Goal: Task Accomplishment & Management: Manage account settings

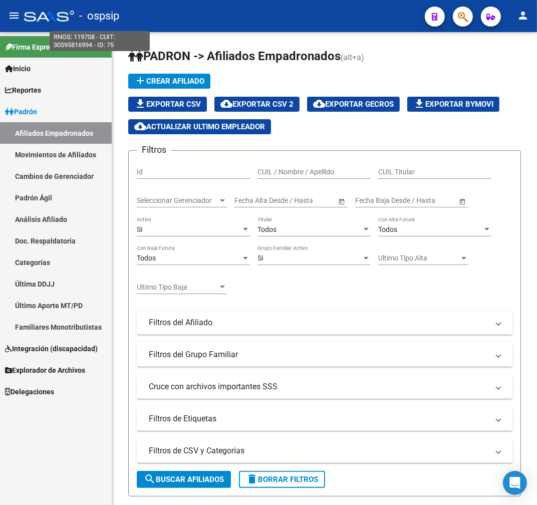
scroll to position [446, 0]
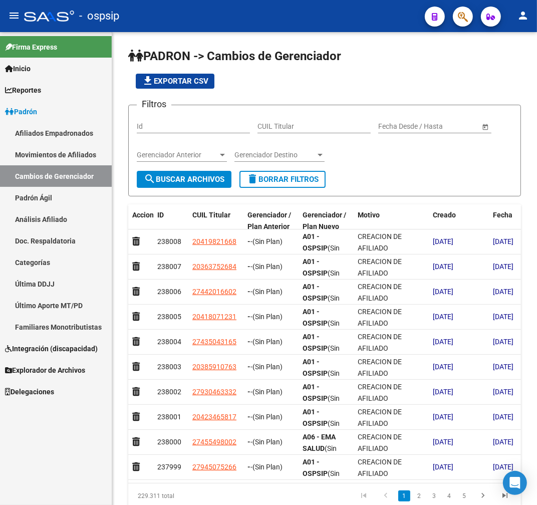
click at [68, 136] on link "Afiliados Empadronados" at bounding box center [56, 133] width 112 height 22
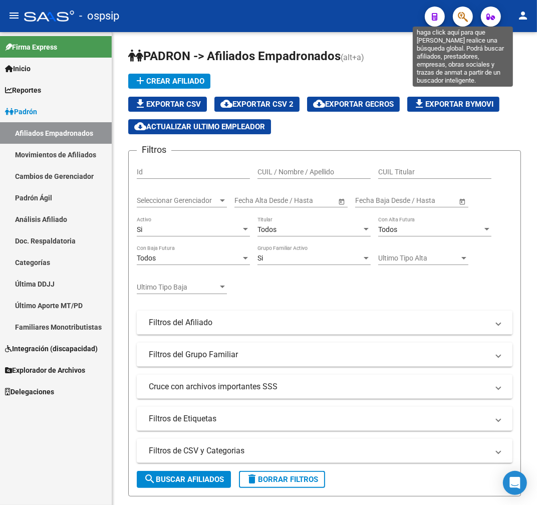
click at [459, 19] on icon "button" at bounding box center [463, 17] width 10 height 12
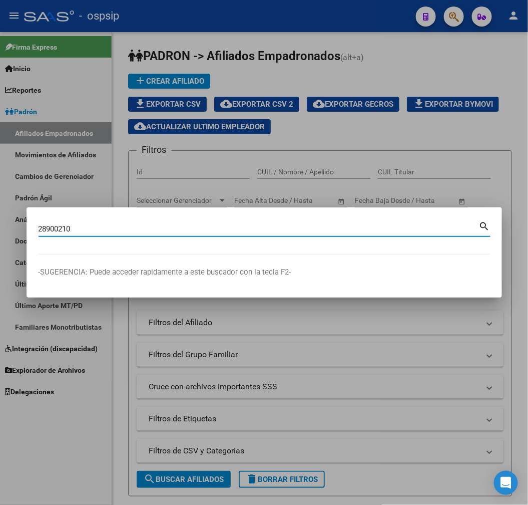
type input "28900210"
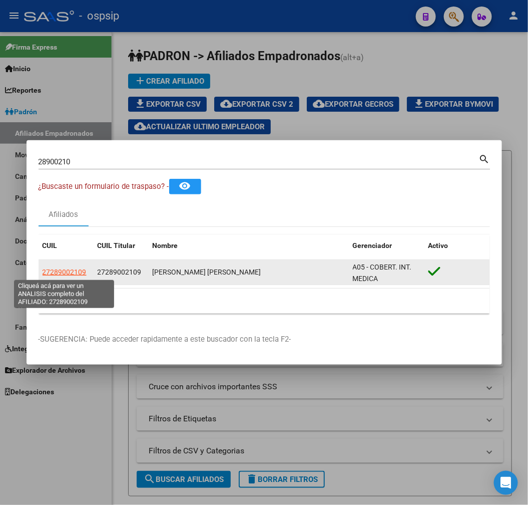
click at [68, 272] on span "27289002109" at bounding box center [65, 272] width 44 height 8
copy span "0"
type textarea "27289002109"
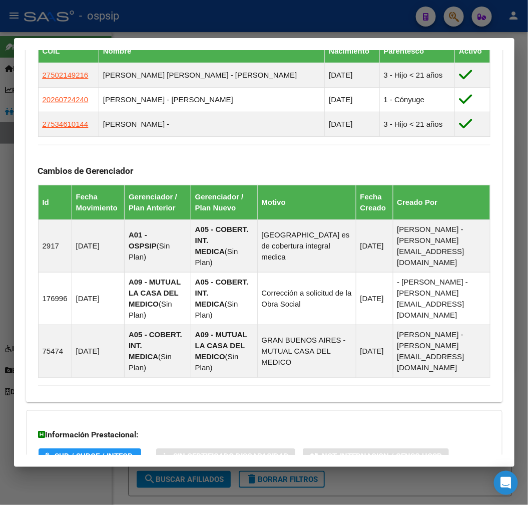
scroll to position [710, 0]
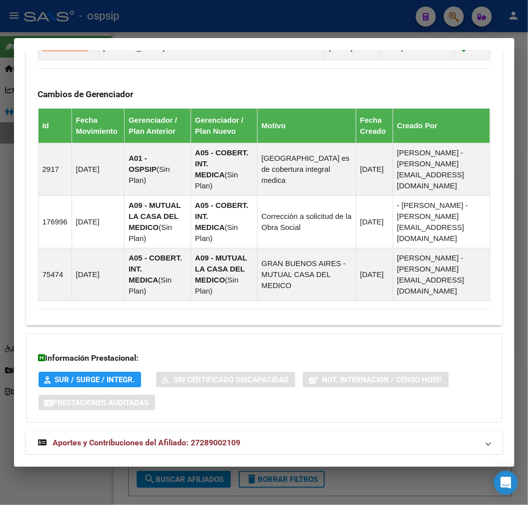
click at [301, 431] on mat-expansion-panel-header "Aportes y Contribuciones del Afiliado: 27289002109" at bounding box center [264, 443] width 477 height 24
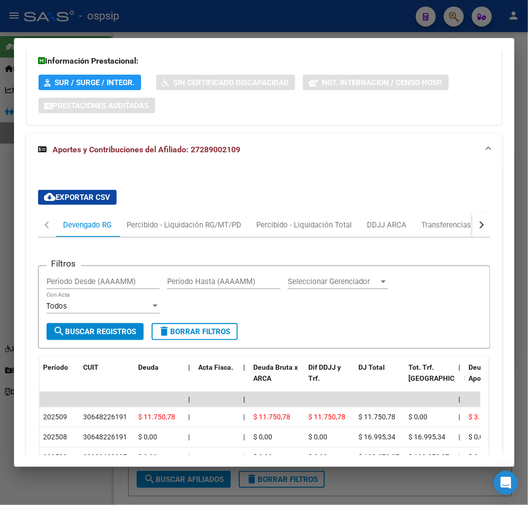
scroll to position [988, 0]
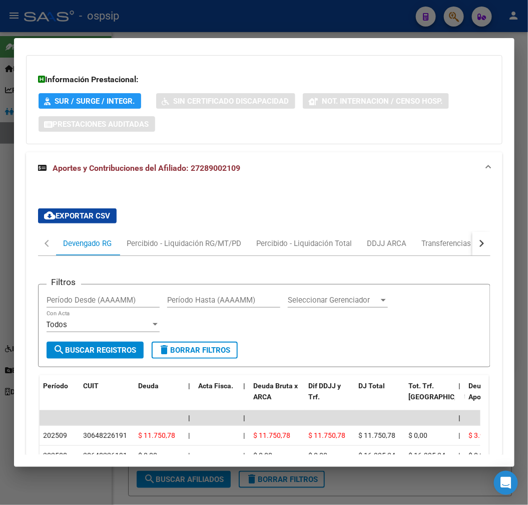
click at [477, 231] on button "button" at bounding box center [482, 243] width 18 height 24
click at [447, 231] on div "ARCA Relaciones Laborales" at bounding box center [413, 243] width 109 height 24
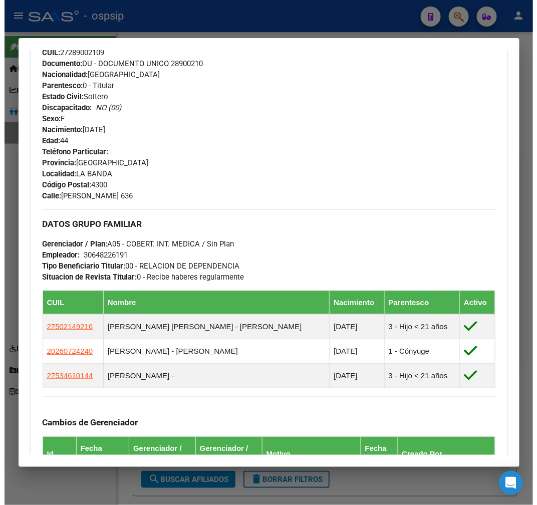
scroll to position [242, 0]
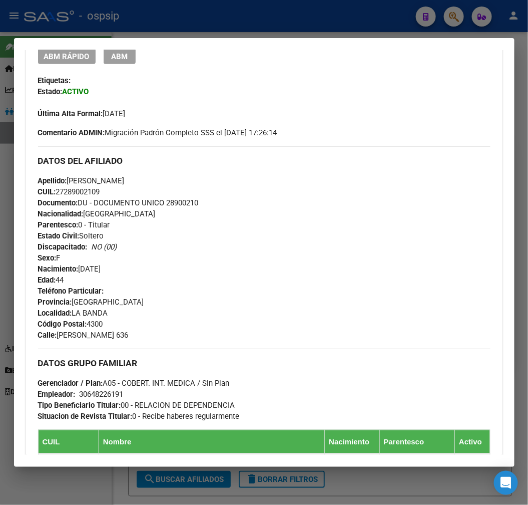
drag, startPoint x: 128, startPoint y: 61, endPoint x: 140, endPoint y: 76, distance: 19.9
click at [124, 62] on button "ABM" at bounding box center [120, 57] width 32 height 16
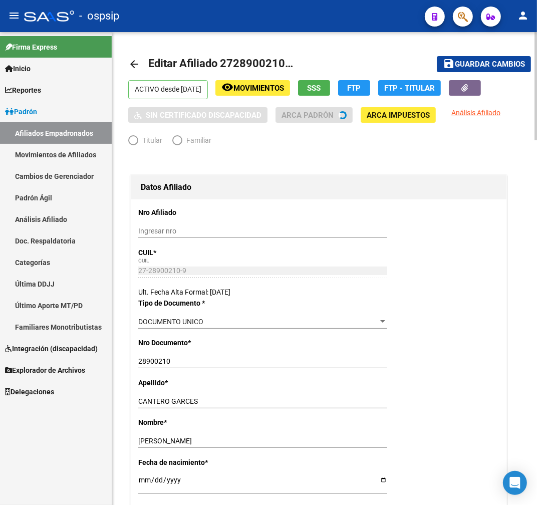
radio input "true"
type input "30-64822619-1"
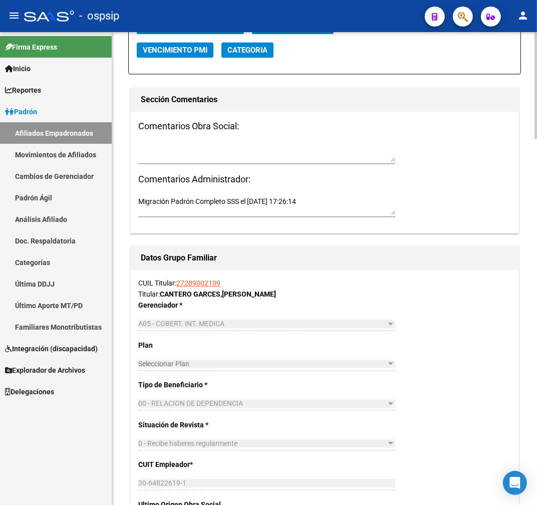
scroll to position [1113, 0]
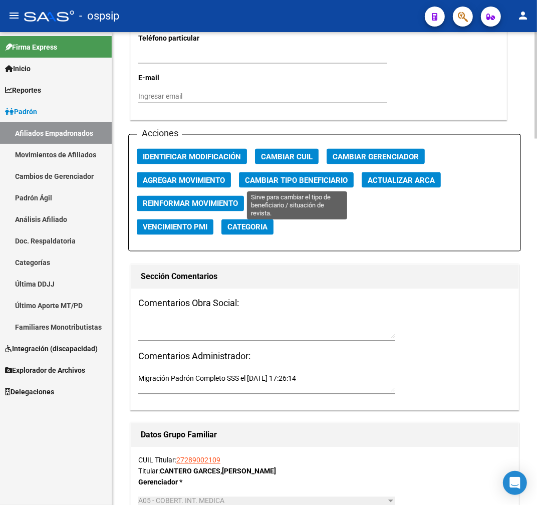
click at [281, 179] on span "Cambiar Tipo Beneficiario" at bounding box center [296, 180] width 103 height 9
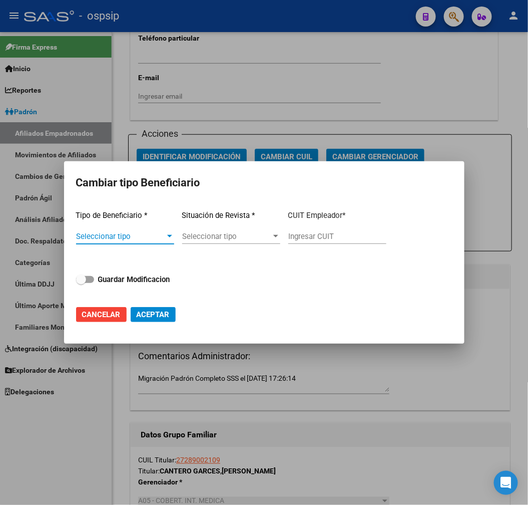
click at [148, 233] on span "Seleccionar tipo" at bounding box center [120, 236] width 89 height 9
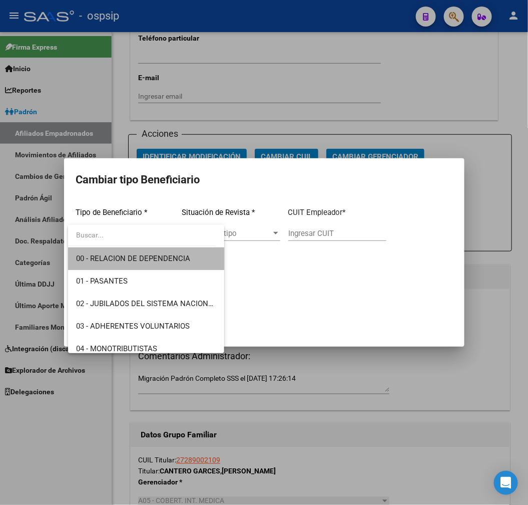
click at [161, 252] on span "00 - RELACION DE DEPENDENCIA" at bounding box center [146, 258] width 140 height 23
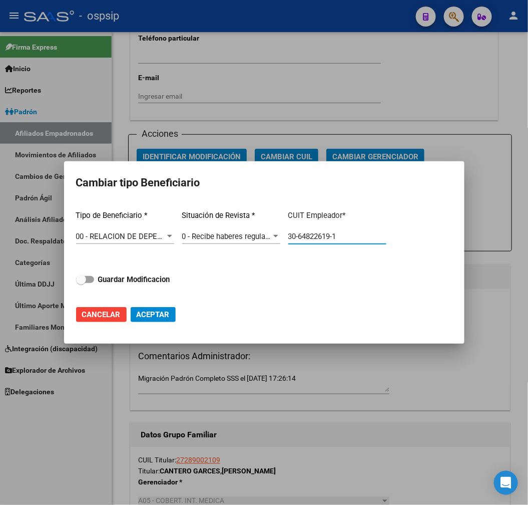
drag, startPoint x: 346, startPoint y: 234, endPoint x: 392, endPoint y: 262, distance: 53.3
click at [275, 238] on div "Tipo de Beneficiario * 00 - RELACION DE DEPENDENCIA Seleccionar tipo Situación …" at bounding box center [264, 249] width 377 height 95
type input "30-68664352-9"
click at [157, 280] on strong "Guardar Modificacion" at bounding box center [134, 279] width 72 height 9
click at [81, 283] on input "Guardar Modificacion" at bounding box center [81, 283] width 1 height 1
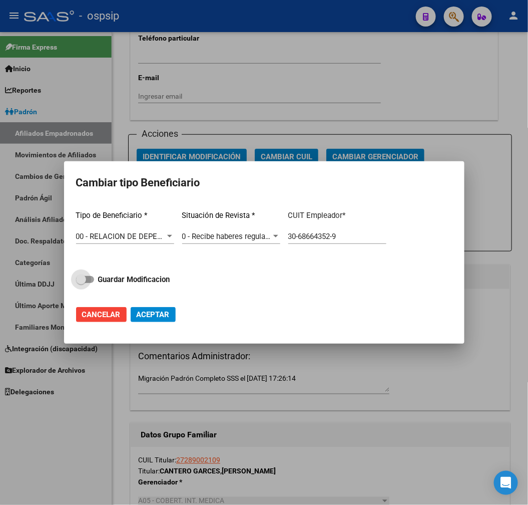
checkbox input "true"
click at [163, 317] on span "Aceptar" at bounding box center [153, 314] width 33 height 9
type input "30-68664352-9"
checkbox input "false"
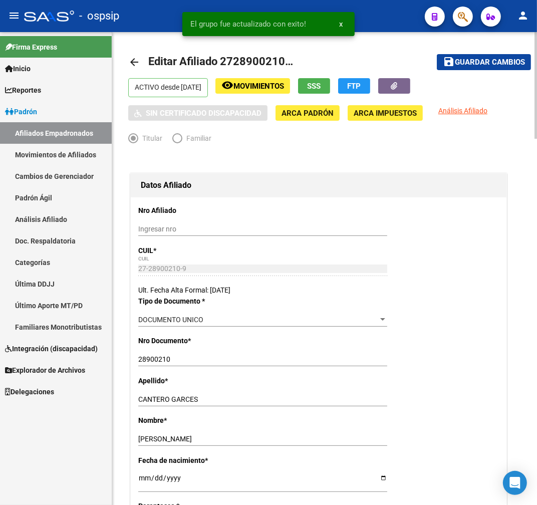
scroll to position [0, 0]
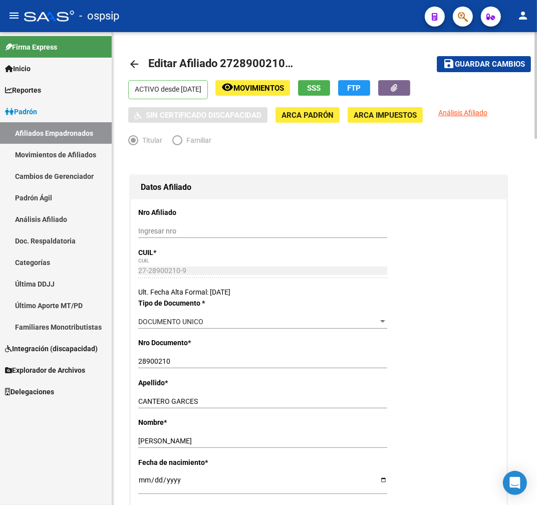
click at [491, 68] on span "Guardar cambios" at bounding box center [490, 64] width 70 height 9
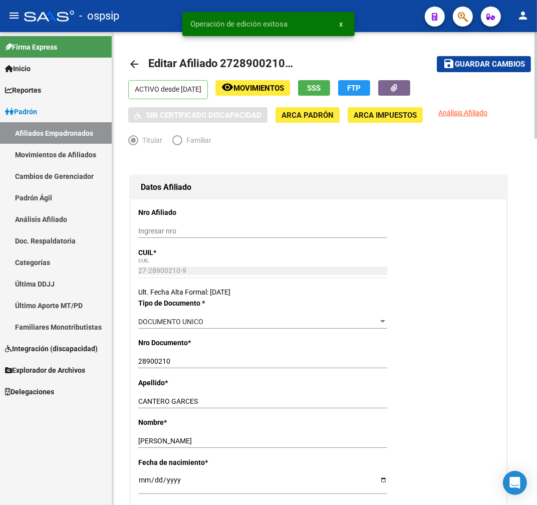
click at [373, 327] on div "DOCUMENTO UNICO Seleccionar tipo" at bounding box center [262, 321] width 249 height 14
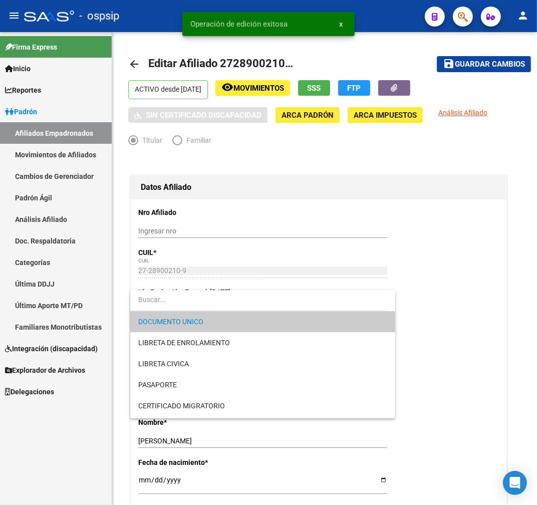
drag, startPoint x: 495, startPoint y: 272, endPoint x: 483, endPoint y: 277, distance: 13.0
click at [486, 276] on div at bounding box center [268, 252] width 537 height 505
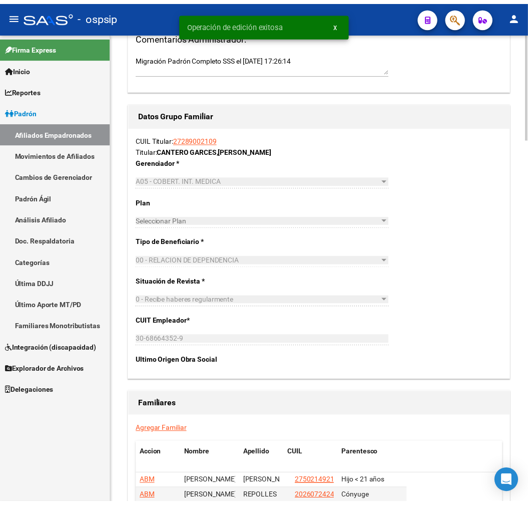
scroll to position [1621, 0]
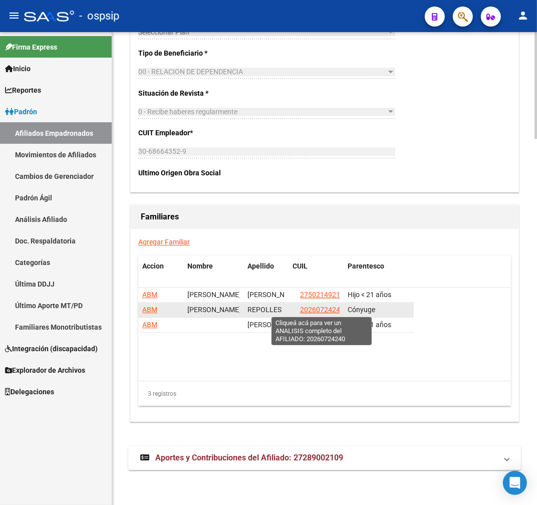
click at [307, 311] on span "20260724240" at bounding box center [322, 309] width 44 height 8
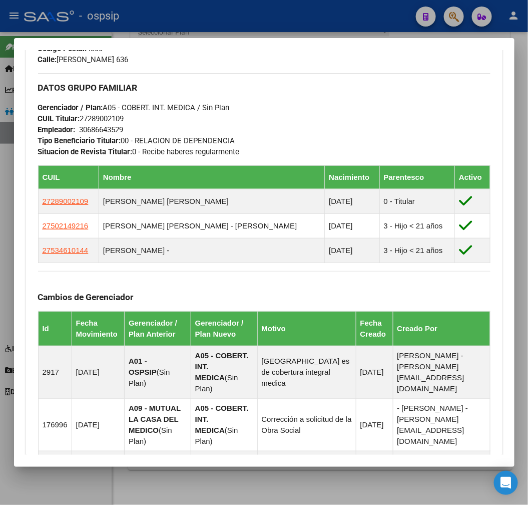
scroll to position [556, 0]
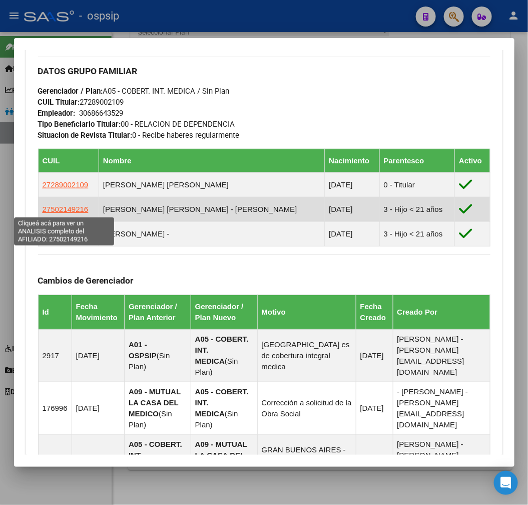
click at [71, 210] on span "27502149216" at bounding box center [66, 209] width 46 height 9
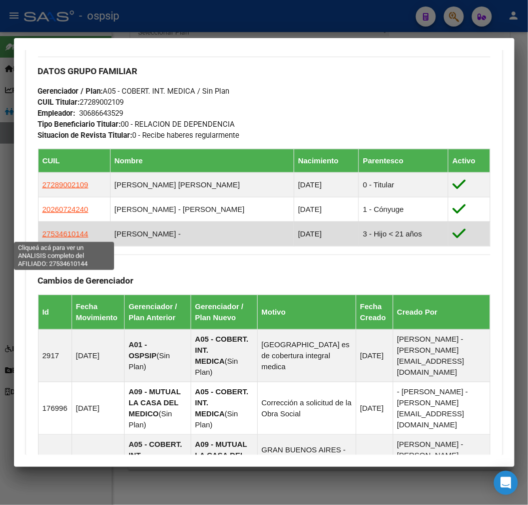
click at [65, 233] on span "27534610144" at bounding box center [66, 233] width 46 height 9
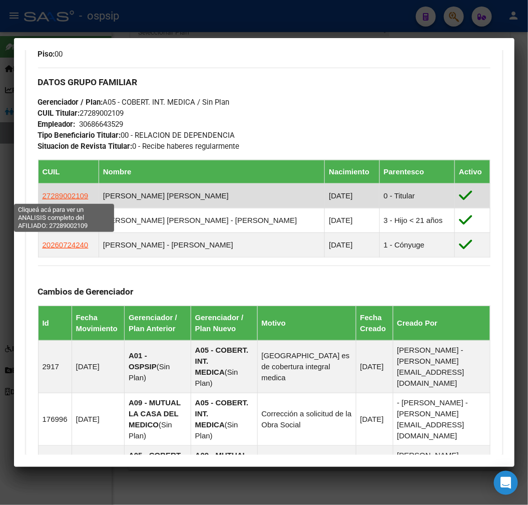
click at [51, 192] on span "27289002109" at bounding box center [66, 195] width 46 height 9
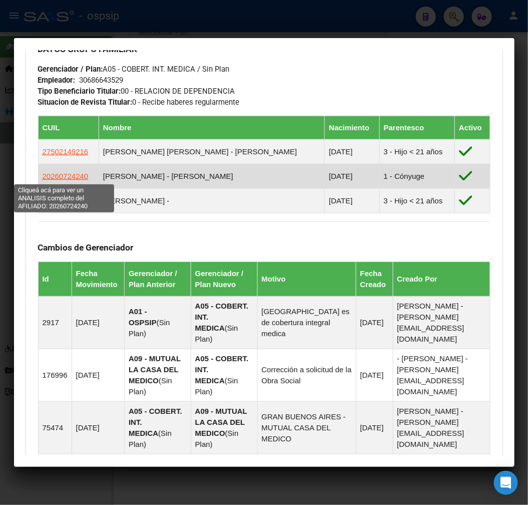
click at [63, 176] on span "20260724240" at bounding box center [66, 176] width 46 height 9
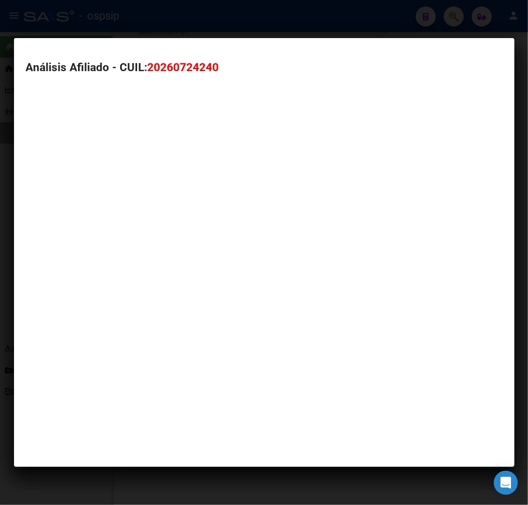
type textarea "20260724240"
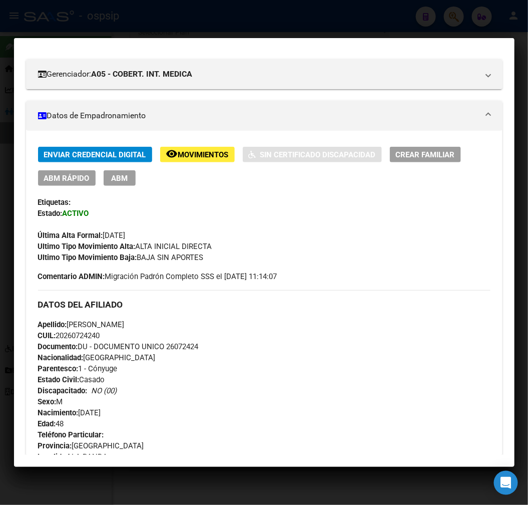
scroll to position [111, 0]
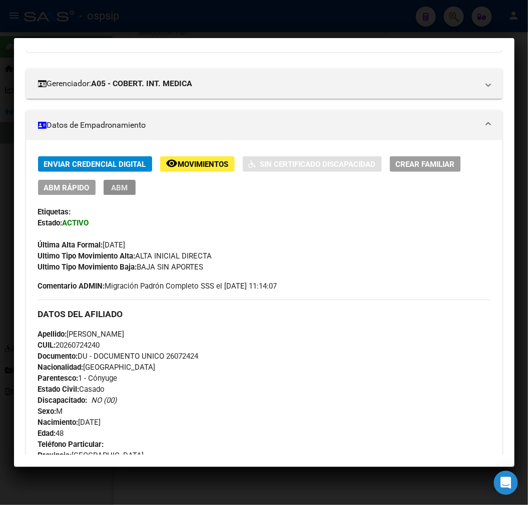
click at [114, 188] on span "ABM" at bounding box center [119, 187] width 17 height 9
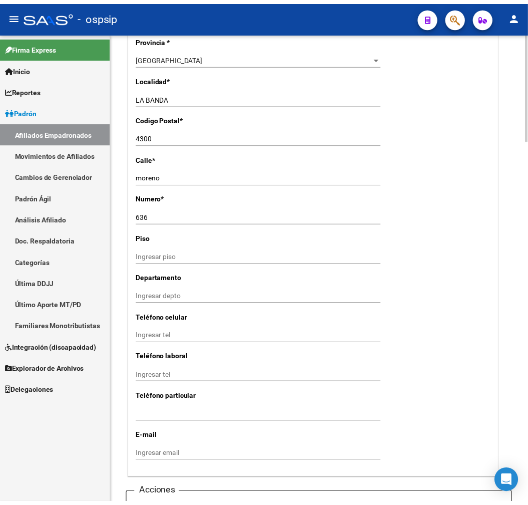
scroll to position [945, 0]
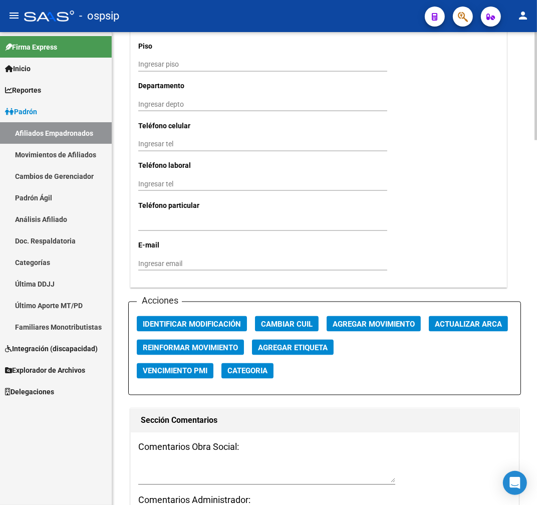
click at [366, 320] on span "Agregar Movimiento" at bounding box center [373, 323] width 82 height 9
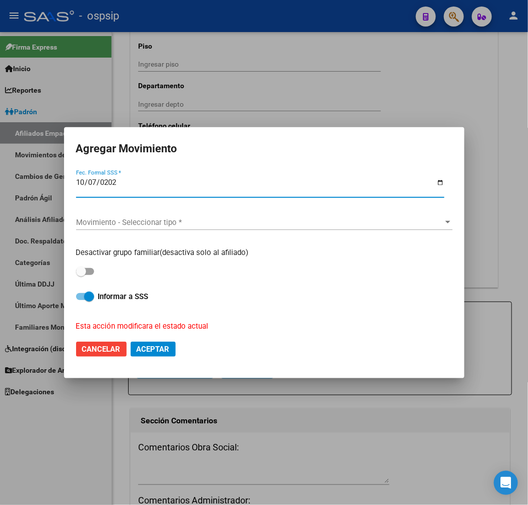
type input "2025-10-07"
click at [267, 228] on div "Movimiento - Seleccionar tipo * Movimiento - Seleccionar tipo *" at bounding box center [264, 222] width 377 height 15
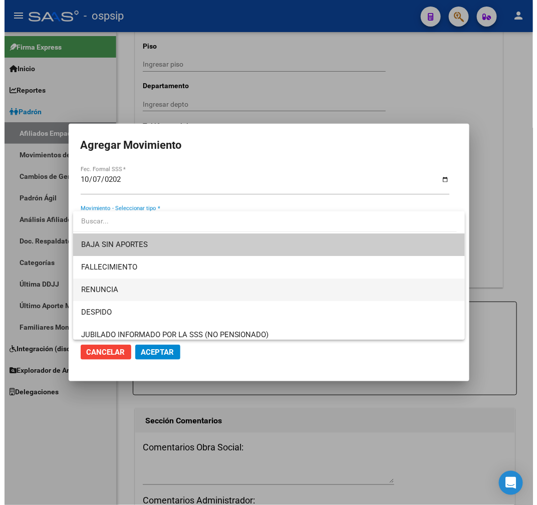
scroll to position [0, 0]
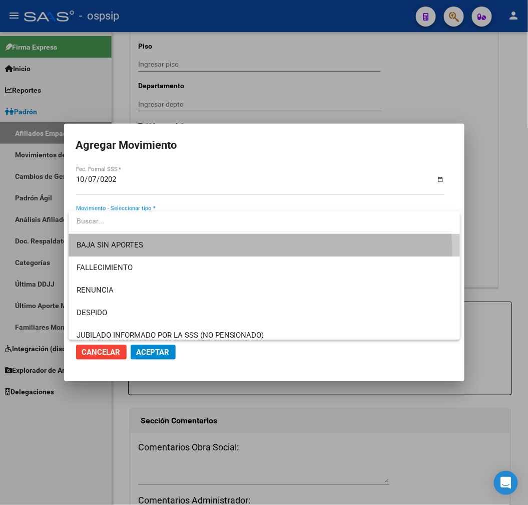
click at [257, 251] on span "BAJA SIN APORTES" at bounding box center [265, 245] width 376 height 23
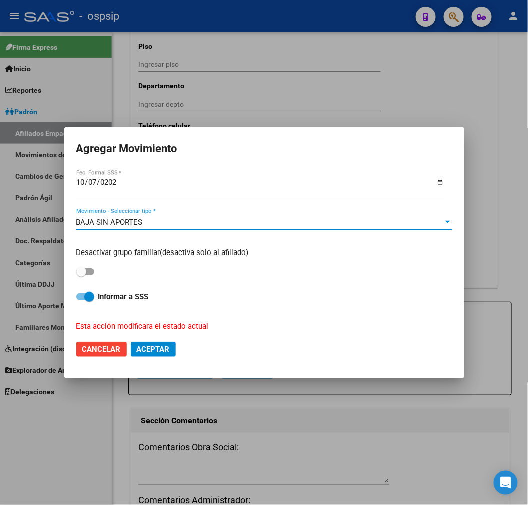
click at [162, 349] on span "Aceptar" at bounding box center [153, 348] width 33 height 9
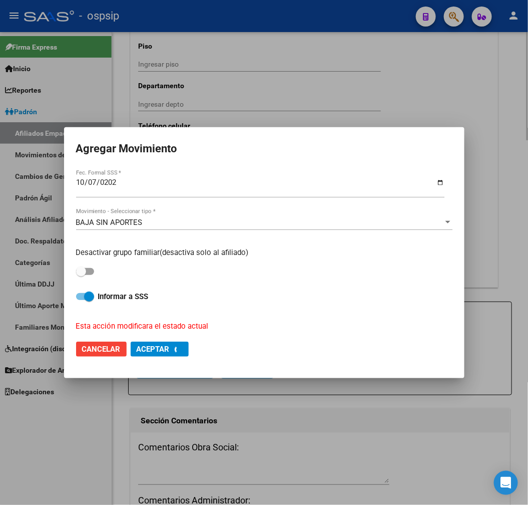
checkbox input "false"
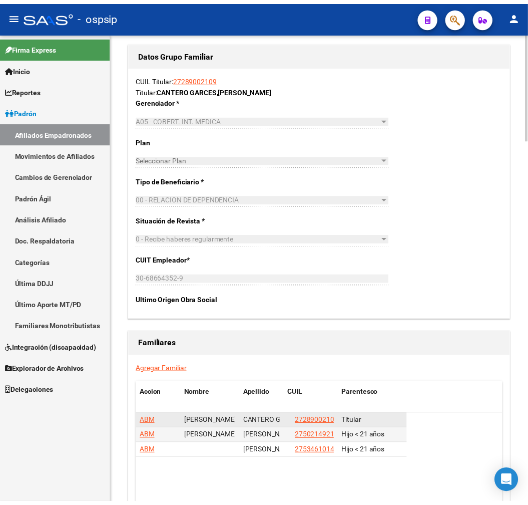
scroll to position [1609, 0]
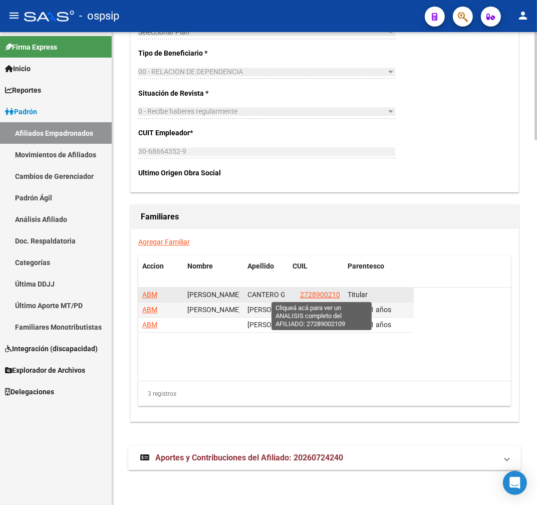
click at [316, 290] on span "27289002109" at bounding box center [322, 294] width 44 height 8
type textarea "27289002109"
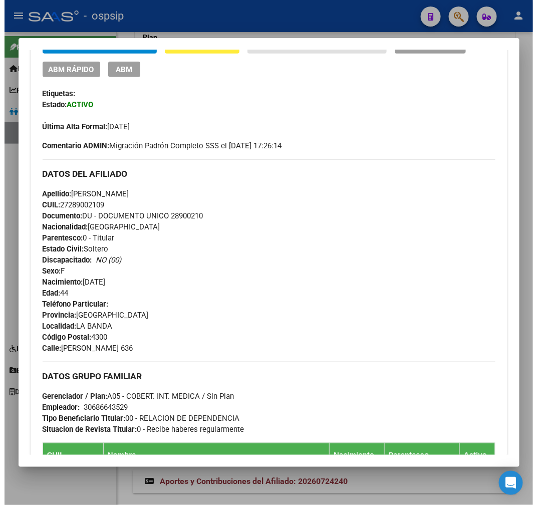
scroll to position [222, 0]
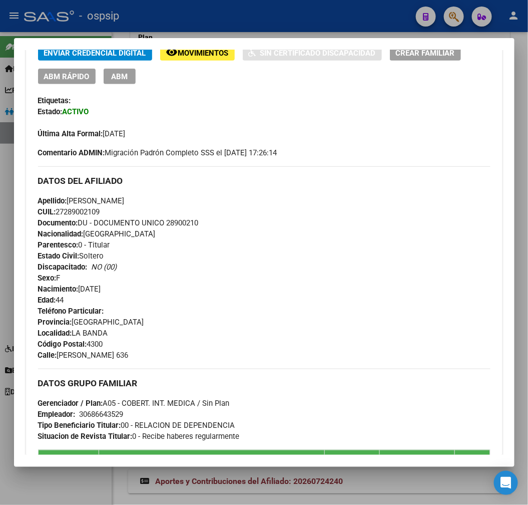
click at [215, 31] on div at bounding box center [264, 252] width 528 height 505
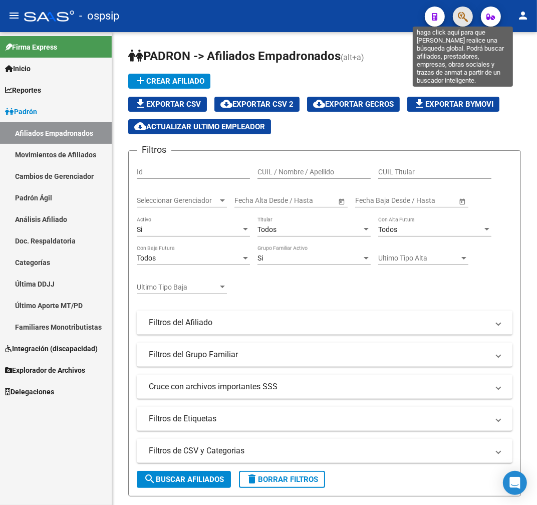
click at [467, 20] on icon "button" at bounding box center [463, 17] width 10 height 12
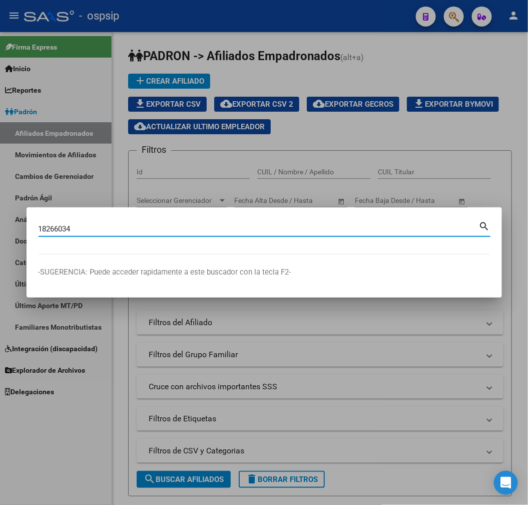
type input "18266034"
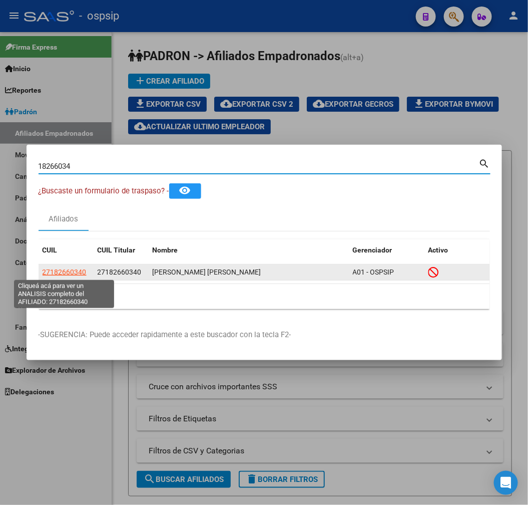
click at [66, 274] on span "27182660340" at bounding box center [65, 272] width 44 height 8
type textarea "27182660340"
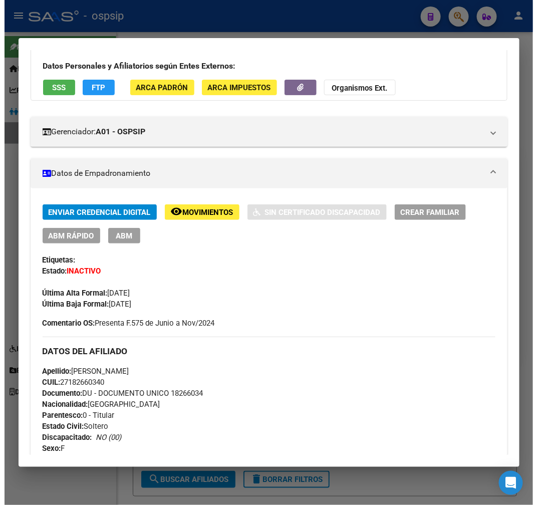
scroll to position [167, 0]
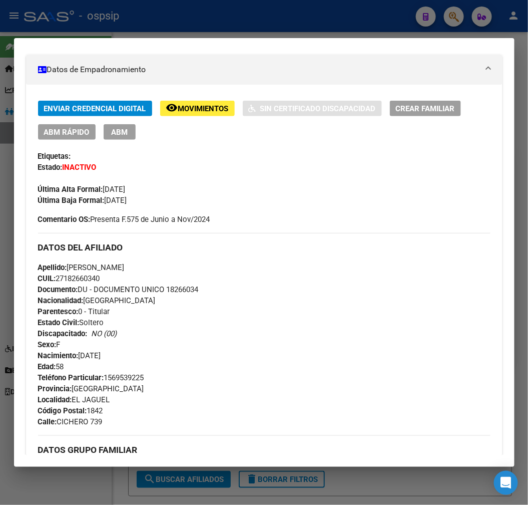
click at [123, 134] on span "ABM" at bounding box center [119, 132] width 17 height 9
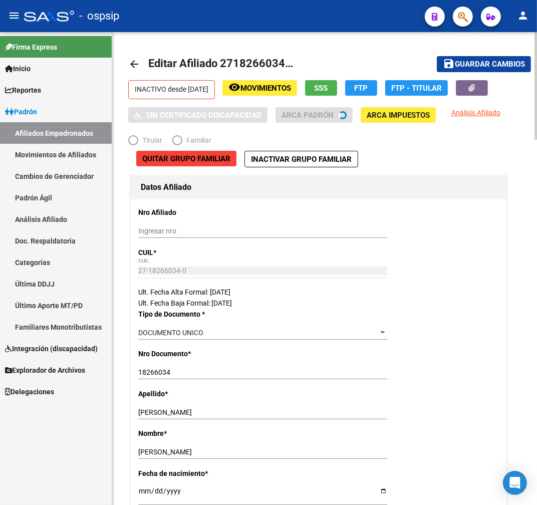
radio input "true"
type input "27-18266034-0"
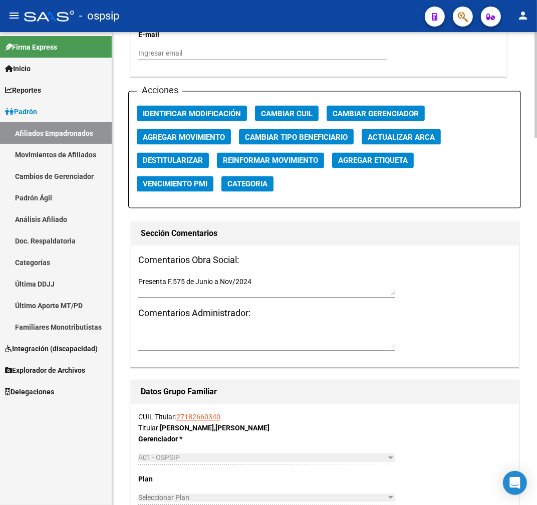
scroll to position [1168, 0]
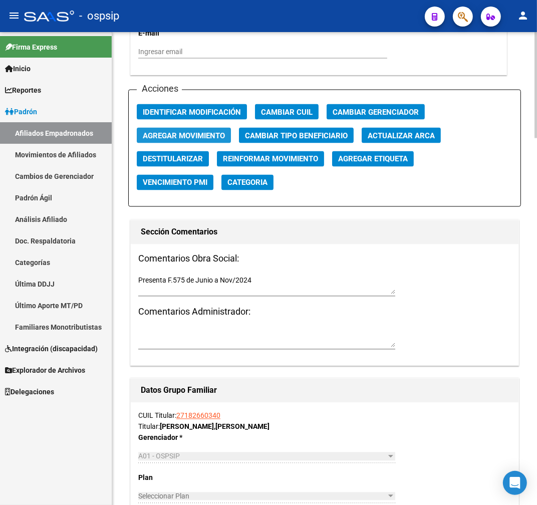
click at [199, 140] on button "Agregar Movimiento" at bounding box center [184, 136] width 94 height 16
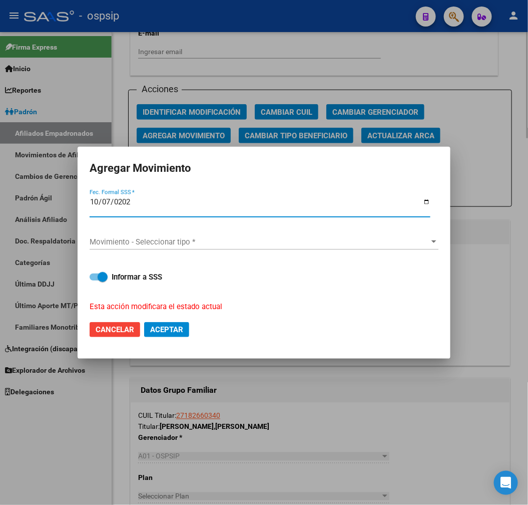
type input "2025-10-07"
click at [234, 244] on span "Movimiento - Seleccionar tipo *" at bounding box center [260, 241] width 340 height 9
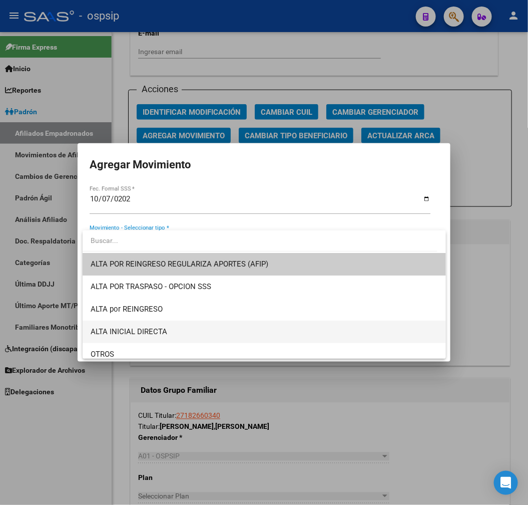
click at [251, 337] on span "ALTA INICIAL DIRECTA" at bounding box center [264, 331] width 347 height 23
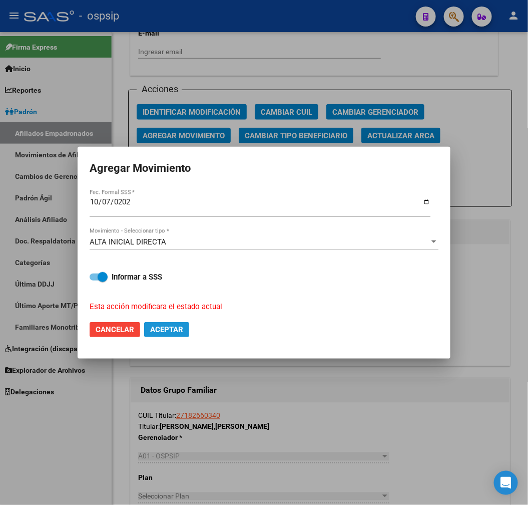
click at [180, 328] on span "Aceptar" at bounding box center [166, 329] width 33 height 9
checkbox input "false"
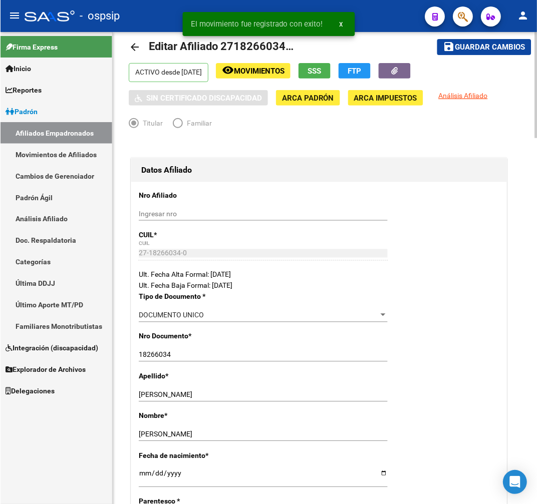
scroll to position [0, 0]
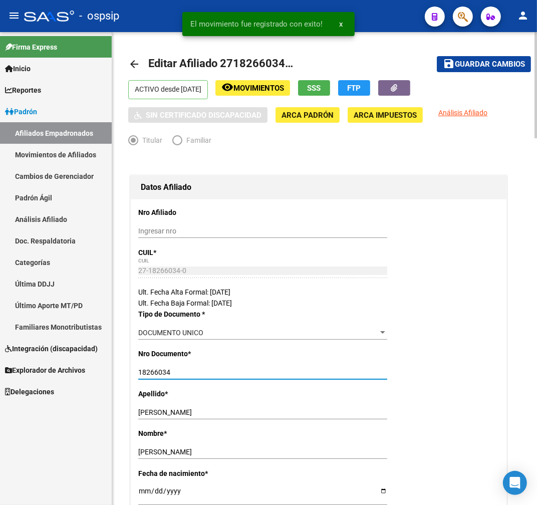
drag, startPoint x: 174, startPoint y: 376, endPoint x: 167, endPoint y: 388, distance: 13.5
click at [148, 381] on div "18266034 Ingresar nro" at bounding box center [262, 376] width 249 height 23
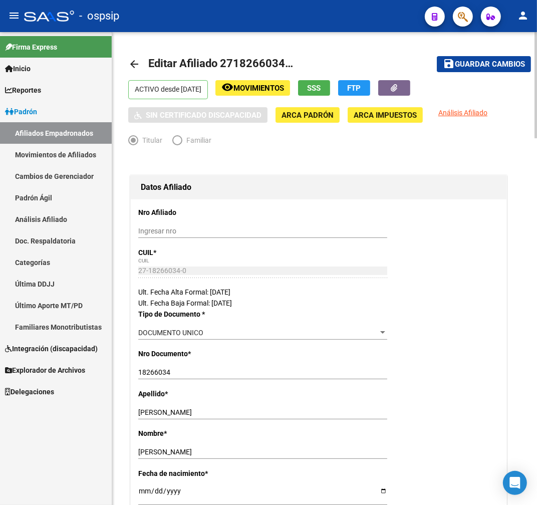
click at [172, 377] on div "18266034 Ingresar nro" at bounding box center [262, 372] width 249 height 14
click at [176, 375] on input "18266034" at bounding box center [262, 372] width 249 height 9
drag, startPoint x: 176, startPoint y: 371, endPoint x: 136, endPoint y: 367, distance: 39.8
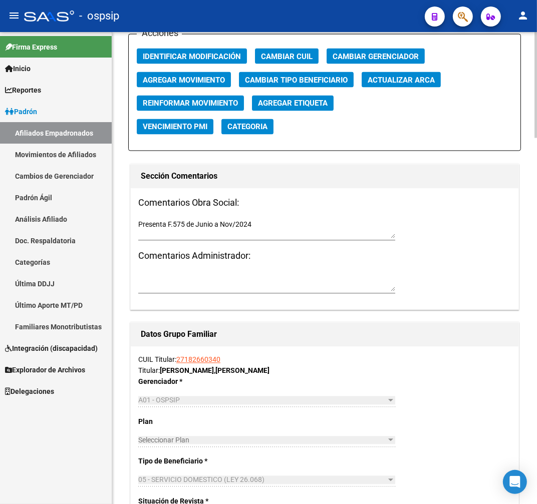
scroll to position [1335, 0]
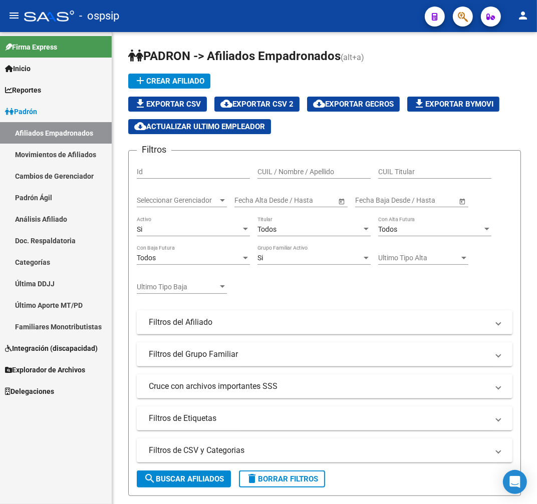
click at [469, 18] on button "button" at bounding box center [463, 17] width 20 height 20
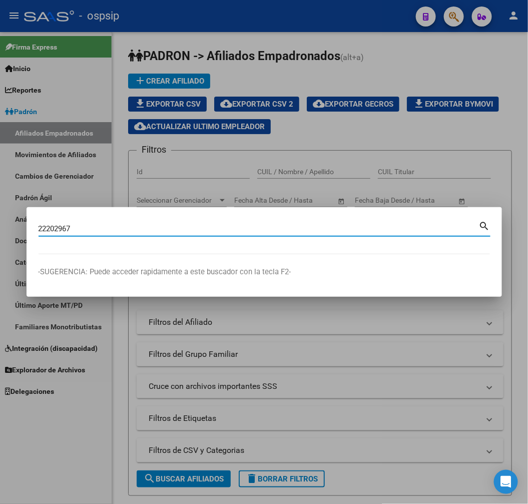
type input "22202967"
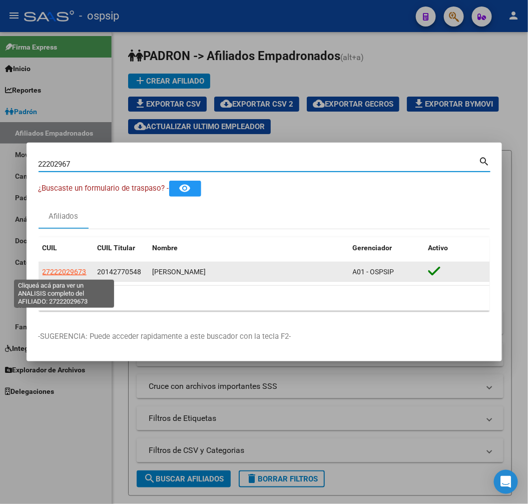
click at [49, 272] on span "27222029673" at bounding box center [65, 272] width 44 height 8
type textarea "27222029673"
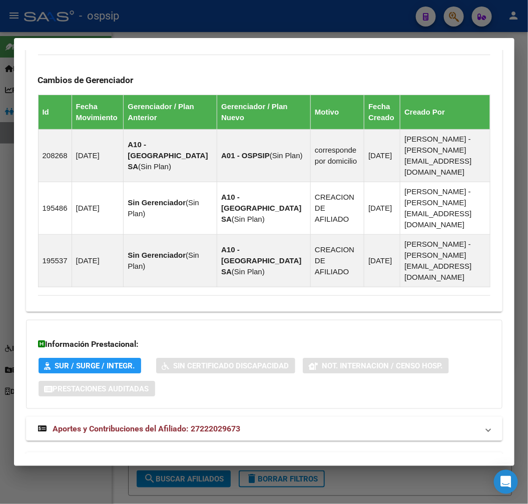
scroll to position [722, 0]
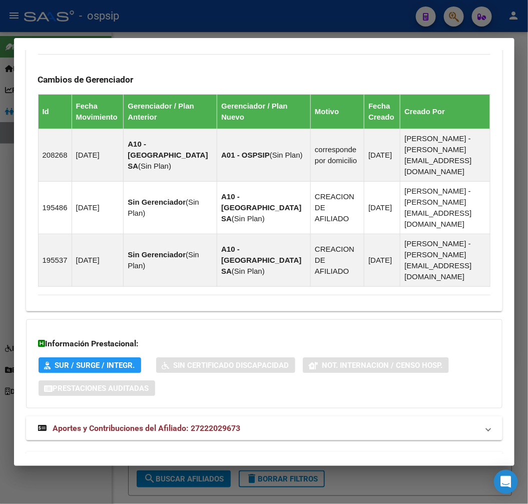
click at [315, 452] on mat-expansion-panel-header "Aportes y Contribuciones del Titular: 20142770548" at bounding box center [264, 464] width 477 height 24
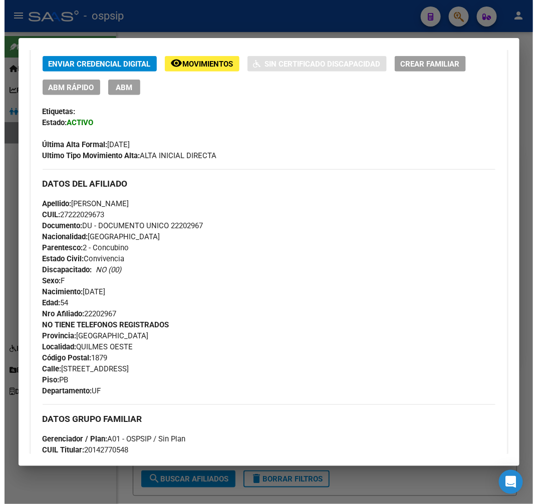
scroll to position [178, 0]
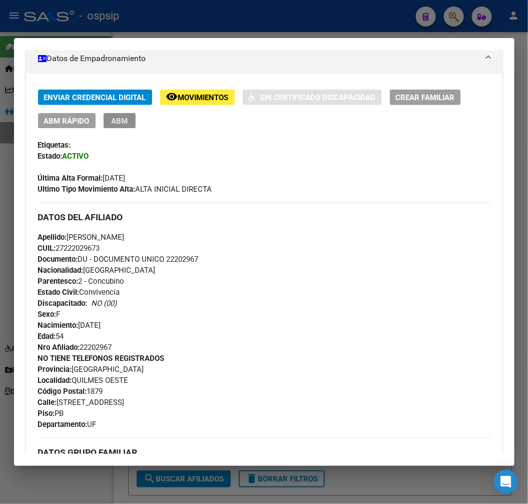
click at [119, 117] on span "ABM" at bounding box center [119, 121] width 17 height 9
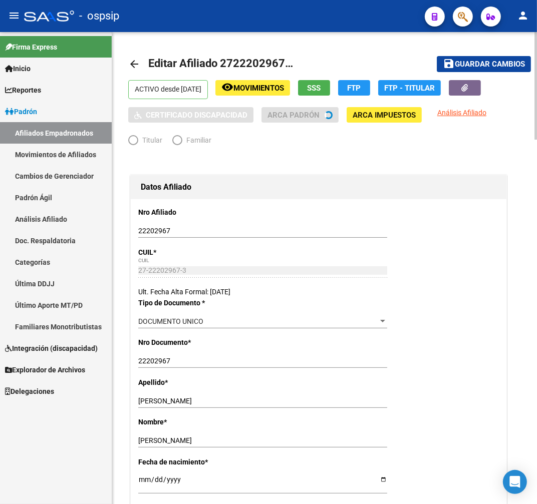
radio input "true"
type input "30-57517012-5"
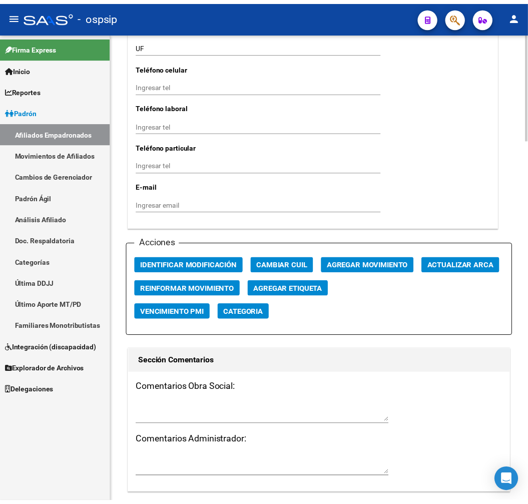
scroll to position [1168, 0]
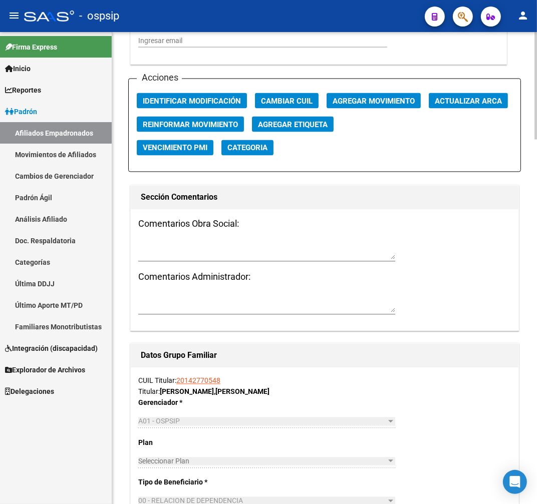
click at [403, 101] on span "Agregar Movimiento" at bounding box center [373, 101] width 82 height 9
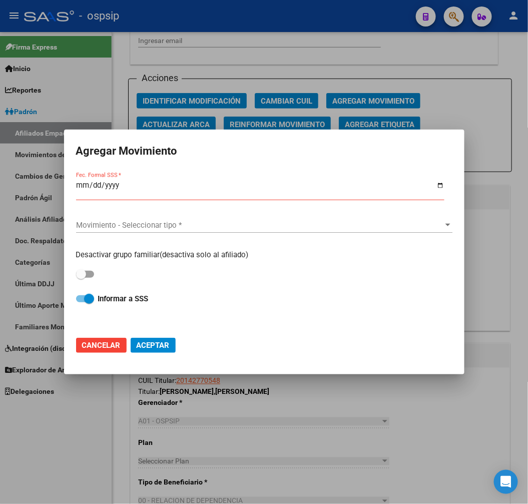
click at [73, 184] on mat-dialog-content "Fec. Formal SSS * Movimiento - Seleccionar tipo * Movimiento - Seleccionar tipo…" at bounding box center [264, 250] width 401 height 158
click at [77, 184] on mat-dialog-content "Fec. Formal SSS * Movimiento - Seleccionar tipo * Movimiento - Seleccionar tipo…" at bounding box center [264, 250] width 401 height 158
click at [78, 184] on input "Fec. Formal SSS *" at bounding box center [260, 189] width 369 height 16
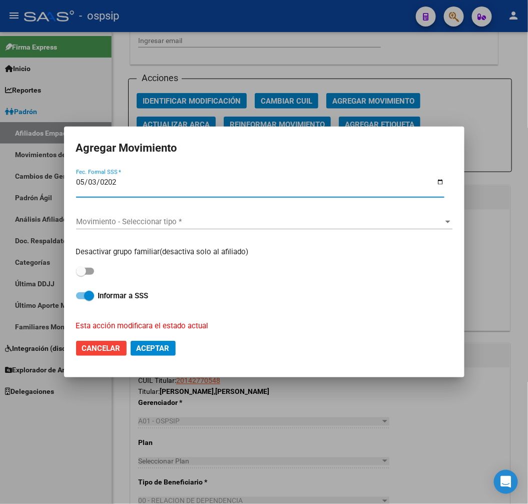
type input "2025-05-03"
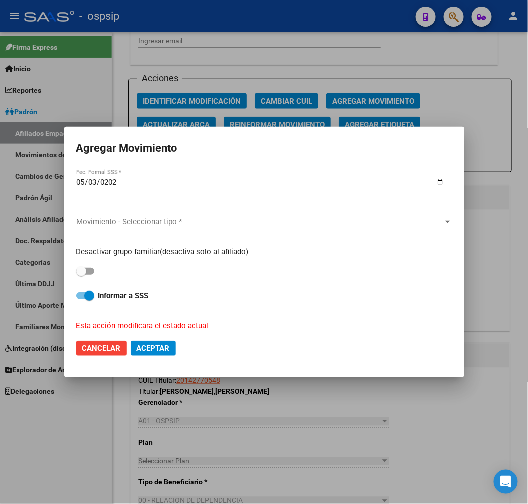
drag, startPoint x: 157, startPoint y: 236, endPoint x: 159, endPoint y: 215, distance: 21.1
click at [155, 223] on div "Movimiento - Seleccionar tipo * Movimiento - Seleccionar tipo *" at bounding box center [264, 226] width 377 height 25
click at [159, 215] on div "Movimiento - Seleccionar tipo * Movimiento - Seleccionar tipo *" at bounding box center [264, 221] width 377 height 15
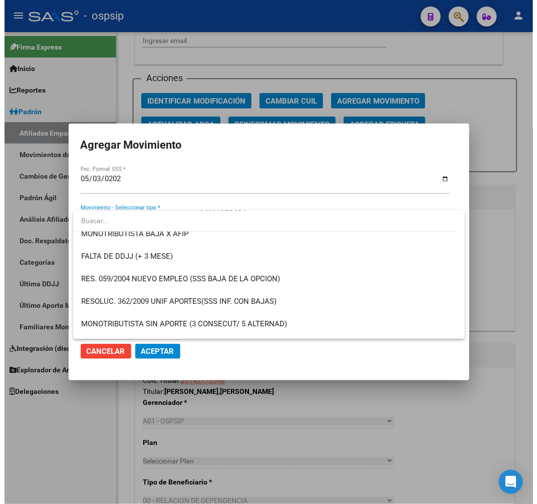
scroll to position [333, 0]
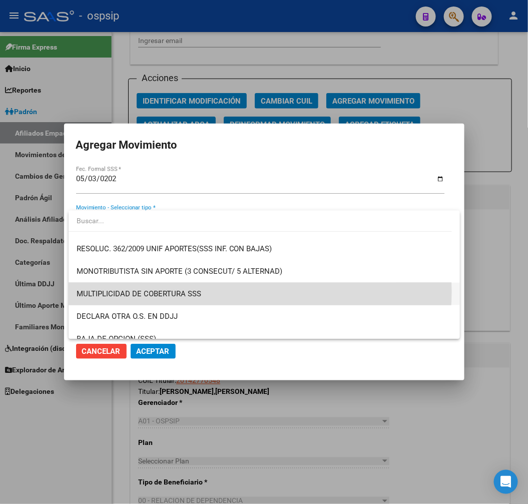
click at [233, 291] on span "MULTIPLICIDAD DE COBERTURA SSS" at bounding box center [265, 294] width 376 height 23
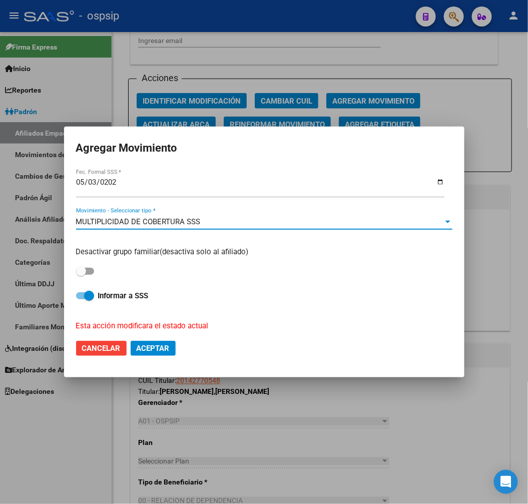
click at [151, 347] on span "Aceptar" at bounding box center [153, 348] width 33 height 9
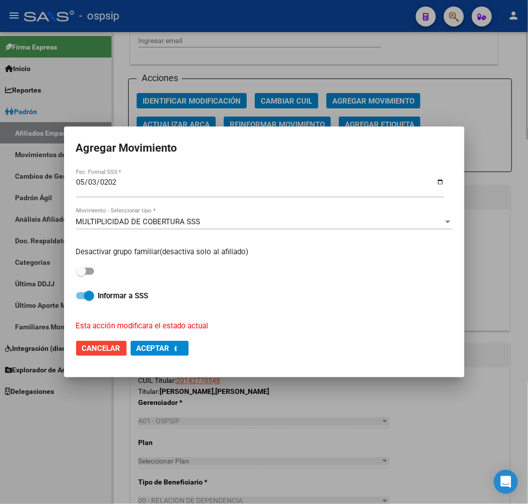
checkbox input "false"
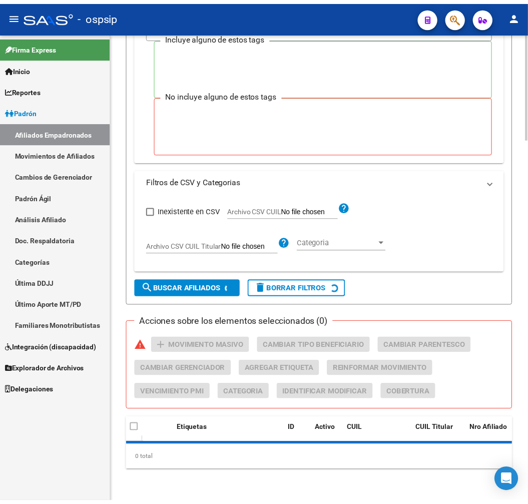
scroll to position [191, 0]
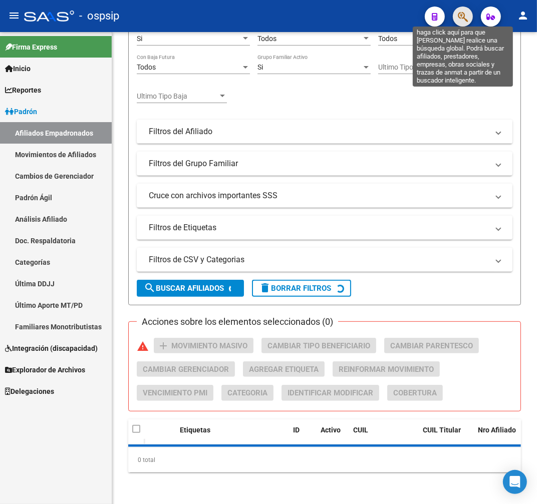
click at [466, 18] on icon "button" at bounding box center [463, 17] width 10 height 12
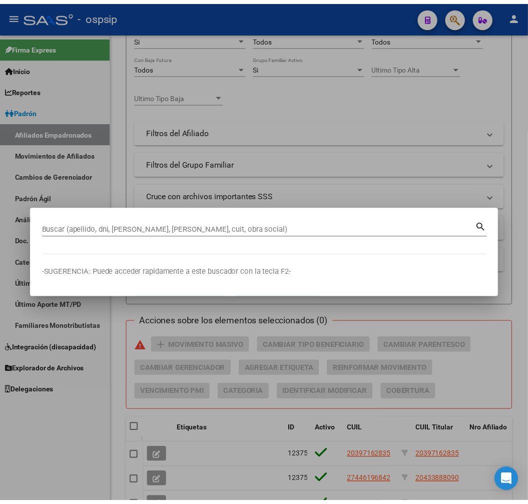
scroll to position [447, 0]
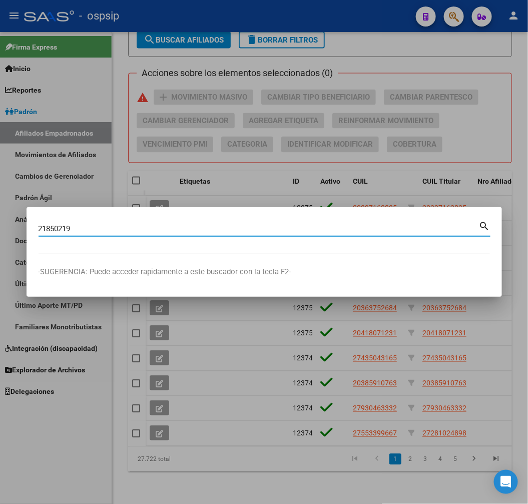
type input "21850219"
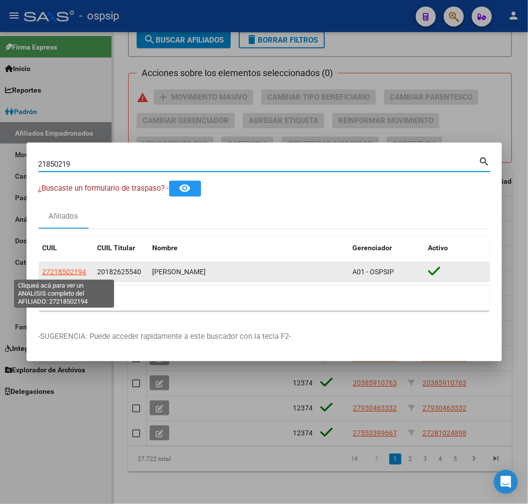
click at [61, 271] on span "27218502194" at bounding box center [65, 272] width 44 height 8
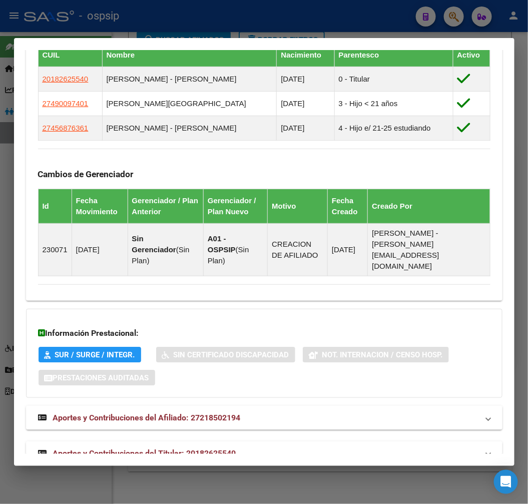
scroll to position [662, 0]
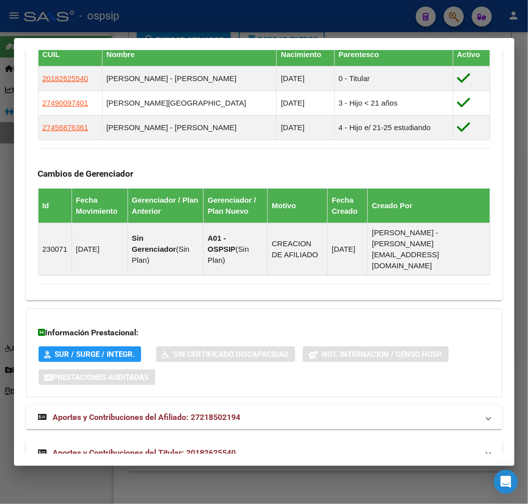
click at [251, 441] on mat-expansion-panel-header "Aportes y Contribuciones del Titular: 20182625540" at bounding box center [264, 453] width 477 height 24
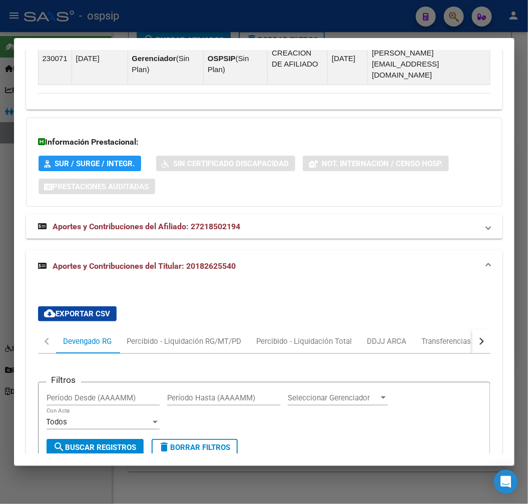
scroll to position [934, 0]
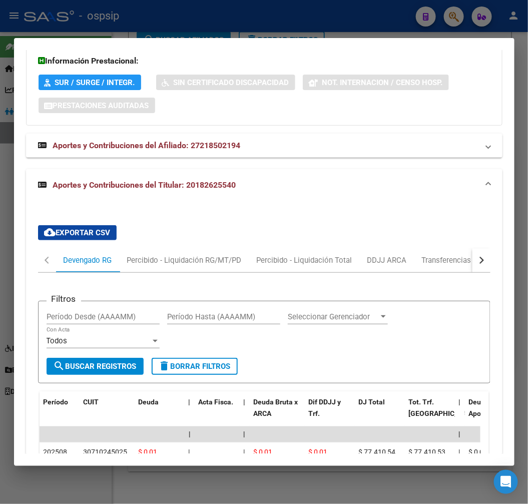
click at [473, 248] on button "button" at bounding box center [482, 260] width 18 height 24
click at [458, 248] on mat-tab-header "Devengado RG Percibido - Liquidación RG/MT/PD Percibido - Liquidación Total DDJ…" at bounding box center [264, 260] width 453 height 25
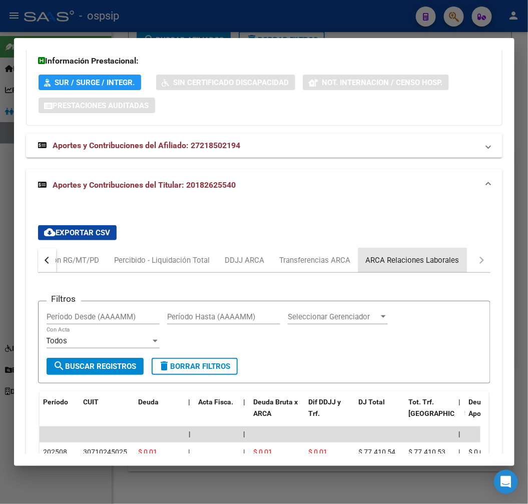
click at [448, 248] on div "ARCA Relaciones Laborales" at bounding box center [413, 260] width 109 height 24
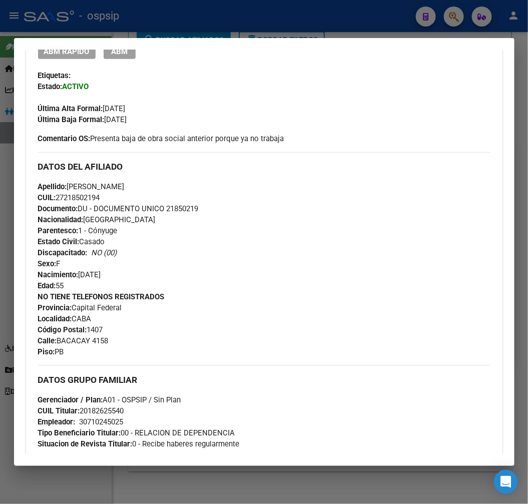
scroll to position [0, 0]
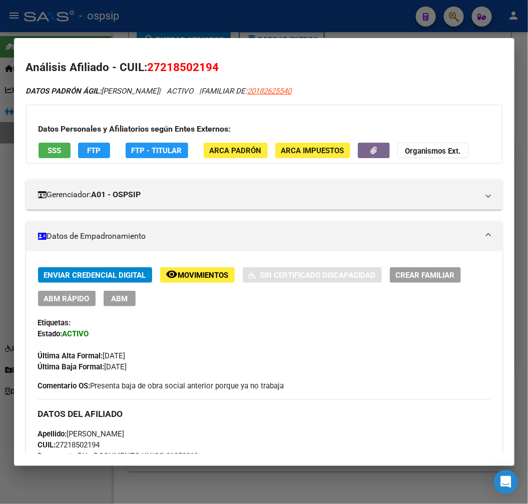
click at [147, 149] on span "FTP - Titular" at bounding box center [157, 150] width 51 height 9
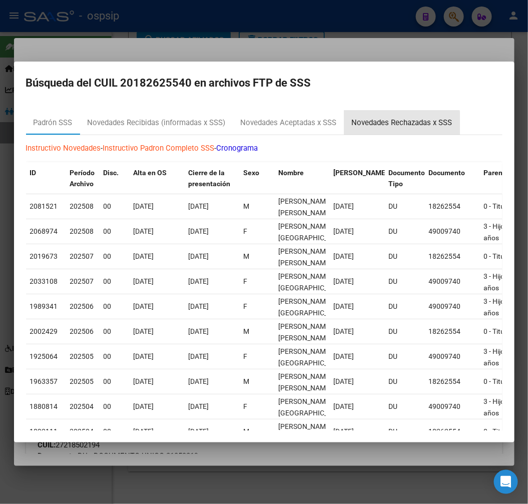
click at [391, 126] on div "Novedades Rechazadas x SSS" at bounding box center [402, 123] width 101 height 12
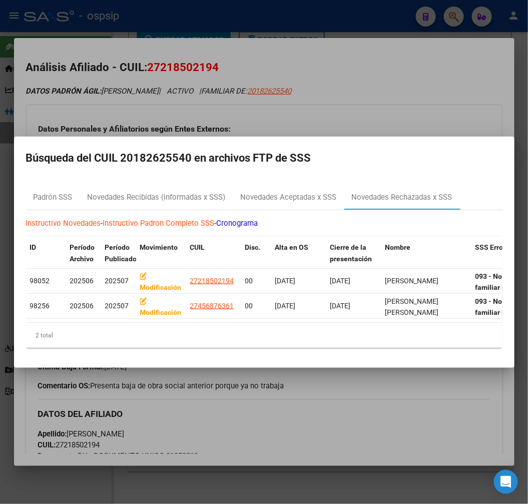
click at [373, 99] on div at bounding box center [264, 252] width 528 height 504
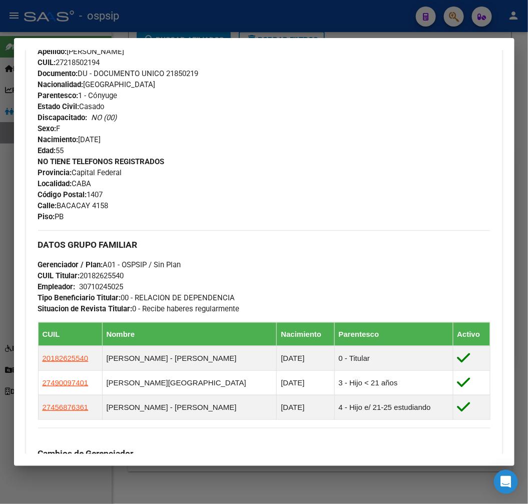
scroll to position [389, 0]
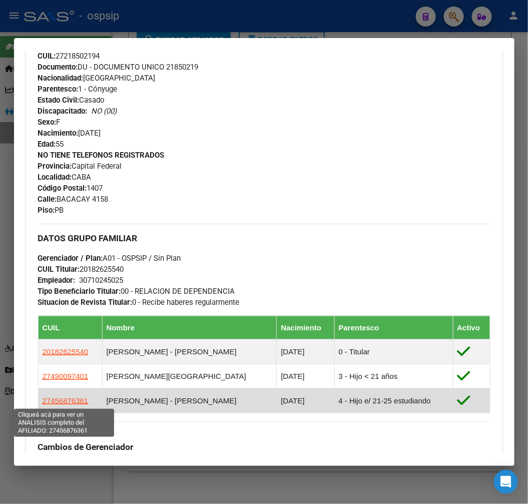
click at [57, 399] on span "27456876361" at bounding box center [66, 401] width 46 height 9
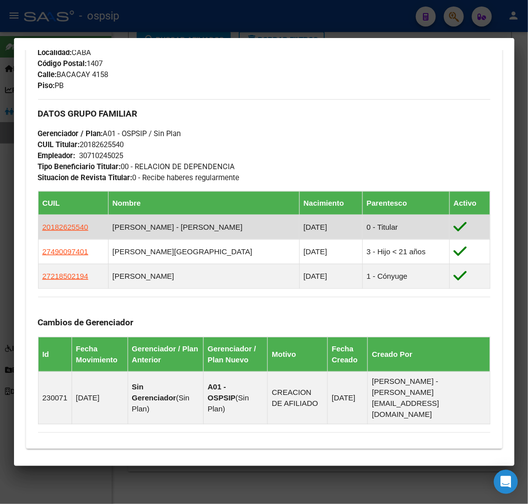
scroll to position [501, 0]
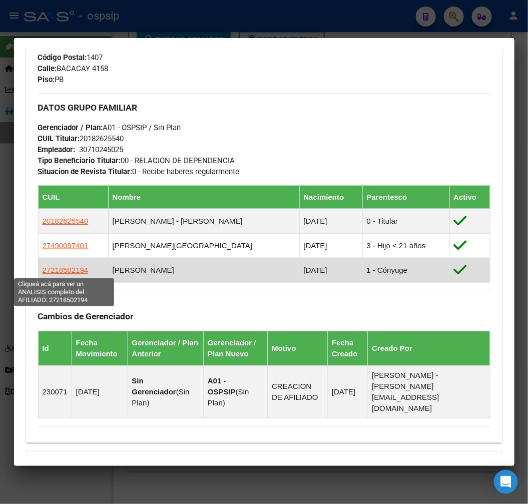
click at [66, 274] on span "27218502194" at bounding box center [66, 270] width 46 height 9
type textarea "27218502194"
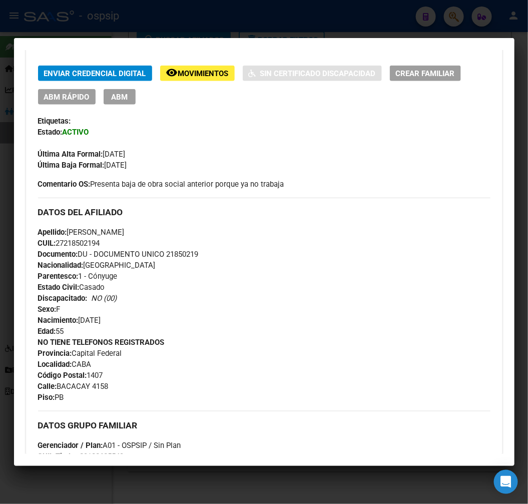
scroll to position [222, 0]
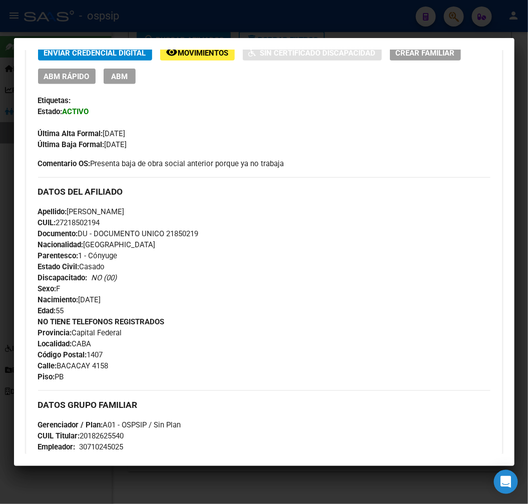
click at [471, 289] on div "Apellido: GABRIELA MARISA RIVA CUIL: 27218502194 Documento: DU - DOCUMENTO UNIC…" at bounding box center [264, 261] width 453 height 110
click at [261, 21] on div at bounding box center [264, 252] width 528 height 504
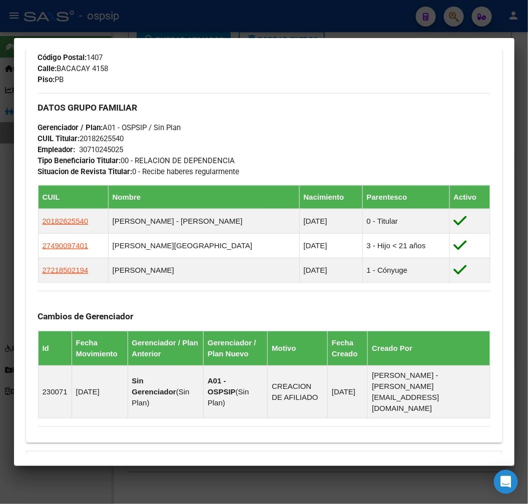
click at [261, 21] on div at bounding box center [264, 252] width 528 height 504
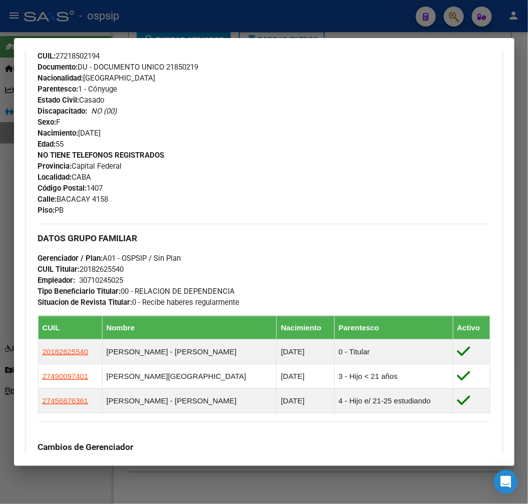
click at [292, 18] on div at bounding box center [264, 252] width 528 height 504
click at [294, 19] on div at bounding box center [264, 252] width 528 height 504
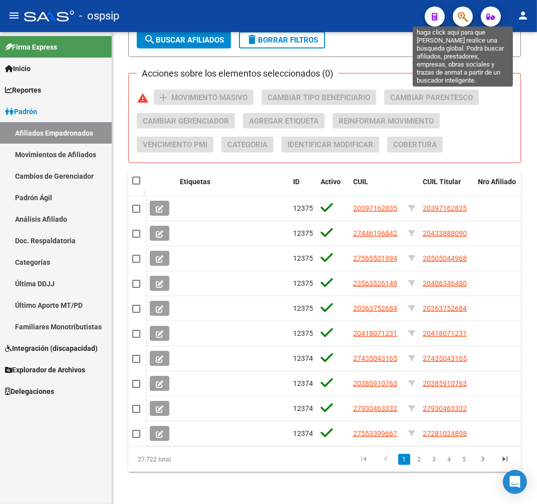
click at [467, 16] on icon "button" at bounding box center [463, 17] width 10 height 12
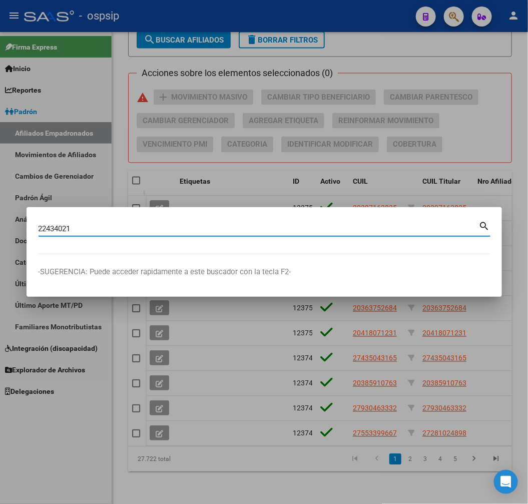
type input "22434021"
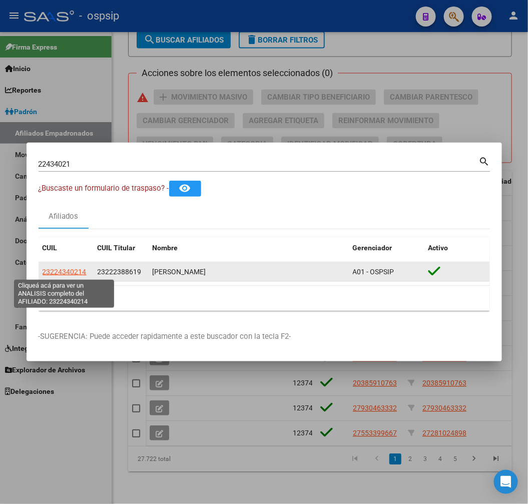
click at [72, 268] on span "23224340214" at bounding box center [65, 272] width 44 height 8
type textarea "23224340214"
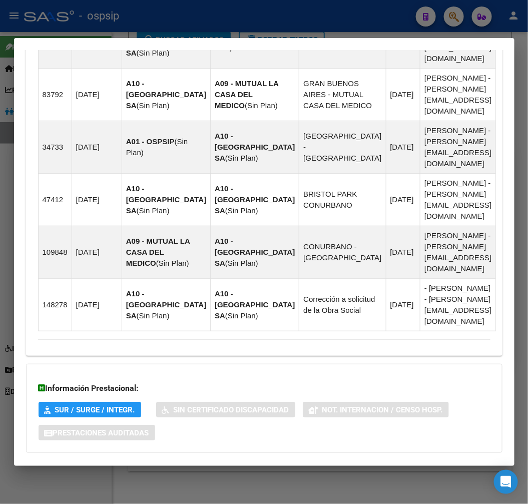
scroll to position [815, 0]
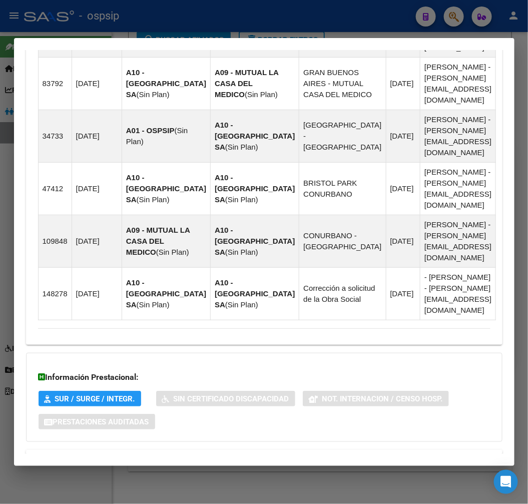
click at [272, 492] on mat-panel-title "Aportes y Contribuciones del Titular: 23222388619" at bounding box center [258, 498] width 441 height 12
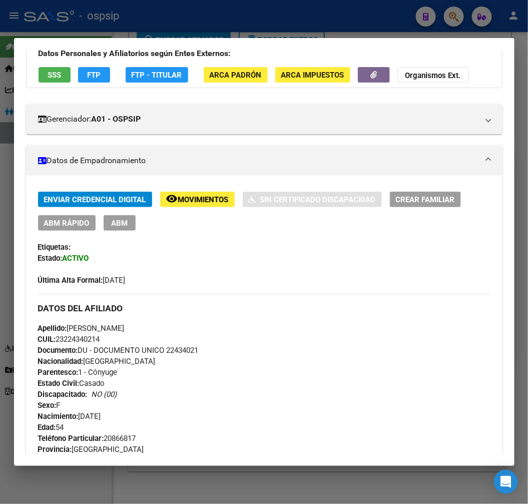
scroll to position [0, 0]
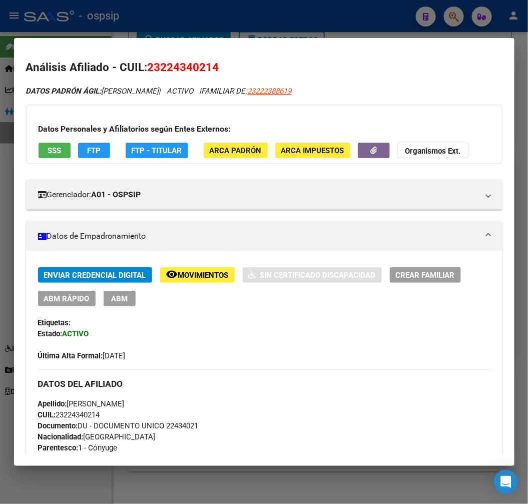
click at [158, 153] on span "FTP - Titular" at bounding box center [157, 150] width 51 height 9
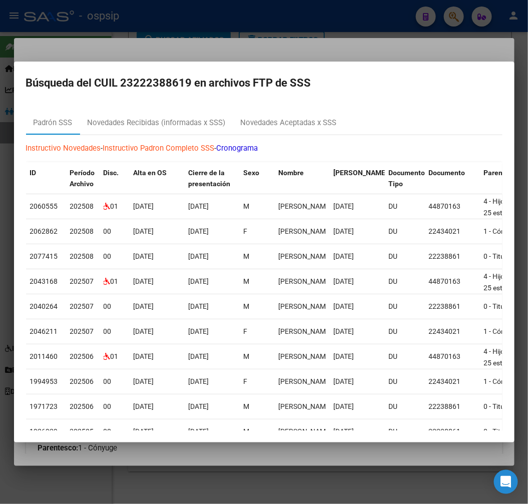
click at [277, 44] on div at bounding box center [264, 252] width 528 height 504
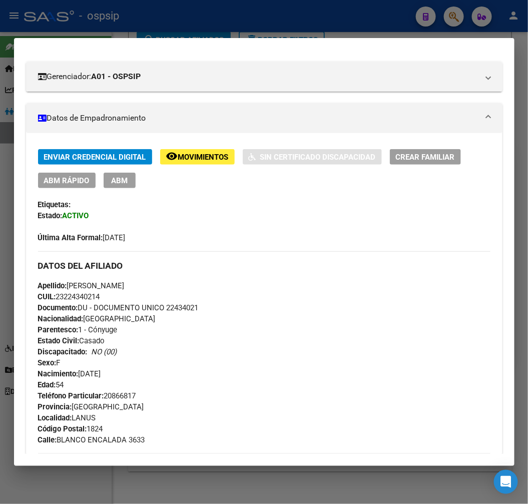
scroll to position [111, 0]
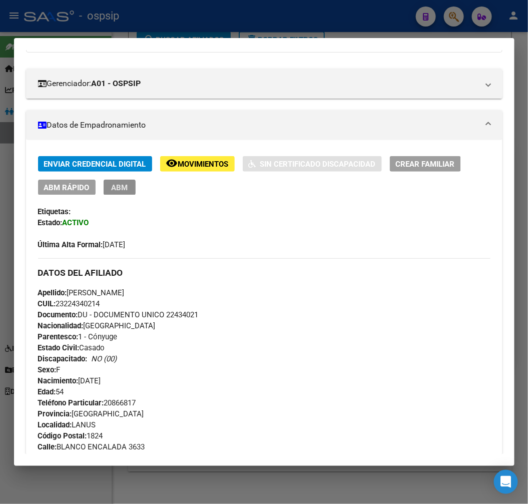
click at [119, 190] on span "ABM" at bounding box center [119, 187] width 17 height 9
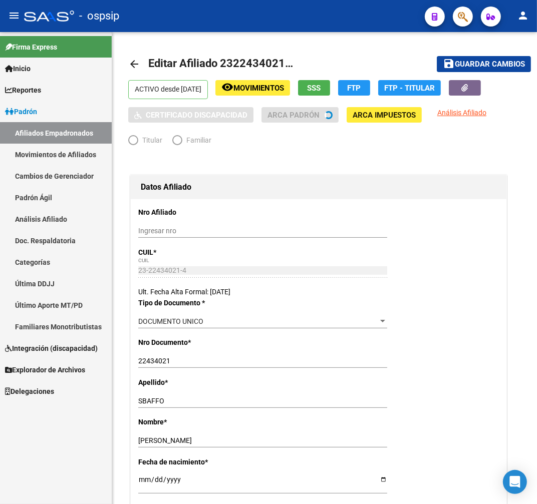
radio input "true"
type input "30-70981267-6"
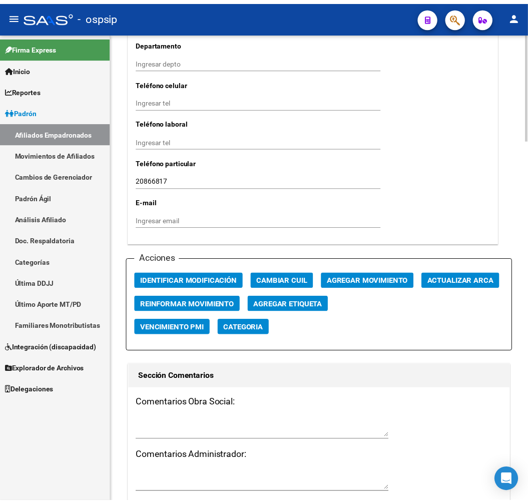
scroll to position [1001, 0]
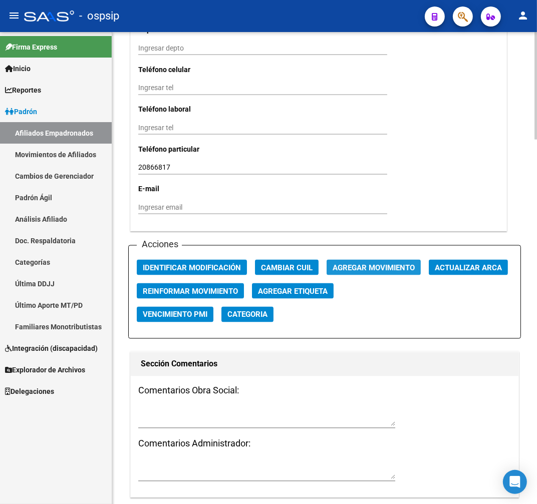
click at [362, 263] on span "Agregar Movimiento" at bounding box center [373, 267] width 82 height 9
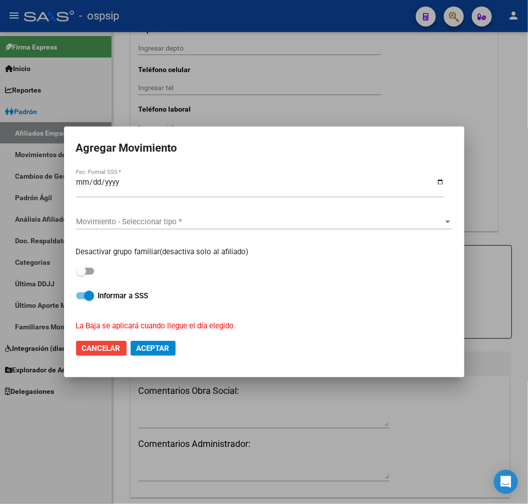
click at [84, 183] on input "2025-10-08" at bounding box center [260, 186] width 369 height 16
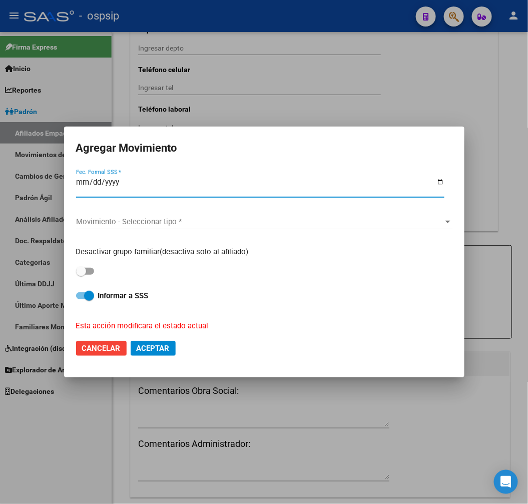
type input "2025-10-12"
type input "2025-12-01"
click at [168, 223] on span "Movimiento - Seleccionar tipo *" at bounding box center [260, 221] width 368 height 9
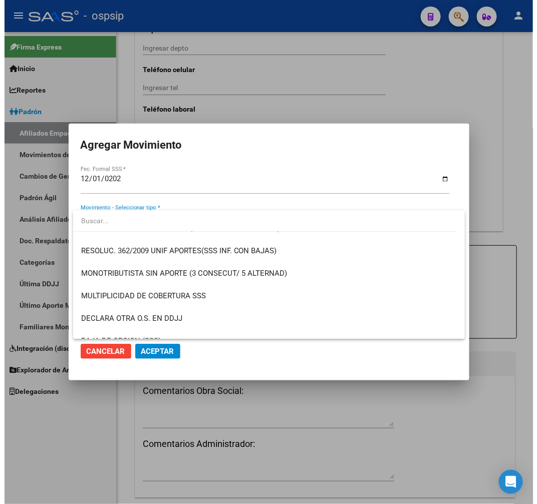
scroll to position [333, 0]
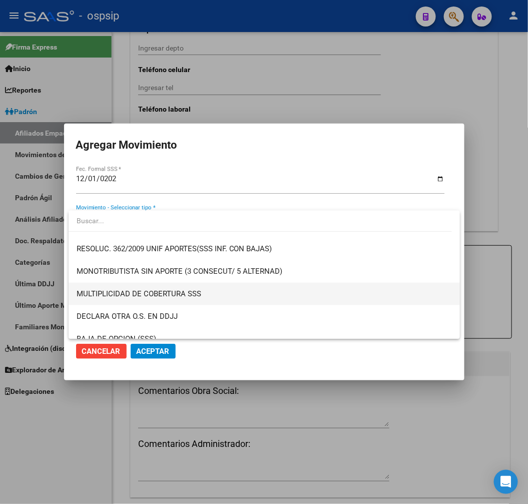
click at [188, 286] on span "MULTIPLICIDAD DE COBERTURA SSS" at bounding box center [265, 294] width 376 height 23
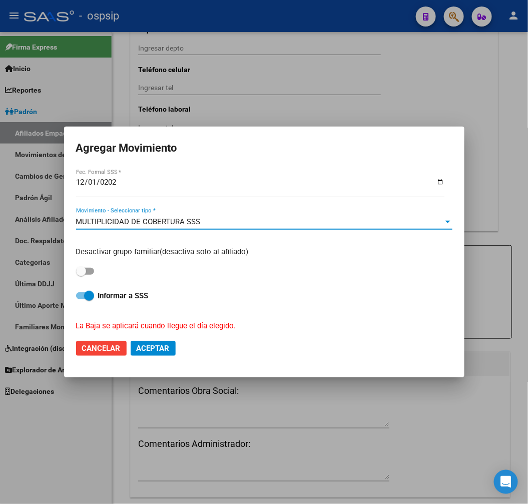
click at [154, 348] on span "Aceptar" at bounding box center [153, 348] width 33 height 9
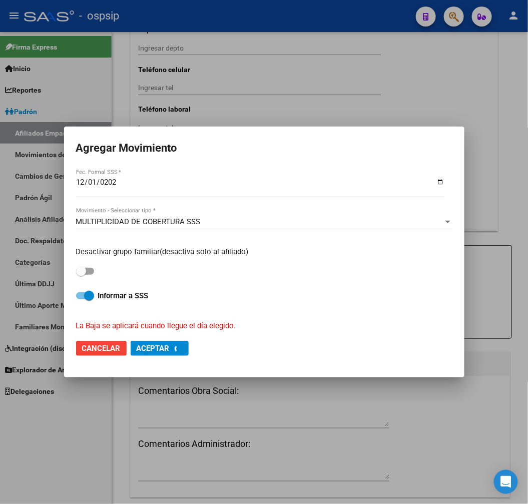
checkbox input "false"
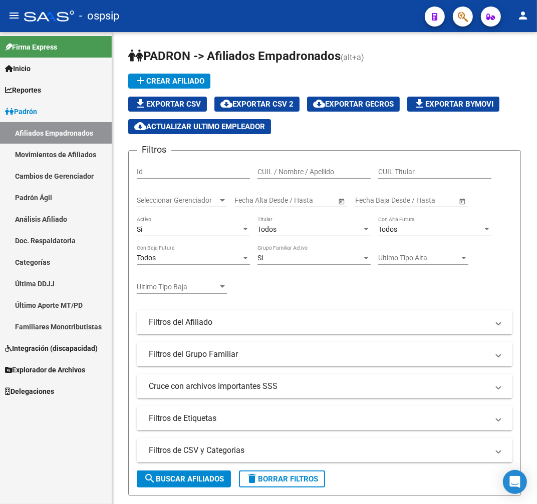
click at [472, 18] on button "button" at bounding box center [463, 17] width 20 height 20
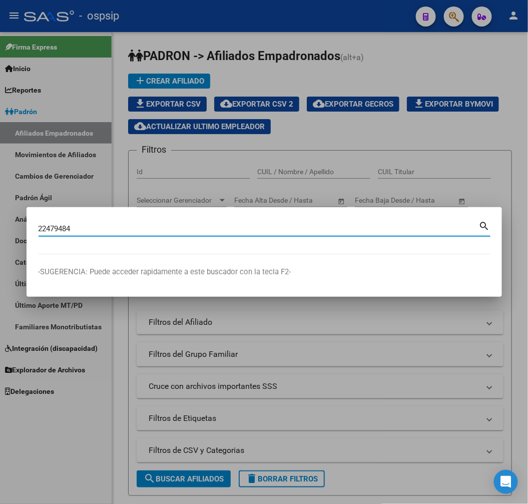
type input "22479484"
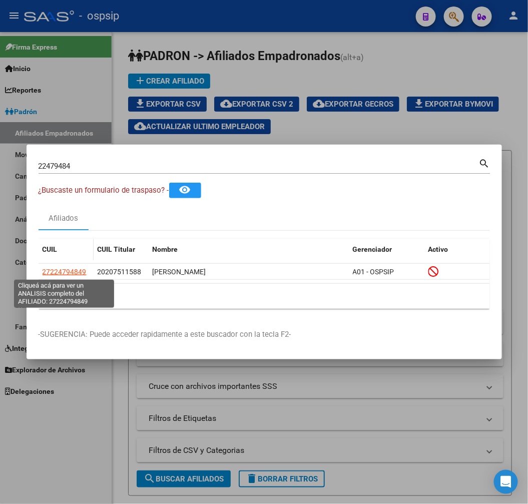
click at [73, 268] on span "27224794849" at bounding box center [65, 272] width 44 height 8
type textarea "27224794849"
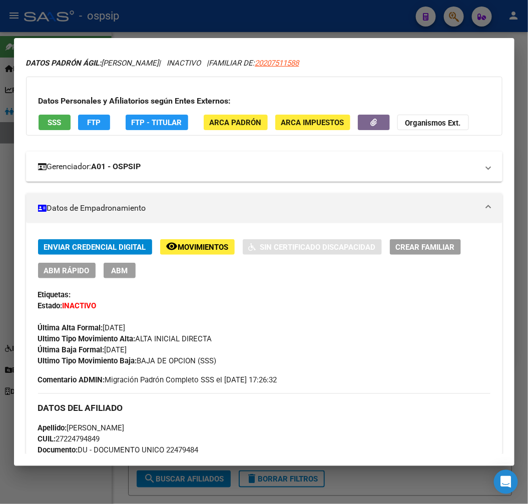
scroll to position [23, 0]
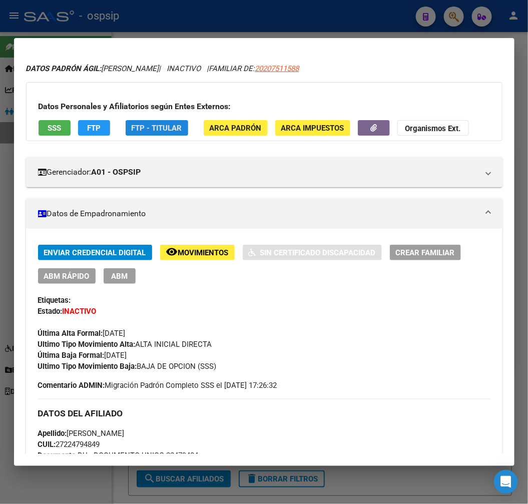
click at [158, 134] on button "FTP - Titular" at bounding box center [157, 128] width 63 height 16
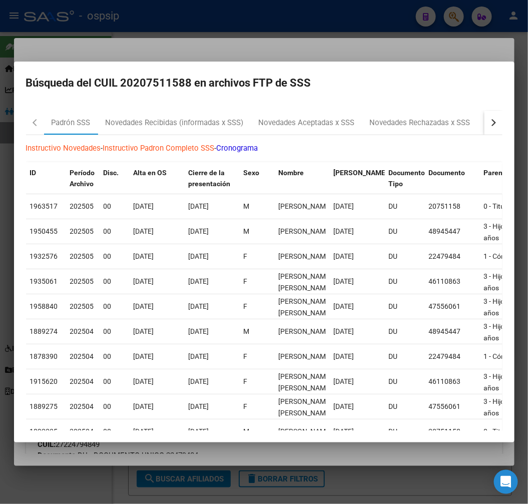
click at [485, 128] on button "button" at bounding box center [494, 123] width 18 height 24
click at [349, 132] on div "RG Bajas x OPCION ONLINE (ARCA)" at bounding box center [338, 123] width 135 height 24
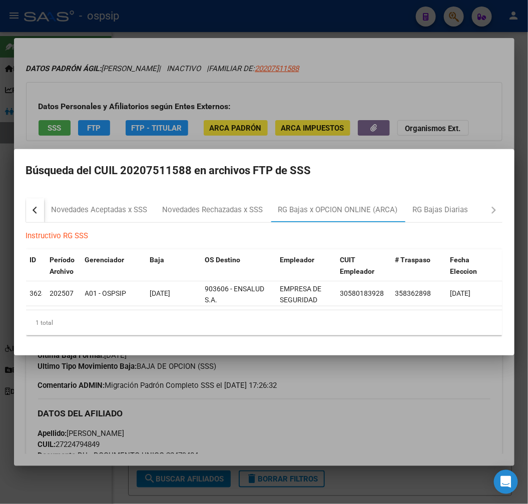
drag, startPoint x: 161, startPoint y: 15, endPoint x: 167, endPoint y: 17, distance: 6.3
click at [164, 16] on div at bounding box center [264, 252] width 528 height 504
click at [167, 18] on div at bounding box center [264, 252] width 528 height 504
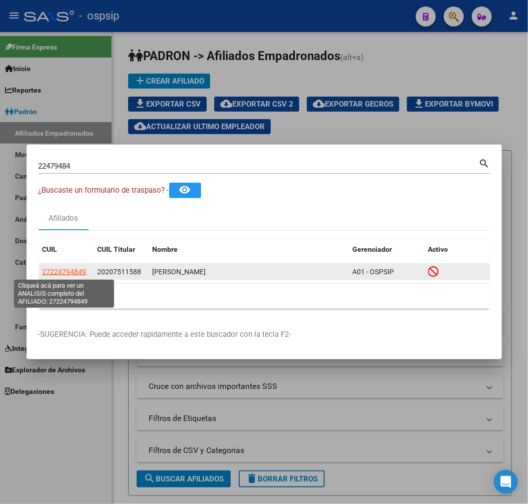
click at [72, 273] on span "27224794849" at bounding box center [65, 272] width 44 height 8
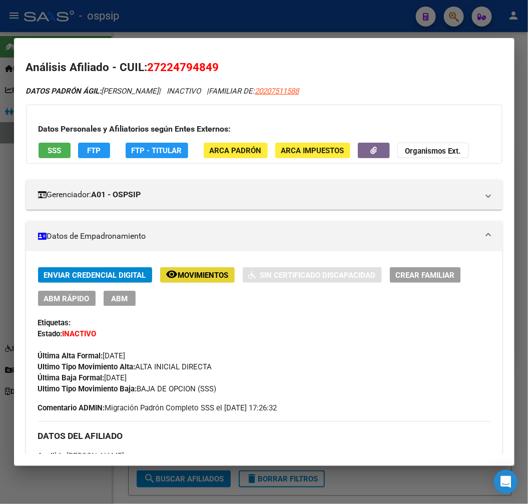
click at [194, 272] on span "Movimientos" at bounding box center [203, 275] width 51 height 9
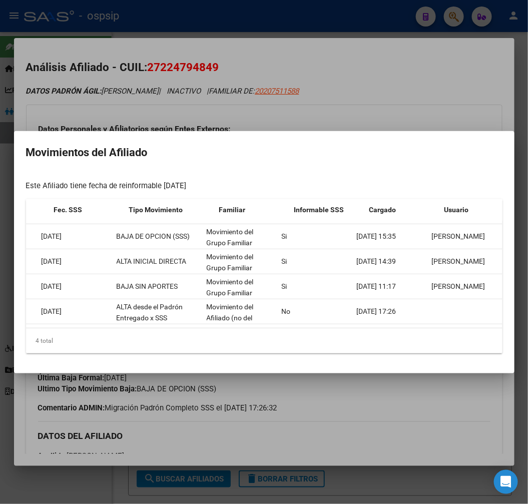
scroll to position [0, 0]
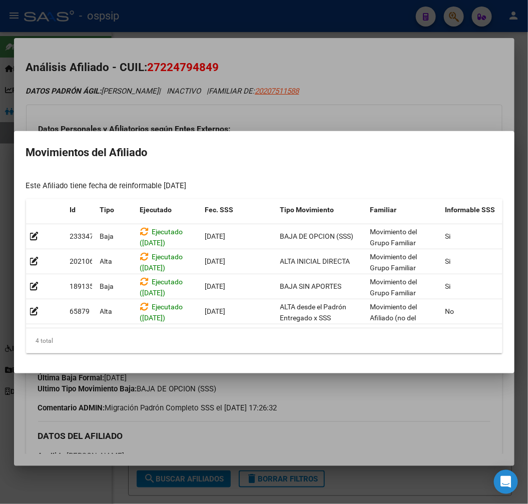
click at [371, 428] on div at bounding box center [264, 252] width 528 height 504
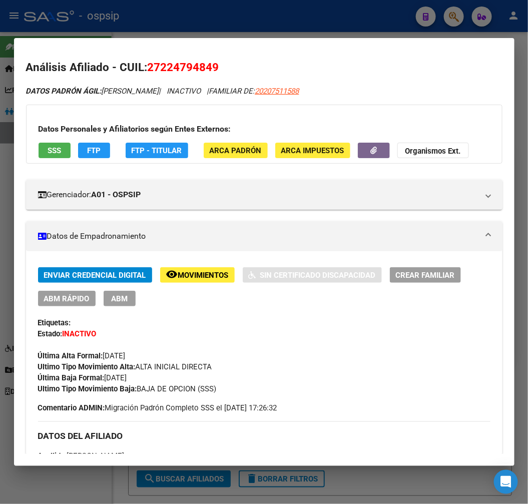
drag, startPoint x: 368, startPoint y: 428, endPoint x: 358, endPoint y: 428, distance: 10.5
click at [358, 428] on div "DATOS DEL AFILIADO" at bounding box center [264, 436] width 453 height 29
click at [207, 17] on div at bounding box center [264, 252] width 528 height 504
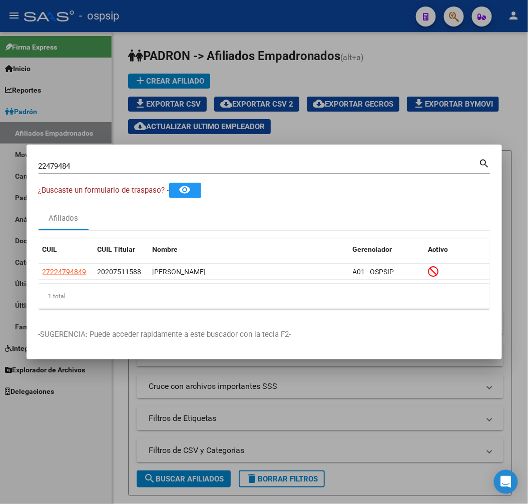
click at [207, 17] on div at bounding box center [264, 252] width 528 height 504
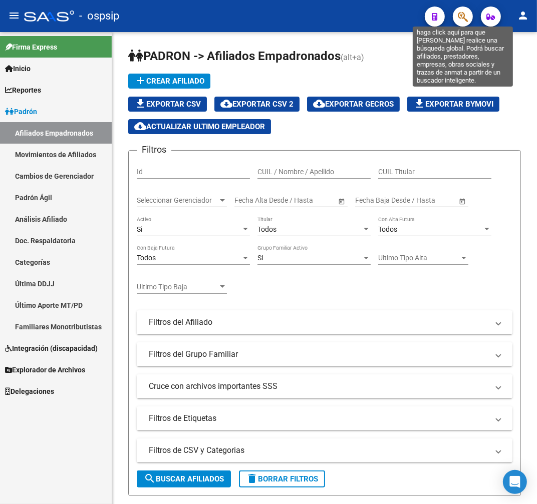
click at [458, 18] on icon "button" at bounding box center [463, 17] width 10 height 12
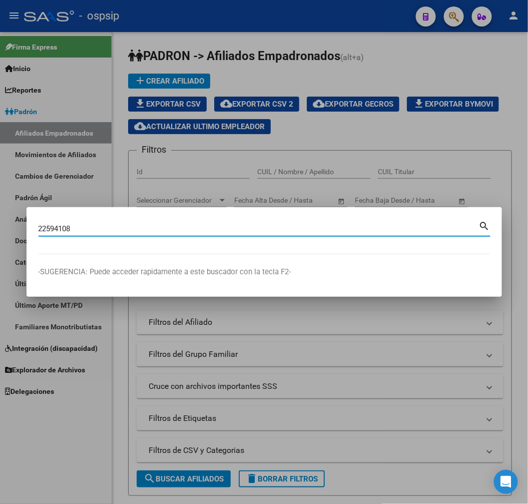
type input "22594108"
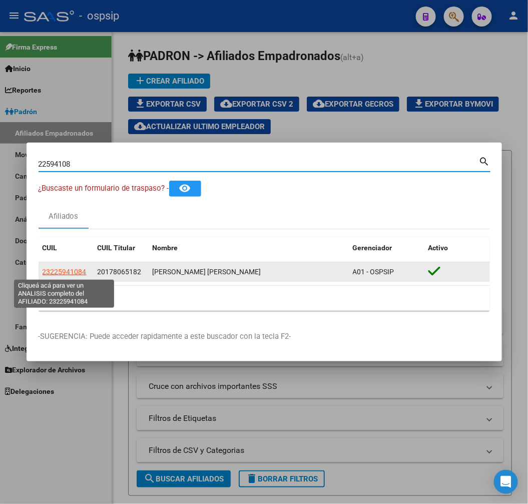
click at [62, 272] on span "23225941084" at bounding box center [65, 272] width 44 height 8
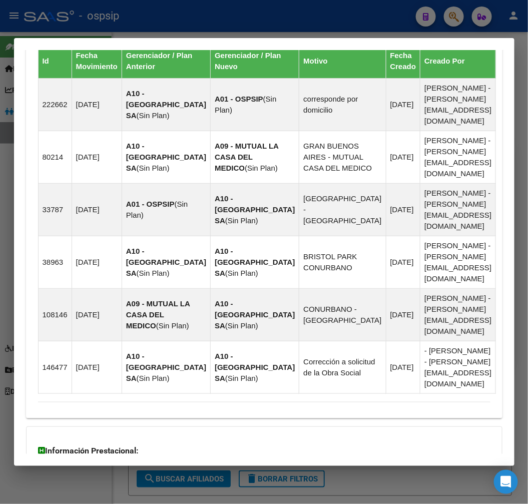
scroll to position [832, 0]
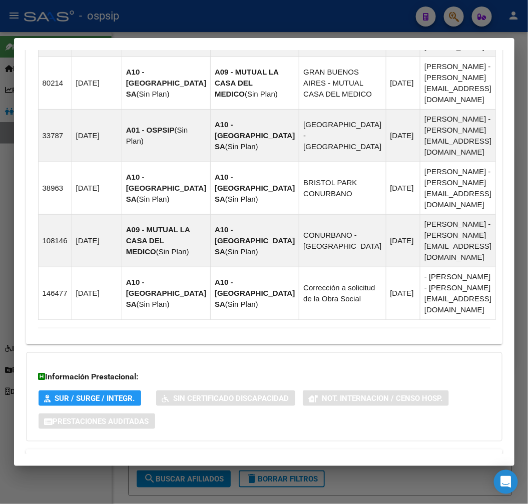
click at [203, 492] on span "Aportes y Contribuciones del Titular: 20178065182" at bounding box center [144, 497] width 183 height 10
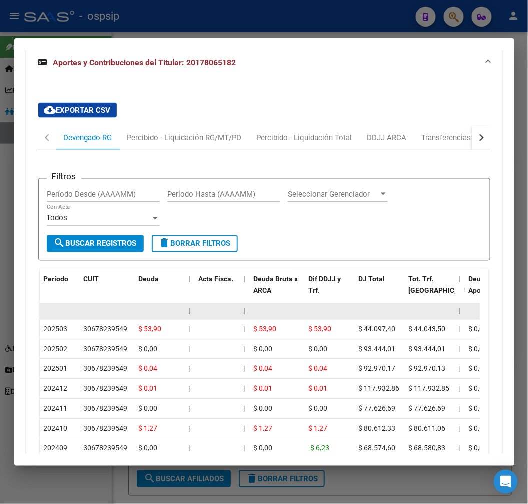
scroll to position [1160, 0]
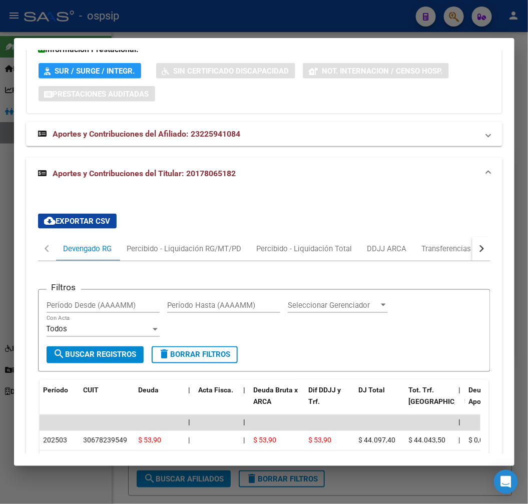
click at [477, 237] on button "button" at bounding box center [482, 249] width 18 height 24
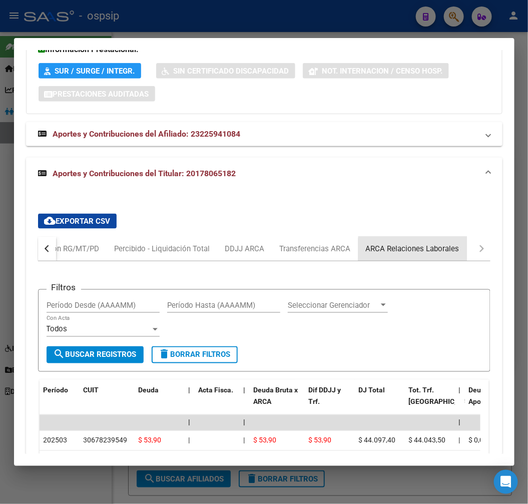
drag, startPoint x: 448, startPoint y: 186, endPoint x: 458, endPoint y: 198, distance: 15.6
click at [448, 243] on div "ARCA Relaciones Laborales" at bounding box center [413, 248] width 94 height 11
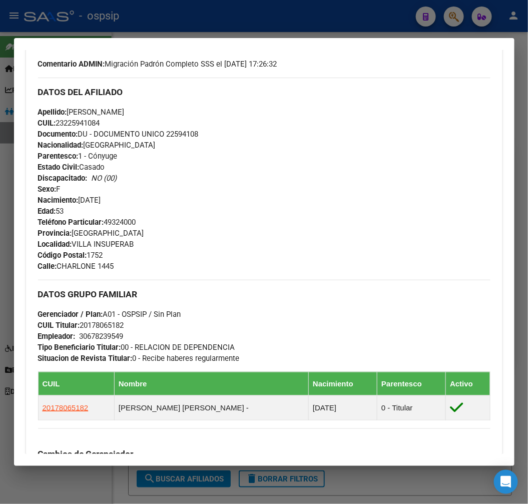
scroll to position [593, 0]
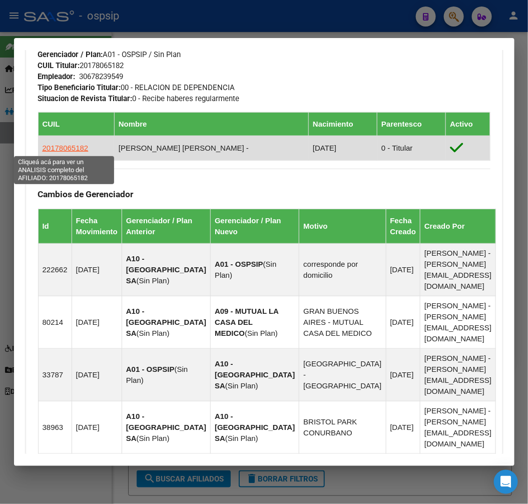
click at [62, 144] on span "20178065182" at bounding box center [66, 148] width 46 height 9
type textarea "20178065182"
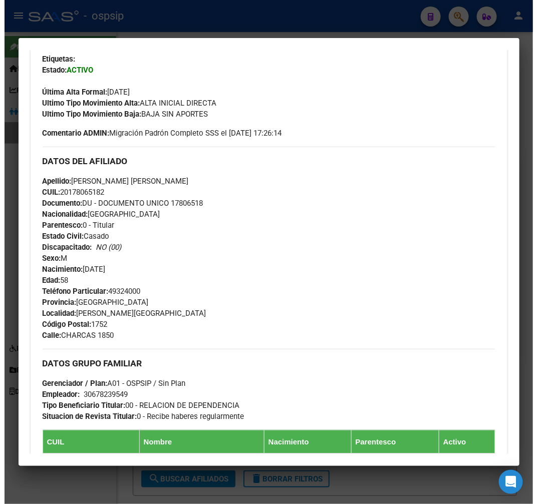
scroll to position [222, 0]
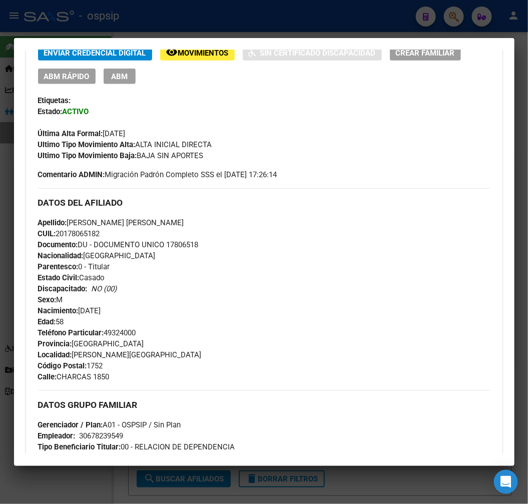
click at [131, 77] on button "ABM" at bounding box center [120, 77] width 32 height 16
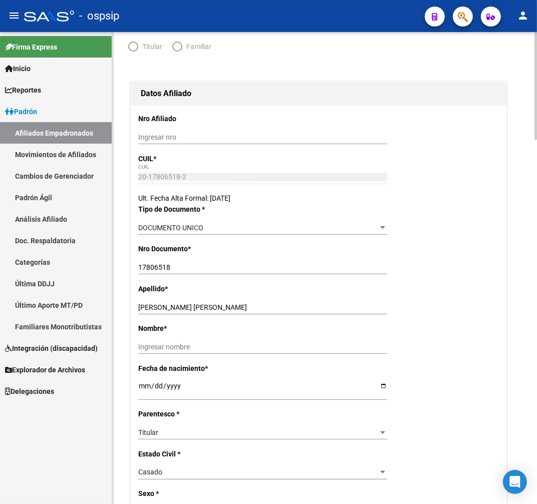
radio input "true"
type input "30-67823954-9"
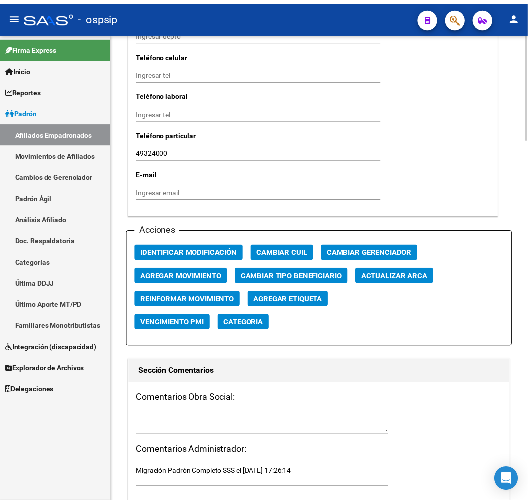
scroll to position [1001, 0]
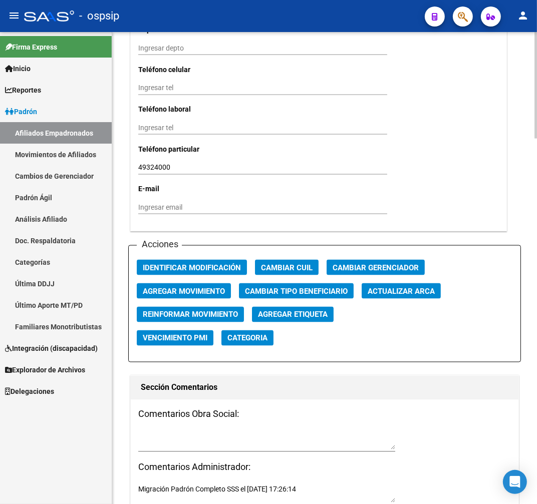
click at [207, 289] on span "Agregar Movimiento" at bounding box center [184, 291] width 82 height 9
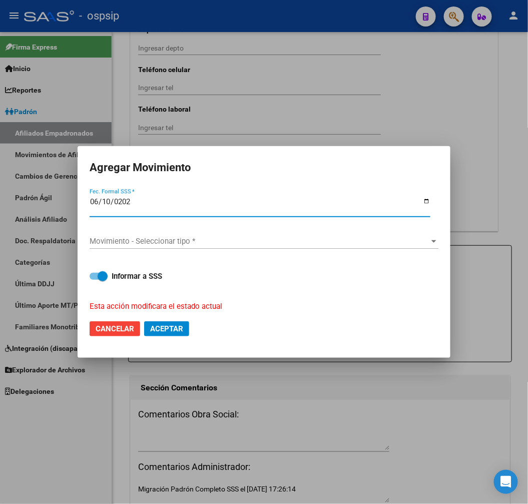
type input "2025-06-10"
click at [221, 234] on div "Movimiento - Seleccionar tipo * Movimiento - Seleccionar tipo *" at bounding box center [264, 241] width 349 height 15
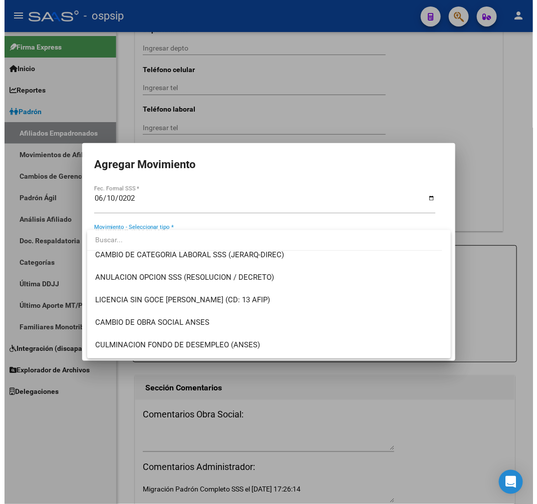
scroll to position [0, 0]
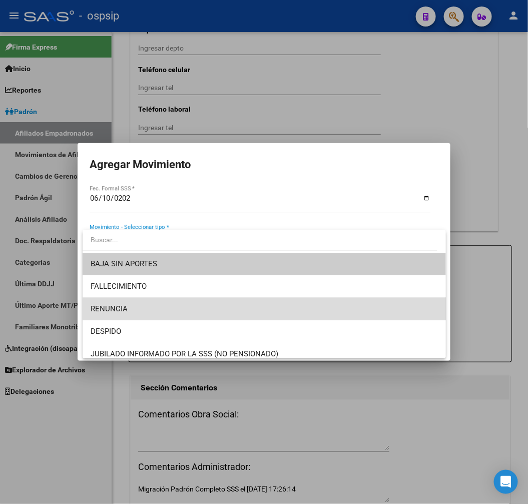
click at [267, 309] on span "RENUNCIA" at bounding box center [264, 309] width 347 height 23
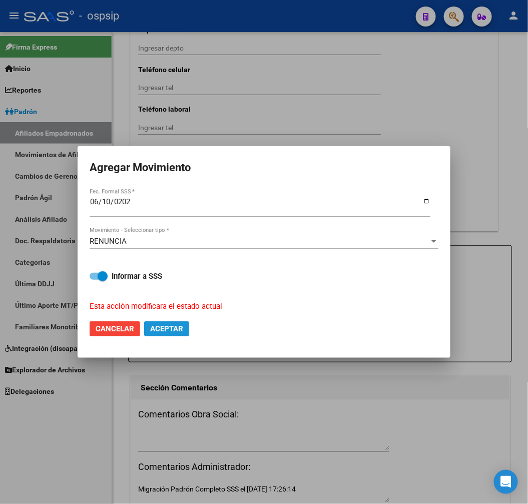
click at [174, 322] on button "Aceptar" at bounding box center [166, 328] width 45 height 15
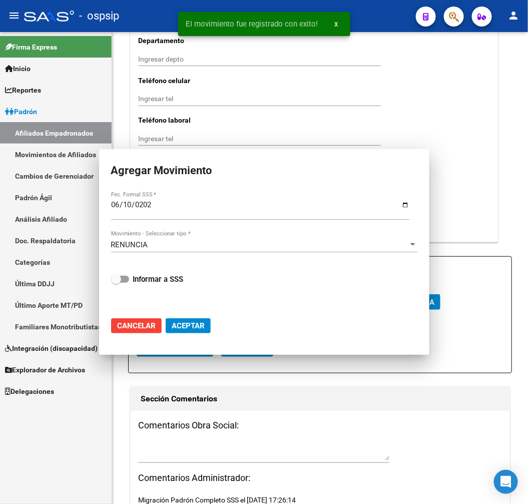
checkbox input "false"
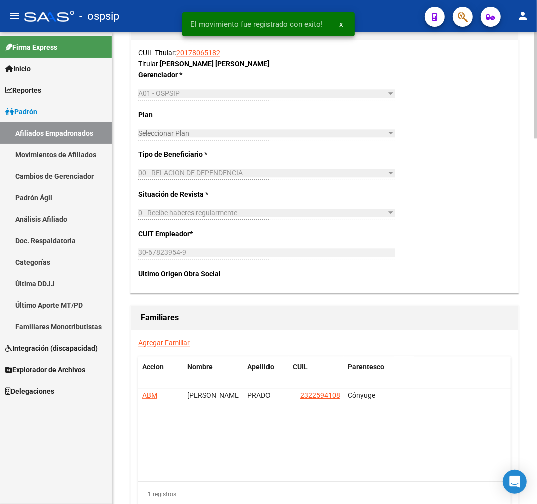
scroll to position [1633, 0]
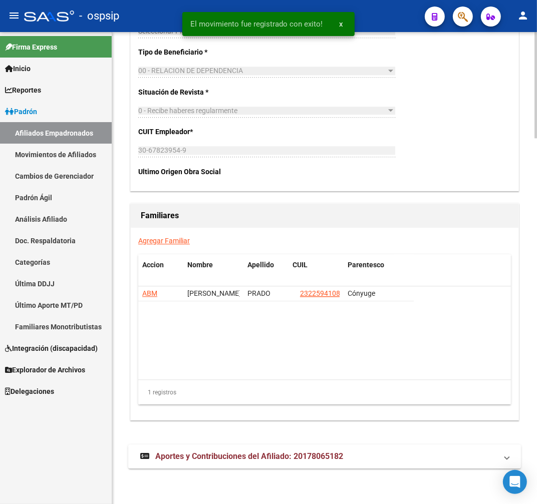
click at [381, 462] on mat-expansion-panel-header "Aportes y Contribuciones del Afiliado: 20178065182" at bounding box center [324, 457] width 393 height 24
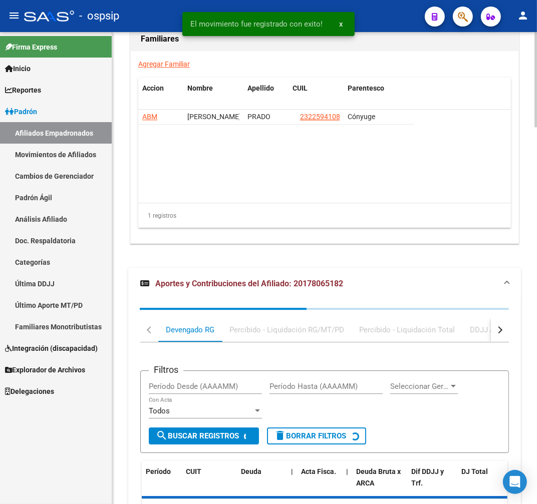
scroll to position [1881, 0]
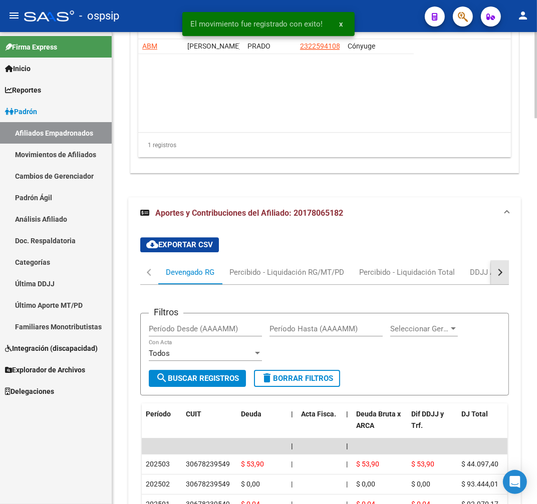
click at [502, 277] on button "button" at bounding box center [500, 272] width 18 height 24
click at [461, 278] on div "ARCA Relaciones Laborales" at bounding box center [439, 272] width 109 height 24
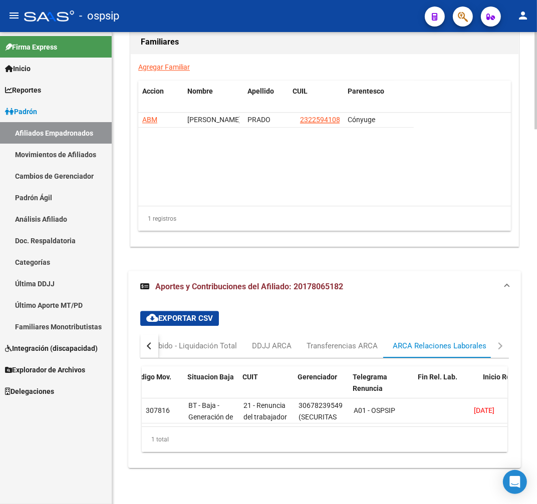
scroll to position [0, 284]
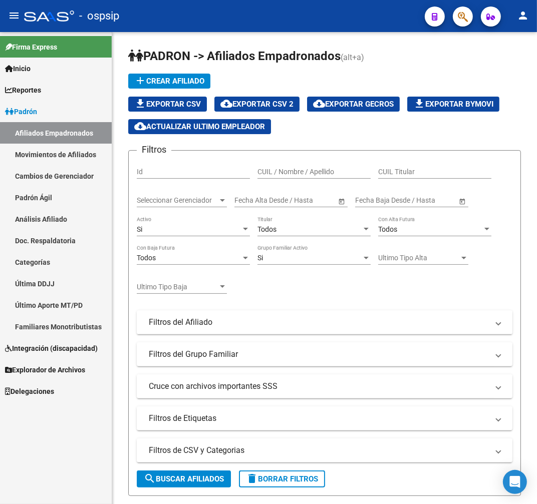
click at [457, 8] on button "button" at bounding box center [463, 17] width 20 height 20
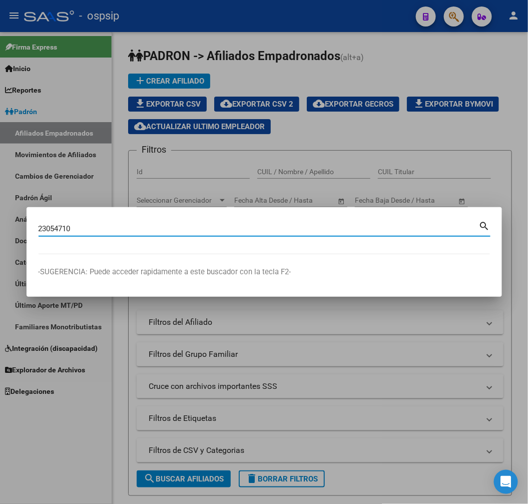
type input "23054710"
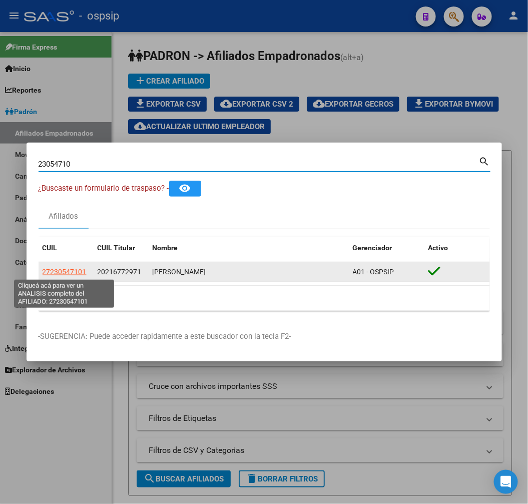
click at [62, 276] on span "27230547101" at bounding box center [65, 272] width 44 height 8
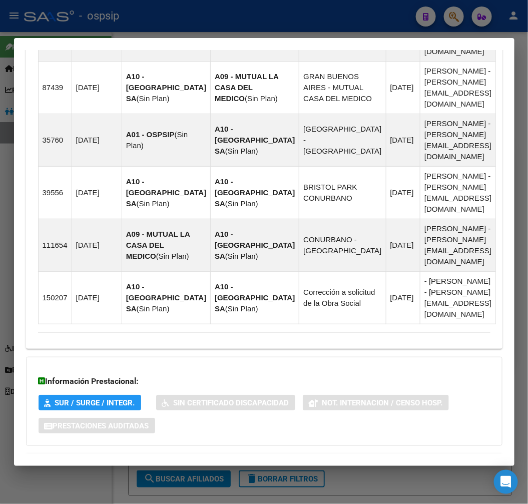
scroll to position [832, 0]
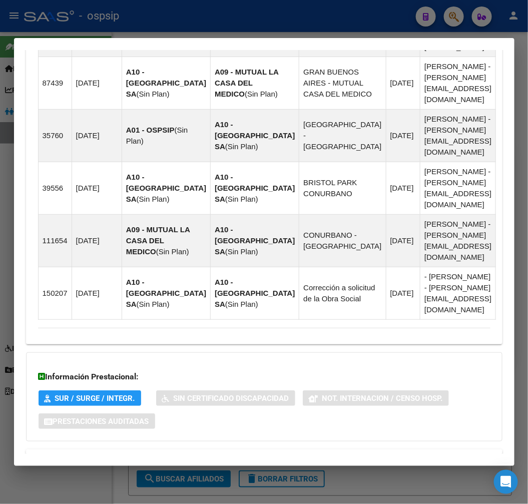
click at [236, 492] on span "Aportes y Contribuciones del Titular: 20216772971" at bounding box center [144, 497] width 183 height 10
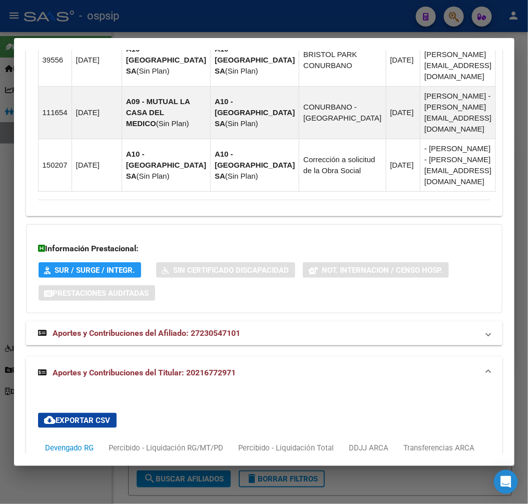
scroll to position [1104, 0]
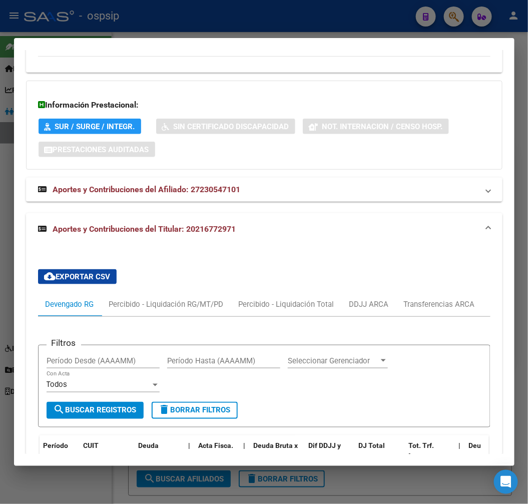
click at [496, 242] on mat-dialog-content "Análisis Afiliado - CUIL: 27230547101 DATOS PADRÓN ÁGIL: GALVAN SILVANA INES | …" at bounding box center [264, 252] width 501 height 405
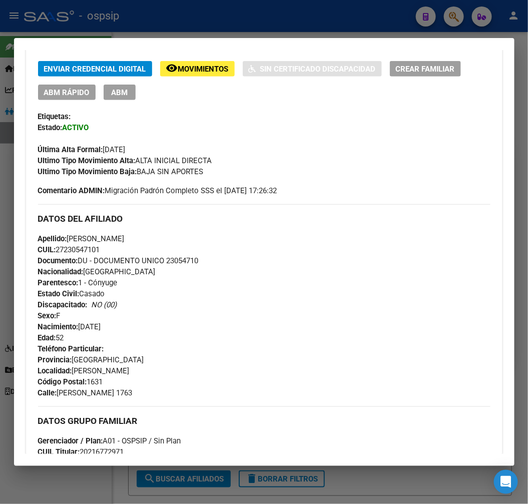
scroll to position [47, 0]
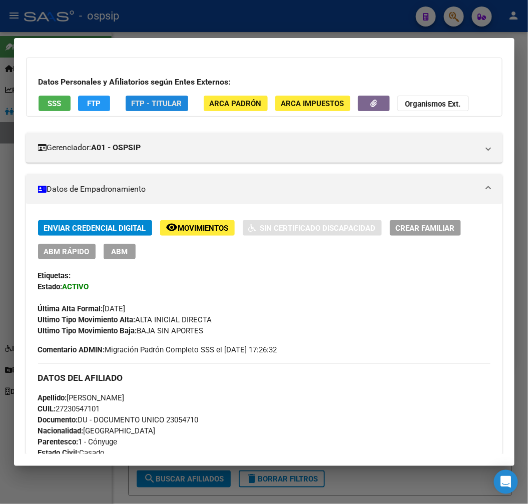
click at [152, 99] on span "FTP - Titular" at bounding box center [157, 103] width 51 height 9
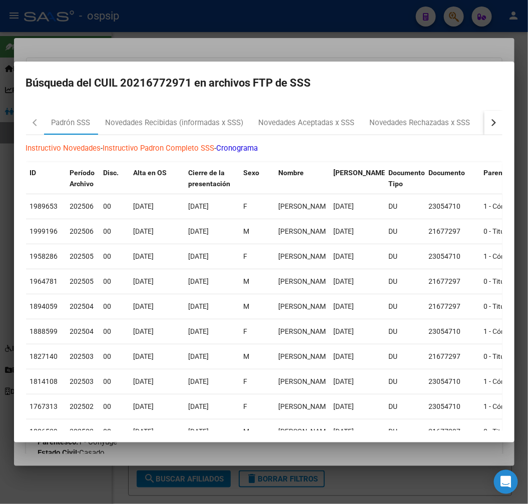
click at [488, 126] on button "button" at bounding box center [494, 123] width 18 height 24
click at [438, 128] on div "RG Bajas Diarias" at bounding box center [441, 123] width 56 height 12
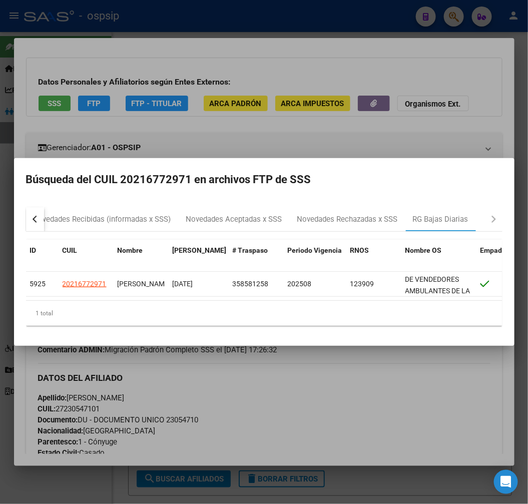
click at [347, 399] on div at bounding box center [264, 252] width 528 height 504
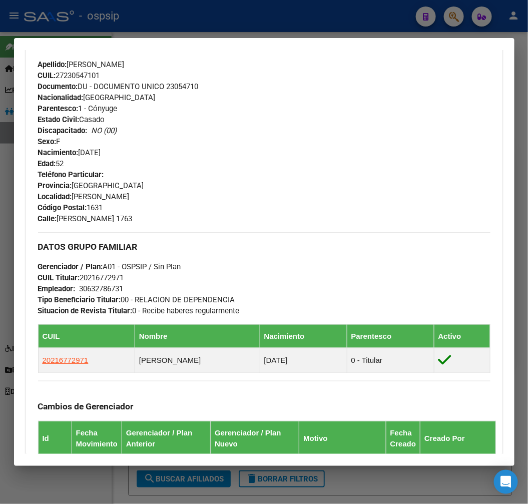
scroll to position [381, 0]
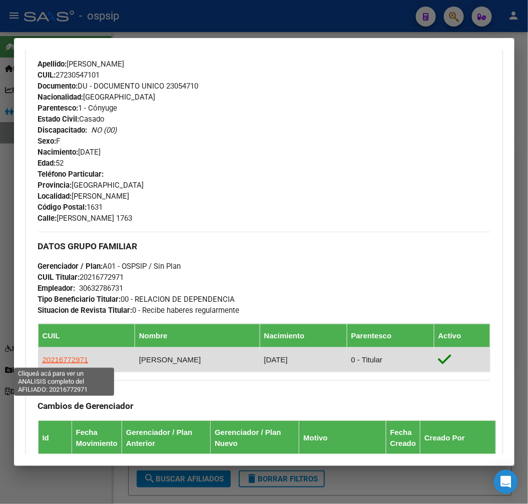
click at [57, 358] on span "20216772971" at bounding box center [66, 360] width 46 height 9
type textarea "20216772971"
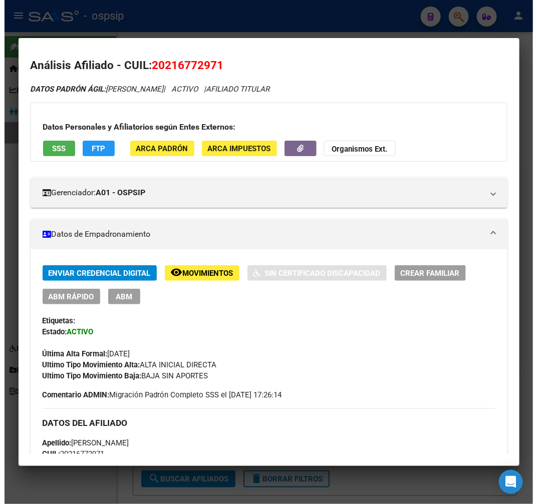
scroll to position [0, 0]
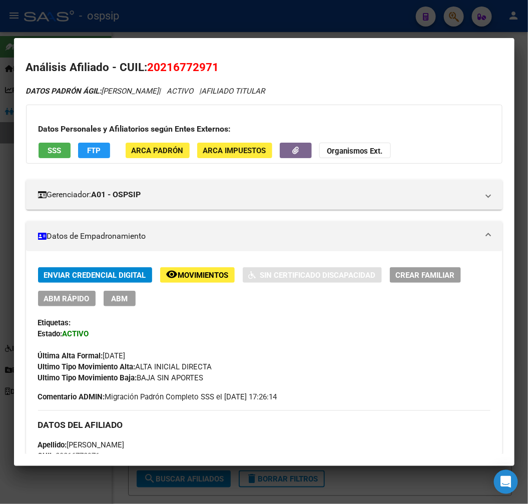
click at [115, 300] on span "ABM" at bounding box center [119, 298] width 17 height 9
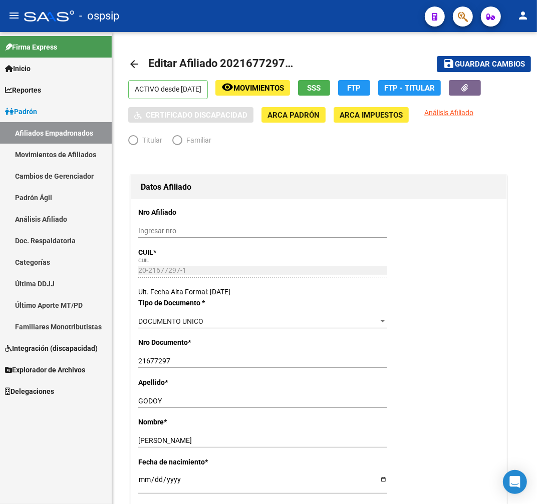
radio input "true"
type input "30-63278673-1"
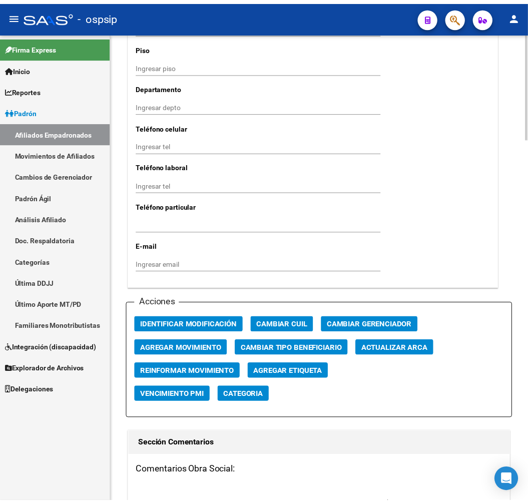
scroll to position [1113, 0]
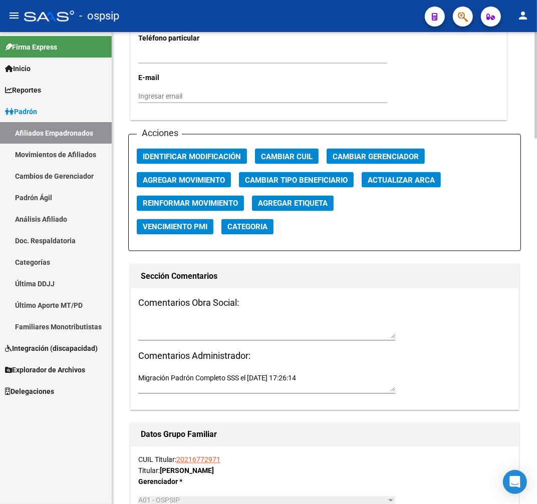
click at [207, 177] on span "Agregar Movimiento" at bounding box center [184, 180] width 82 height 9
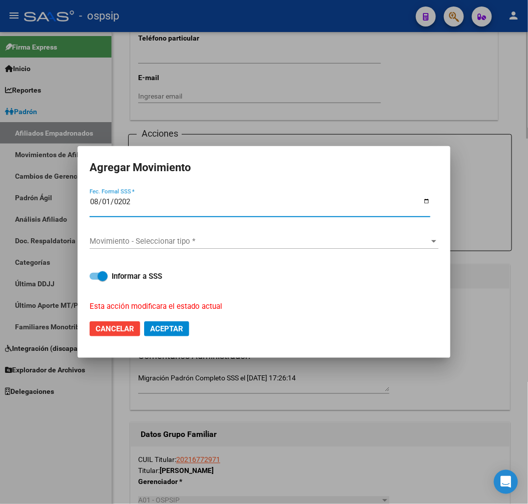
type input "2025-08-01"
click at [215, 241] on span "Movimiento - Seleccionar tipo *" at bounding box center [260, 241] width 340 height 9
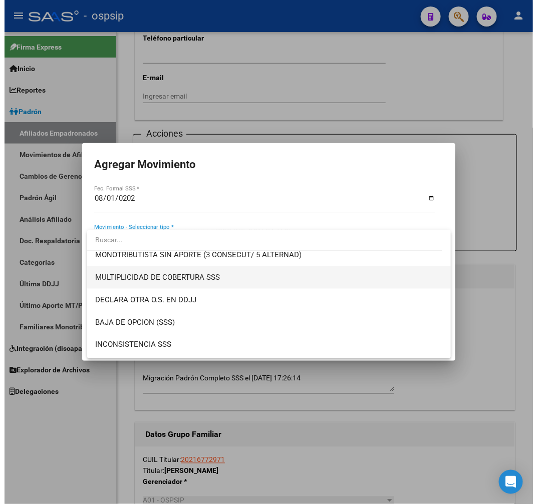
scroll to position [389, 0]
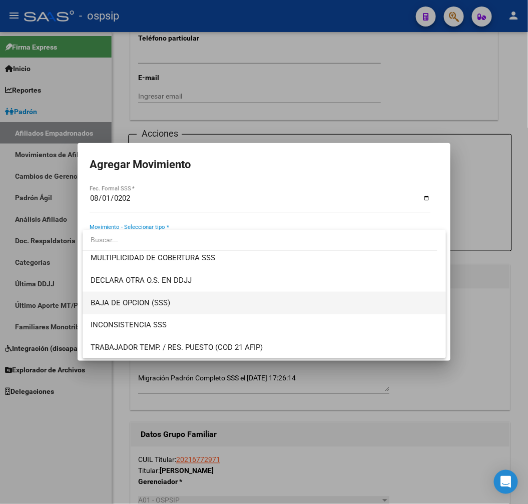
click at [245, 303] on span "BAJA DE OPCION (SSS)" at bounding box center [264, 303] width 347 height 23
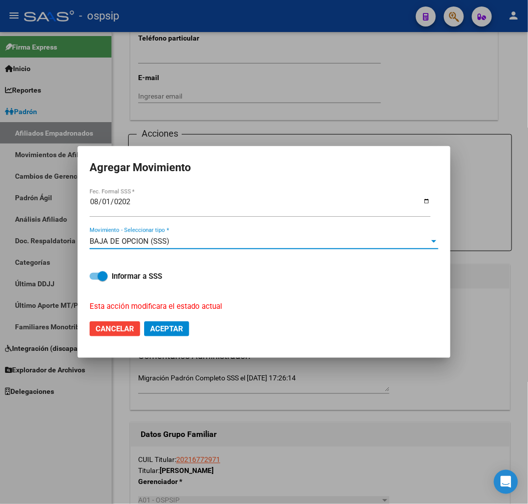
click at [176, 328] on span "Aceptar" at bounding box center [166, 328] width 33 height 9
checkbox input "false"
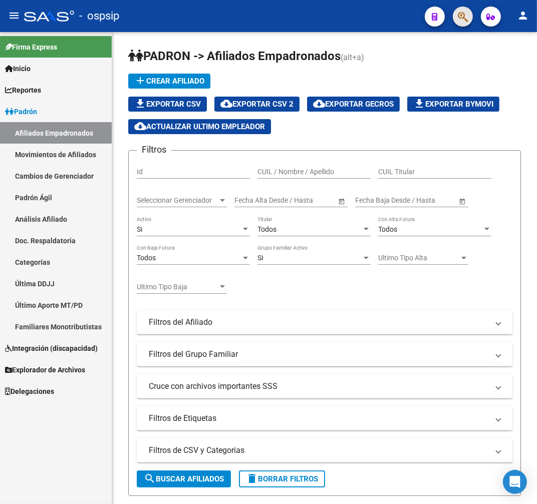
click at [468, 16] on button "button" at bounding box center [463, 17] width 20 height 20
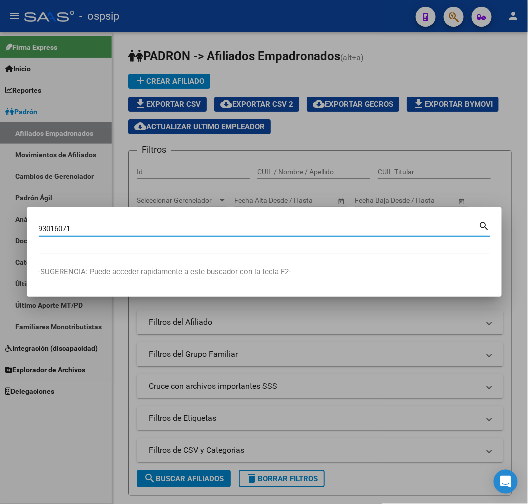
type input "93016071"
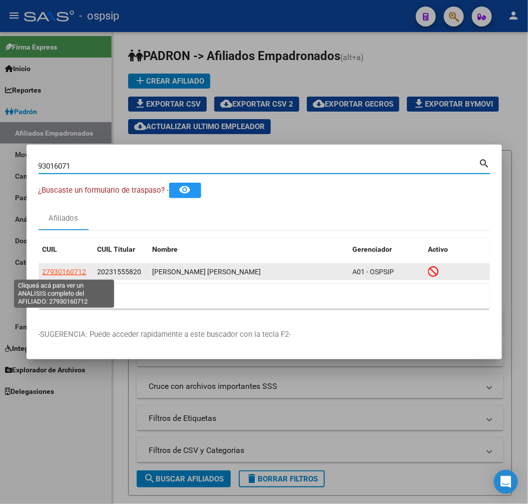
click at [64, 272] on span "27930160712" at bounding box center [65, 272] width 44 height 8
type textarea "27930160712"
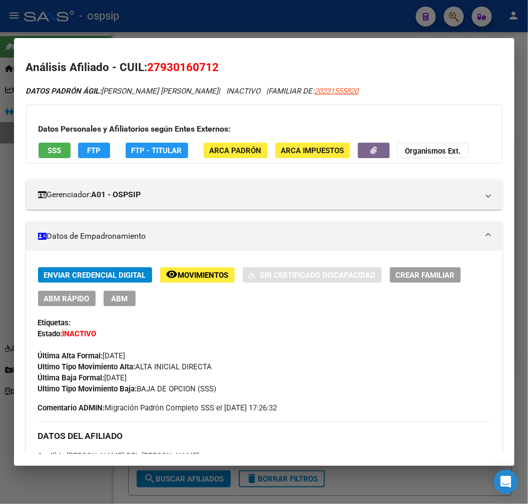
click at [206, 277] on span "Movimientos" at bounding box center [203, 275] width 51 height 9
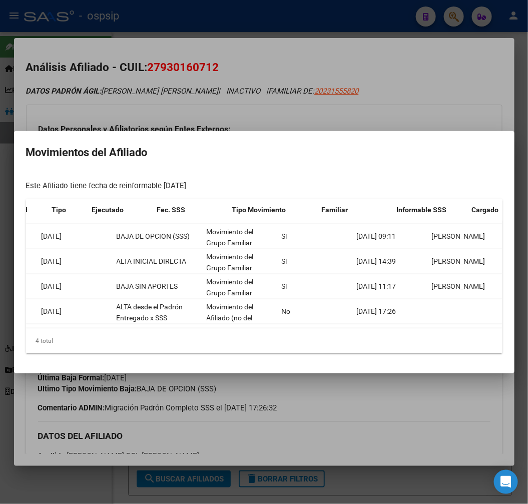
scroll to position [0, 48]
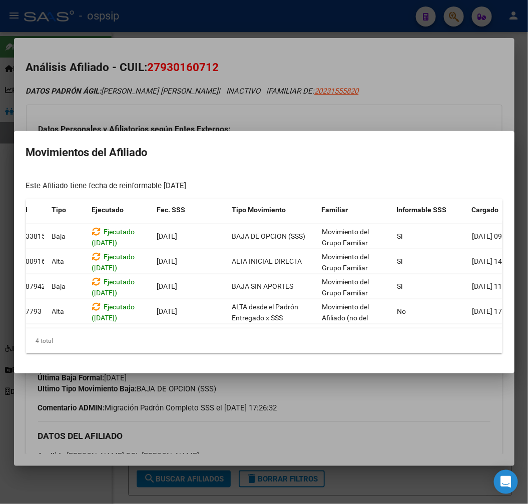
click at [323, 415] on div at bounding box center [264, 252] width 528 height 504
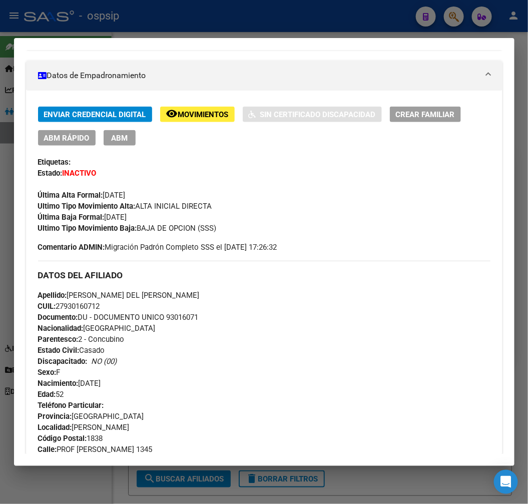
scroll to position [167, 0]
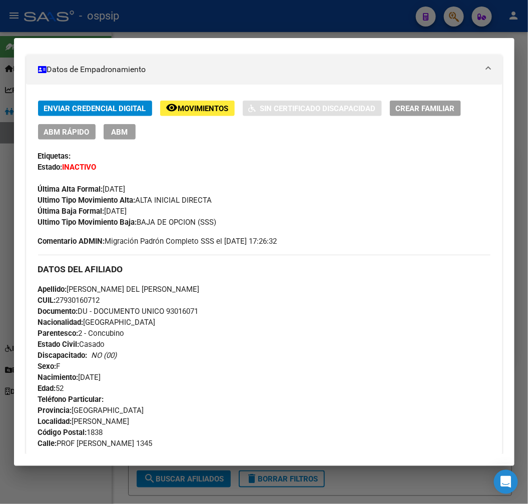
click at [268, 34] on div at bounding box center [264, 252] width 528 height 504
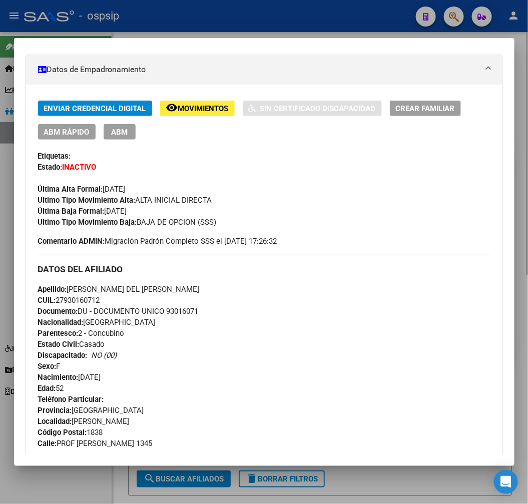
click at [271, 32] on div at bounding box center [264, 252] width 528 height 504
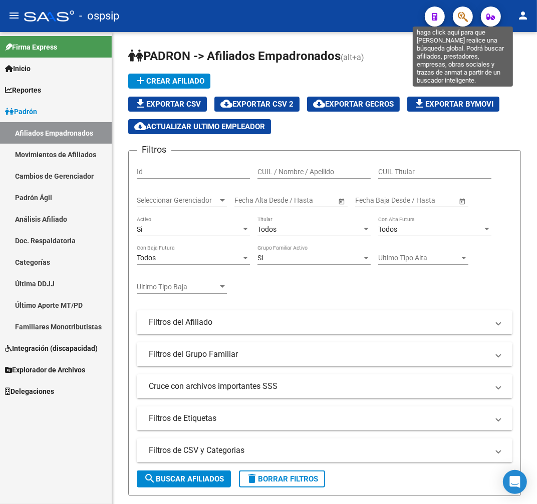
click at [461, 18] on icon "button" at bounding box center [463, 17] width 10 height 12
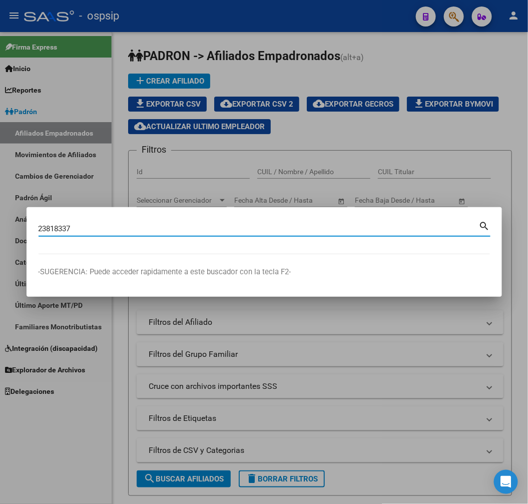
type input "23818337"
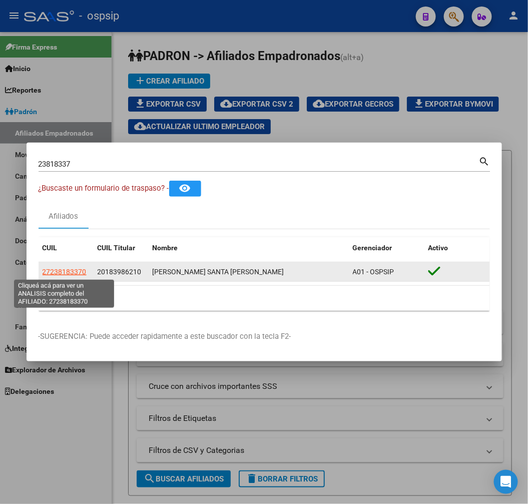
click at [64, 274] on span "27238183370" at bounding box center [65, 272] width 44 height 8
type textarea "27238183370"
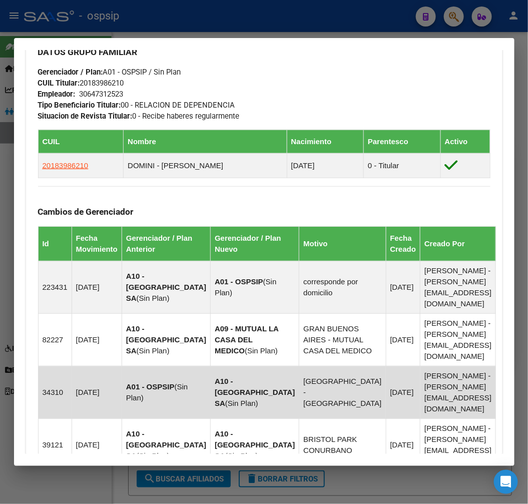
scroll to position [813, 0]
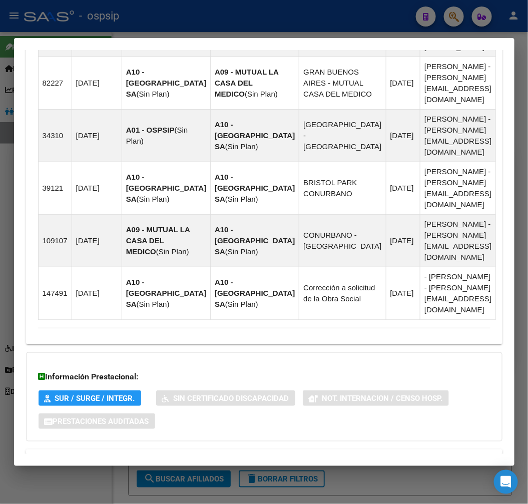
click at [352, 491] on mat-panel-title "Aportes y Contribuciones del Titular: 20183986210" at bounding box center [258, 497] width 441 height 12
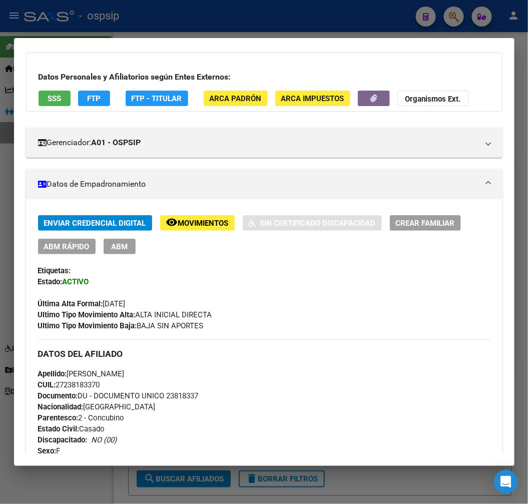
scroll to position [0, 0]
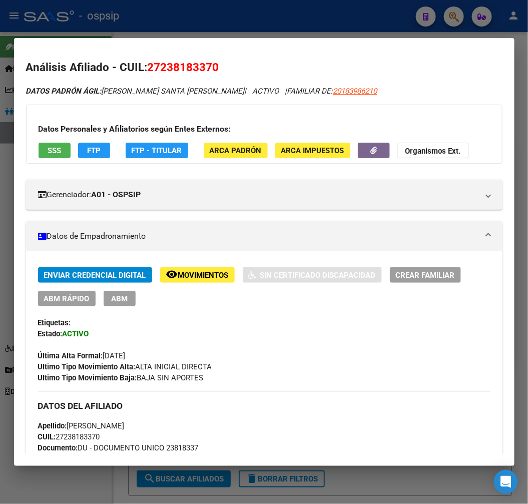
click at [154, 147] on span "FTP - Titular" at bounding box center [157, 150] width 51 height 9
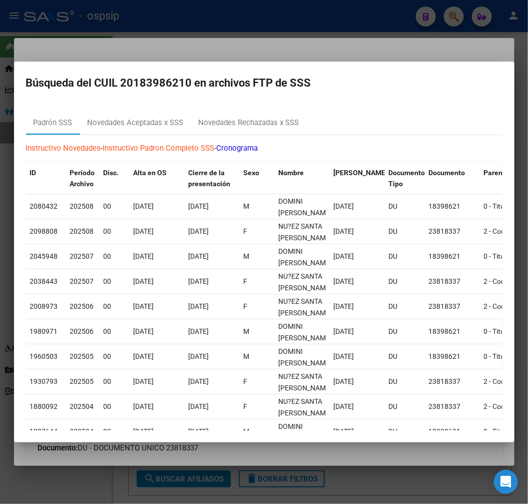
click at [336, 48] on div at bounding box center [264, 252] width 528 height 504
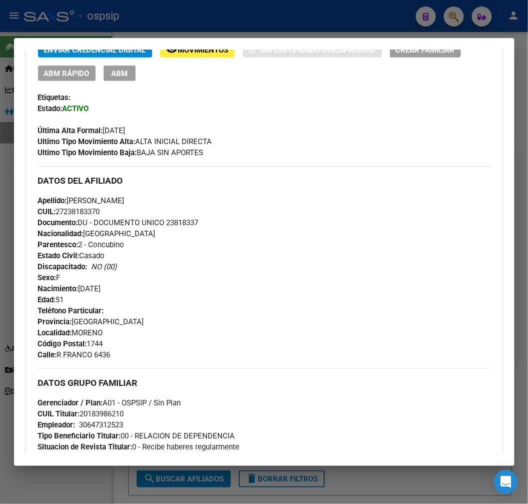
scroll to position [222, 0]
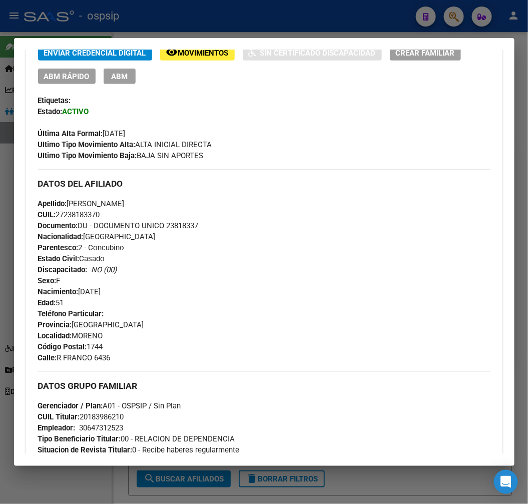
click at [203, 26] on div at bounding box center [264, 252] width 528 height 504
drag, startPoint x: 203, startPoint y: 26, endPoint x: 245, endPoint y: 63, distance: 56.4
click at [204, 29] on div at bounding box center [264, 252] width 528 height 504
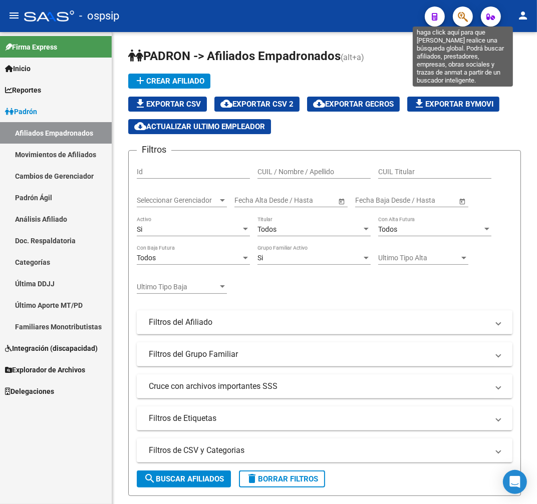
click at [467, 18] on icon "button" at bounding box center [463, 17] width 10 height 12
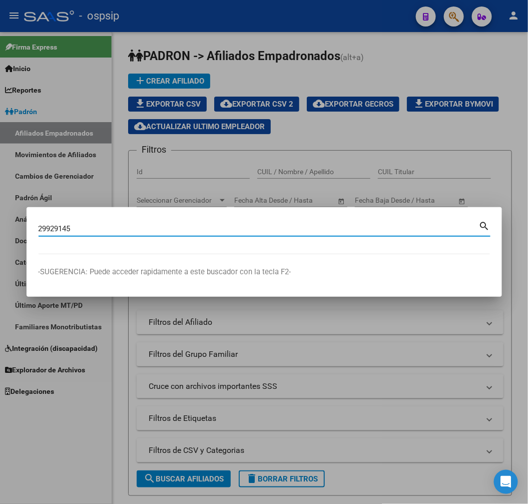
type input "29929145"
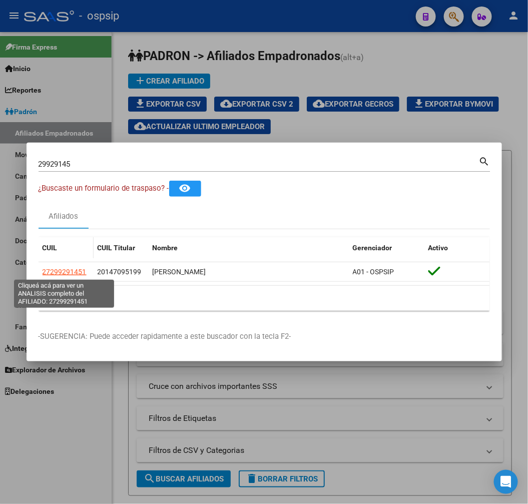
click at [64, 272] on span "27299291451" at bounding box center [65, 272] width 44 height 8
type textarea "27299291451"
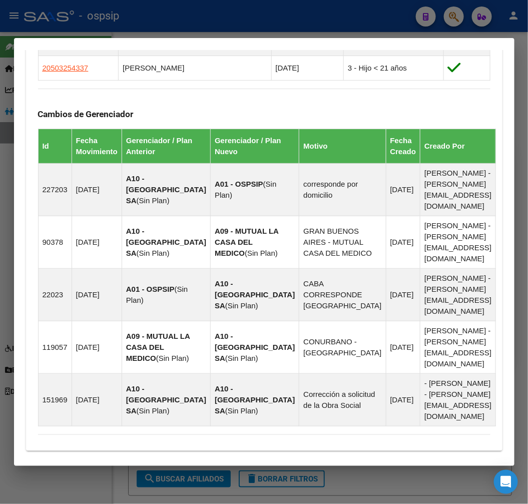
scroll to position [804, 0]
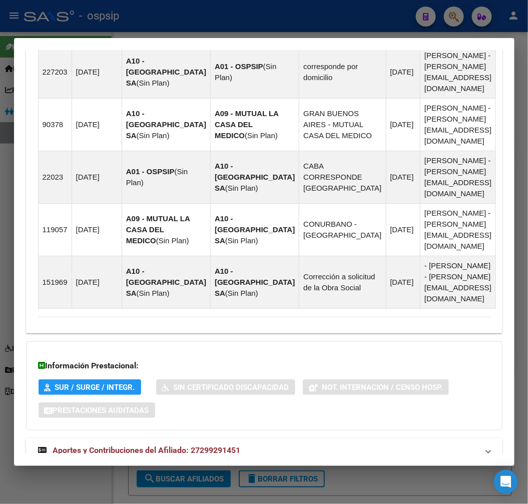
click at [276, 474] on mat-expansion-panel-header "Aportes y Contribuciones del Titular: 20147095199" at bounding box center [264, 486] width 477 height 24
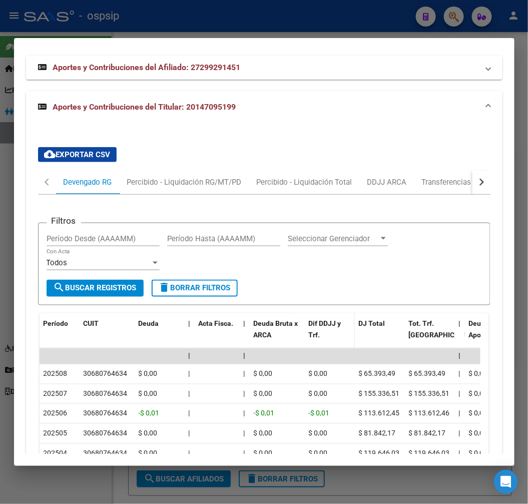
scroll to position [1188, 0]
click at [474, 170] on button "button" at bounding box center [482, 182] width 18 height 24
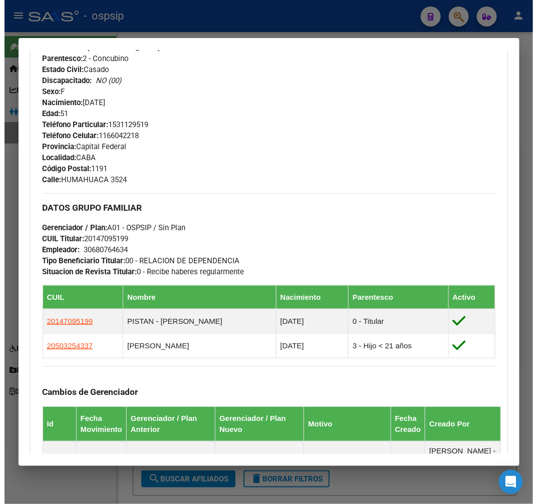
scroll to position [186, 0]
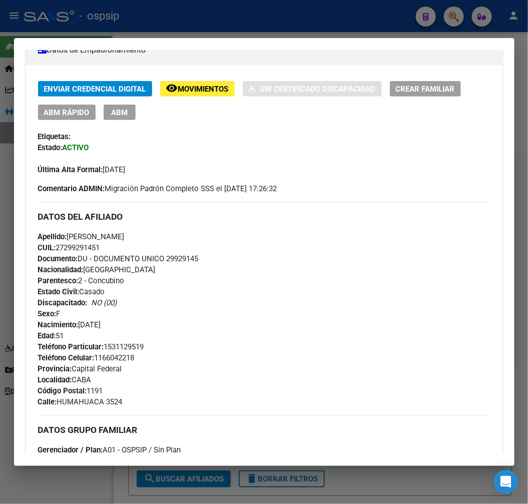
click at [126, 119] on button "ABM" at bounding box center [120, 113] width 32 height 16
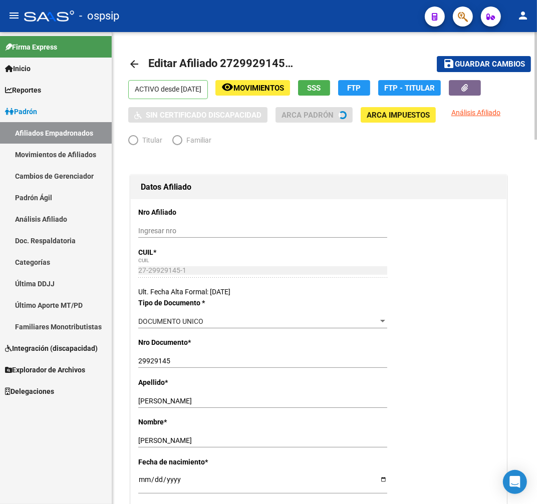
radio input "true"
type input "30-68076463-4"
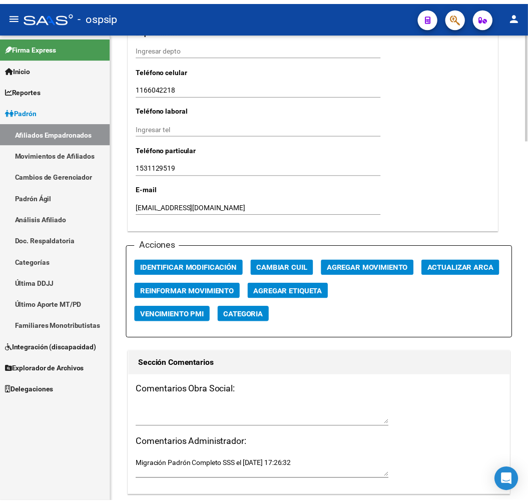
scroll to position [1057, 0]
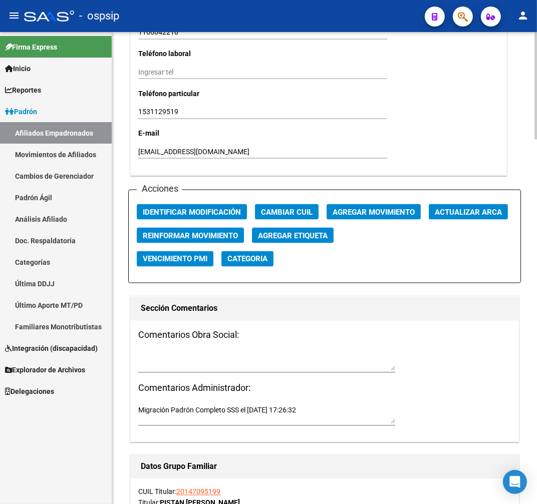
click at [373, 211] on span "Agregar Movimiento" at bounding box center [373, 212] width 82 height 9
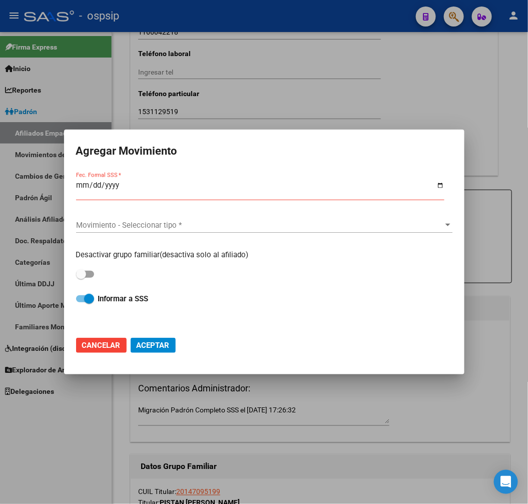
click at [79, 181] on div "Fec. Formal SSS *" at bounding box center [260, 190] width 369 height 22
click at [83, 192] on input "Fec. Formal SSS *" at bounding box center [260, 189] width 369 height 16
type input "0001-02-03"
type input "0001-02-01"
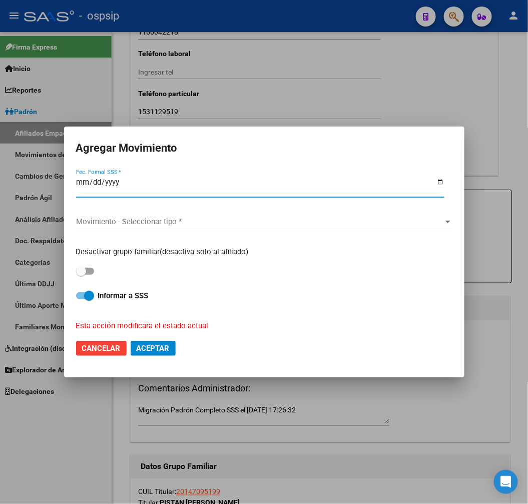
type input "0252-03-01"
type input "2025-03-01"
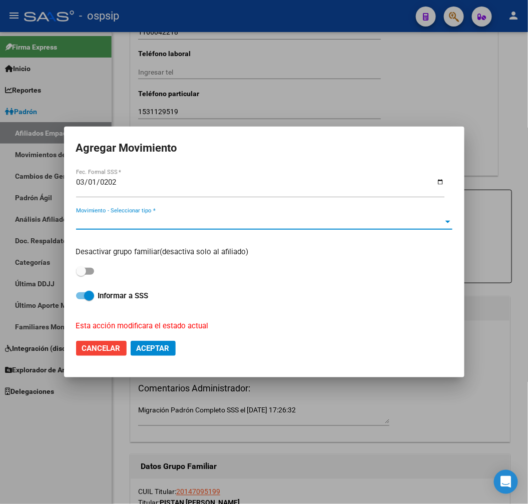
click at [211, 221] on span "Movimiento - Seleccionar tipo *" at bounding box center [260, 221] width 368 height 9
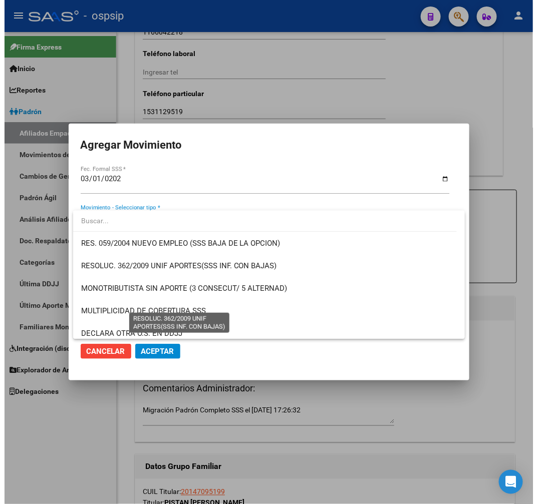
scroll to position [333, 0]
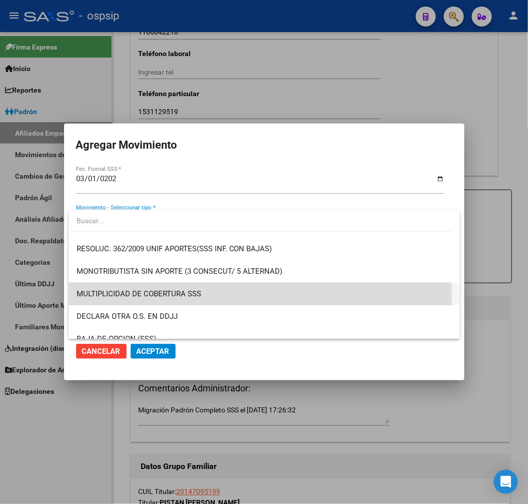
click at [234, 296] on span "MULTIPLICIDAD DE COBERTURA SSS" at bounding box center [265, 294] width 376 height 23
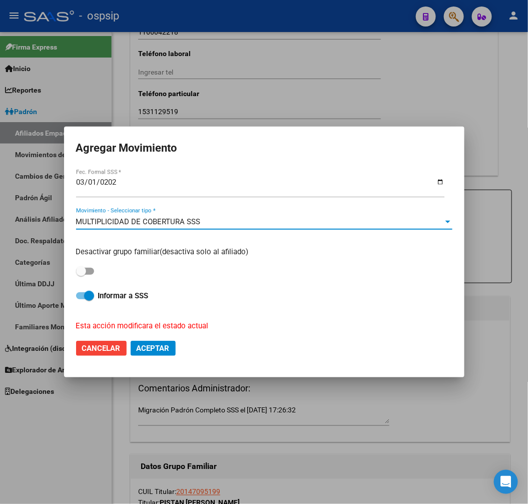
click at [161, 352] on span "Aceptar" at bounding box center [153, 348] width 33 height 9
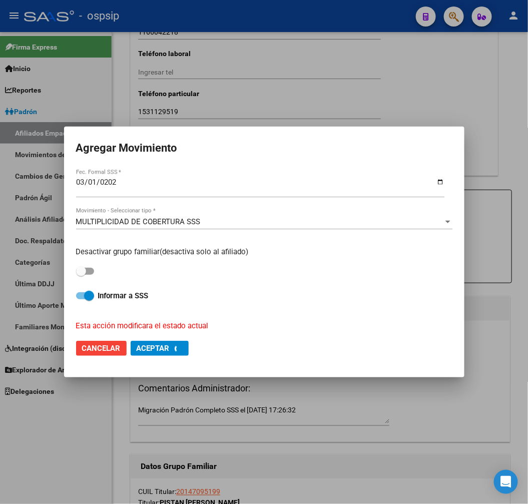
checkbox input "false"
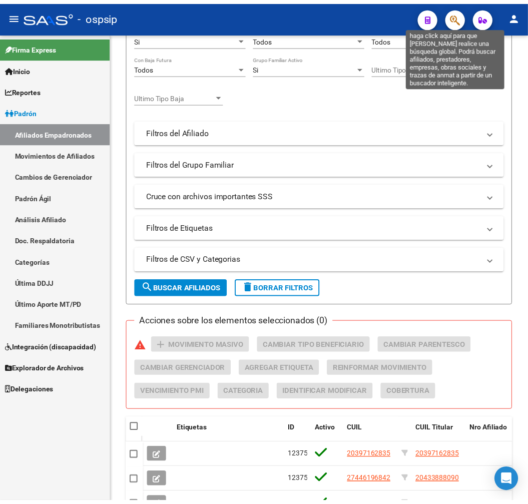
scroll to position [447, 0]
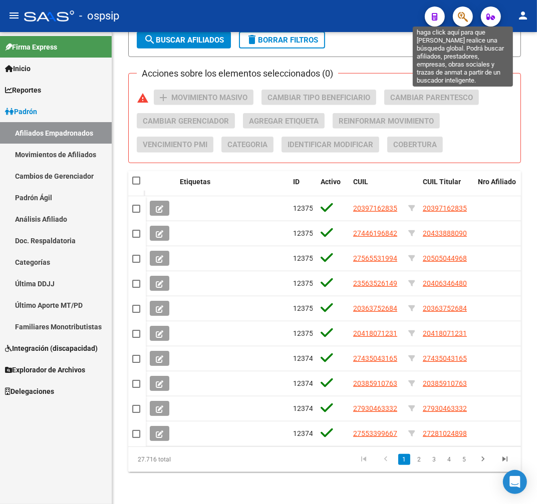
click at [464, 19] on icon "button" at bounding box center [463, 17] width 10 height 12
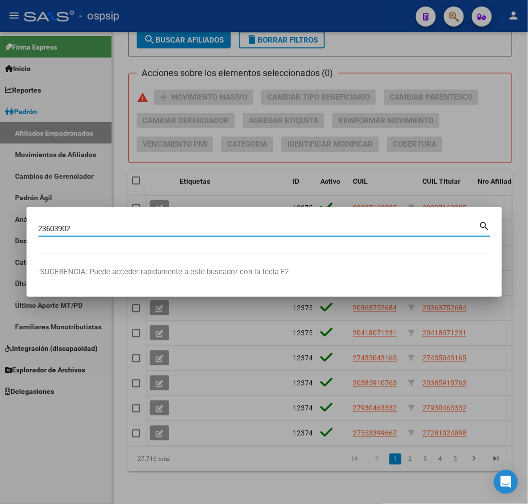
type input "23603902"
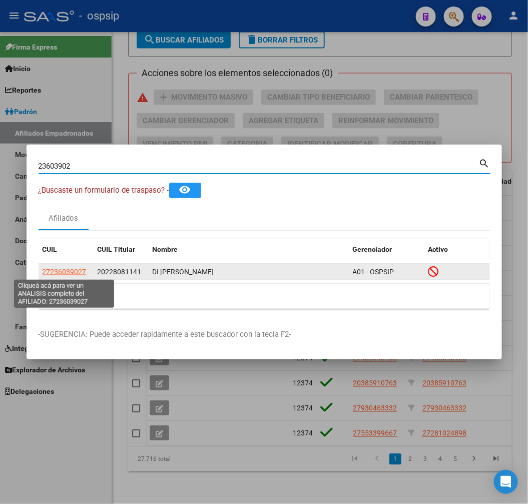
click at [70, 274] on span "27236039027" at bounding box center [65, 272] width 44 height 8
type textarea "27236039027"
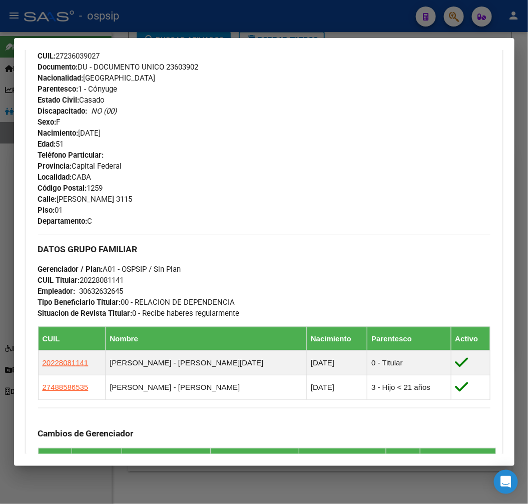
scroll to position [278, 0]
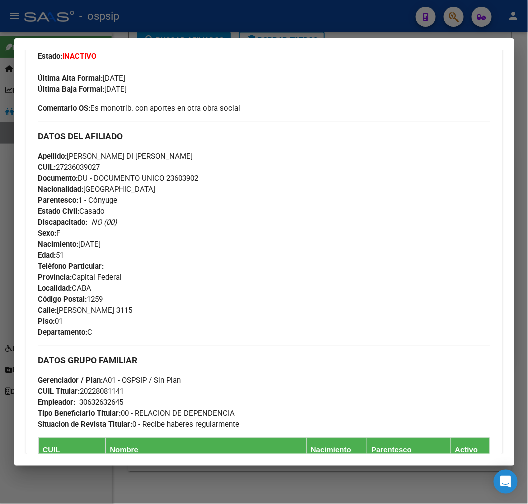
click at [206, 29] on div at bounding box center [264, 252] width 528 height 504
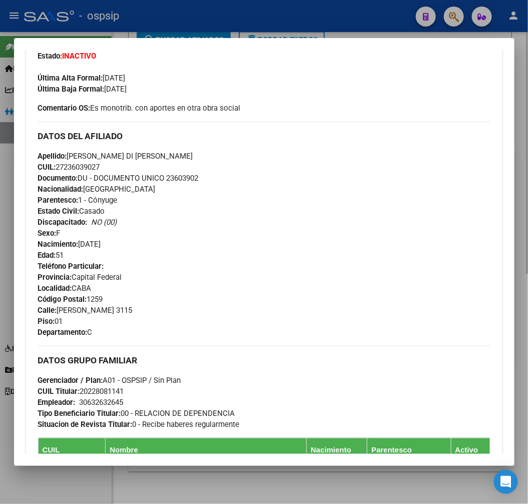
drag, startPoint x: 210, startPoint y: 27, endPoint x: 334, endPoint y: 84, distance: 136.5
click at [212, 29] on div at bounding box center [264, 252] width 528 height 504
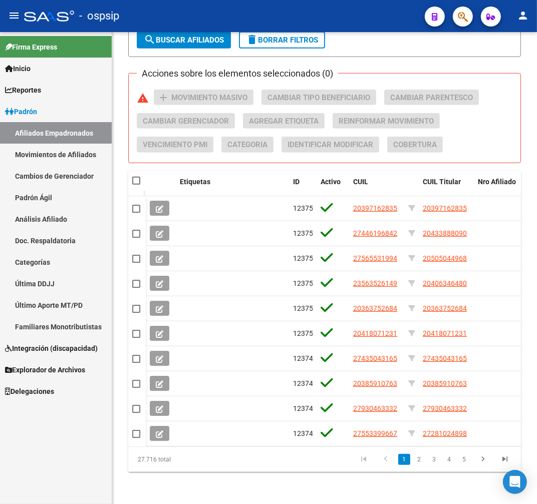
click at [469, 19] on button "button" at bounding box center [463, 17] width 20 height 20
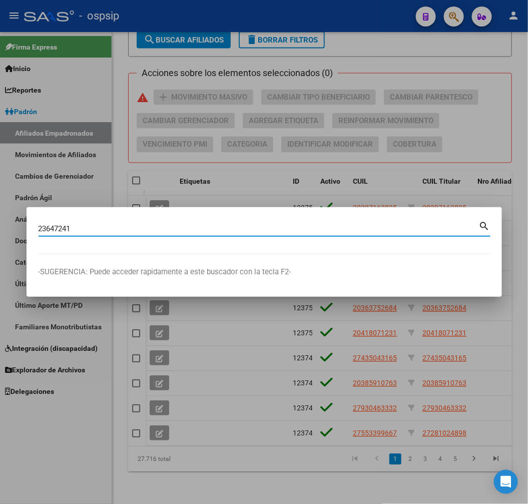
type input "23647241"
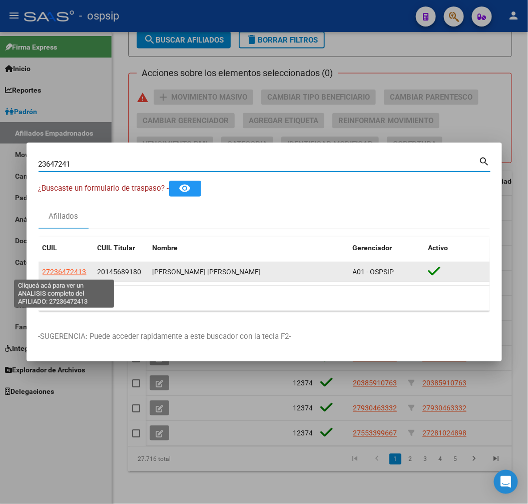
click at [77, 273] on span "27236472413" at bounding box center [65, 272] width 44 height 8
type textarea "27236472413"
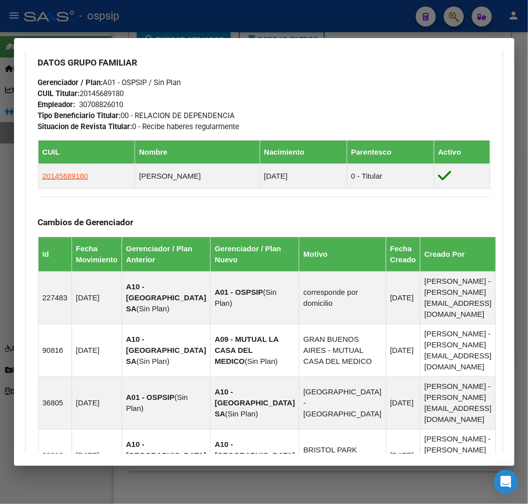
scroll to position [810, 0]
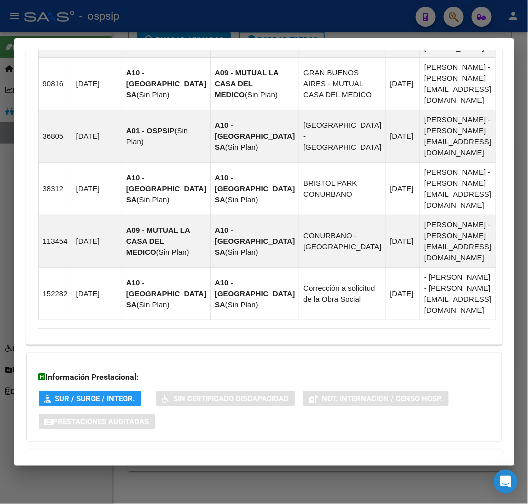
click at [298, 492] on mat-panel-title "Aportes y Contribuciones del Titular: 20145689180" at bounding box center [258, 498] width 441 height 12
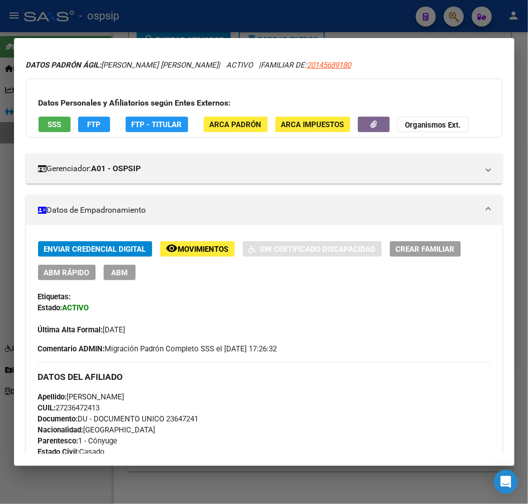
scroll to position [0, 0]
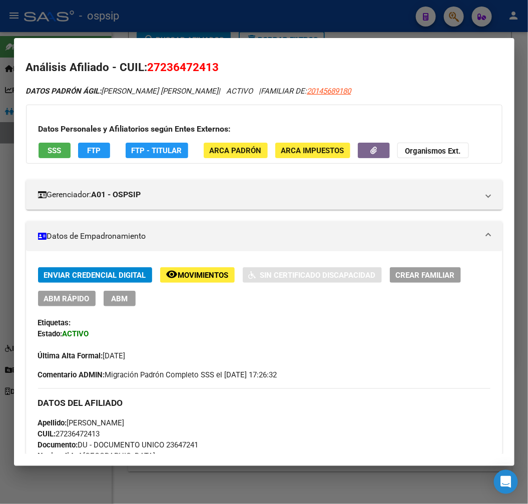
click at [159, 157] on button "FTP - Titular" at bounding box center [157, 151] width 63 height 16
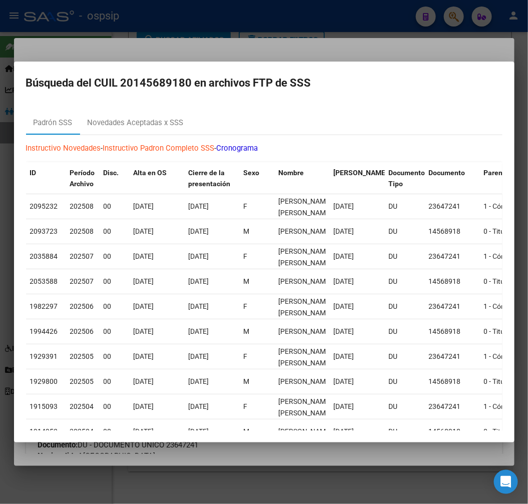
click at [247, 51] on div at bounding box center [264, 252] width 528 height 504
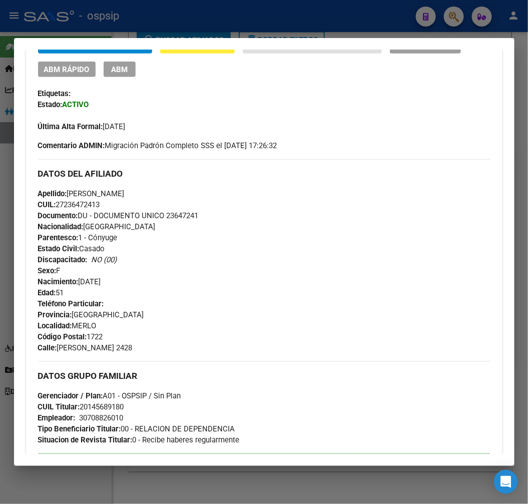
scroll to position [222, 0]
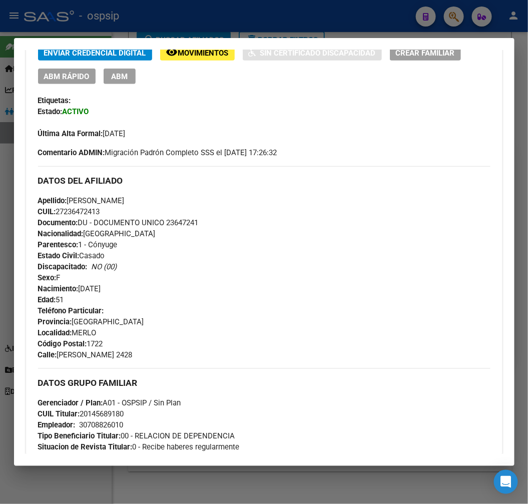
click at [126, 79] on span "ABM" at bounding box center [119, 76] width 17 height 9
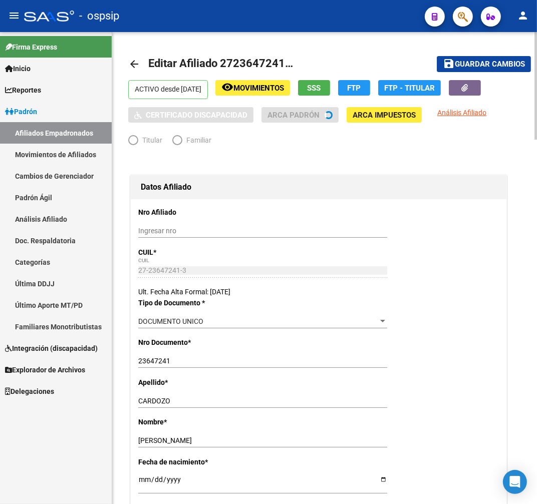
radio input "true"
type input "30-70882601-0"
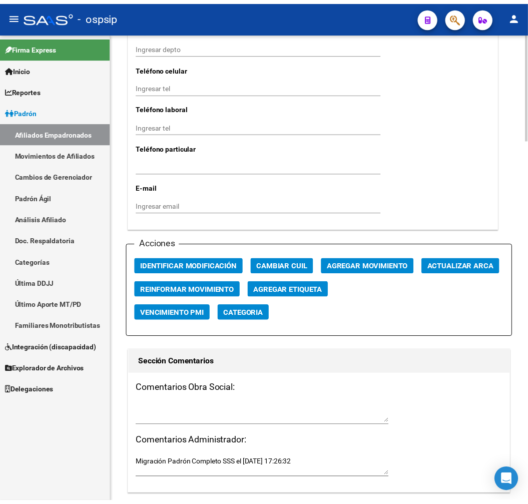
scroll to position [1001, 0]
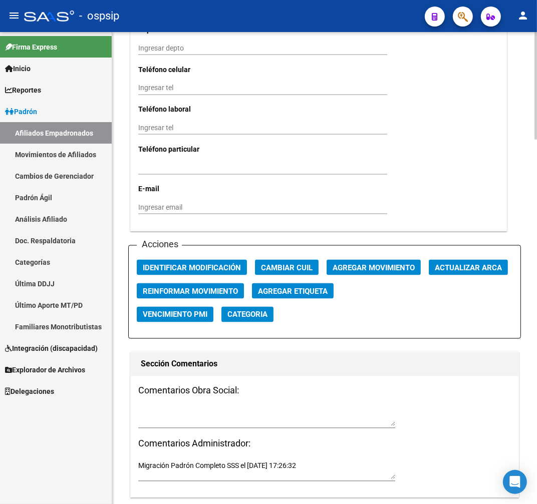
click at [374, 270] on span "Agregar Movimiento" at bounding box center [373, 267] width 82 height 9
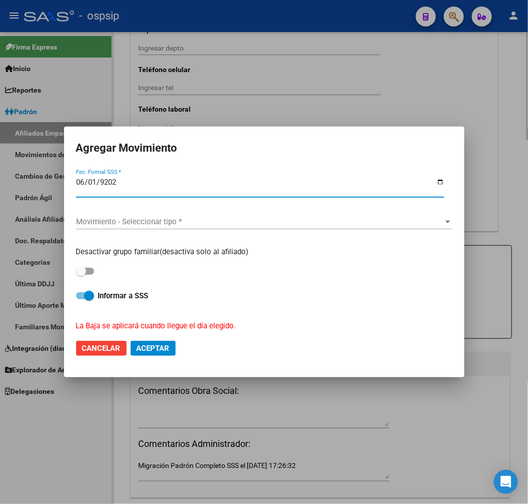
type input "2025-06-01"
click at [293, 221] on span "Movimiento - Seleccionar tipo *" at bounding box center [260, 221] width 368 height 9
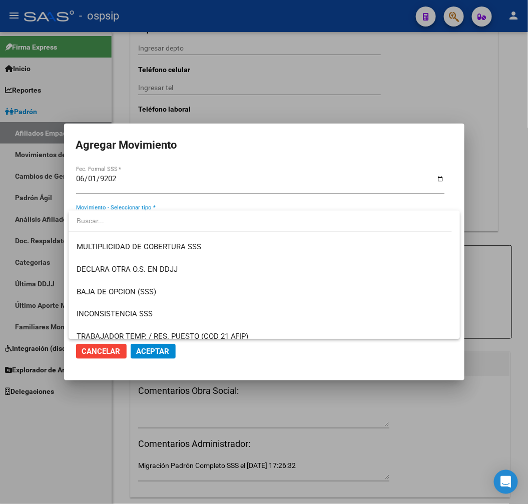
scroll to position [389, 0]
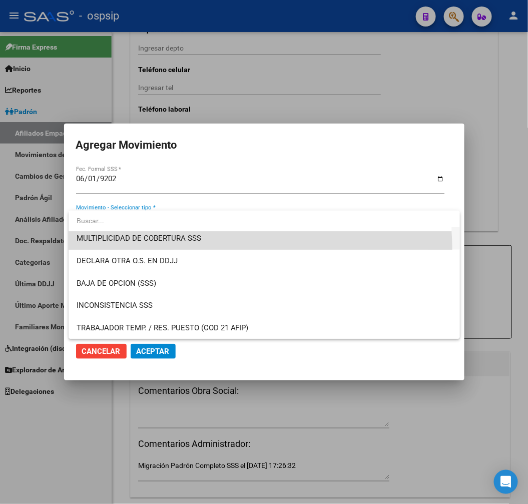
click at [249, 248] on span "MULTIPLICIDAD DE COBERTURA SSS" at bounding box center [265, 238] width 376 height 23
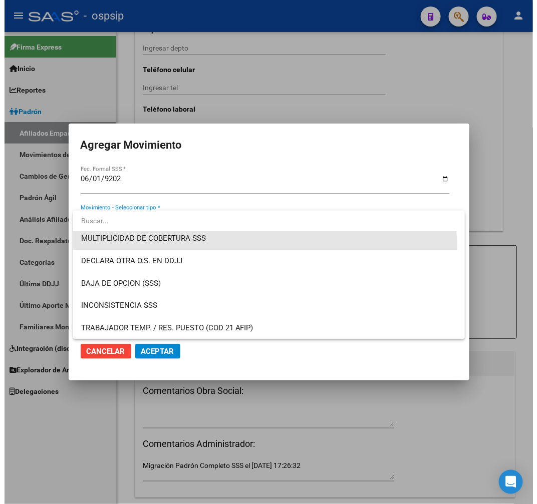
scroll to position [383, 0]
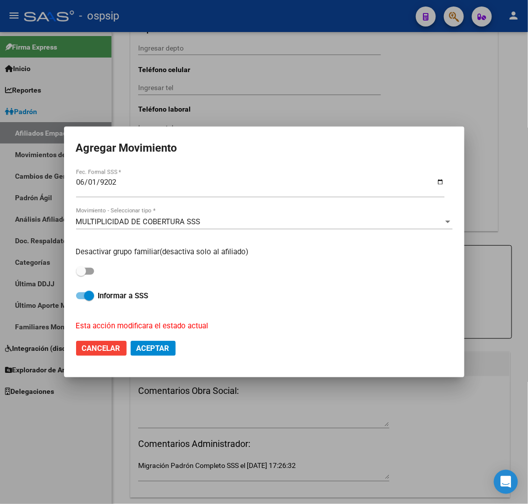
click at [147, 359] on mat-dialog-actions "Cancelar Aceptar" at bounding box center [264, 348] width 377 height 34
click at [155, 353] on button "Aceptar" at bounding box center [153, 348] width 45 height 15
checkbox input "false"
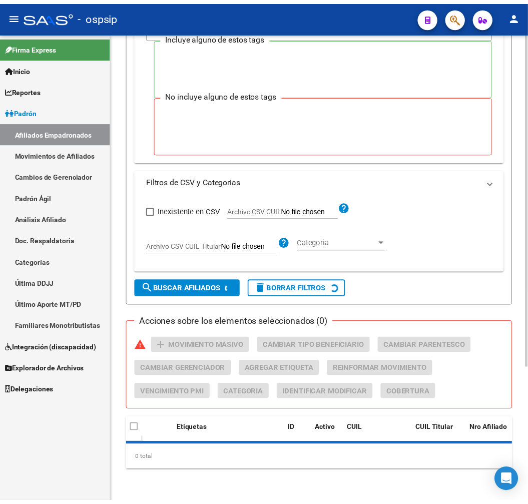
scroll to position [191, 0]
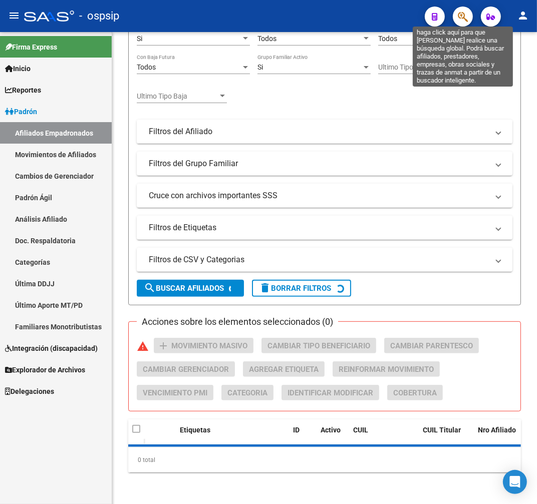
click at [459, 9] on span "button" at bounding box center [463, 17] width 10 height 21
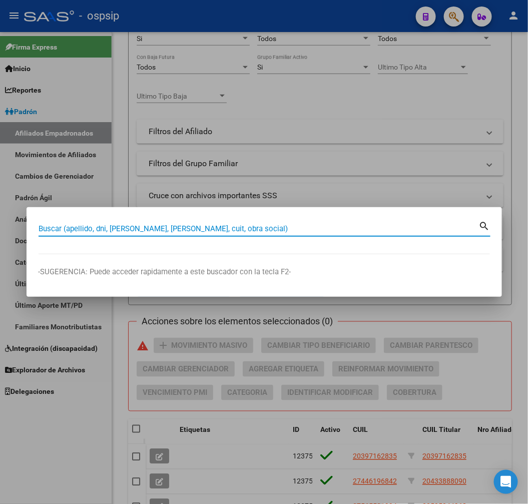
scroll to position [447, 0]
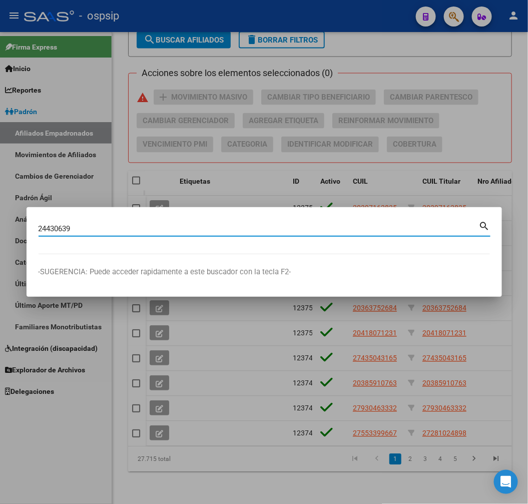
type input "24430639"
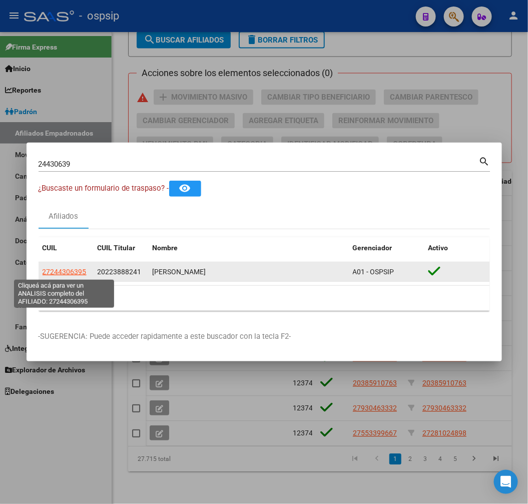
click at [62, 269] on span "27244306395" at bounding box center [65, 272] width 44 height 8
type textarea "27244306395"
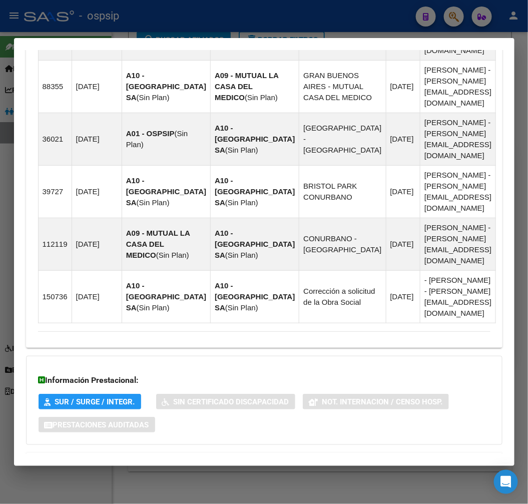
scroll to position [810, 0]
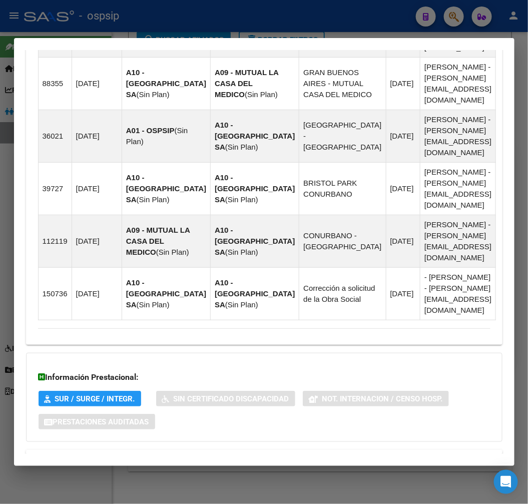
click at [296, 486] on mat-expansion-panel-header "Aportes y Contribuciones del Titular: 20223888241" at bounding box center [264, 498] width 477 height 24
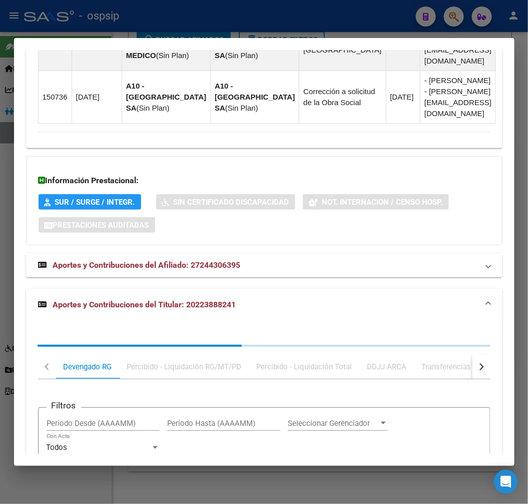
scroll to position [1082, 0]
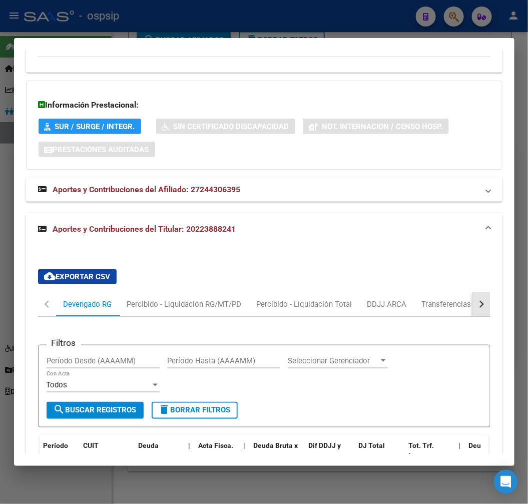
click at [473, 292] on button "button" at bounding box center [482, 304] width 18 height 24
click at [451, 292] on mat-tab-header "Devengado RG Percibido - Liquidación RG/MT/PD Percibido - Liquidación Total DDJ…" at bounding box center [264, 304] width 453 height 25
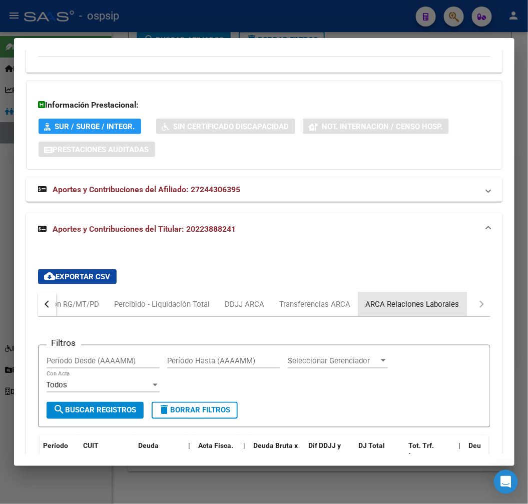
click at [425, 299] on div "ARCA Relaciones Laborales" at bounding box center [413, 304] width 94 height 11
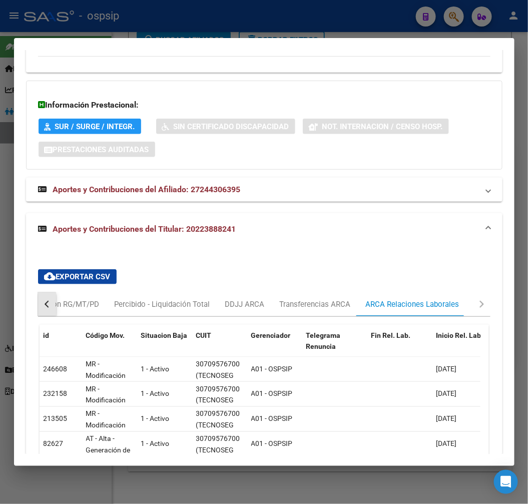
click at [44, 292] on button "button" at bounding box center [47, 304] width 18 height 24
click at [99, 299] on div "Devengado RG" at bounding box center [88, 304] width 49 height 11
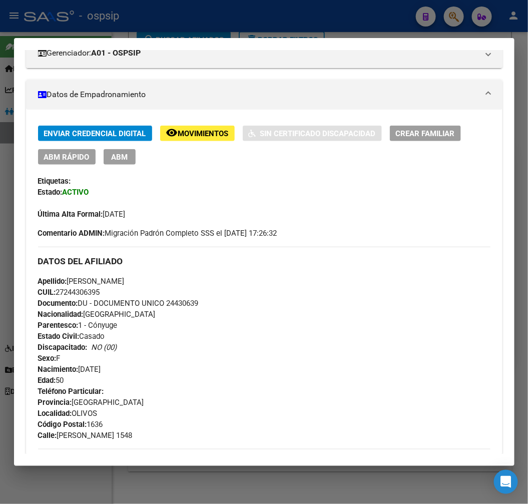
scroll to position [136, 0]
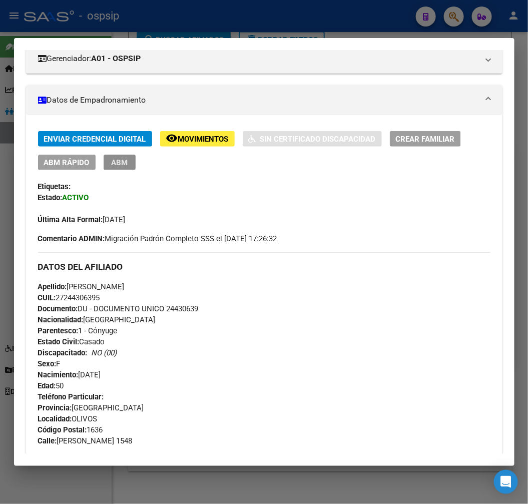
click at [129, 164] on button "ABM" at bounding box center [120, 163] width 32 height 16
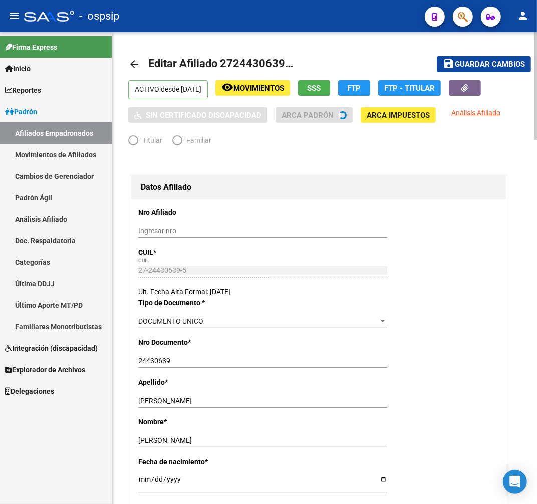
radio input "true"
type input "30-70957670-0"
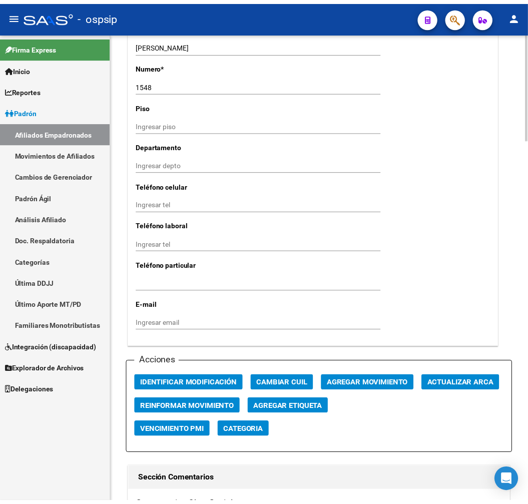
scroll to position [890, 0]
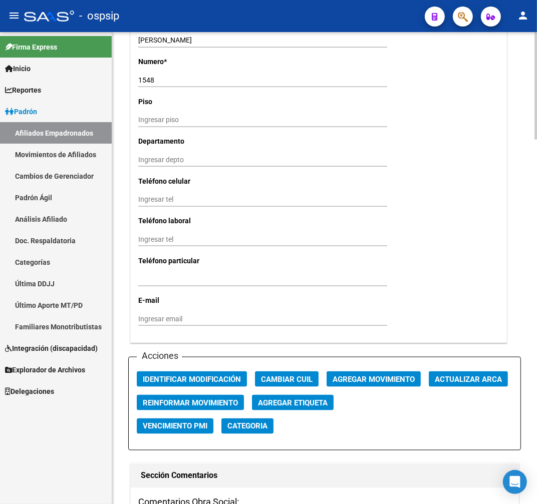
click at [367, 377] on span "Agregar Movimiento" at bounding box center [373, 379] width 82 height 9
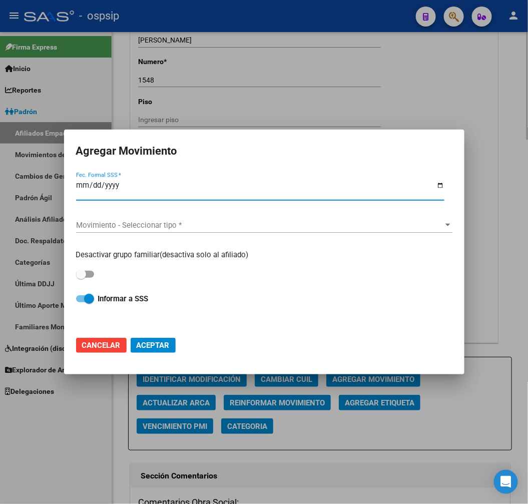
type input "0002-05-01"
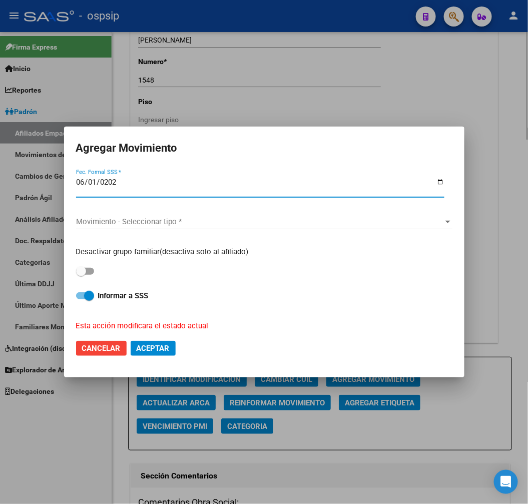
type input "2025-06-01"
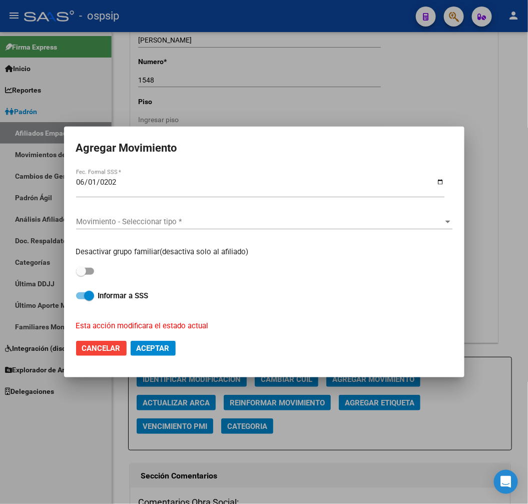
click at [189, 216] on div "Movimiento - Seleccionar tipo * Movimiento - Seleccionar tipo *" at bounding box center [264, 221] width 377 height 15
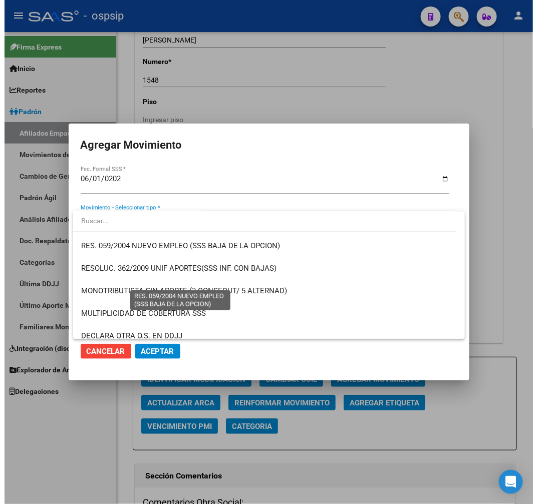
scroll to position [333, 0]
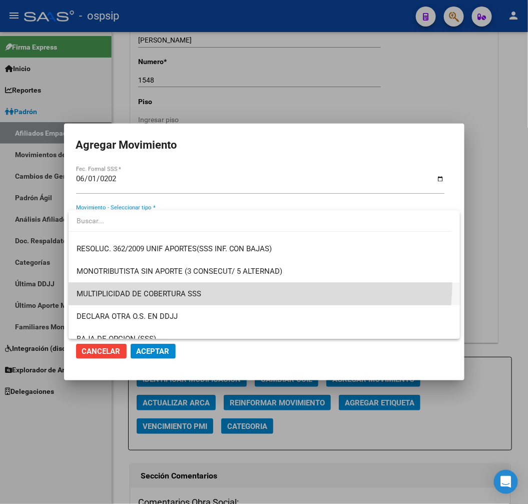
click at [257, 284] on span "MULTIPLICIDAD DE COBERTURA SSS" at bounding box center [265, 294] width 376 height 23
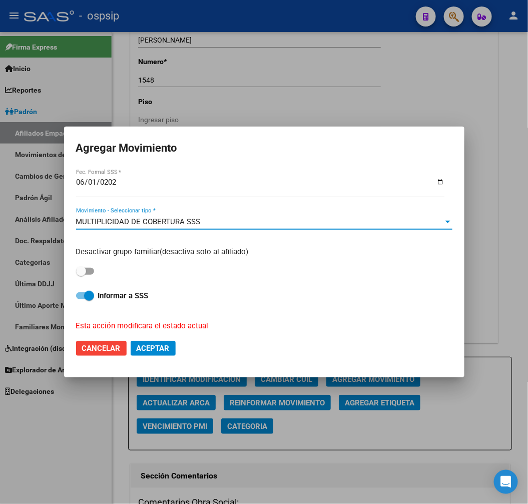
click at [164, 348] on span "Aceptar" at bounding box center [153, 348] width 33 height 9
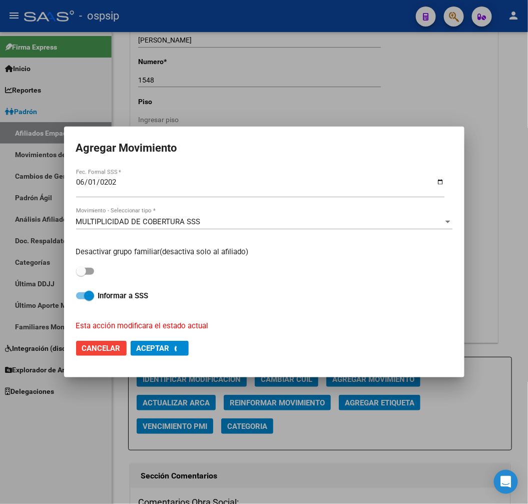
checkbox input "false"
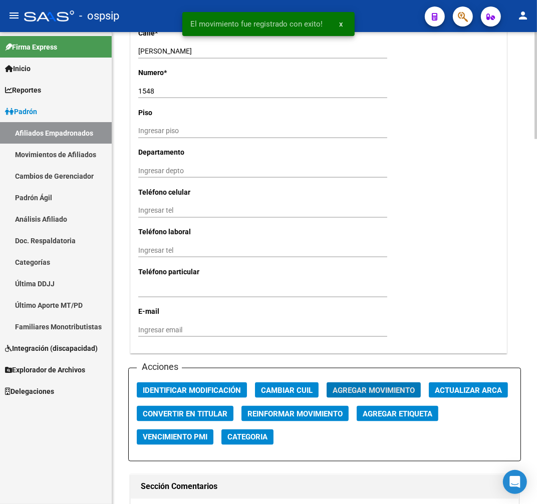
scroll to position [1224, 0]
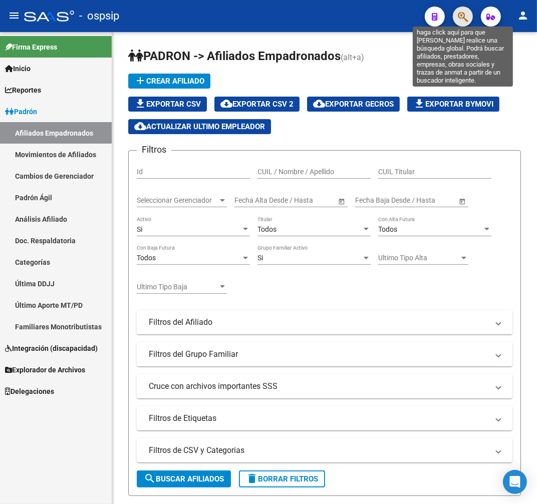
click at [460, 16] on icon "button" at bounding box center [463, 17] width 10 height 12
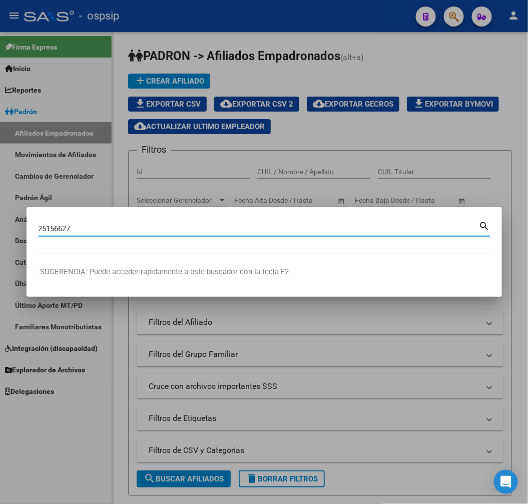
type input "25156627"
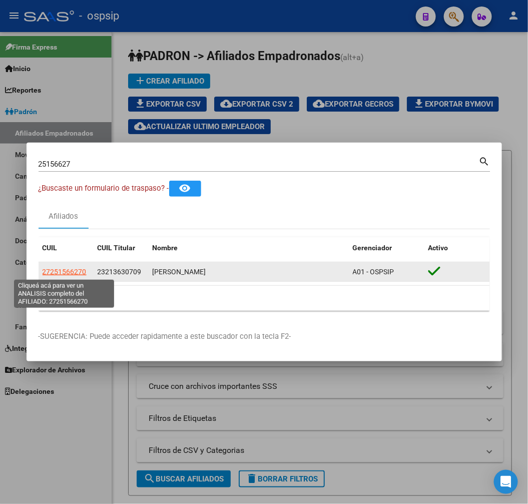
click at [62, 269] on span "27251566270" at bounding box center [65, 272] width 44 height 8
type textarea "27251566270"
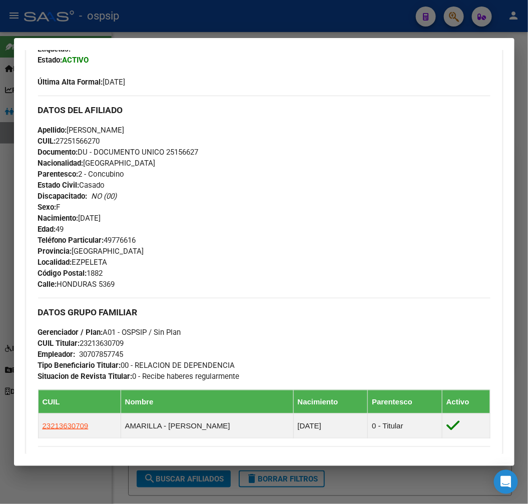
scroll to position [278, 0]
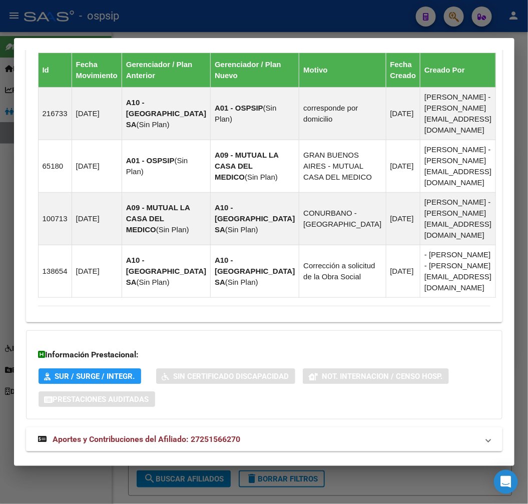
drag, startPoint x: 303, startPoint y: 438, endPoint x: 313, endPoint y: 399, distance: 39.8
click at [303, 463] on mat-expansion-panel-header "Aportes y Contribuciones del Titular: 23213630709" at bounding box center [264, 475] width 477 height 24
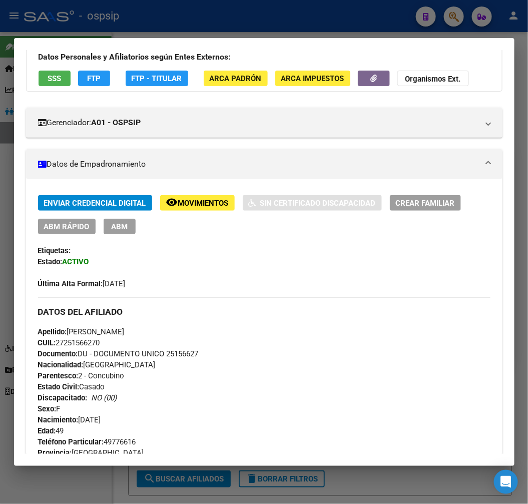
scroll to position [34, 0]
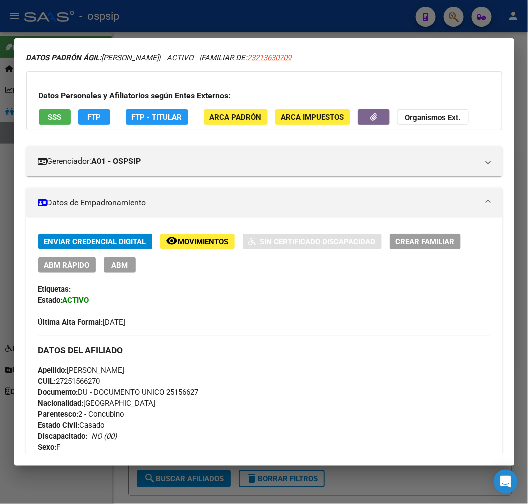
click at [147, 117] on span "FTP - Titular" at bounding box center [157, 117] width 51 height 9
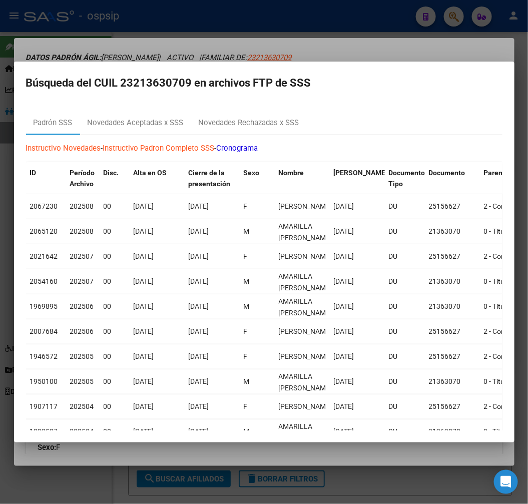
click at [401, 52] on div at bounding box center [264, 252] width 528 height 504
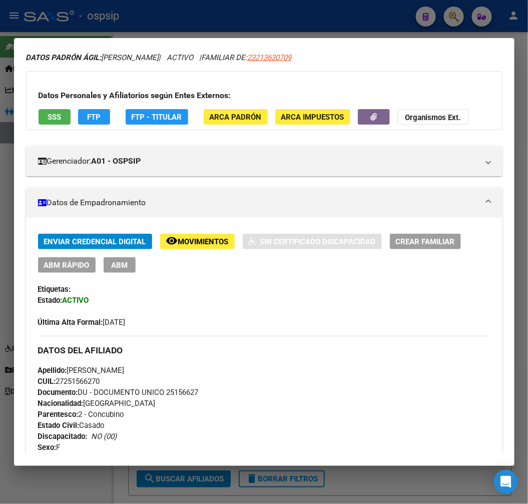
click at [227, 19] on div at bounding box center [264, 252] width 528 height 504
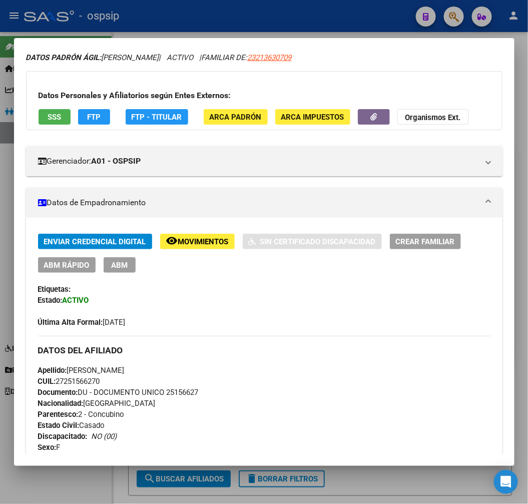
click at [231, 20] on div at bounding box center [264, 252] width 528 height 504
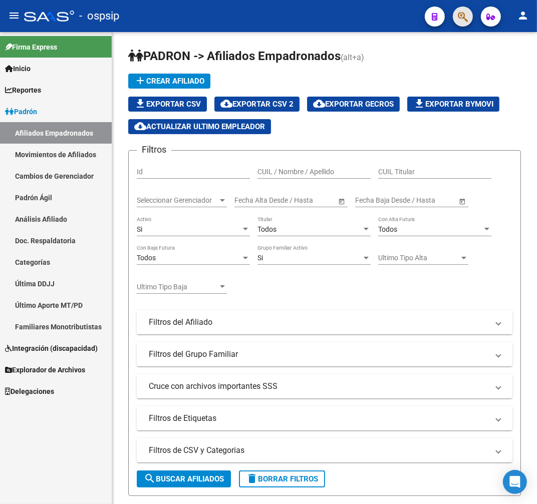
click at [468, 18] on button "button" at bounding box center [463, 17] width 20 height 20
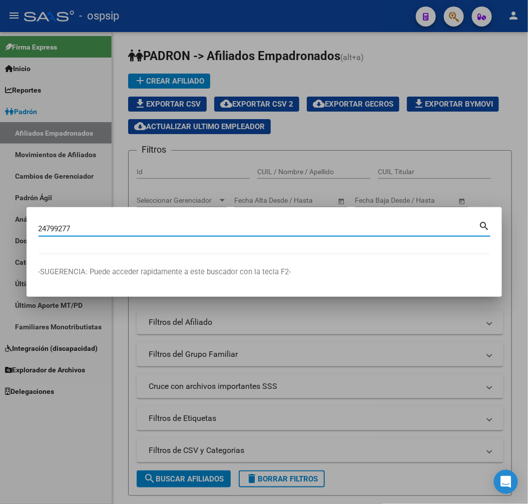
type input "24799277"
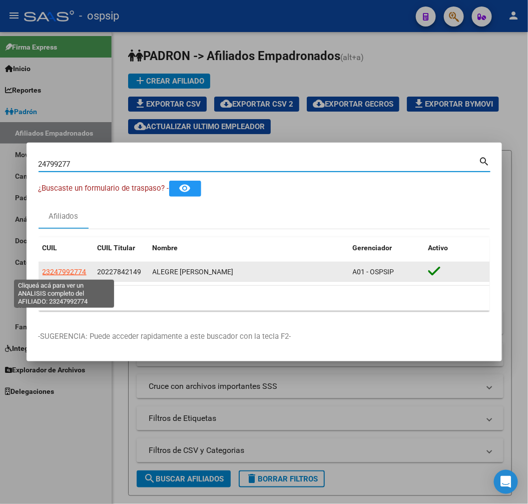
click at [67, 274] on span "23247992774" at bounding box center [65, 272] width 44 height 8
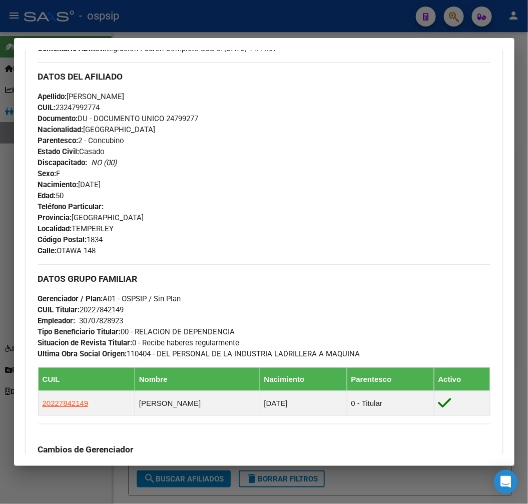
scroll to position [333, 0]
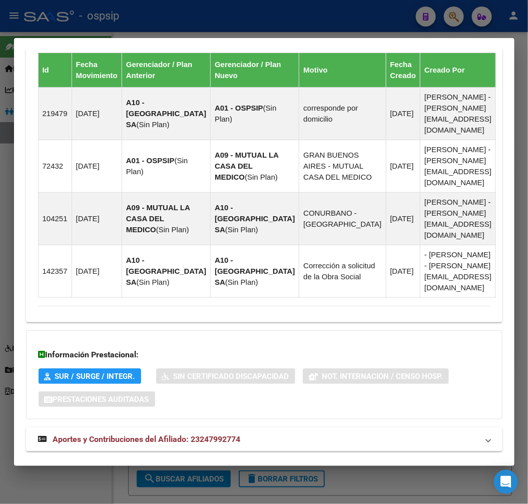
drag, startPoint x: 314, startPoint y: 434, endPoint x: 322, endPoint y: 408, distance: 27.4
click at [313, 469] on mat-panel-title "Aportes y Contribuciones del Titular: 20227842149" at bounding box center [258, 475] width 441 height 12
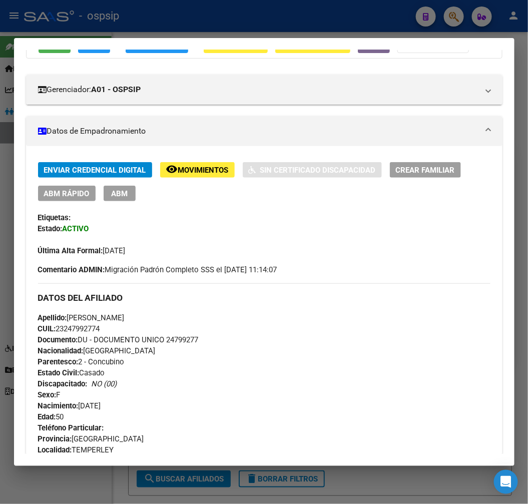
scroll to position [0, 0]
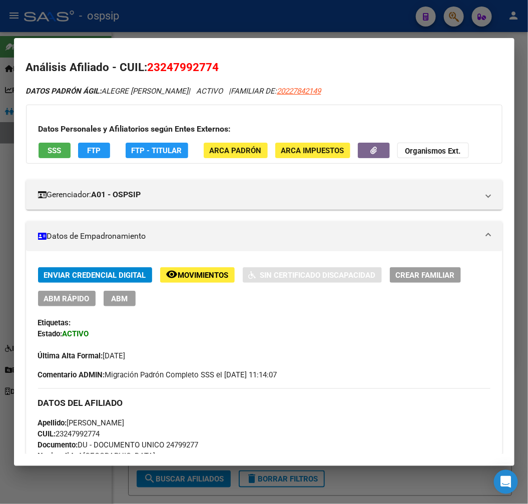
click at [155, 148] on span "FTP - Titular" at bounding box center [157, 150] width 51 height 9
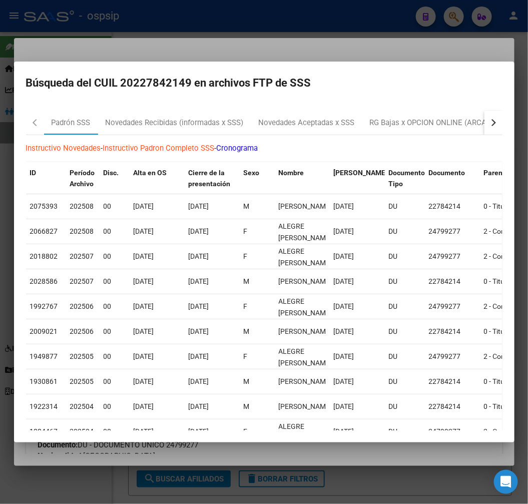
click at [489, 122] on div "button" at bounding box center [492, 122] width 7 height 7
click at [399, 129] on div "RG Altas x OPCION ONLINE (ARCA)" at bounding box center [410, 123] width 134 height 24
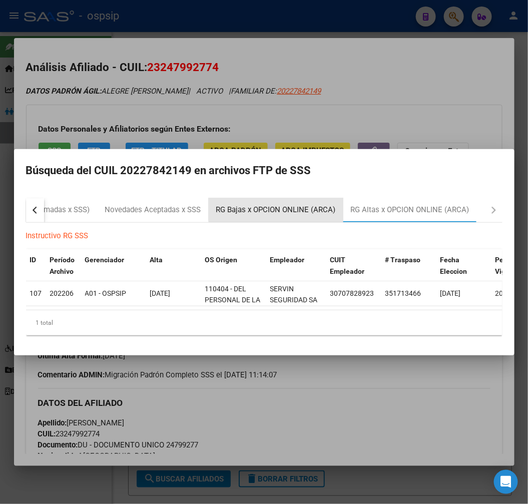
click at [276, 204] on div "RG Bajas x OPCION ONLINE (ARCA)" at bounding box center [276, 210] width 120 height 12
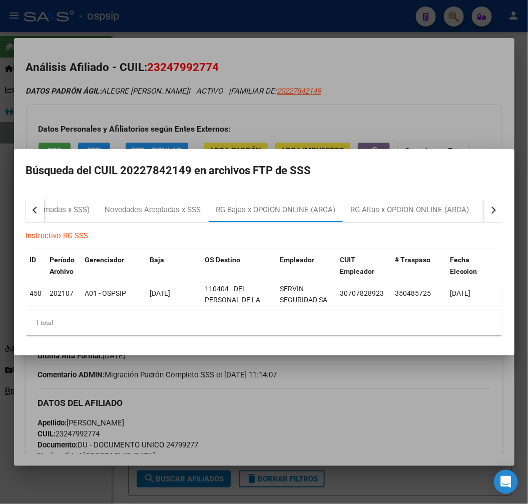
click at [387, 382] on div at bounding box center [264, 252] width 528 height 504
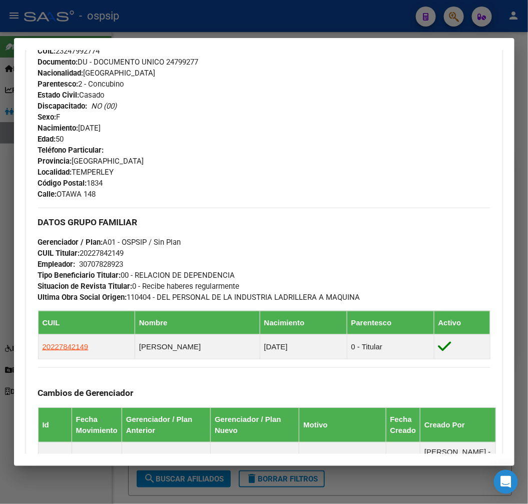
scroll to position [389, 0]
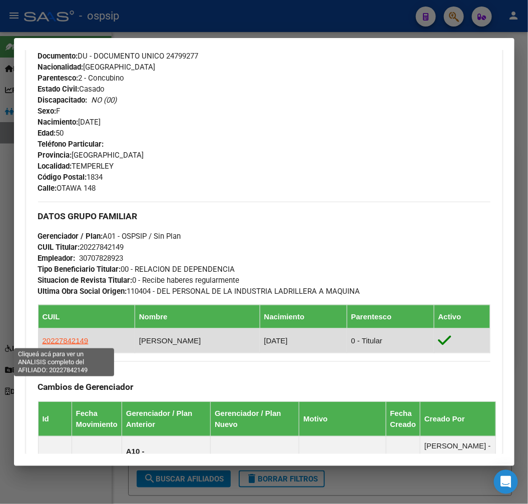
click at [68, 343] on span "20227842149" at bounding box center [66, 340] width 46 height 9
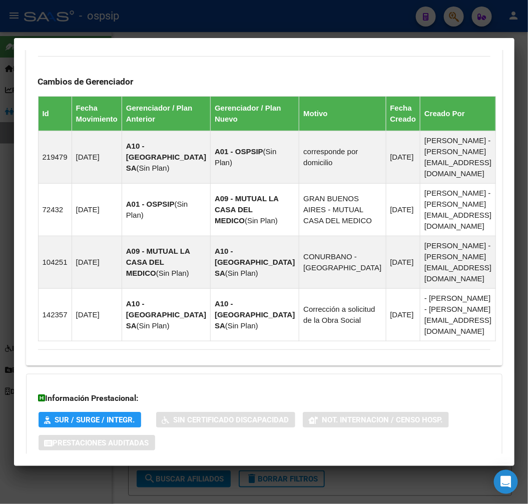
scroll to position [703, 0]
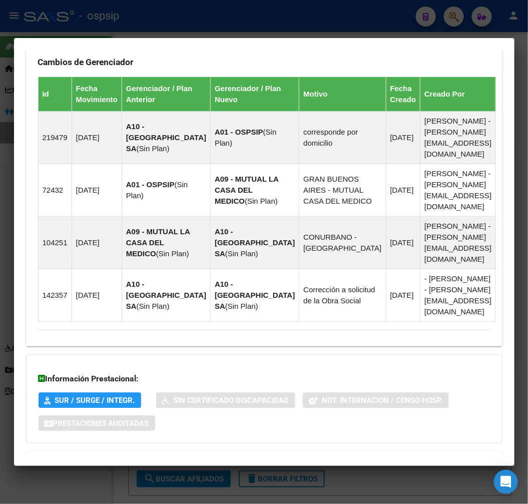
click at [299, 452] on mat-expansion-panel-header "Aportes y Contribuciones del Afiliado: 20227842149" at bounding box center [264, 464] width 477 height 24
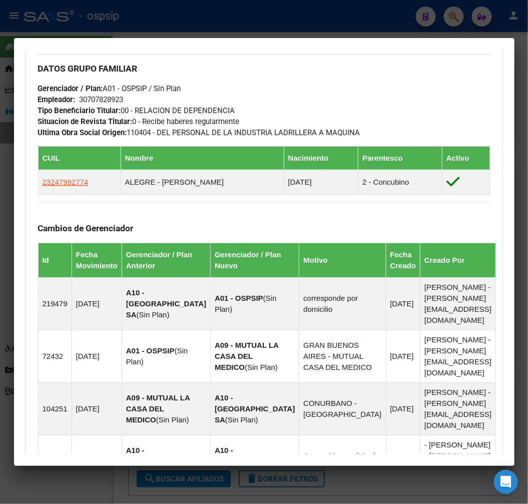
scroll to position [363, 0]
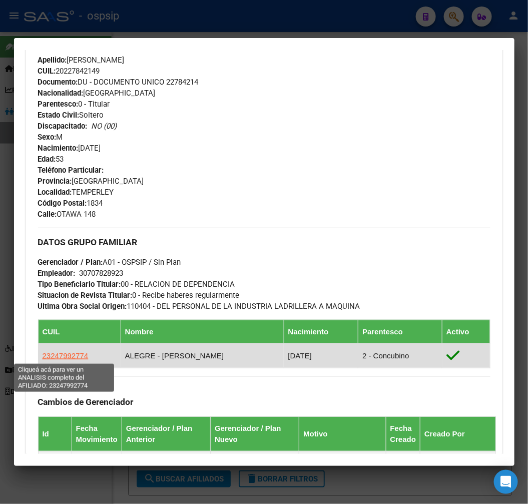
click at [67, 356] on span "23247992774" at bounding box center [66, 355] width 46 height 9
type textarea "23247992774"
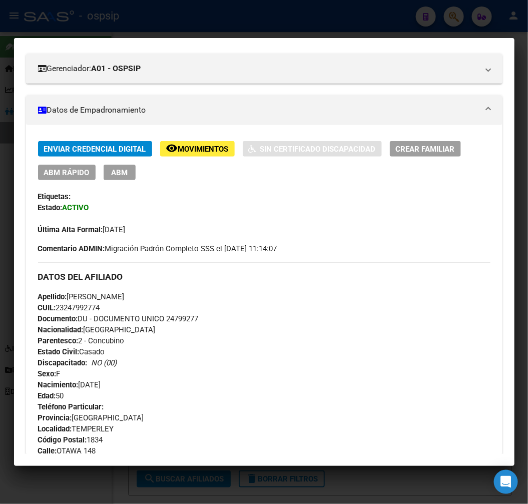
scroll to position [167, 0]
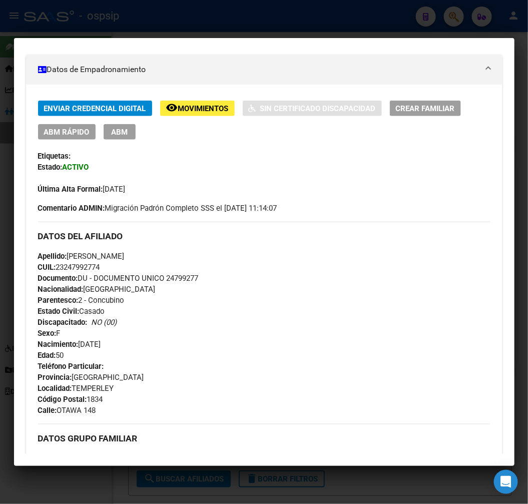
click at [204, 24] on div at bounding box center [264, 252] width 528 height 504
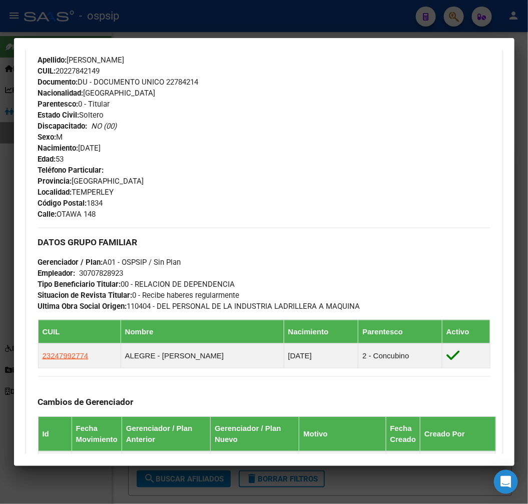
click at [204, 24] on div at bounding box center [264, 252] width 528 height 504
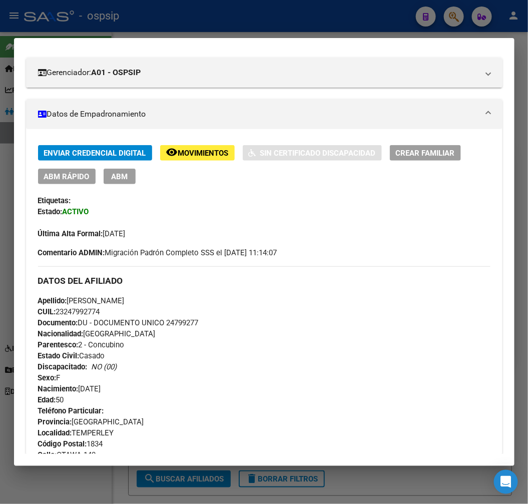
scroll to position [111, 0]
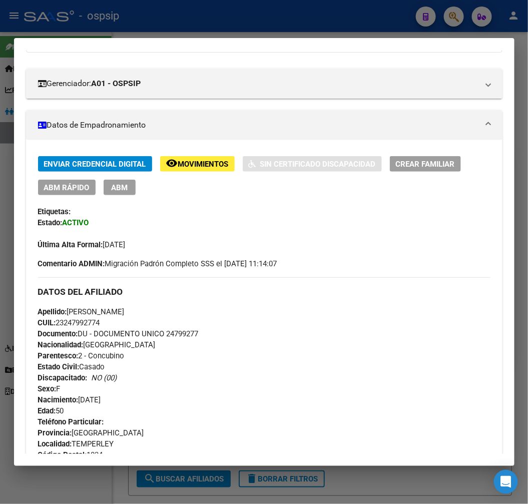
click at [232, 15] on div at bounding box center [264, 252] width 528 height 504
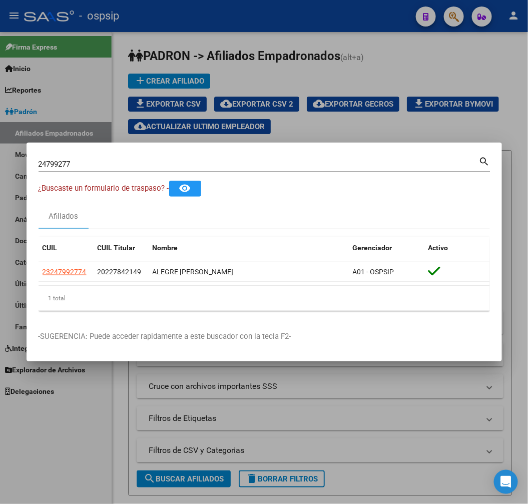
click at [239, 20] on div at bounding box center [264, 252] width 528 height 504
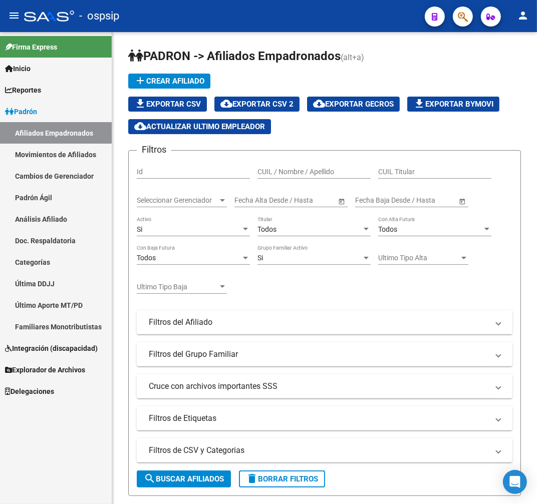
click at [473, 16] on mat-toolbar "menu - ospsip person" at bounding box center [268, 16] width 537 height 32
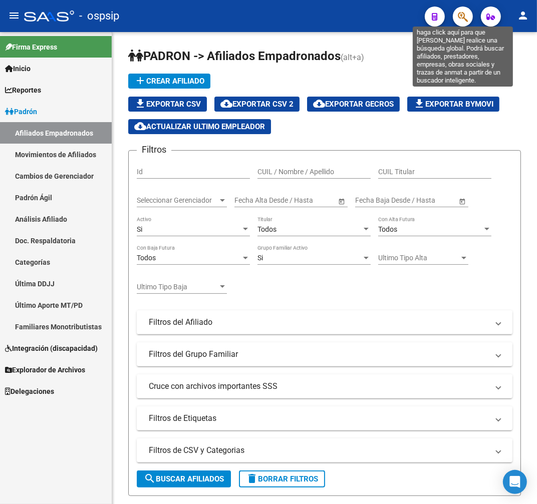
click at [461, 12] on icon "button" at bounding box center [463, 17] width 10 height 12
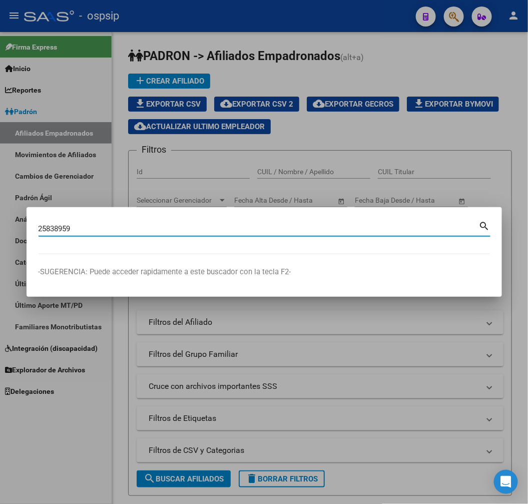
type input "25838959"
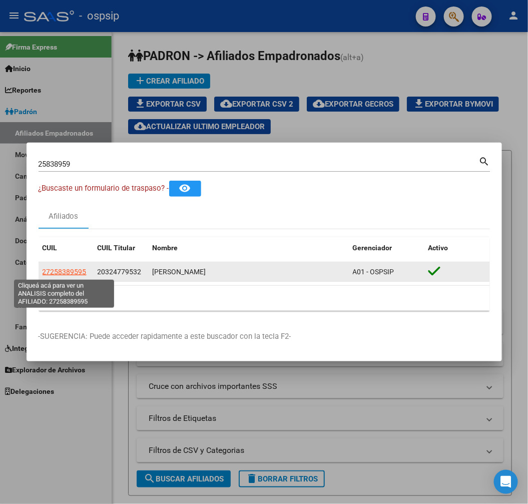
click at [68, 271] on span "27258389595" at bounding box center [65, 272] width 44 height 8
copy span "8"
type textarea "27258389595"
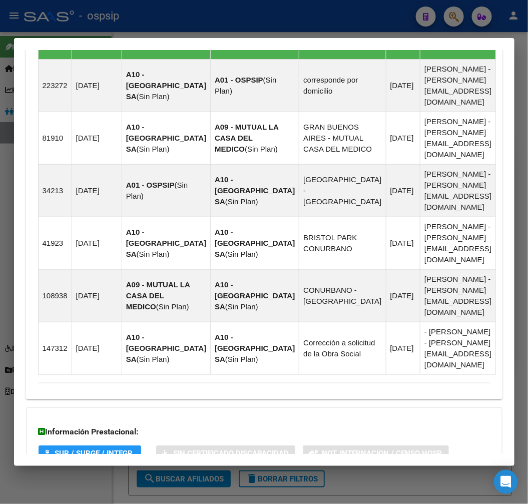
scroll to position [868, 0]
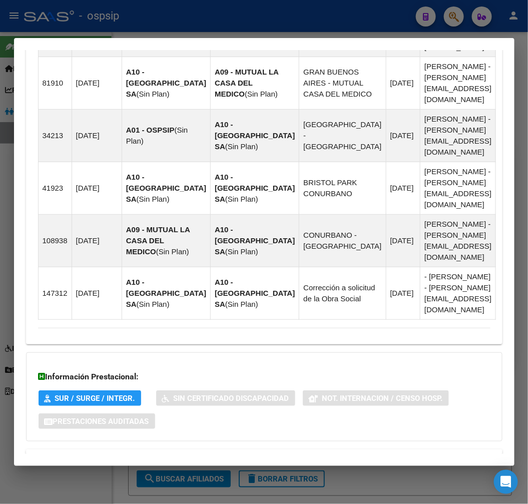
click at [330, 491] on mat-panel-title "Aportes y Contribuciones del Titular: 20324779532" at bounding box center [258, 497] width 441 height 12
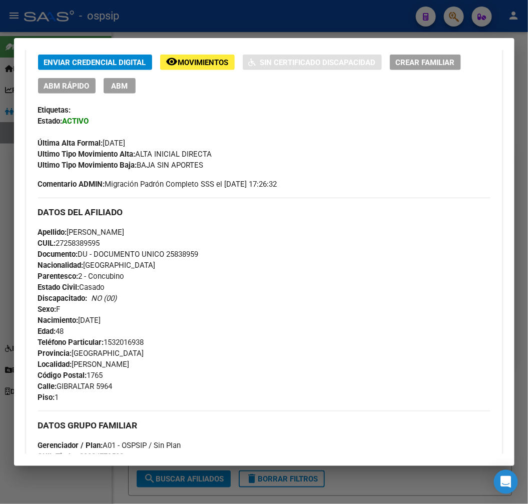
scroll to position [157, 0]
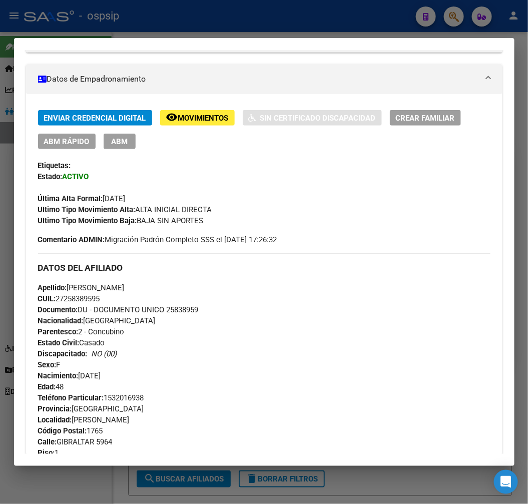
click at [206, 119] on span "Movimientos" at bounding box center [203, 118] width 51 height 9
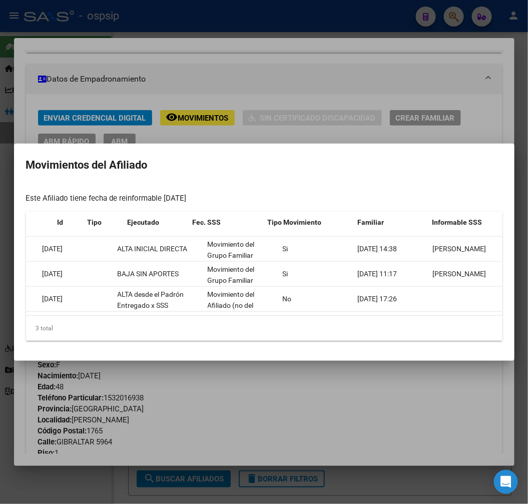
scroll to position [0, 0]
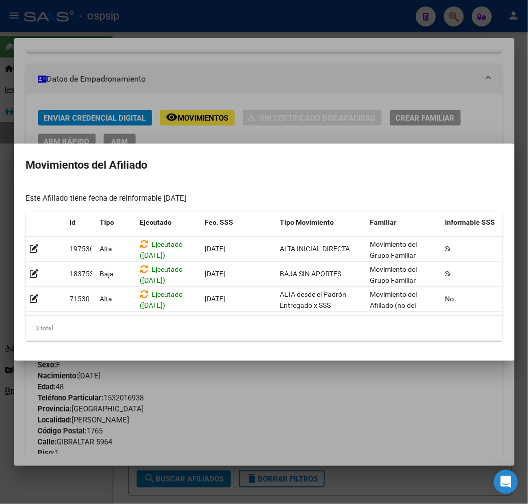
click at [319, 412] on div at bounding box center [264, 252] width 528 height 504
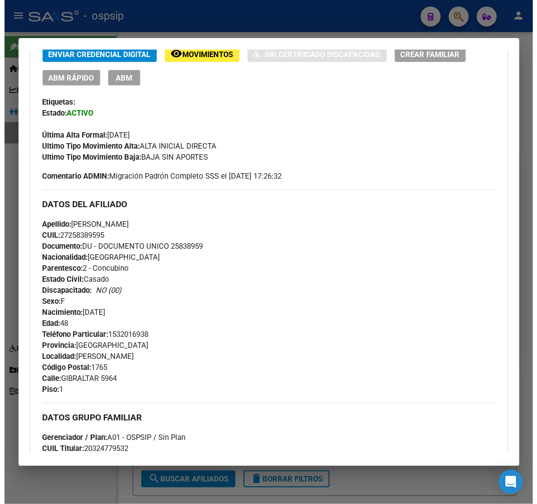
scroll to position [157, 0]
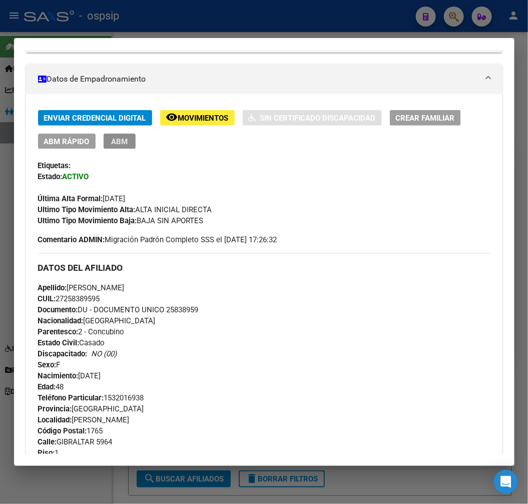
click at [120, 137] on span "ABM" at bounding box center [119, 141] width 17 height 9
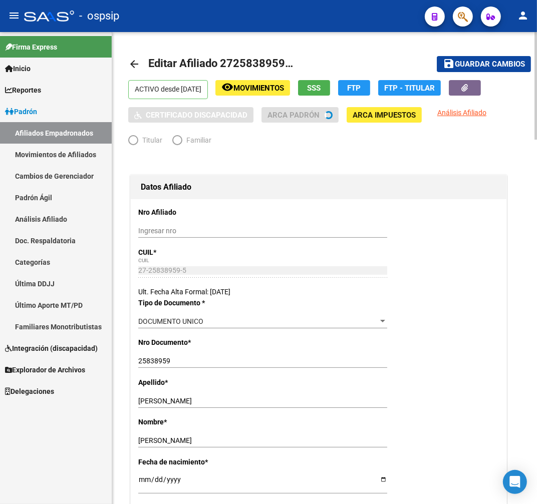
radio input "true"
type input "30-52316317-1"
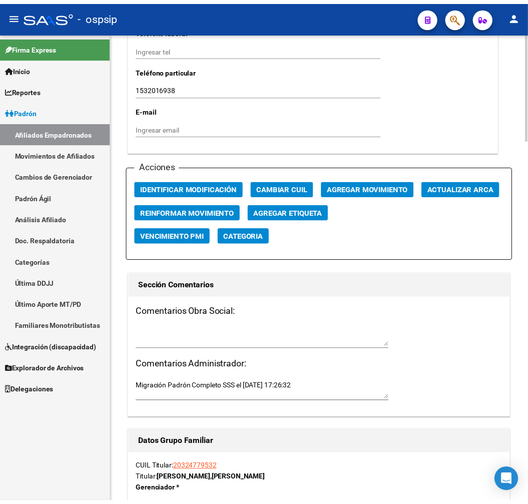
scroll to position [1057, 0]
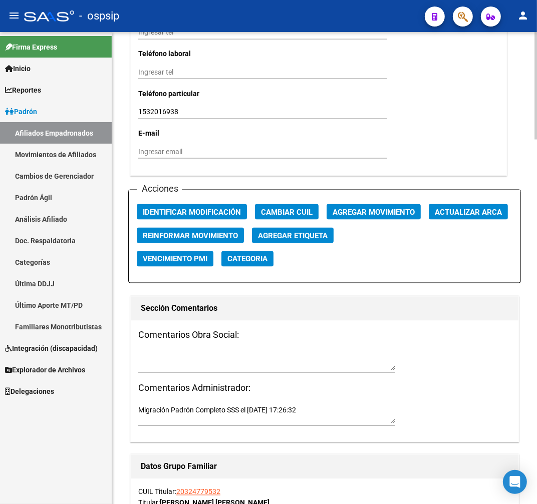
click at [382, 216] on button "Agregar Movimiento" at bounding box center [373, 212] width 94 height 16
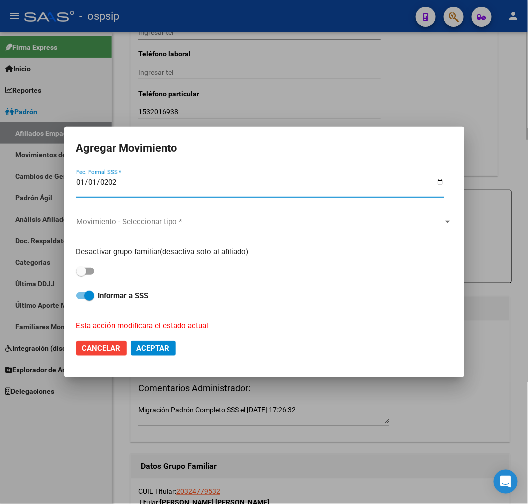
type input "2025-01-01"
click at [349, 222] on span "Movimiento - Seleccionar tipo *" at bounding box center [260, 221] width 368 height 9
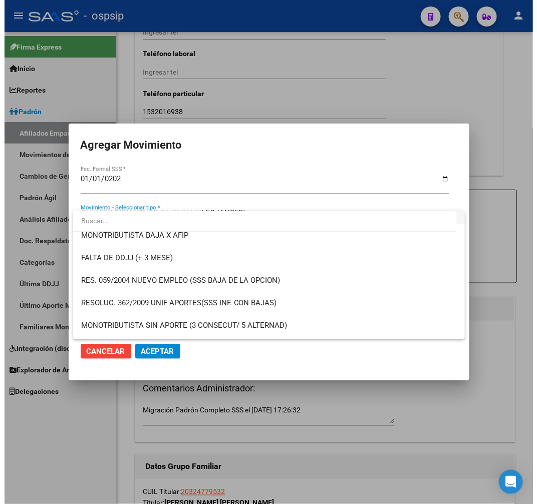
scroll to position [333, 0]
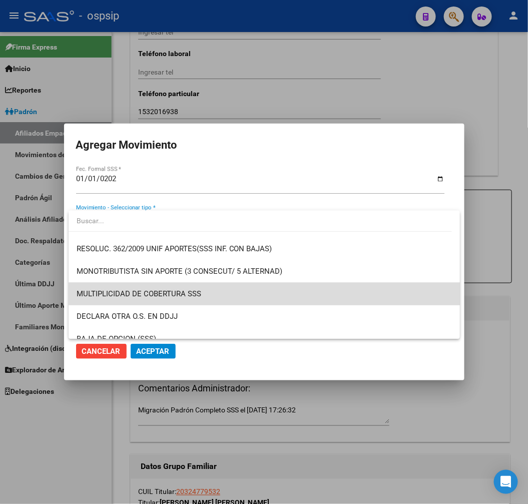
click at [348, 297] on span "MULTIPLICIDAD DE COBERTURA SSS" at bounding box center [265, 294] width 376 height 23
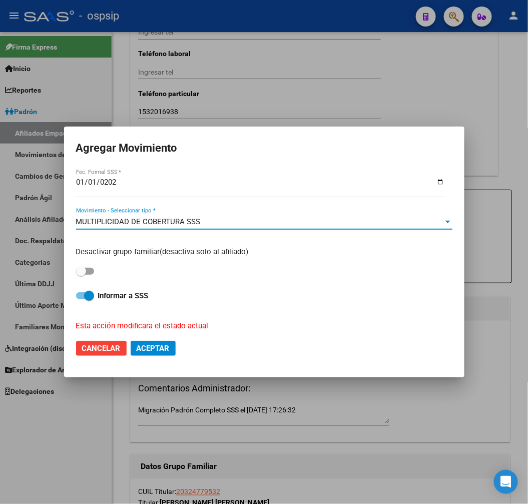
click at [163, 356] on button "Aceptar" at bounding box center [153, 348] width 45 height 15
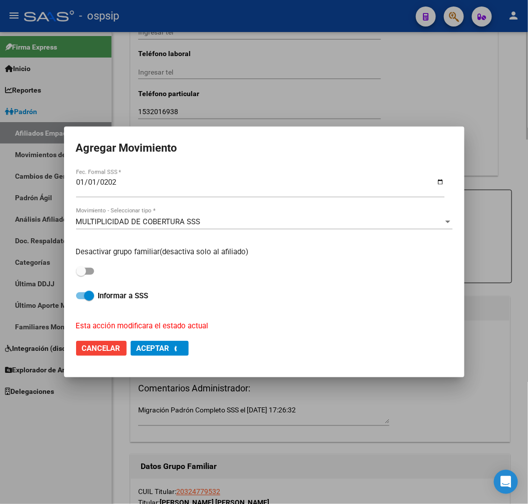
checkbox input "false"
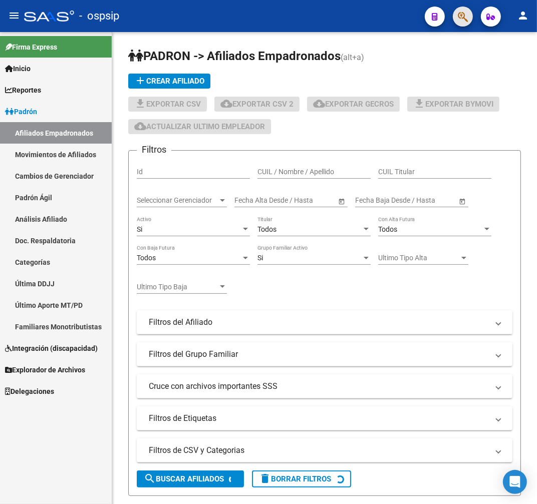
click at [456, 14] on button "button" at bounding box center [463, 17] width 20 height 20
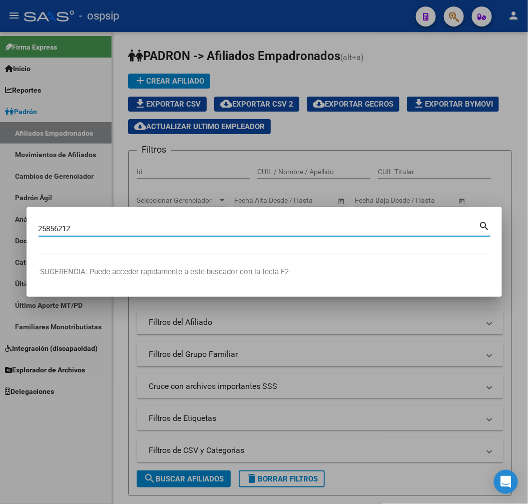
type input "25856212"
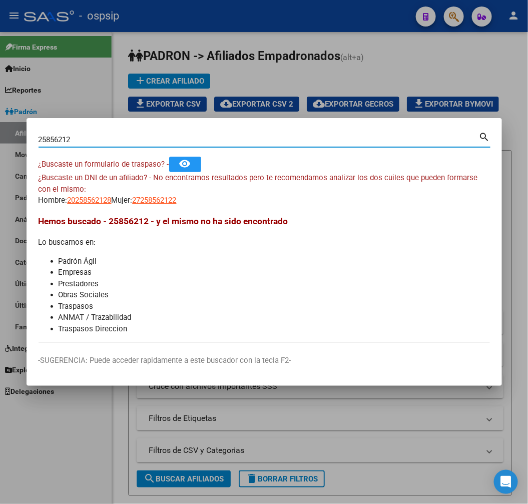
click at [250, 97] on div at bounding box center [264, 252] width 528 height 504
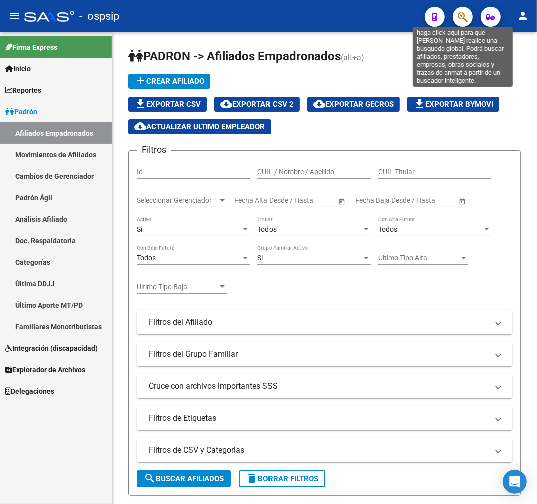
click at [461, 11] on icon "button" at bounding box center [463, 17] width 10 height 12
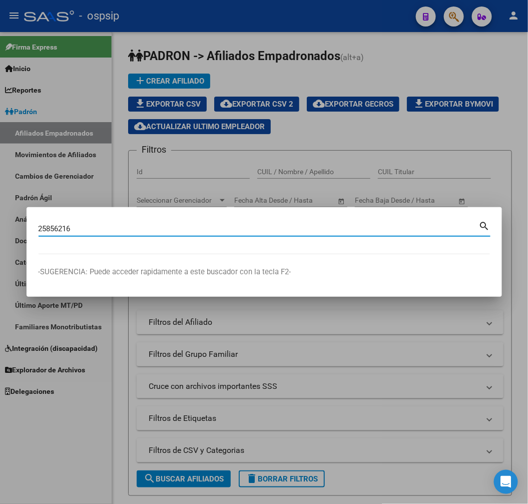
type input "25856216"
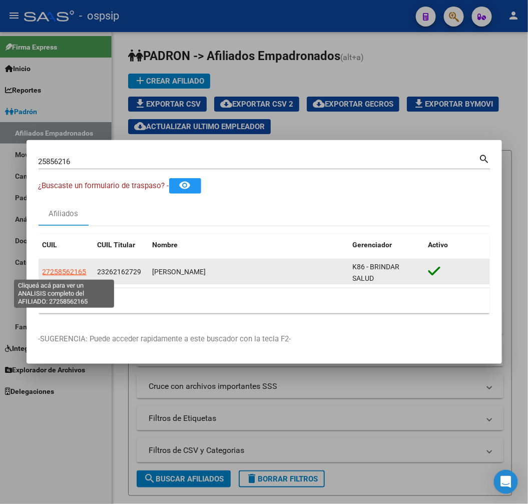
click at [67, 271] on span "27258562165" at bounding box center [65, 272] width 44 height 8
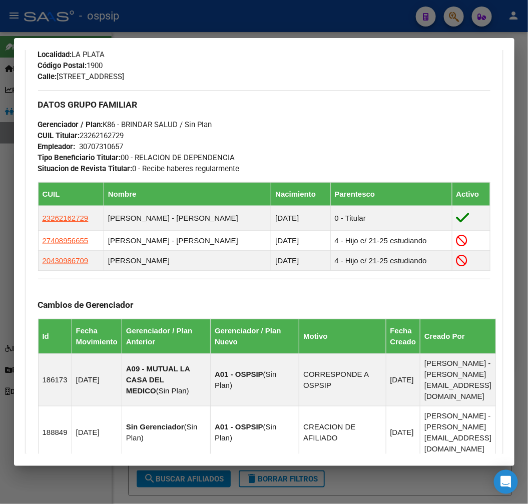
scroll to position [445, 0]
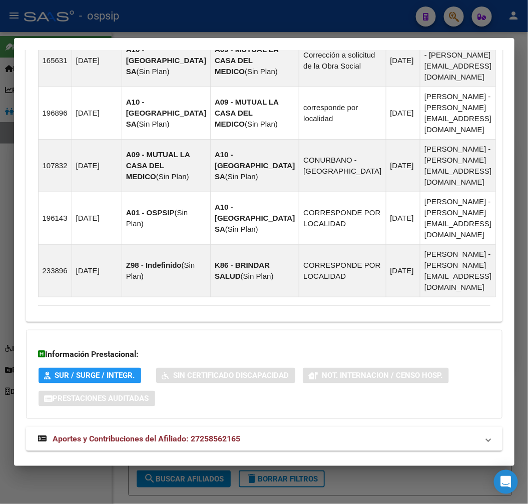
drag, startPoint x: 239, startPoint y: 436, endPoint x: 294, endPoint y: 408, distance: 61.4
click at [240, 469] on mat-panel-title "Aportes y Contribuciones del Titular: 23262162729" at bounding box center [258, 475] width 441 height 12
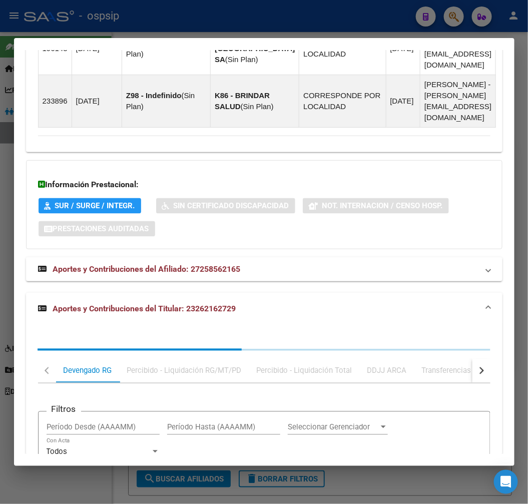
scroll to position [1408, 0]
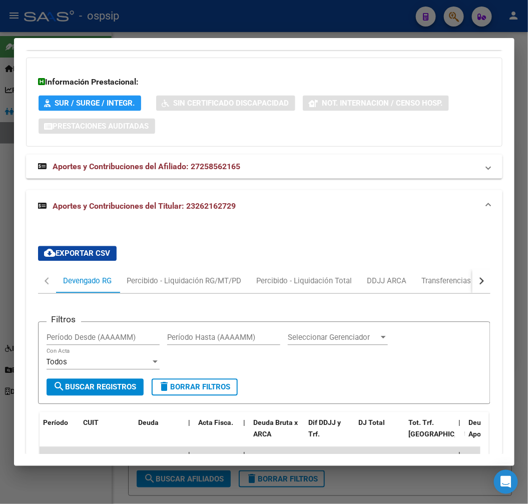
click at [479, 269] on button "button" at bounding box center [482, 281] width 18 height 24
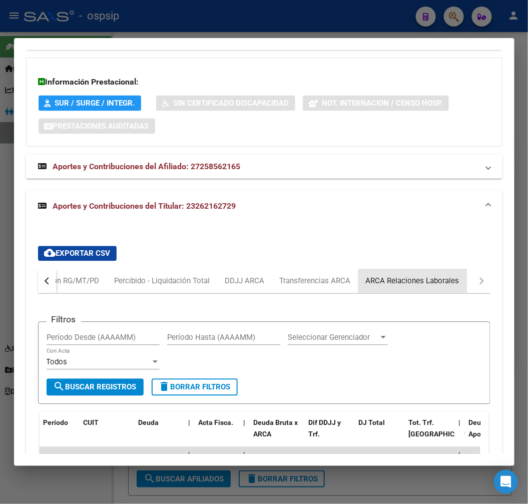
click at [431, 276] on div "ARCA Relaciones Laborales" at bounding box center [413, 281] width 94 height 11
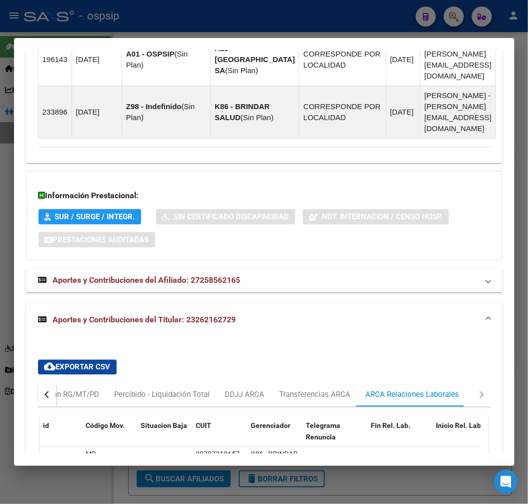
scroll to position [1392, 0]
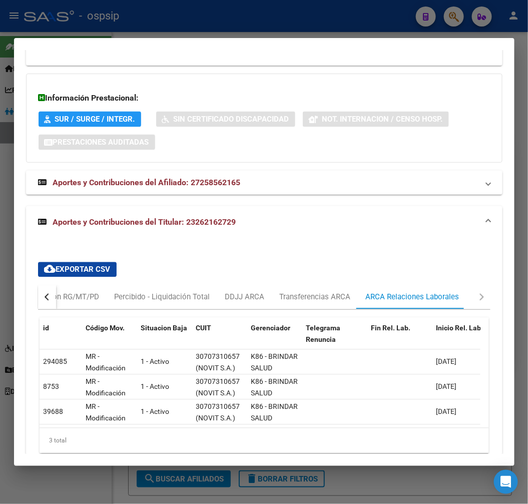
click at [42, 285] on button "button" at bounding box center [47, 297] width 18 height 24
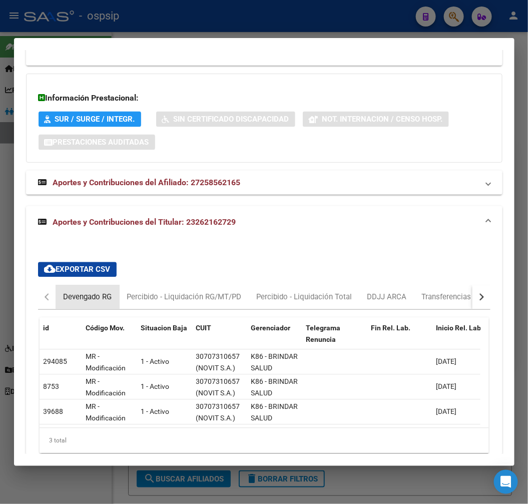
click at [76, 292] on div "Devengado RG" at bounding box center [88, 297] width 49 height 11
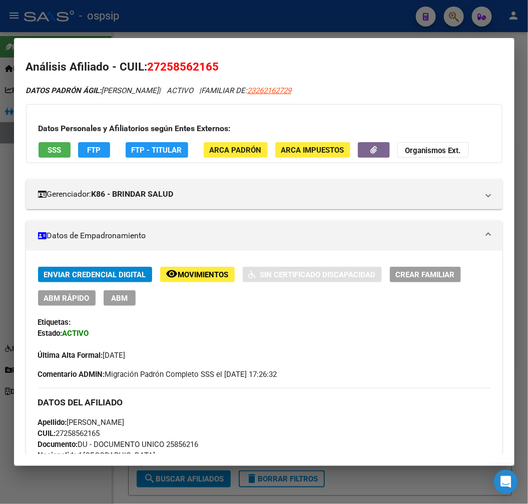
scroll to position [0, 0]
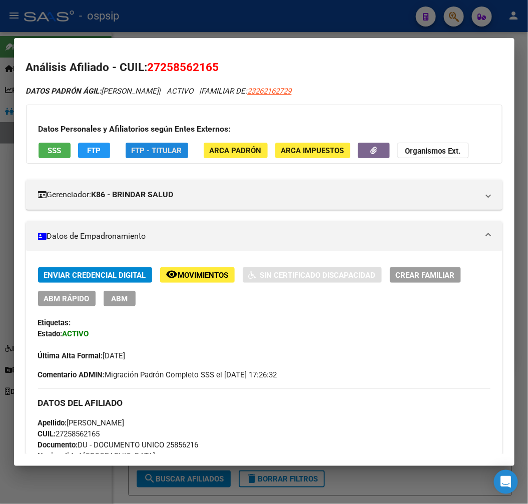
click at [149, 151] on span "FTP - Titular" at bounding box center [157, 150] width 51 height 9
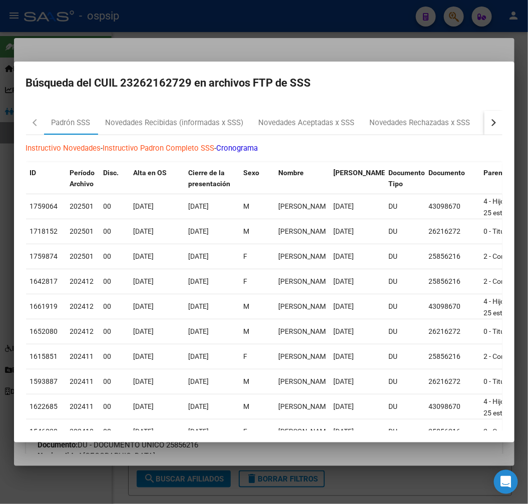
click at [485, 119] on button "button" at bounding box center [494, 123] width 18 height 24
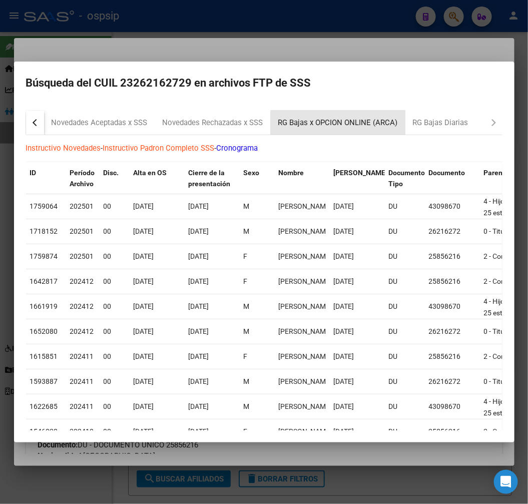
click at [350, 131] on div "RG Bajas x OPCION ONLINE (ARCA)" at bounding box center [338, 123] width 135 height 24
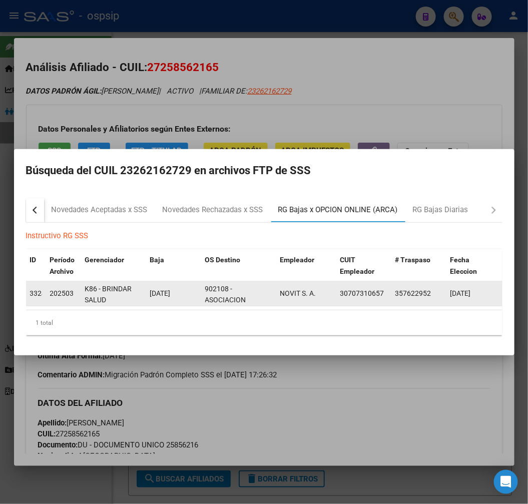
scroll to position [13, 0]
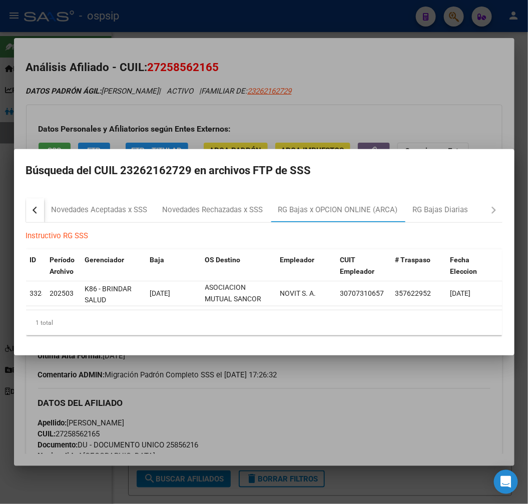
click at [306, 401] on div at bounding box center [264, 252] width 528 height 504
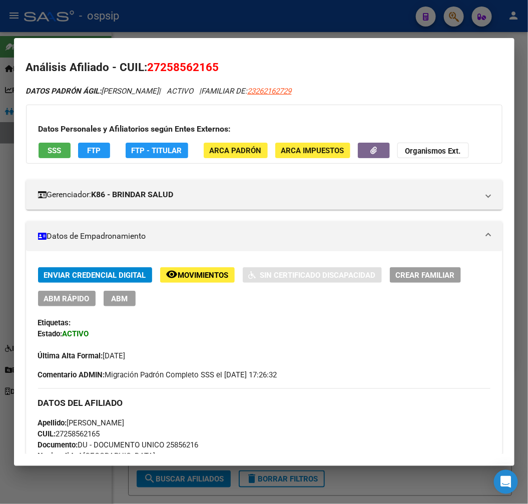
scroll to position [389, 0]
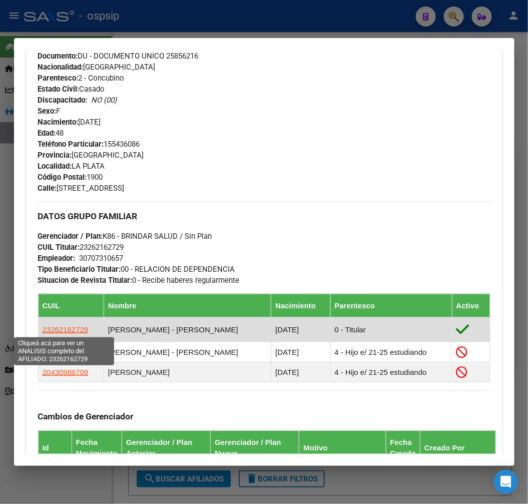
click at [66, 325] on span "23262162729" at bounding box center [66, 329] width 46 height 9
type textarea "23262162729"
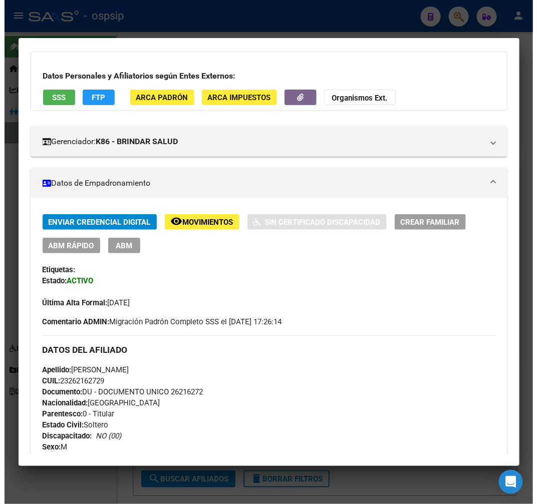
scroll to position [44, 0]
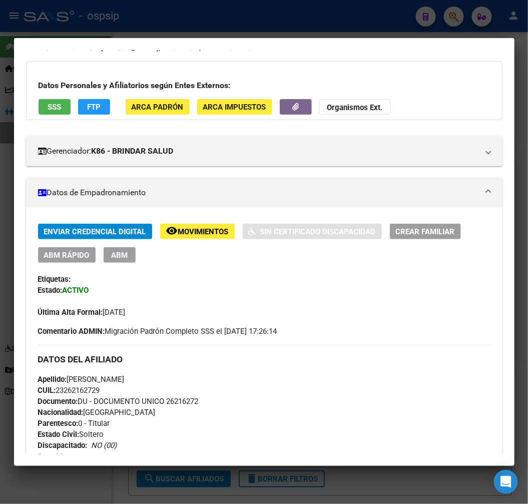
click at [127, 253] on span "ABM" at bounding box center [119, 255] width 17 height 9
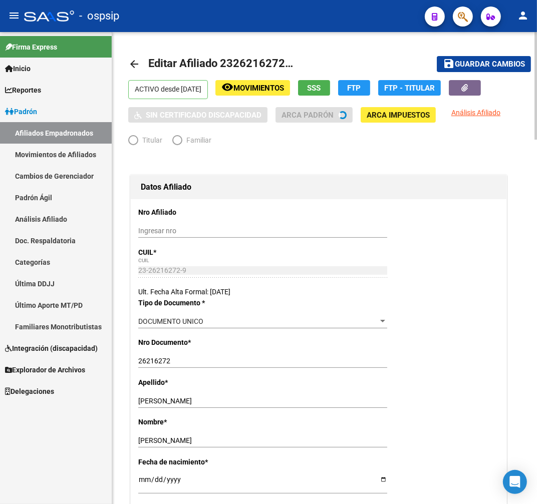
radio input "true"
type input "30-70731065-7"
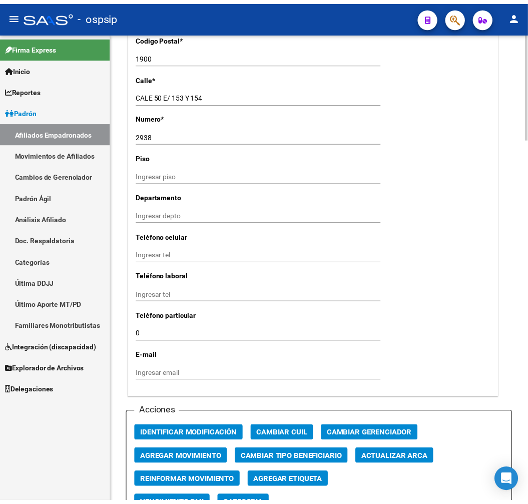
scroll to position [1057, 0]
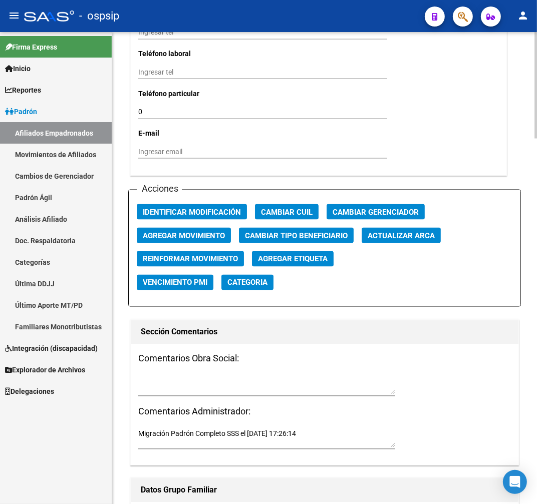
click at [203, 237] on span "Agregar Movimiento" at bounding box center [184, 235] width 82 height 9
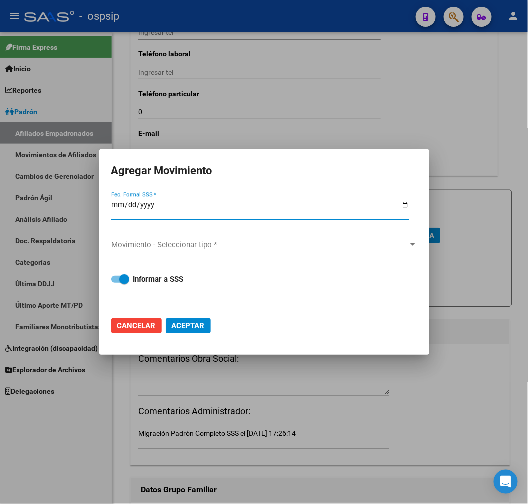
type input "0002-06-01"
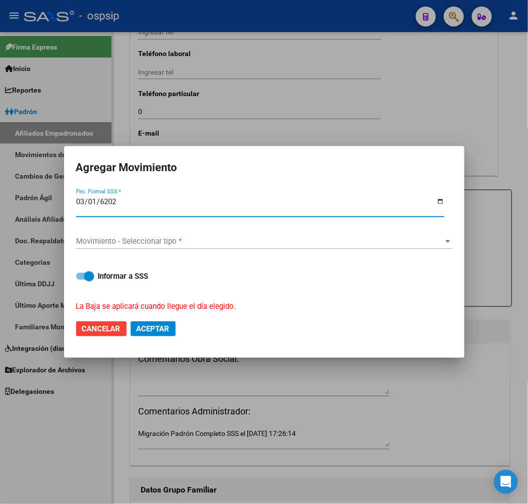
type input "2025-03-01"
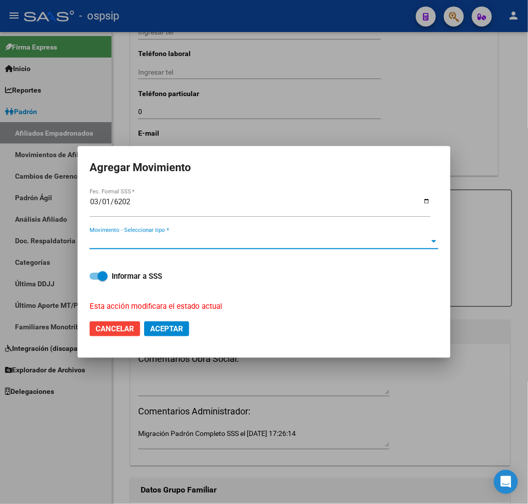
click at [218, 244] on span "Movimiento - Seleccionar tipo *" at bounding box center [260, 241] width 340 height 9
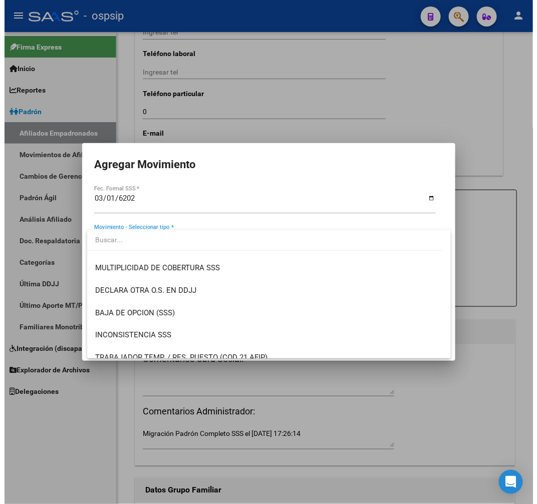
scroll to position [389, 0]
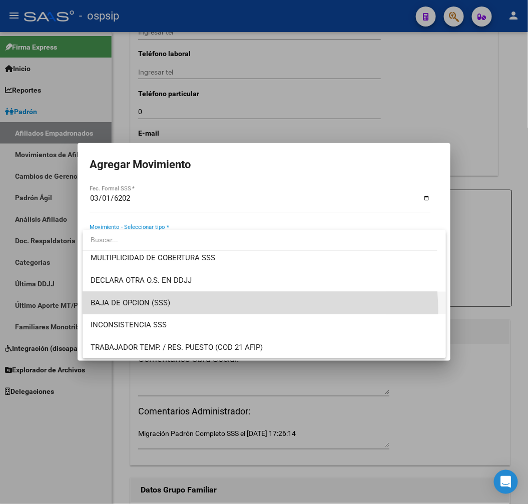
click at [221, 311] on span "BAJA DE OPCION (SSS)" at bounding box center [264, 303] width 347 height 23
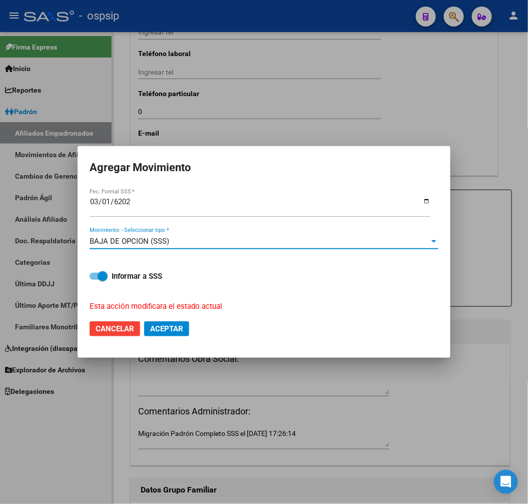
click at [161, 322] on button "Aceptar" at bounding box center [166, 328] width 45 height 15
checkbox input "false"
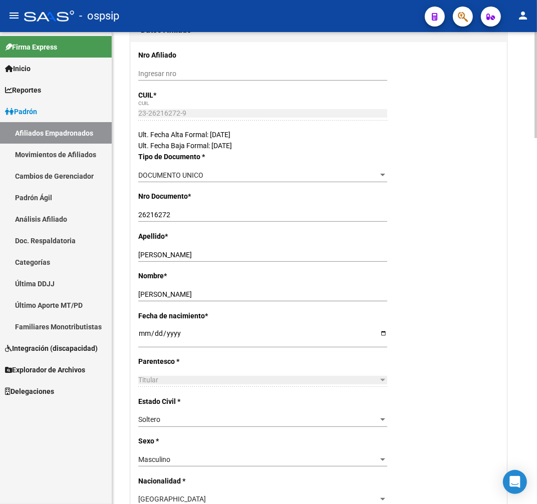
scroll to position [131, 0]
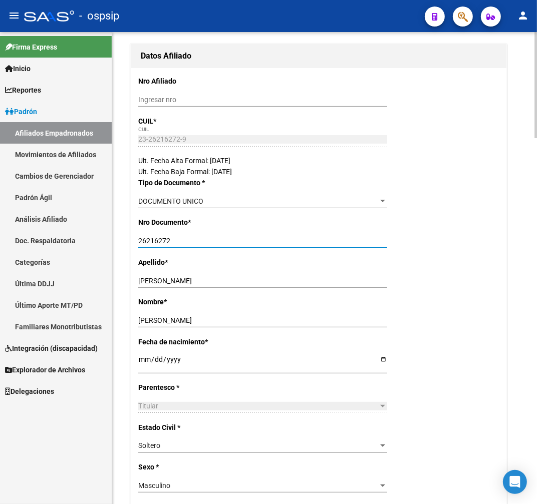
drag, startPoint x: 179, startPoint y: 241, endPoint x: 124, endPoint y: 247, distance: 55.4
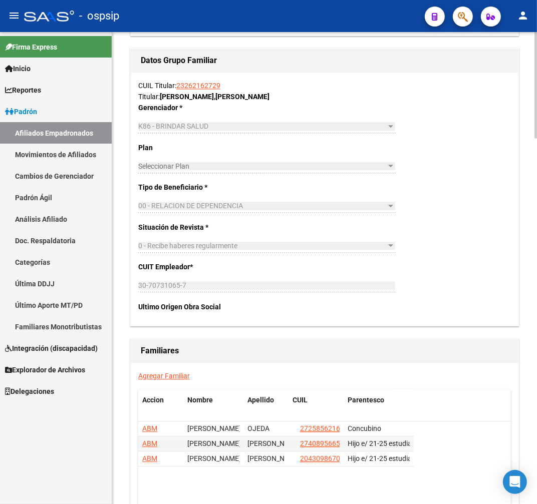
scroll to position [1502, 0]
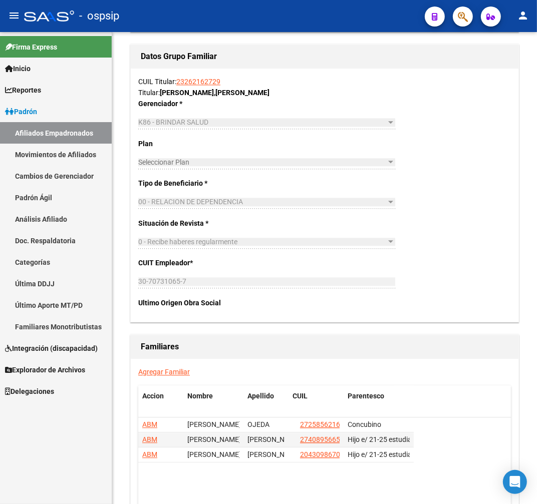
click at [163, 12] on div "- ospsip" at bounding box center [220, 16] width 393 height 22
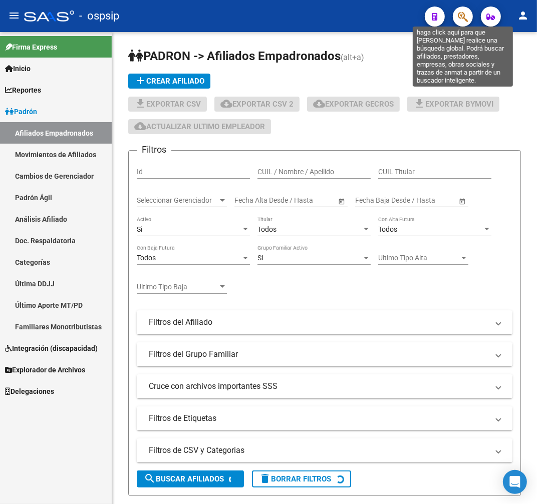
click at [462, 17] on icon "button" at bounding box center [463, 17] width 10 height 12
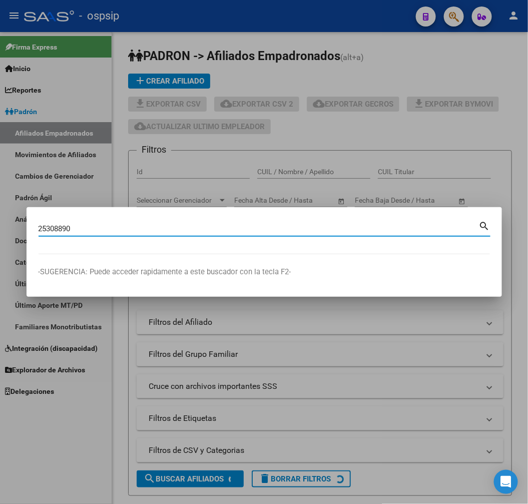
type input "25308890"
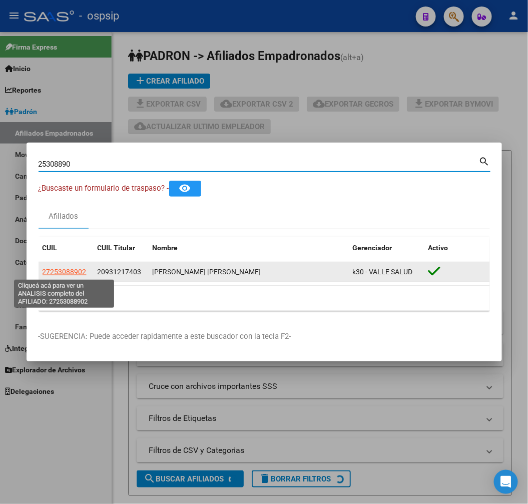
click at [68, 269] on span "27253088902" at bounding box center [65, 272] width 44 height 8
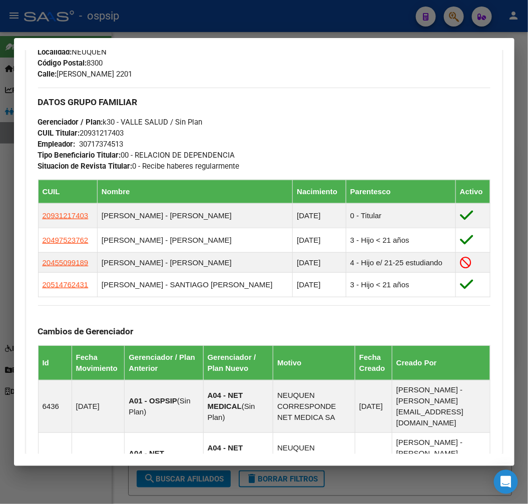
scroll to position [501, 0]
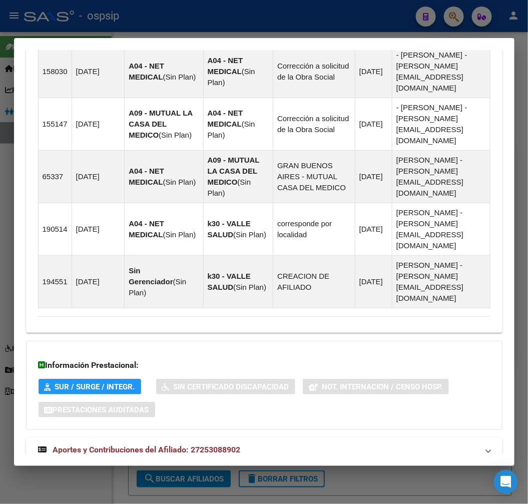
drag, startPoint x: 278, startPoint y: 431, endPoint x: 299, endPoint y: 426, distance: 21.6
click at [278, 480] on mat-panel-title "Aportes y Contribuciones del Titular: 20931217403" at bounding box center [258, 486] width 441 height 12
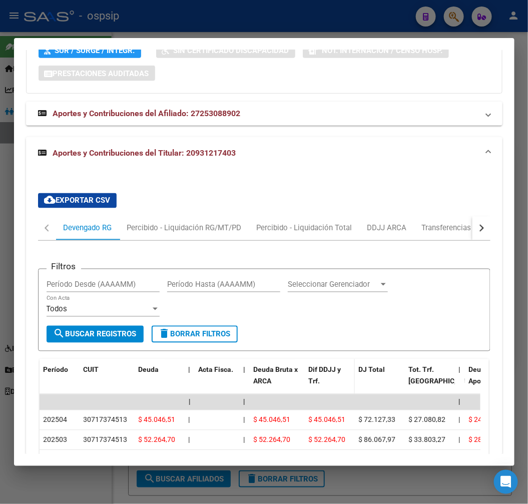
scroll to position [1227, 0]
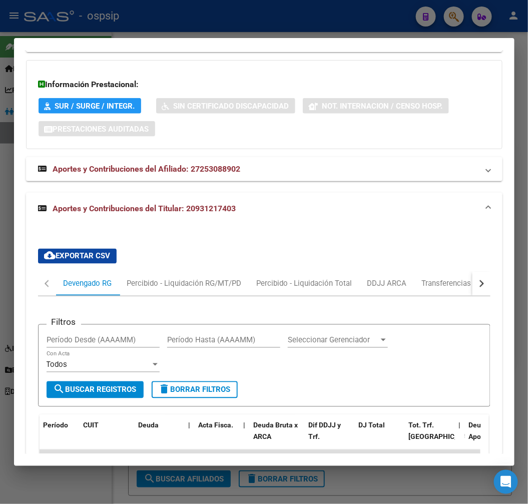
click at [478, 272] on button "button" at bounding box center [482, 284] width 18 height 24
drag, startPoint x: 431, startPoint y: 231, endPoint x: 444, endPoint y: 246, distance: 20.6
click at [431, 278] on div "ARCA Relaciones Laborales" at bounding box center [414, 283] width 94 height 11
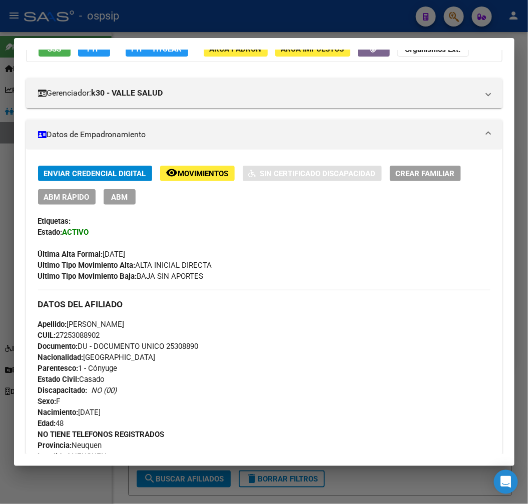
scroll to position [0, 0]
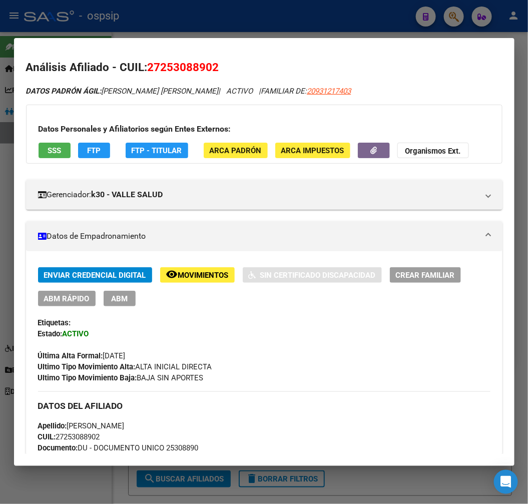
click at [156, 155] on button "FTP - Titular" at bounding box center [157, 151] width 63 height 16
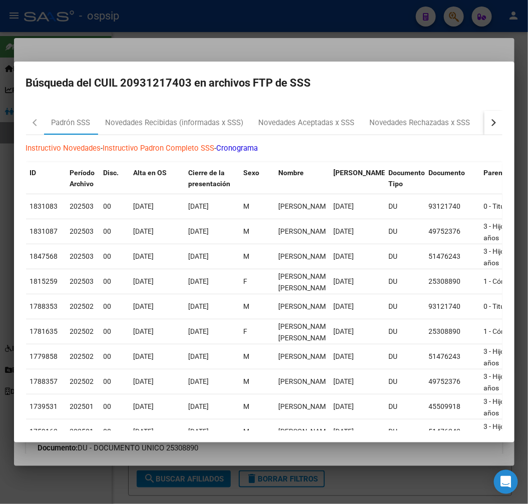
click at [485, 120] on button "button" at bounding box center [494, 123] width 18 height 24
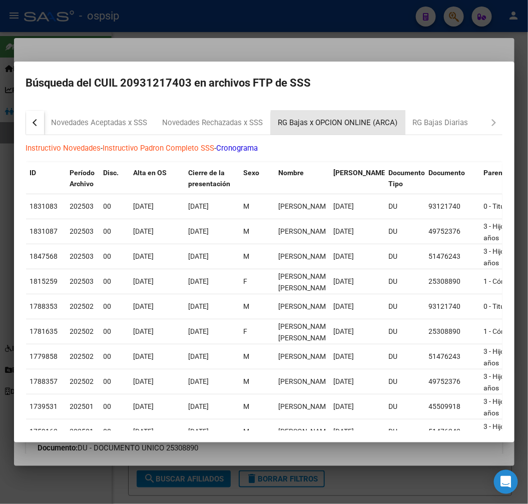
click at [364, 127] on div "RG Bajas x OPCION ONLINE (ARCA)" at bounding box center [338, 123] width 120 height 12
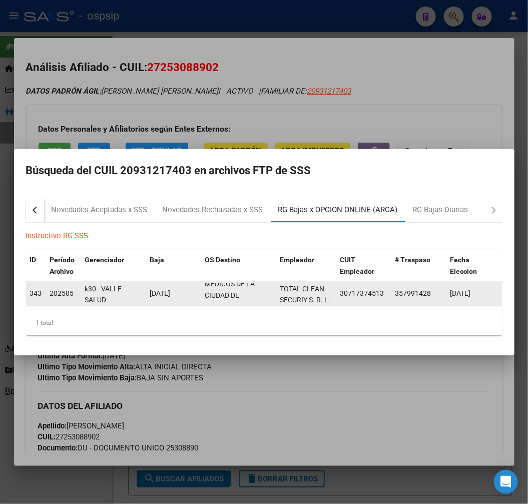
scroll to position [24, 0]
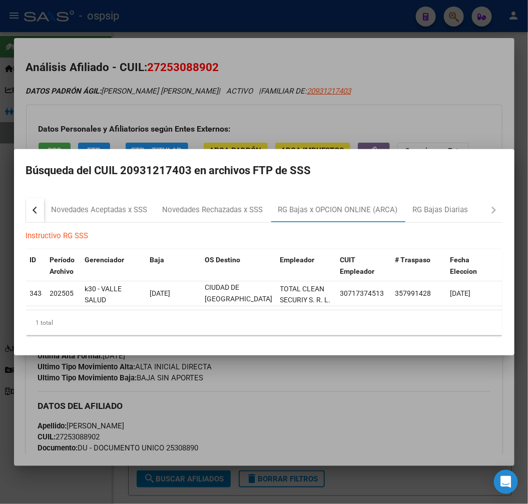
click at [322, 396] on div at bounding box center [264, 252] width 528 height 504
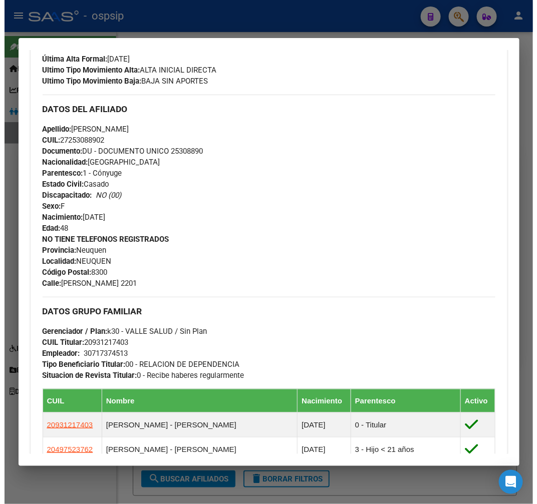
scroll to position [333, 0]
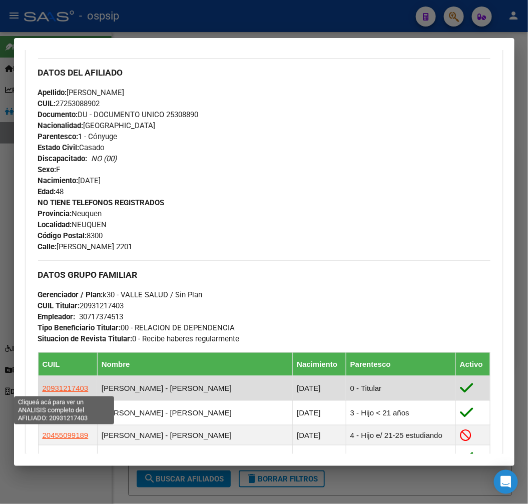
click at [51, 390] on span "20931217403" at bounding box center [66, 388] width 46 height 9
type textarea "20931217403"
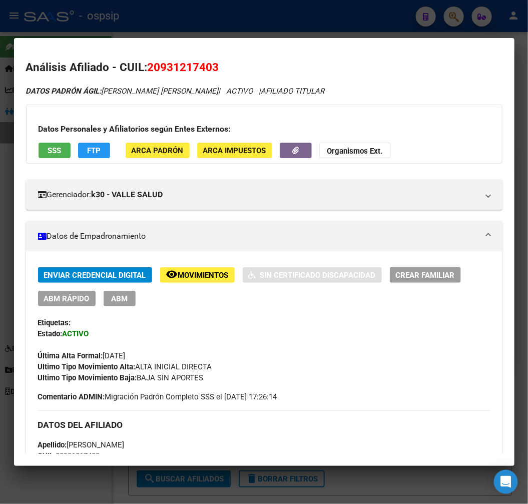
click at [122, 299] on span "ABM" at bounding box center [119, 298] width 17 height 9
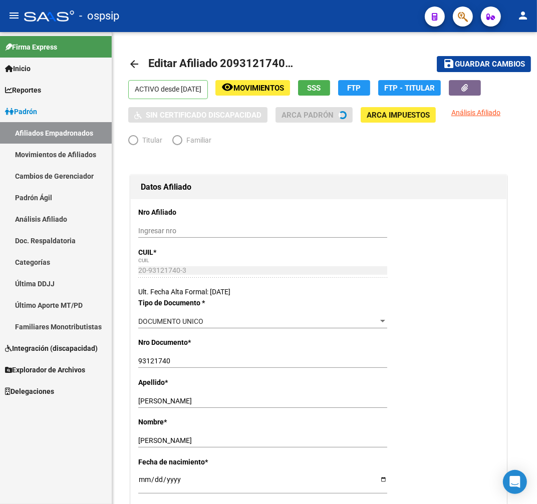
radio input "true"
type input "30-71737451-3"
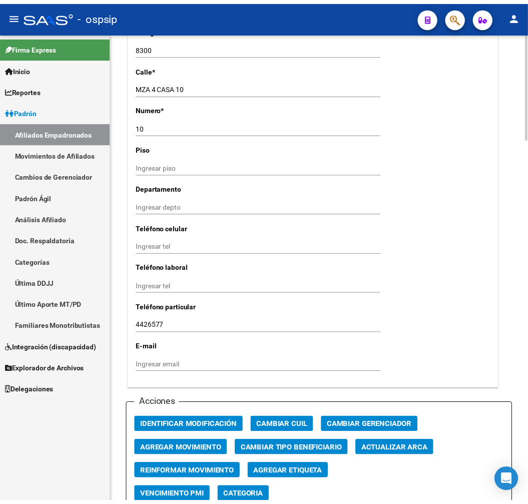
scroll to position [1057, 0]
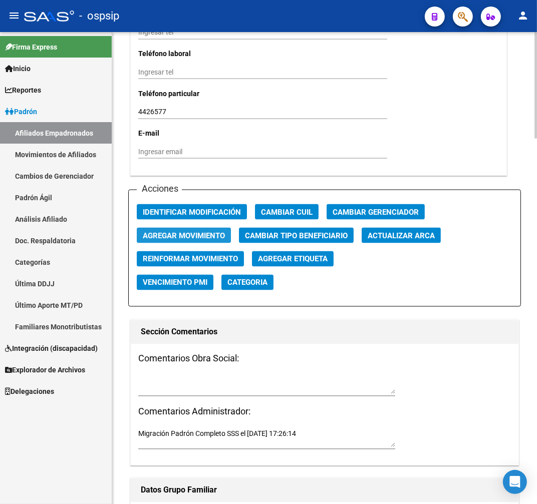
click at [191, 238] on span "Agregar Movimiento" at bounding box center [184, 235] width 82 height 9
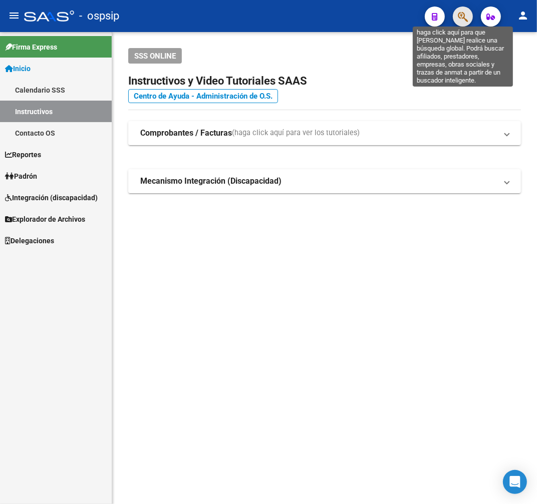
click at [464, 18] on icon "button" at bounding box center [463, 17] width 10 height 12
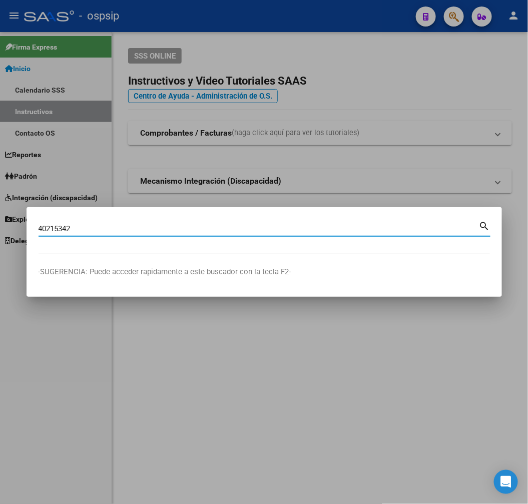
type input "40215342"
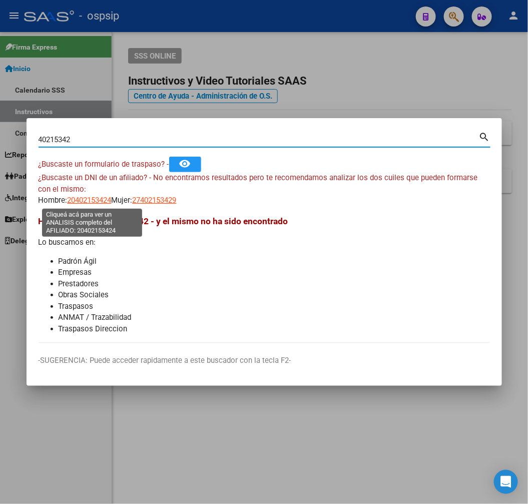
click at [92, 203] on span "20402153424" at bounding box center [90, 200] width 44 height 9
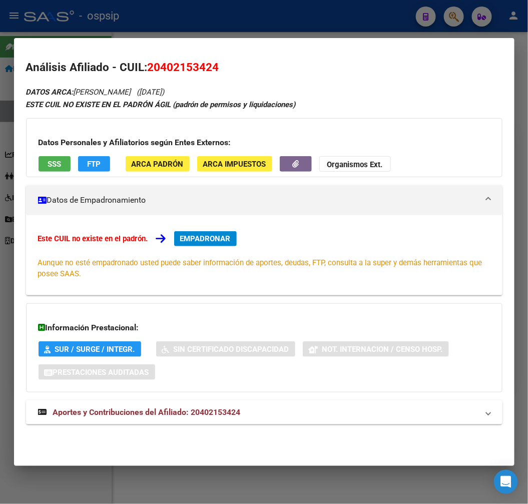
click at [277, 416] on mat-panel-title "Aportes y Contribuciones del Afiliado: 20402153424" at bounding box center [258, 413] width 441 height 12
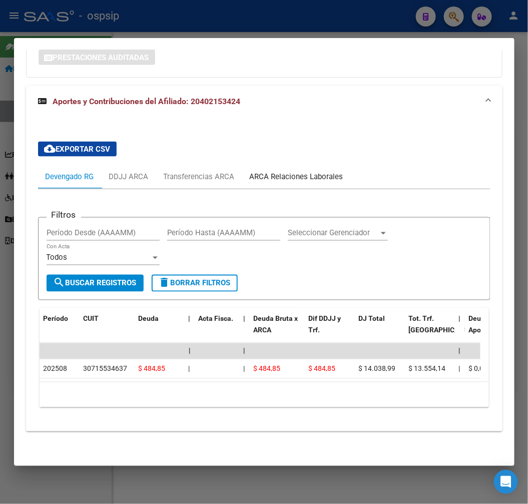
click at [333, 175] on div "ARCA Relaciones Laborales" at bounding box center [296, 177] width 109 height 24
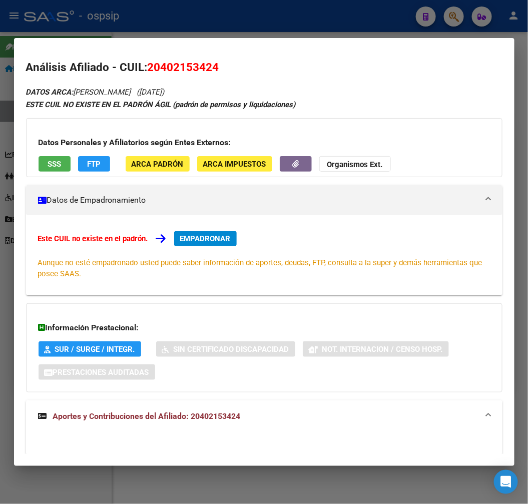
click at [263, 21] on div at bounding box center [264, 252] width 528 height 504
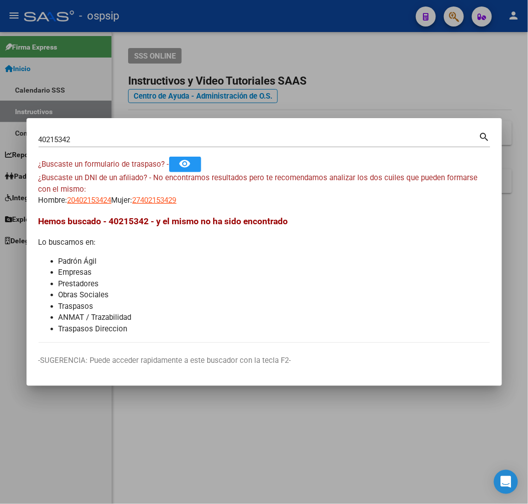
click at [263, 21] on div at bounding box center [264, 252] width 528 height 504
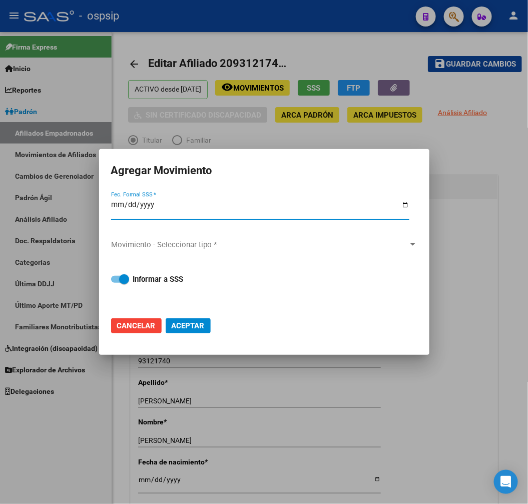
scroll to position [1057, 0]
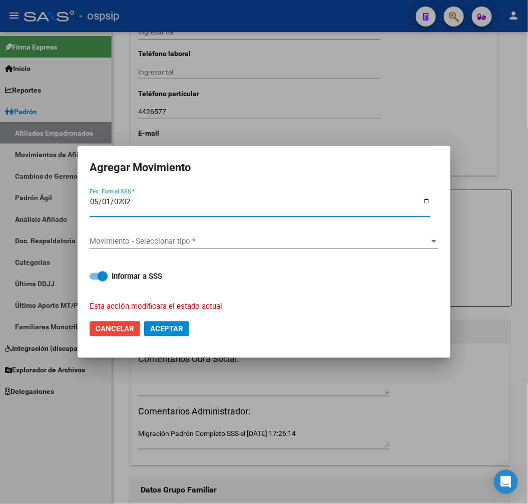
type input "2025-05-01"
click at [191, 238] on span "Movimiento - Seleccionar tipo *" at bounding box center [260, 241] width 340 height 9
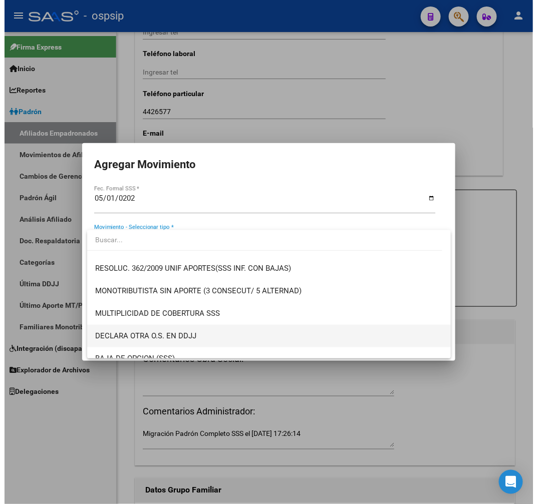
scroll to position [389, 0]
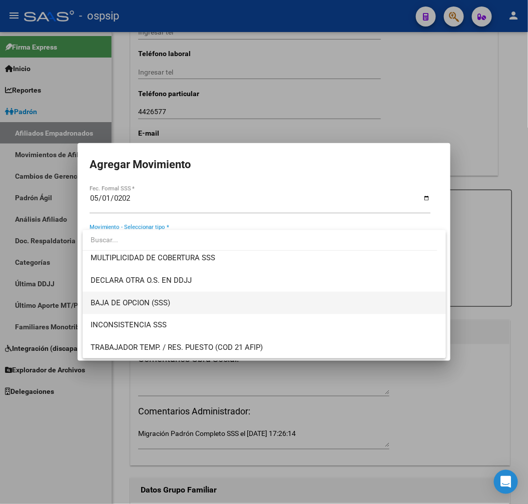
click at [214, 305] on span "BAJA DE OPCION (SSS)" at bounding box center [264, 303] width 347 height 23
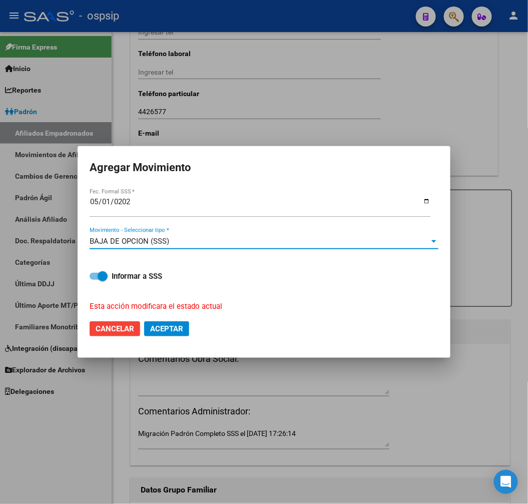
click at [179, 323] on button "Aceptar" at bounding box center [166, 328] width 45 height 15
checkbox input "false"
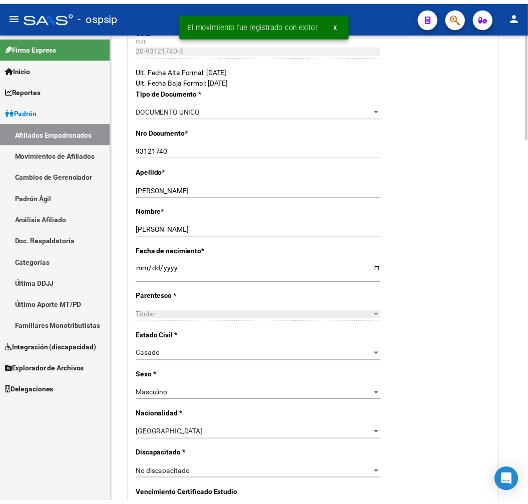
scroll to position [111, 0]
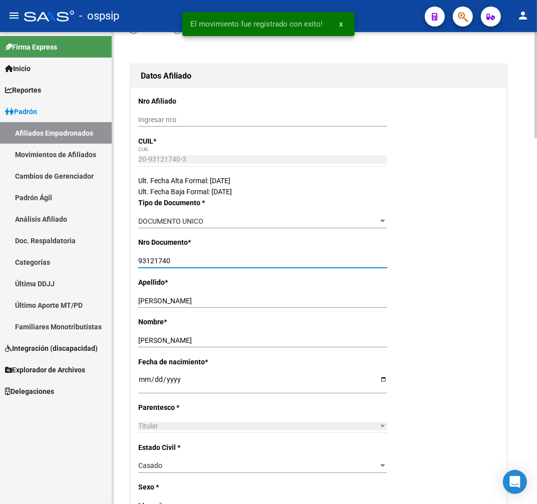
drag, startPoint x: 175, startPoint y: 262, endPoint x: 136, endPoint y: 263, distance: 39.1
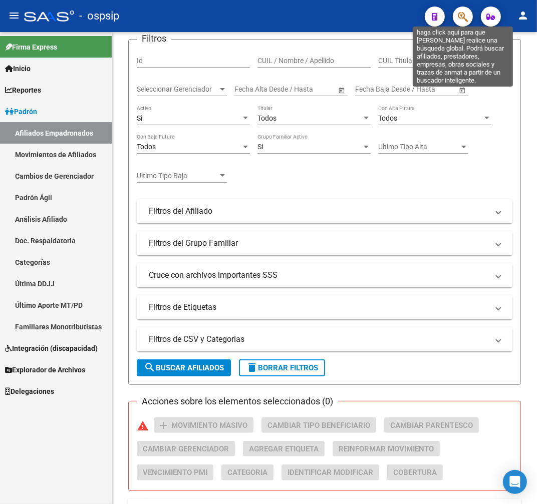
click at [461, 19] on icon "button" at bounding box center [463, 17] width 10 height 12
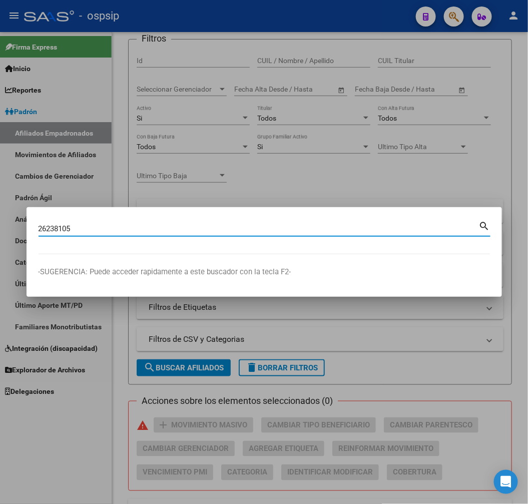
type input "26238105"
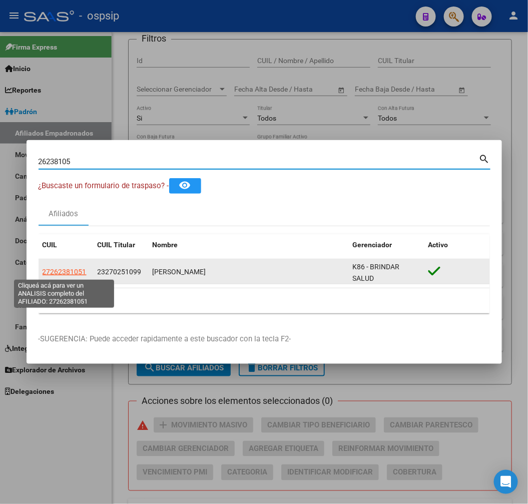
click at [74, 272] on span "27262381051" at bounding box center [65, 272] width 44 height 8
type textarea "27262381051"
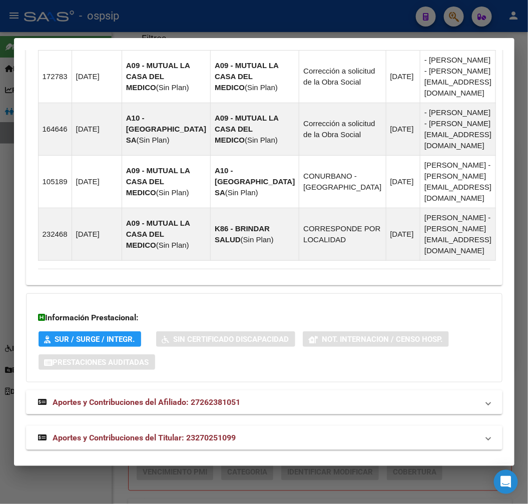
scroll to position [824, 0]
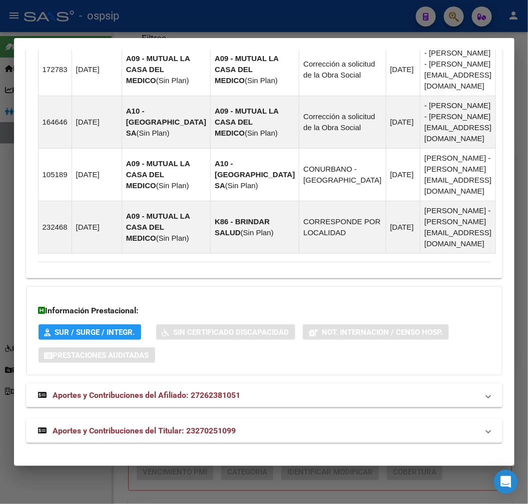
click at [236, 424] on mat-expansion-panel-header "Aportes y Contribuciones del Titular: 23270251099" at bounding box center [264, 431] width 477 height 24
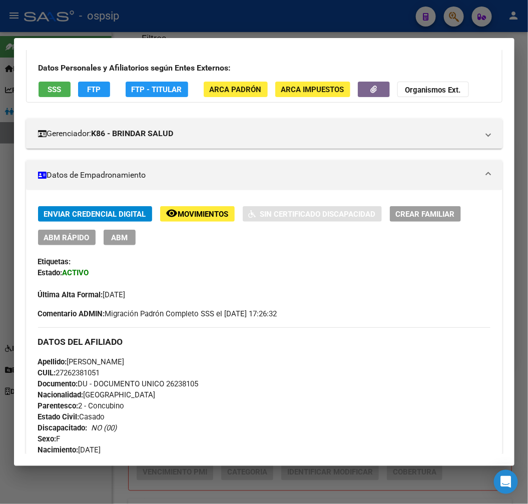
scroll to position [58, 0]
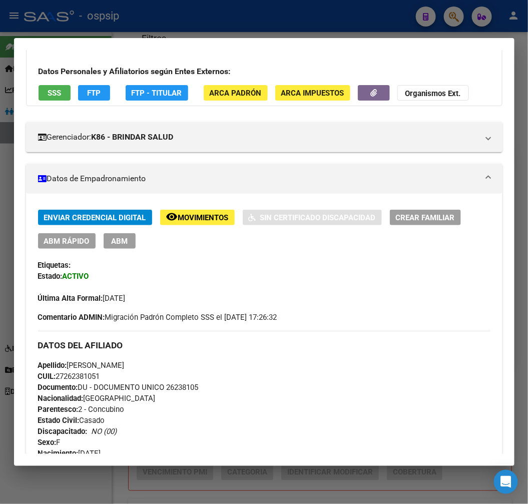
click at [149, 89] on span "FTP - Titular" at bounding box center [157, 93] width 51 height 9
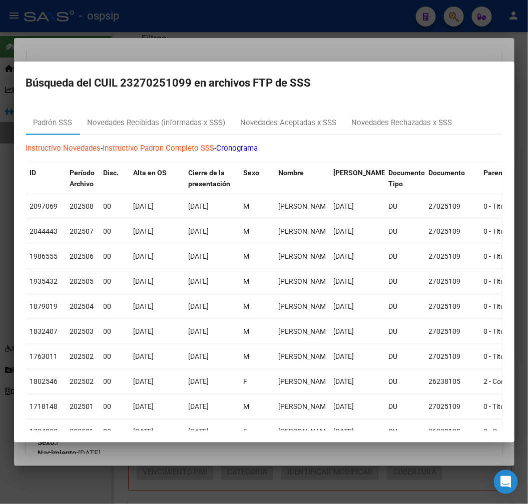
click at [289, 53] on div at bounding box center [264, 252] width 528 height 504
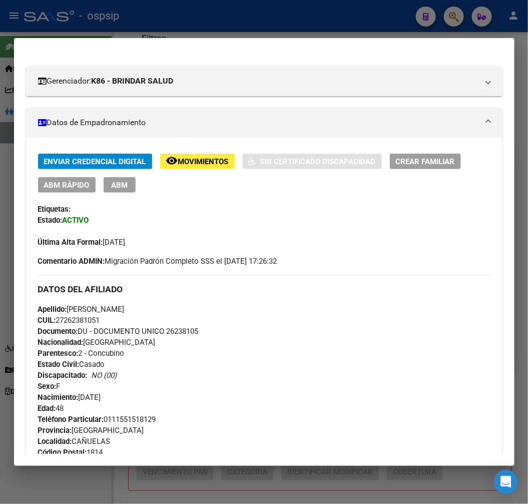
scroll to position [113, 0]
click at [129, 189] on button "ABM" at bounding box center [120, 186] width 32 height 16
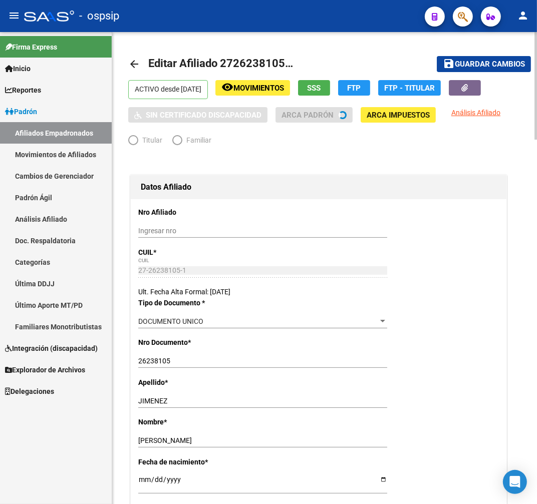
radio input "true"
type input "30-70719572-6"
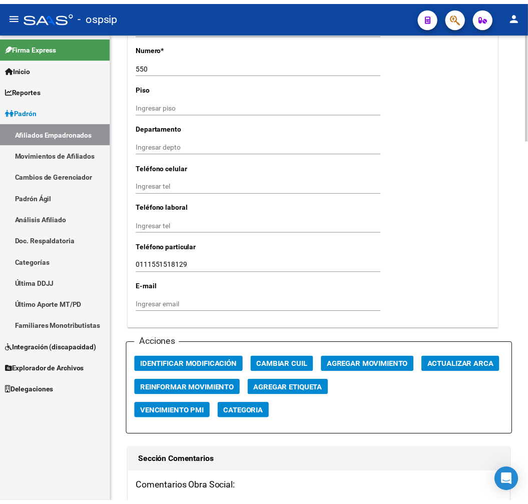
scroll to position [1113, 0]
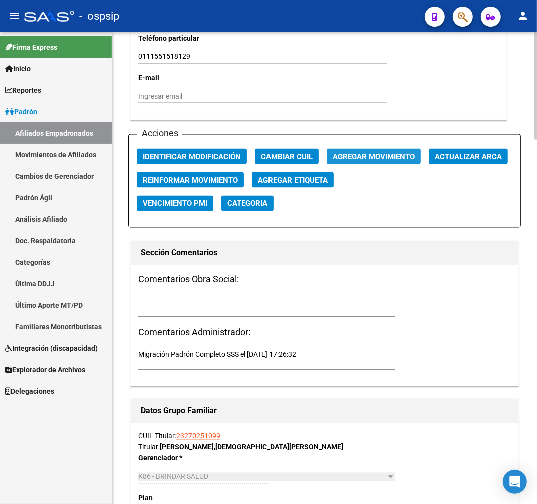
click at [391, 161] on button "Agregar Movimiento" at bounding box center [373, 157] width 94 height 16
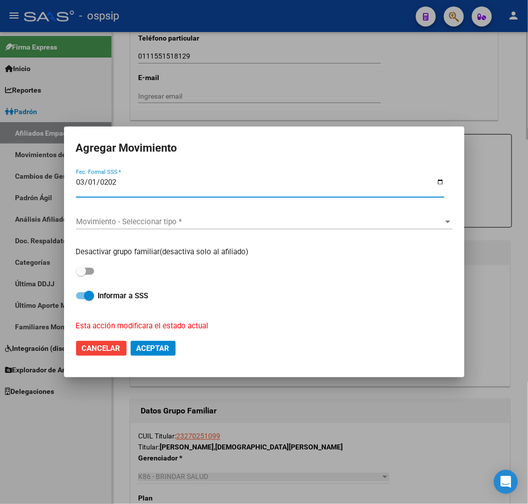
type input "2025-03-01"
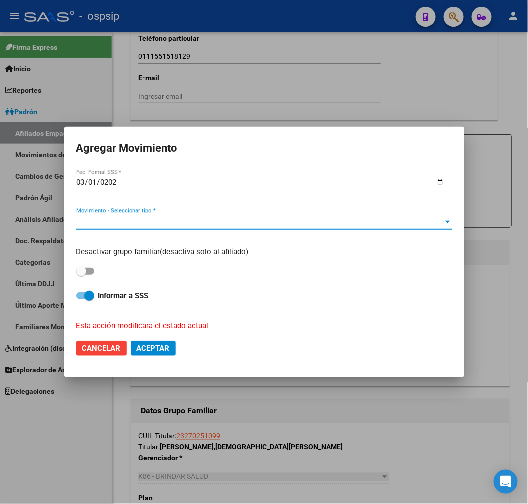
click at [357, 219] on span "Movimiento - Seleccionar tipo *" at bounding box center [260, 221] width 368 height 9
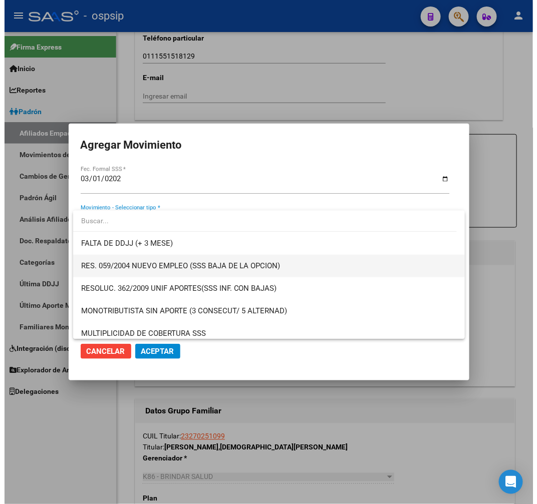
scroll to position [333, 0]
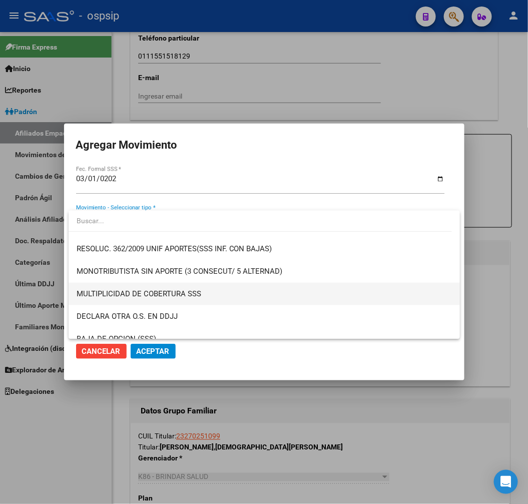
click at [307, 299] on span "MULTIPLICIDAD DE COBERTURA SSS" at bounding box center [265, 294] width 376 height 23
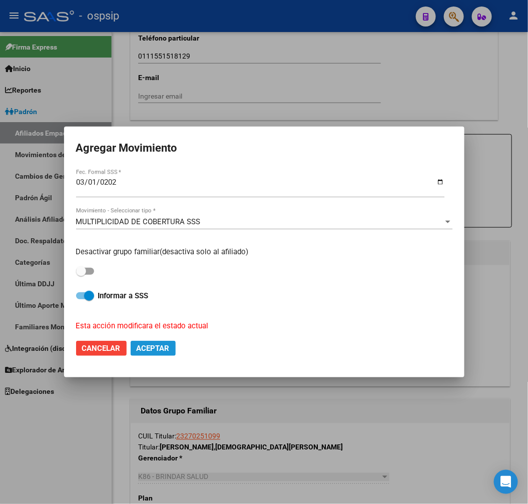
click at [153, 351] on span "Aceptar" at bounding box center [153, 348] width 33 height 9
checkbox input "false"
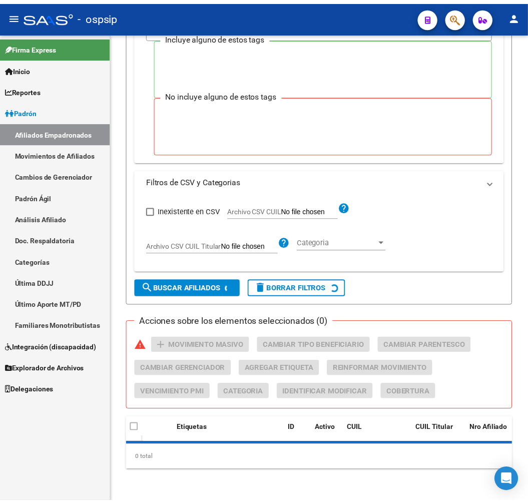
scroll to position [191, 0]
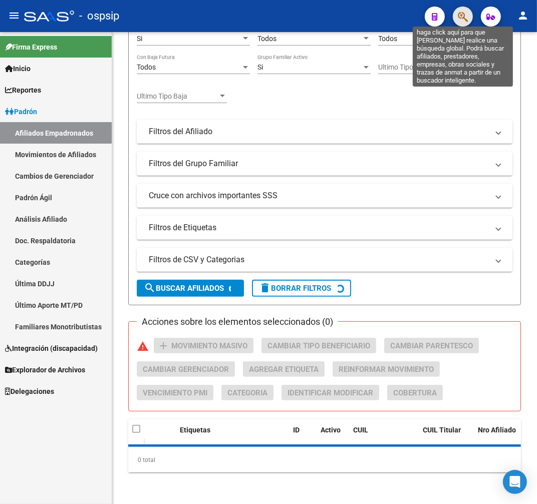
click at [465, 11] on icon "button" at bounding box center [463, 17] width 10 height 12
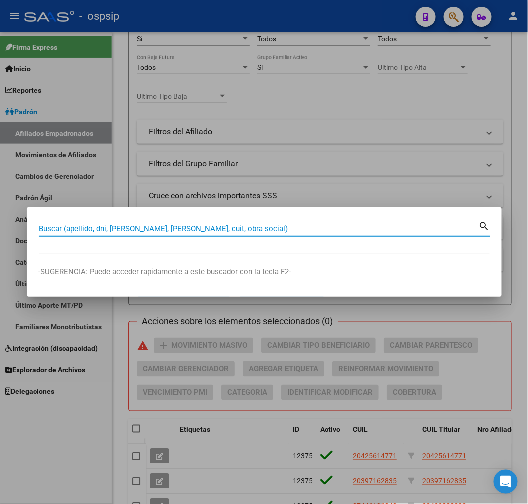
scroll to position [447, 0]
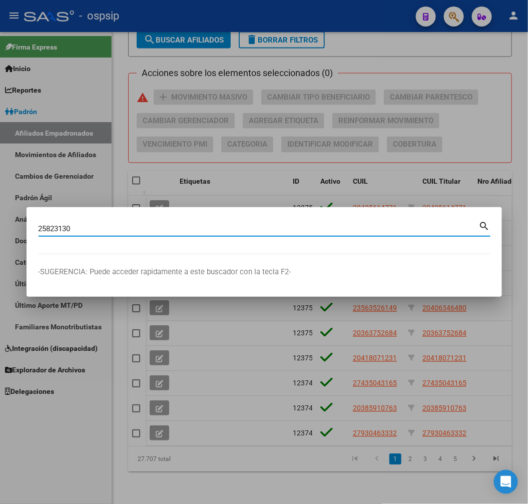
type input "25823130"
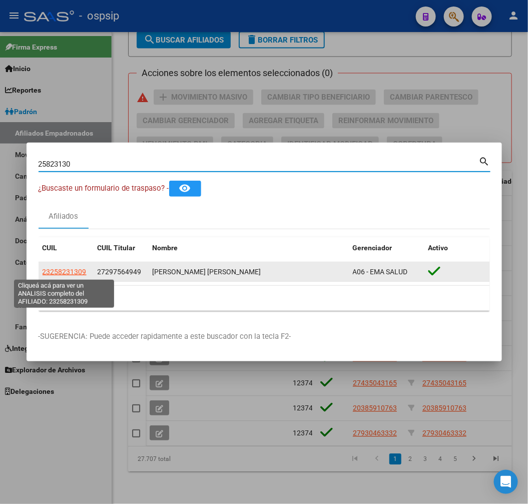
click at [78, 268] on span "23258231309" at bounding box center [65, 272] width 44 height 8
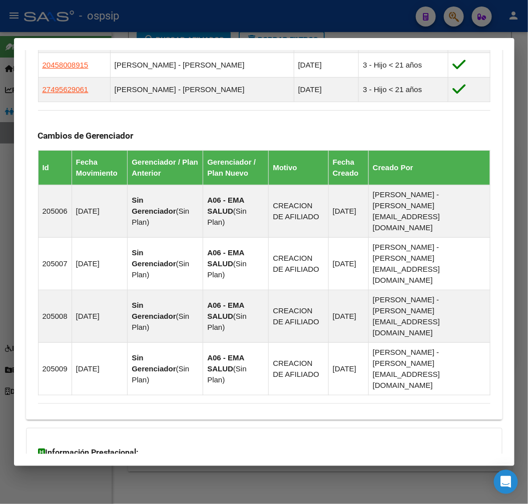
scroll to position [735, 0]
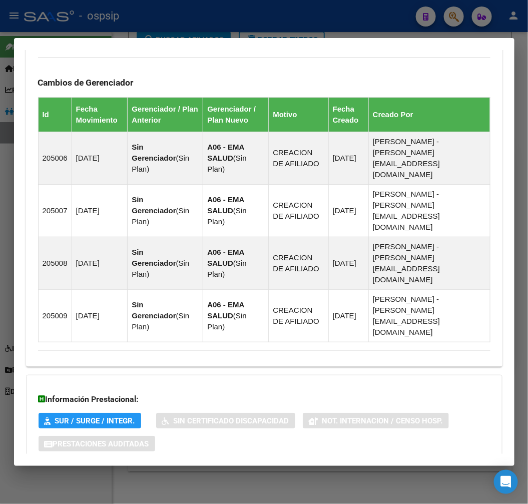
drag, startPoint x: 321, startPoint y: 438, endPoint x: 364, endPoint y: 407, distance: 52.7
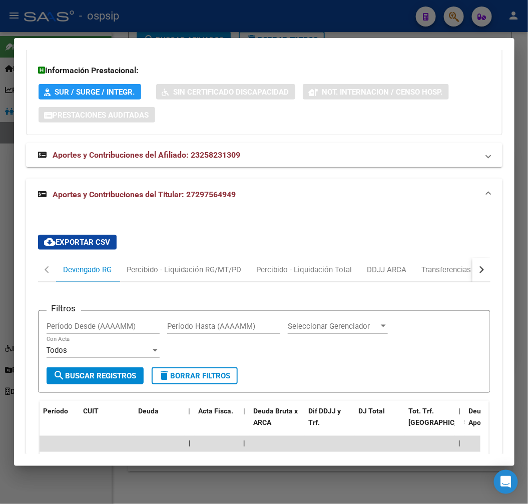
scroll to position [1063, 0]
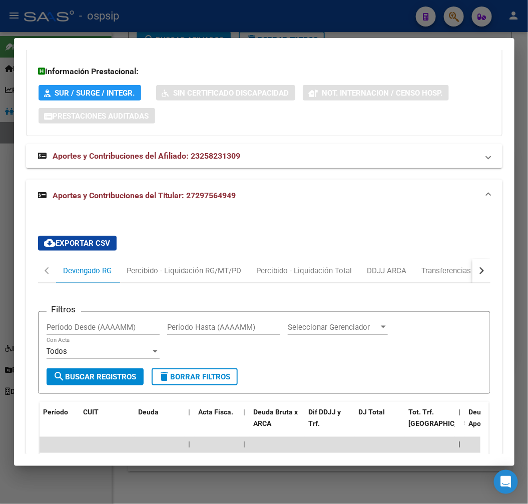
click at [478, 259] on button "button" at bounding box center [482, 271] width 18 height 24
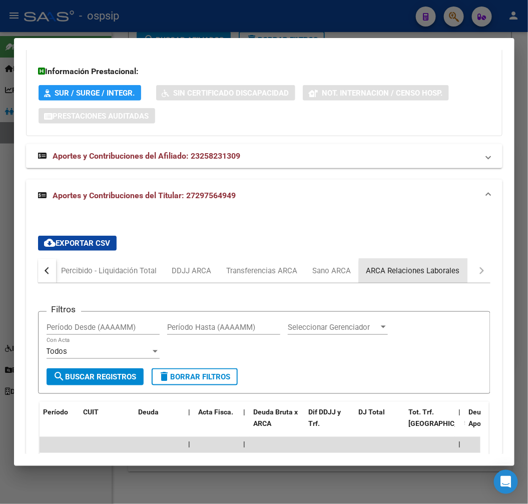
click at [439, 265] on div "ARCA Relaciones Laborales" at bounding box center [414, 270] width 94 height 11
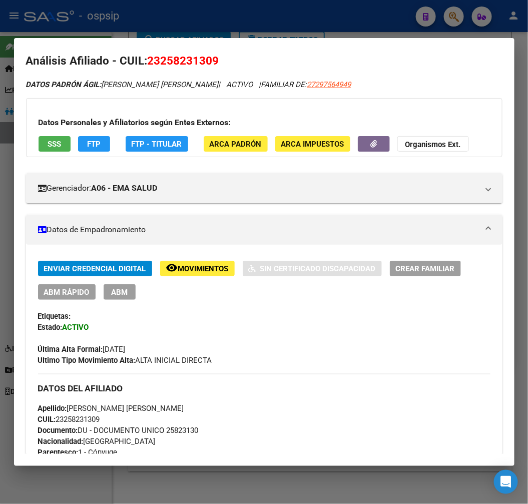
scroll to position [0, 0]
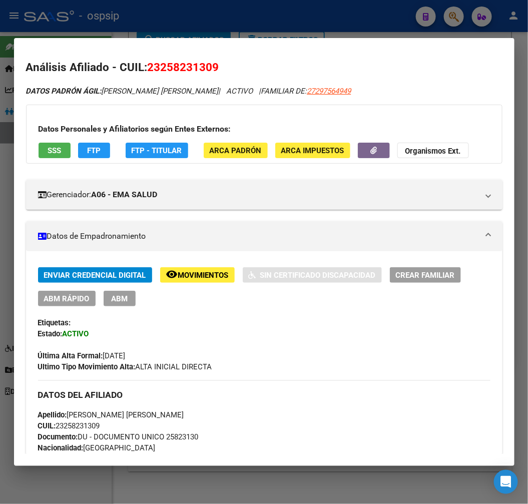
click at [164, 152] on span "FTP - Titular" at bounding box center [157, 150] width 51 height 9
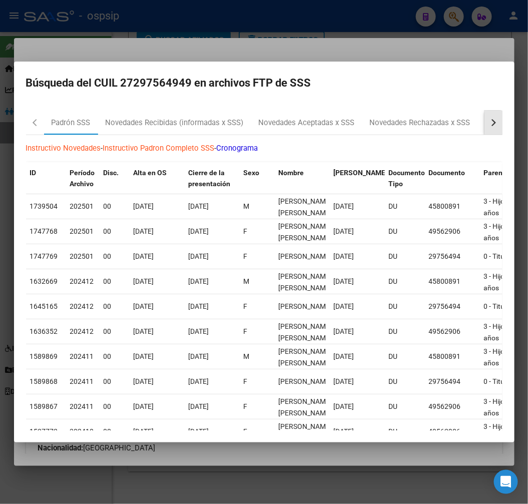
click at [485, 128] on button "button" at bounding box center [494, 123] width 18 height 24
click at [476, 129] on mat-tab-header "Padrón SSS Novedades Recibidas (informadas x SSS) Novedades Aceptadas x SSS Nov…" at bounding box center [264, 123] width 477 height 25
click at [230, 127] on div "RG Bajas x OPCION ONLINE (ARCA)" at bounding box center [206, 123] width 120 height 12
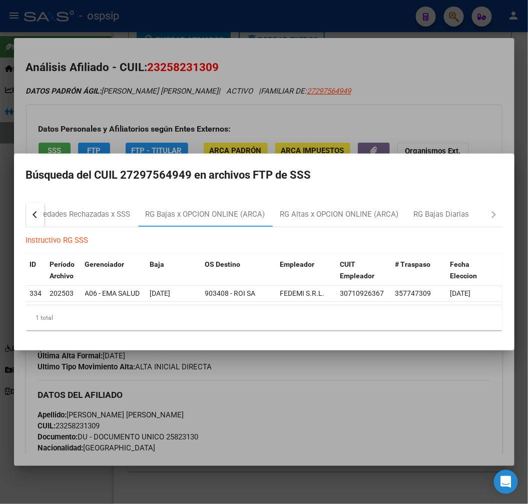
drag, startPoint x: 365, startPoint y: 434, endPoint x: 166, endPoint y: 172, distance: 328.5
click at [331, 408] on div at bounding box center [264, 252] width 528 height 504
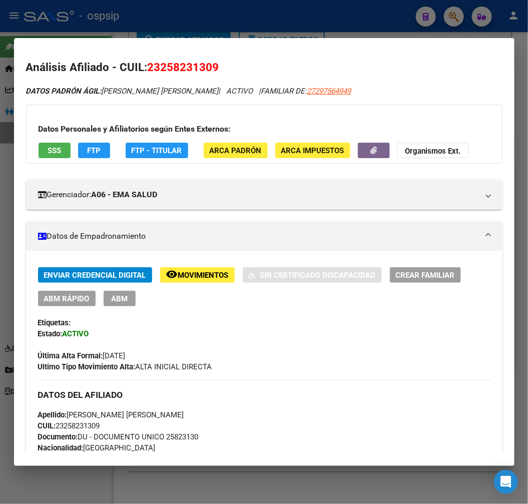
click at [146, 148] on span "FTP - Titular" at bounding box center [157, 150] width 51 height 9
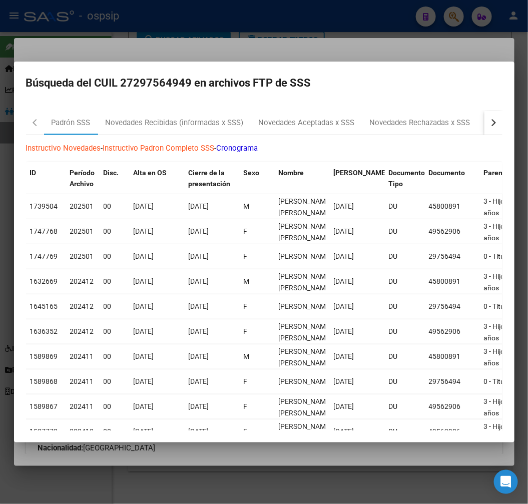
click at [492, 123] on button "button" at bounding box center [494, 123] width 18 height 24
click at [379, 127] on div "RG Altas x OPCION ONLINE (ARCA)" at bounding box center [339, 123] width 119 height 12
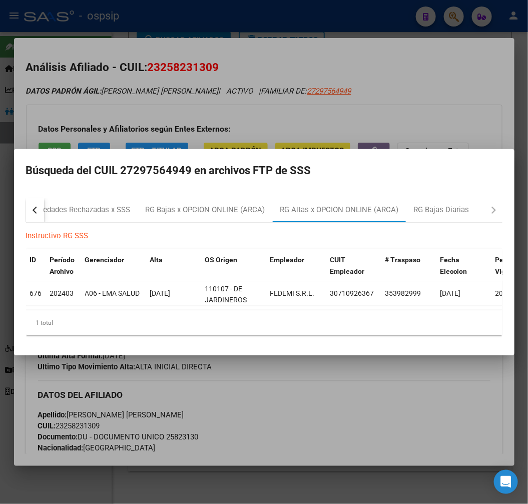
drag, startPoint x: 321, startPoint y: 392, endPoint x: 275, endPoint y: 389, distance: 46.2
click at [318, 392] on div at bounding box center [264, 252] width 528 height 504
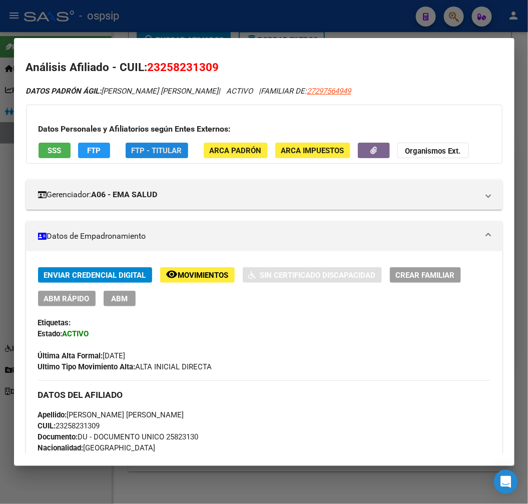
click at [159, 146] on span "FTP - Titular" at bounding box center [157, 150] width 51 height 9
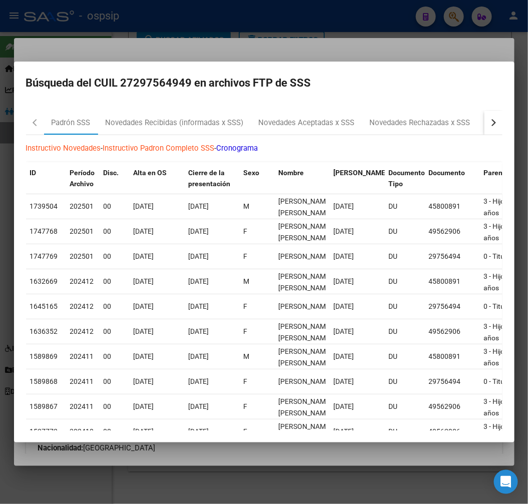
click at [485, 129] on button "button" at bounding box center [494, 123] width 18 height 24
click at [204, 121] on div "RG Bajas x OPCION ONLINE (ARCA)" at bounding box center [206, 123] width 120 height 12
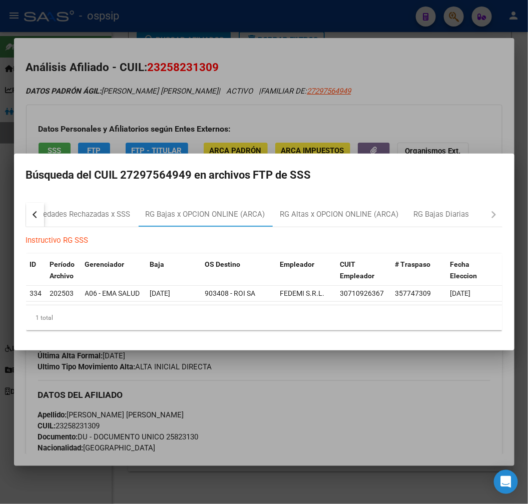
drag, startPoint x: 342, startPoint y: 409, endPoint x: 359, endPoint y: 418, distance: 18.6
click at [342, 411] on div at bounding box center [264, 252] width 528 height 504
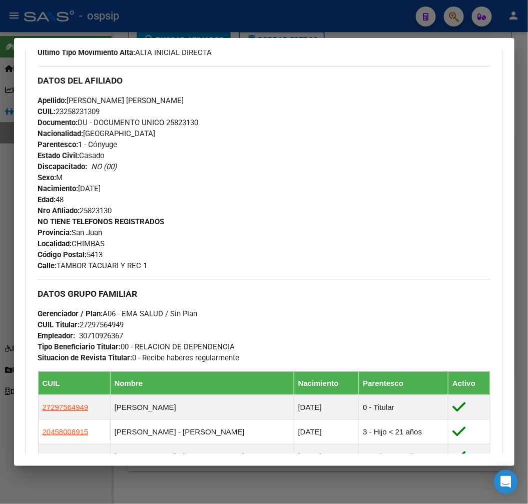
scroll to position [501, 0]
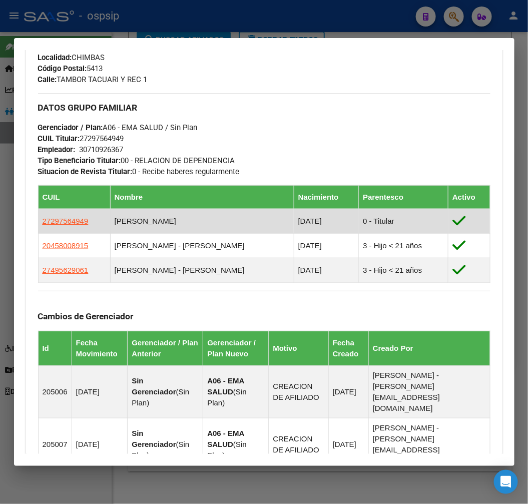
click at [64, 216] on app-link-go-to "27297564949" at bounding box center [66, 221] width 46 height 11
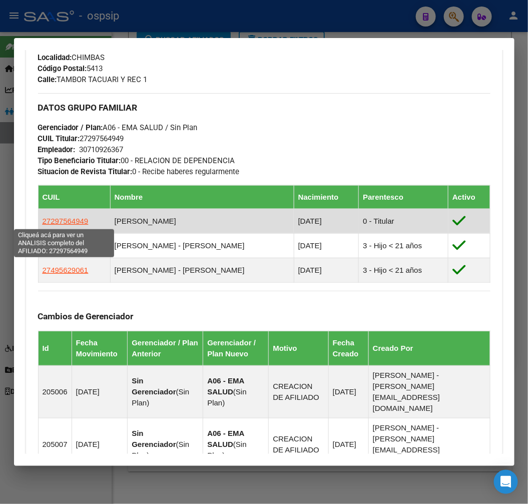
click at [69, 222] on span "27297564949" at bounding box center [66, 221] width 46 height 9
type textarea "27297564949"
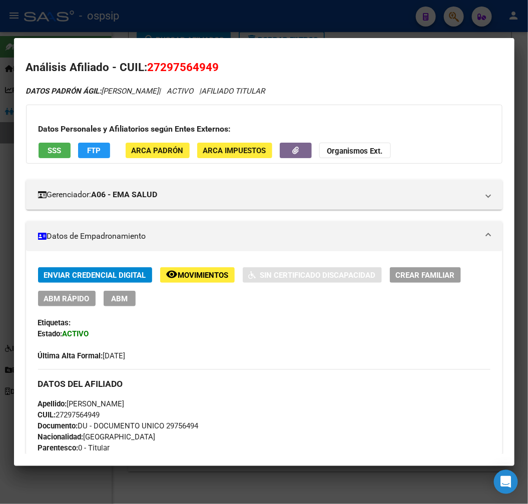
click at [118, 299] on span "ABM" at bounding box center [119, 298] width 17 height 9
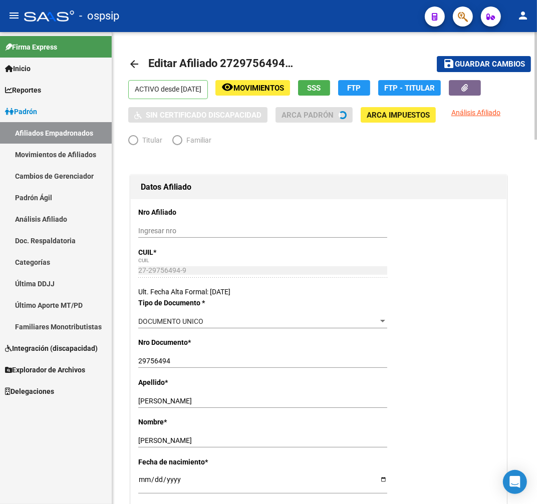
radio input "true"
type input "30-71092636-7"
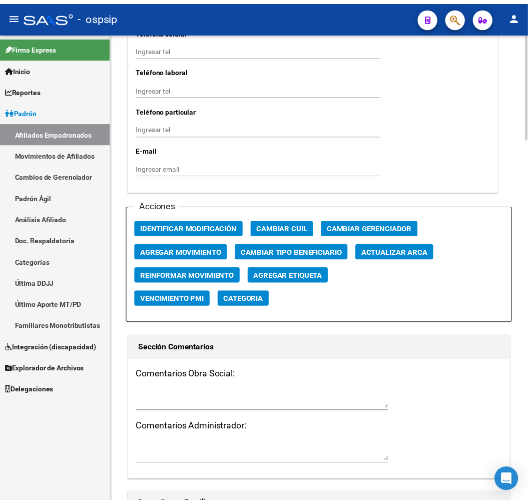
scroll to position [1057, 0]
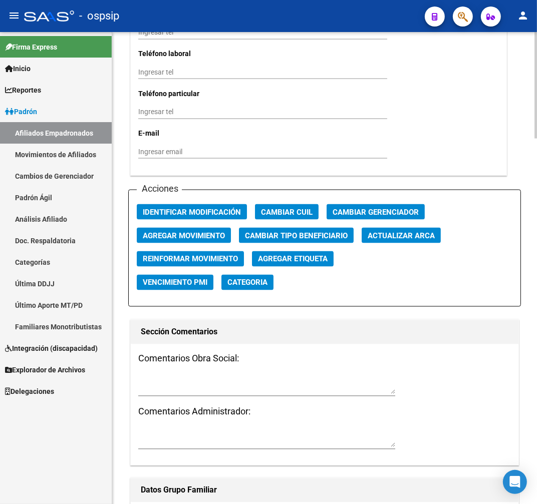
click at [189, 232] on span "Agregar Movimiento" at bounding box center [184, 235] width 82 height 9
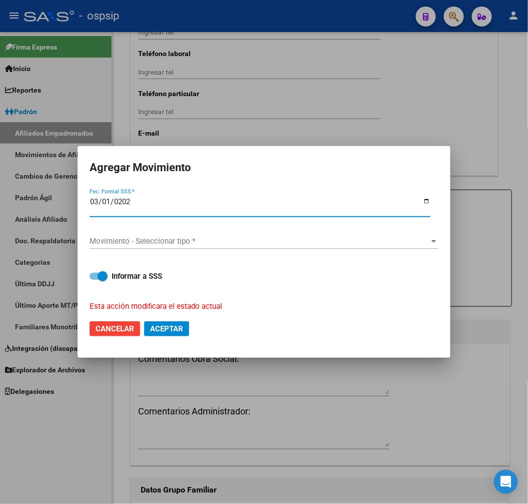
type input "2025-03-01"
click at [224, 238] on span "Movimiento - Seleccionar tipo *" at bounding box center [260, 241] width 340 height 9
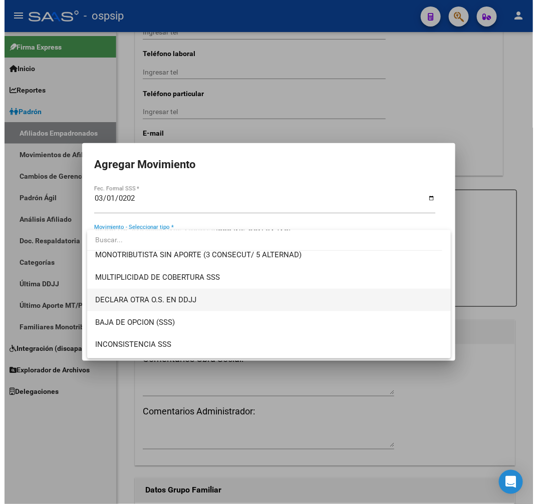
scroll to position [389, 0]
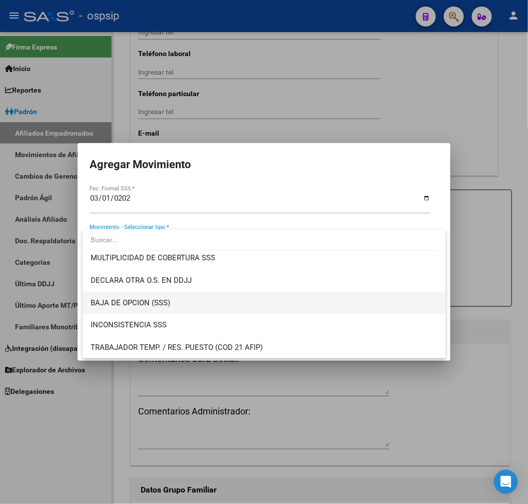
click at [222, 307] on span "BAJA DE OPCION (SSS)" at bounding box center [264, 303] width 347 height 23
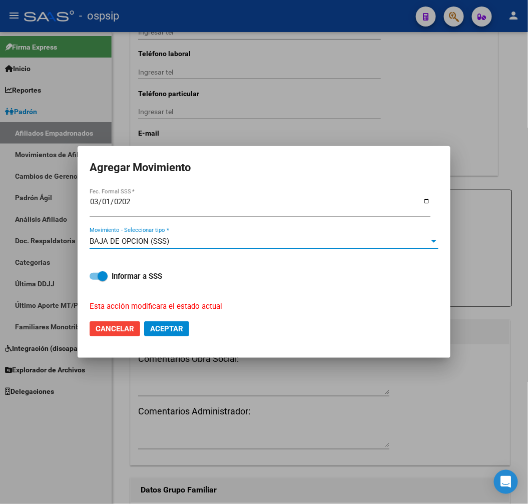
click at [177, 328] on span "Aceptar" at bounding box center [166, 328] width 33 height 9
checkbox input "false"
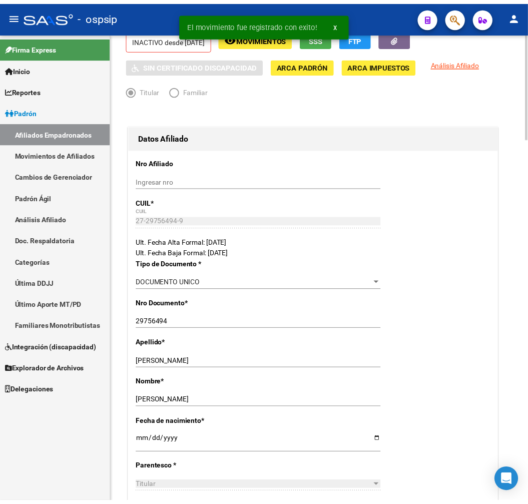
scroll to position [0, 0]
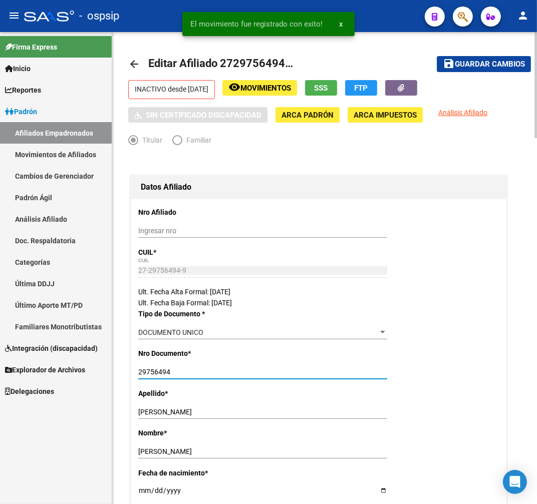
drag, startPoint x: 173, startPoint y: 376, endPoint x: 139, endPoint y: 374, distance: 33.6
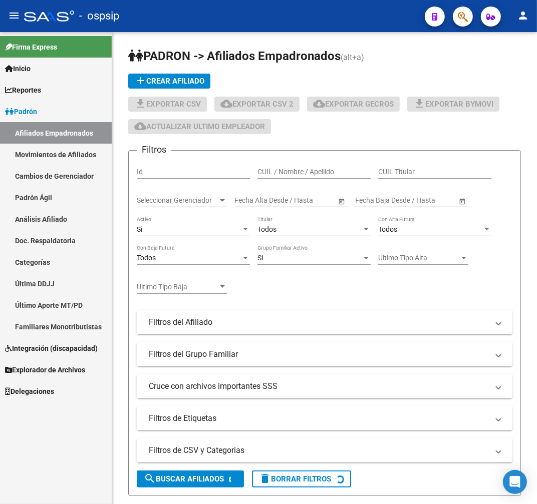
click at [456, 16] on button "button" at bounding box center [463, 17] width 20 height 20
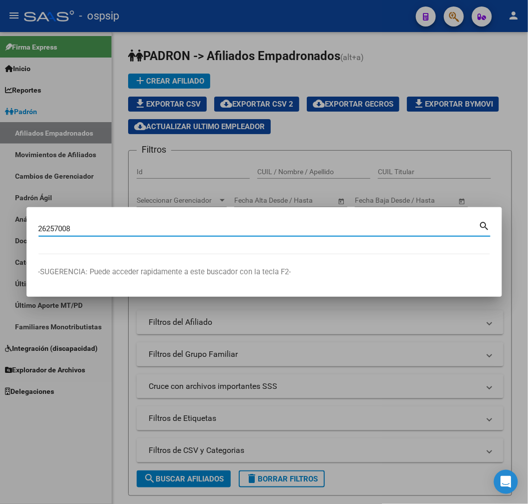
type input "26257008"
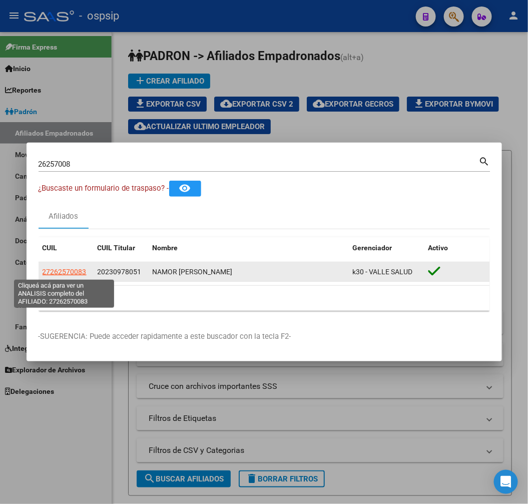
click at [74, 269] on span "27262570083" at bounding box center [65, 272] width 44 height 8
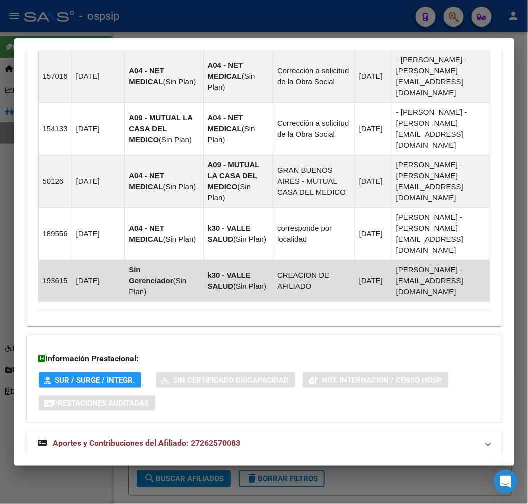
scroll to position [865, 0]
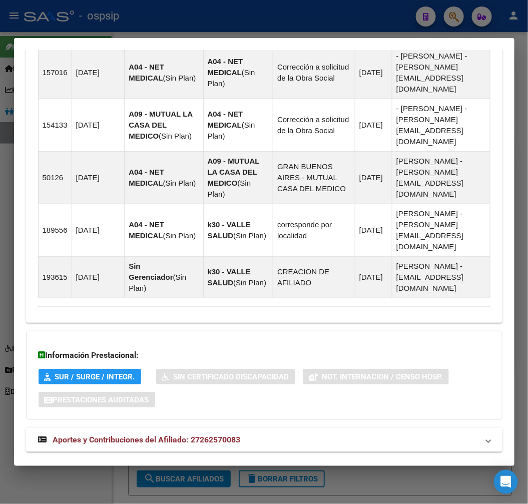
click at [318, 470] on mat-panel-title "Aportes y Contribuciones del Titular: 20230978051" at bounding box center [258, 476] width 441 height 12
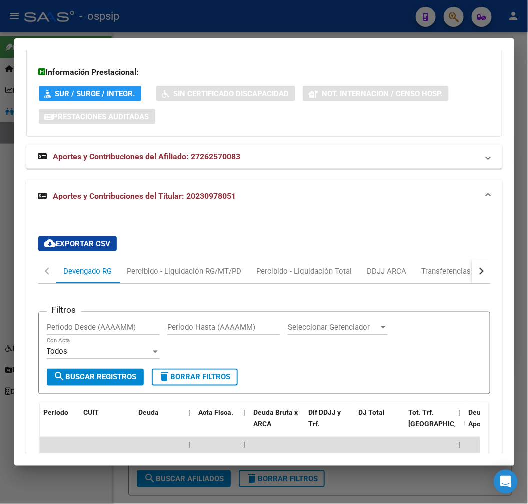
scroll to position [1144, 0]
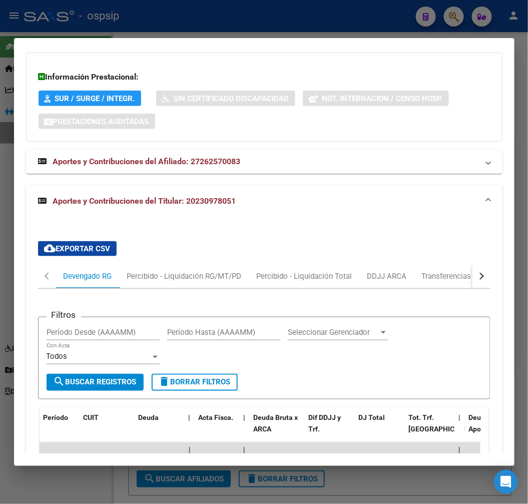
click at [477, 264] on button "button" at bounding box center [482, 276] width 18 height 24
click at [458, 264] on mat-tab-header "Devengado RG Percibido - Liquidación RG/MT/PD Percibido - Liquidación Total DDJ…" at bounding box center [264, 276] width 453 height 25
click at [454, 271] on div "ARCA Relaciones Laborales" at bounding box center [413, 276] width 94 height 11
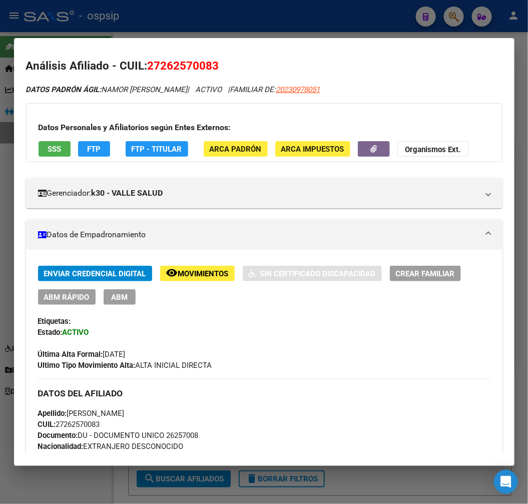
scroll to position [0, 0]
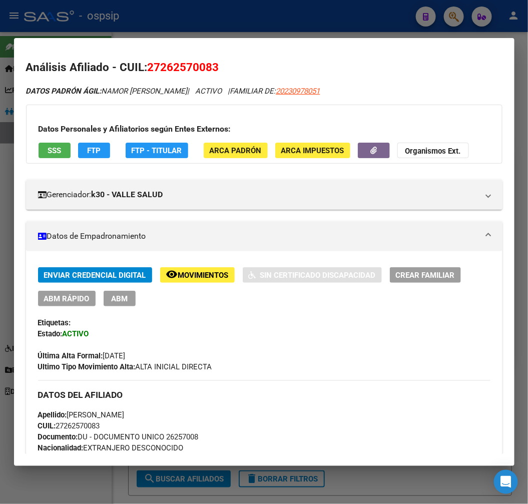
click at [156, 148] on span "FTP - Titular" at bounding box center [157, 150] width 51 height 9
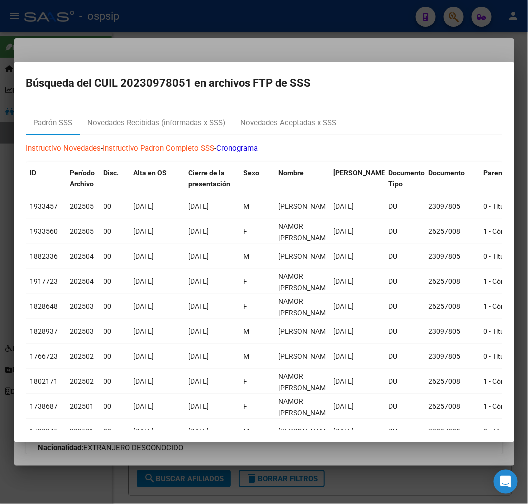
click at [323, 464] on div at bounding box center [264, 252] width 528 height 504
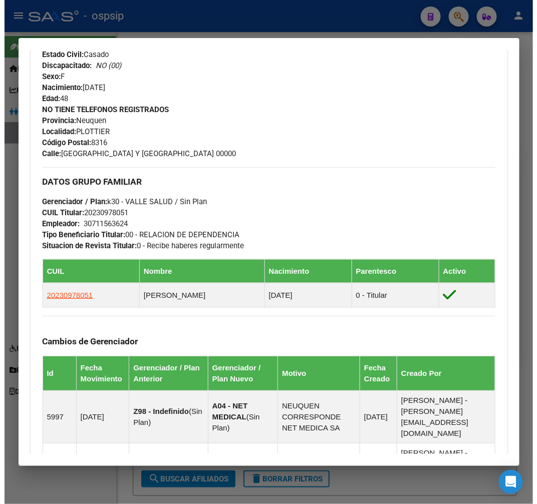
scroll to position [389, 0]
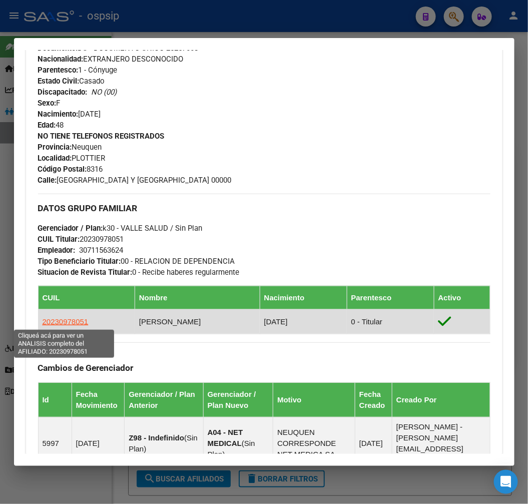
click at [75, 324] on span "20230978051" at bounding box center [66, 321] width 46 height 9
copy span "0"
type textarea "20230978051"
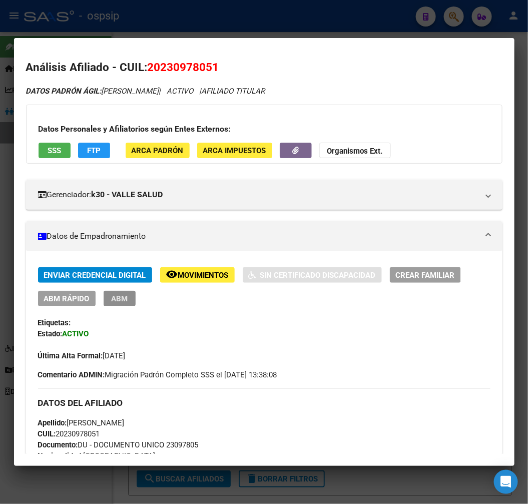
click at [126, 301] on span "ABM" at bounding box center [119, 298] width 17 height 9
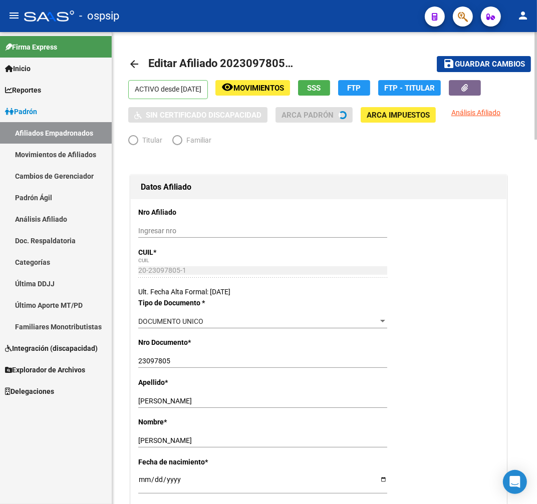
radio input "true"
type input "30-71156362-4"
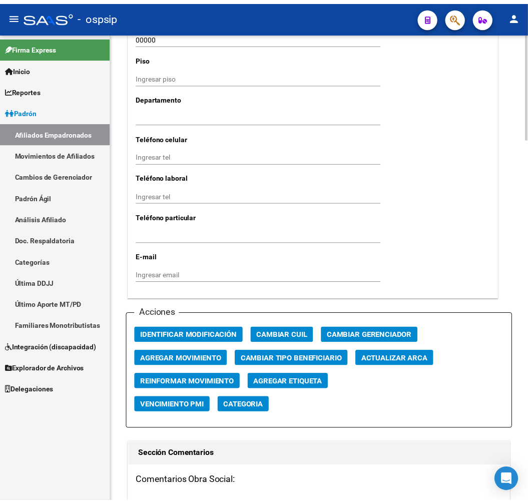
scroll to position [1113, 0]
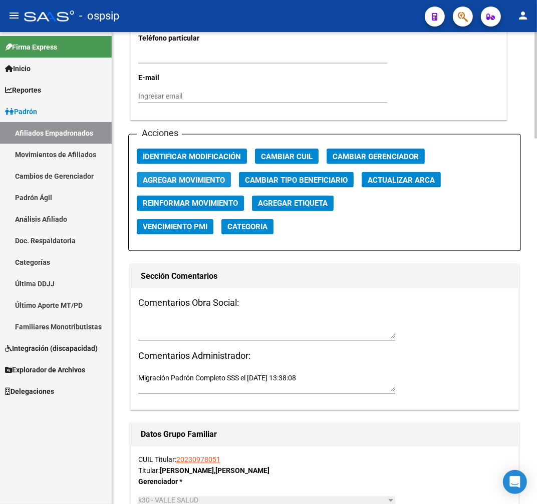
click at [172, 184] on span "Agregar Movimiento" at bounding box center [184, 180] width 82 height 9
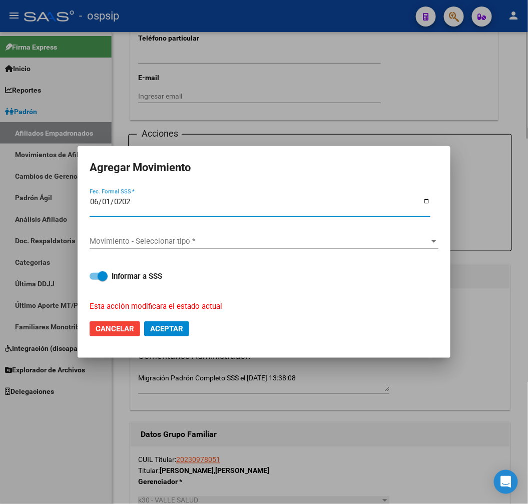
type input "2025-06-01"
click at [192, 243] on span "Movimiento - Seleccionar tipo *" at bounding box center [260, 241] width 340 height 9
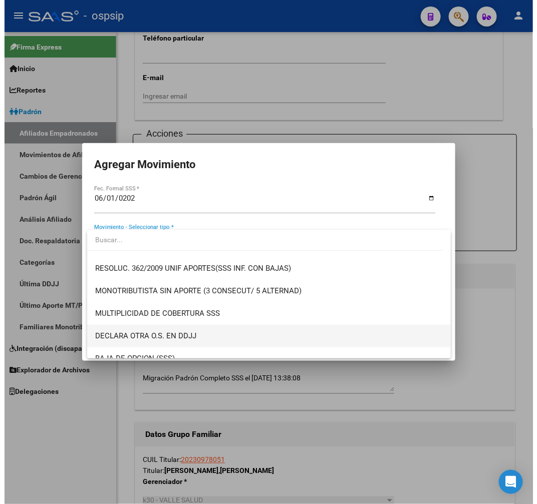
scroll to position [389, 0]
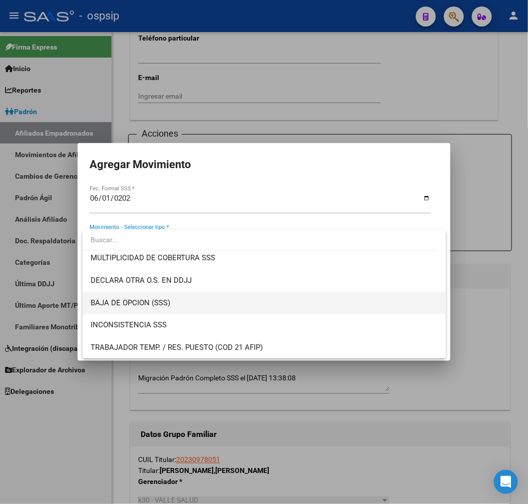
click at [211, 298] on span "BAJA DE OPCION (SSS)" at bounding box center [264, 303] width 347 height 23
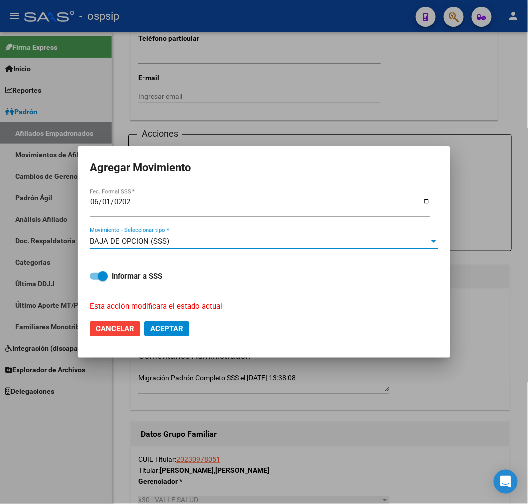
click at [174, 329] on span "Aceptar" at bounding box center [166, 328] width 33 height 9
checkbox input "false"
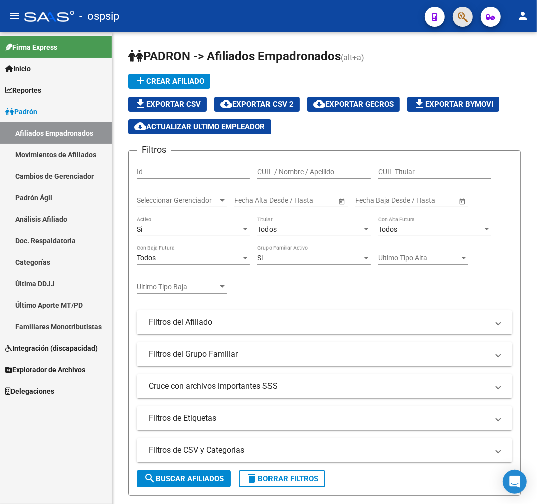
click at [465, 16] on button "button" at bounding box center [463, 17] width 20 height 20
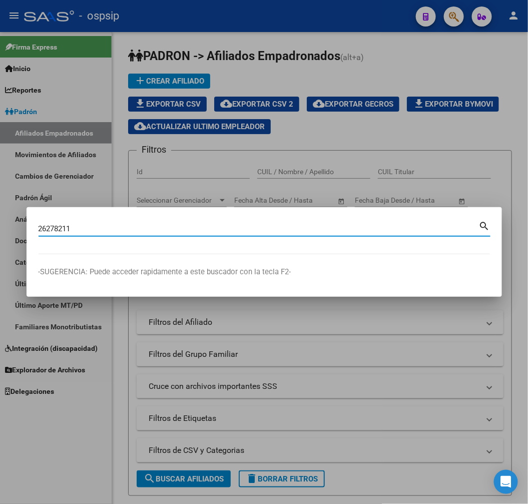
type input "26278211"
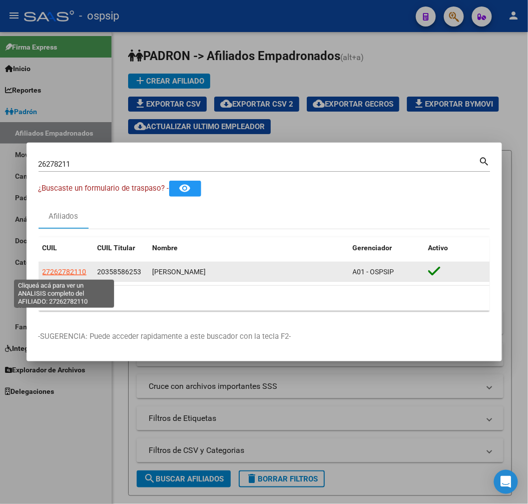
click at [72, 268] on span "27262782110" at bounding box center [65, 272] width 44 height 8
type textarea "27262782110"
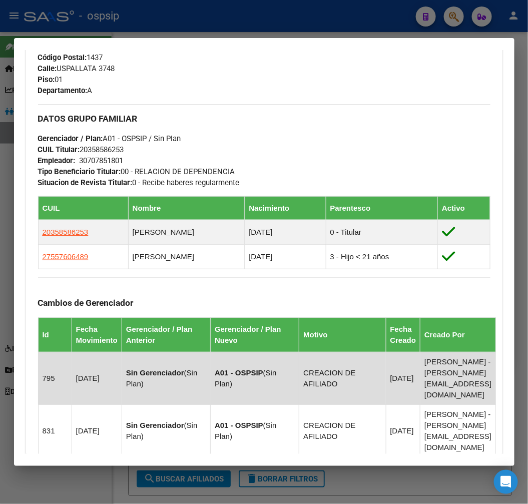
scroll to position [868, 0]
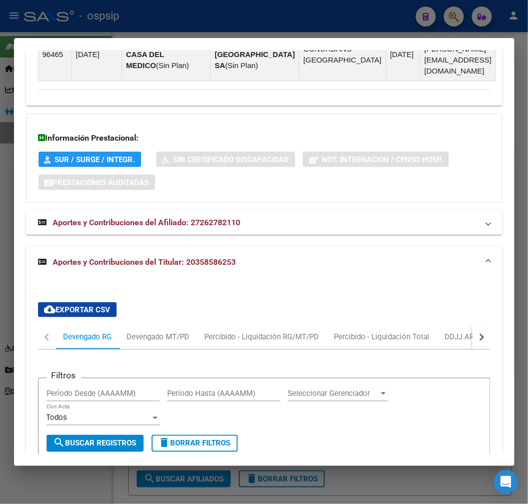
scroll to position [1252, 0]
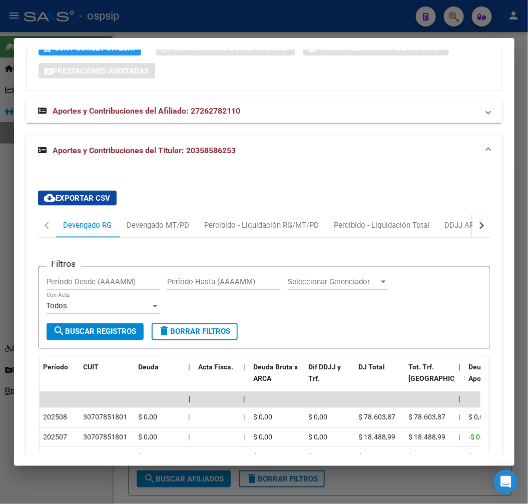
click at [477, 214] on button "button" at bounding box center [482, 226] width 18 height 24
drag, startPoint x: 428, startPoint y: 131, endPoint x: 469, endPoint y: 142, distance: 42.6
click at [428, 220] on div "ARCA Relaciones Laborales" at bounding box center [413, 225] width 94 height 11
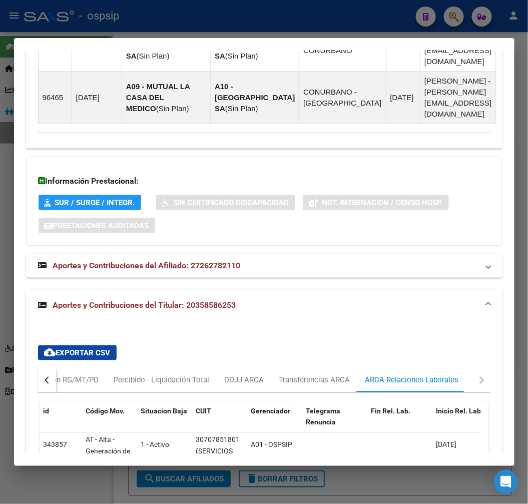
scroll to position [1199, 0]
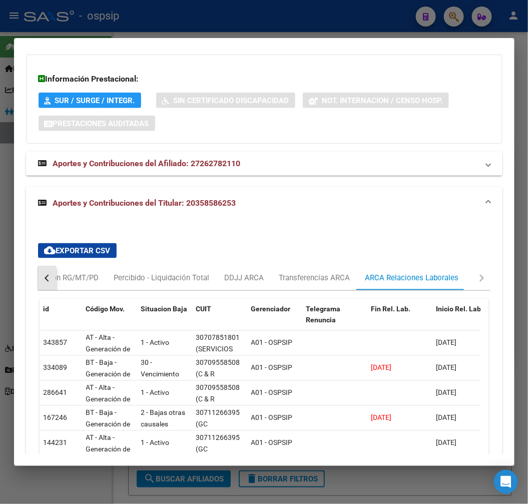
click at [39, 266] on button "button" at bounding box center [47, 278] width 18 height 24
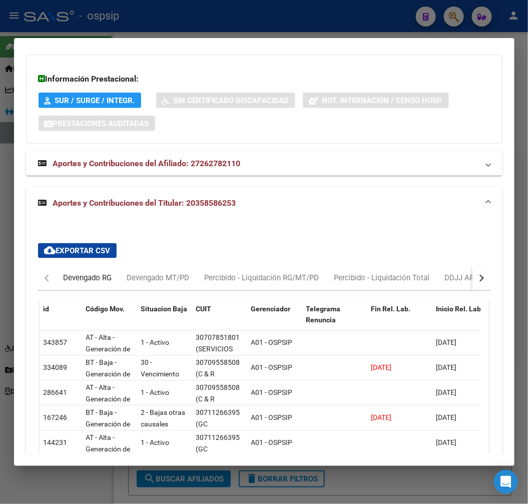
click at [69, 273] on div "Devengado RG" at bounding box center [88, 278] width 49 height 11
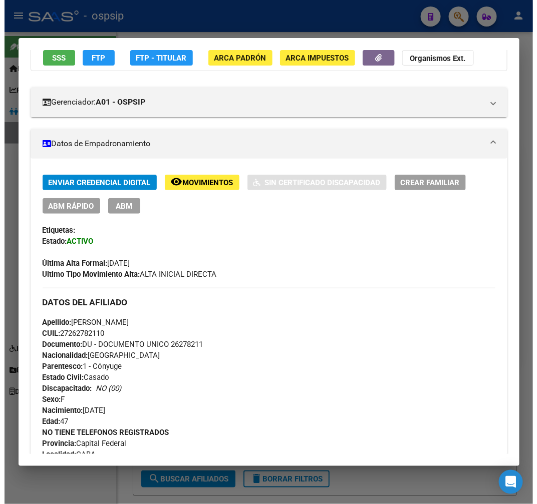
scroll to position [87, 0]
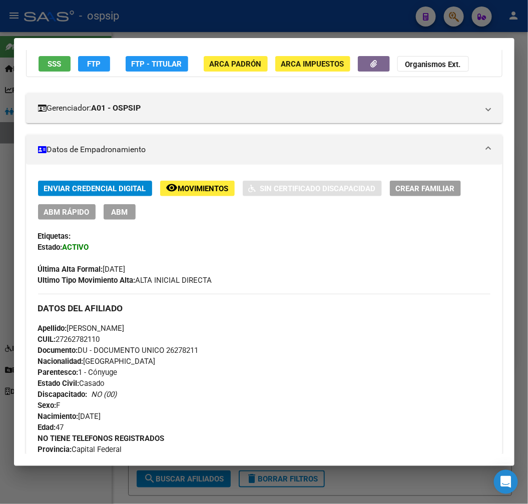
click at [124, 216] on button "ABM" at bounding box center [120, 212] width 32 height 16
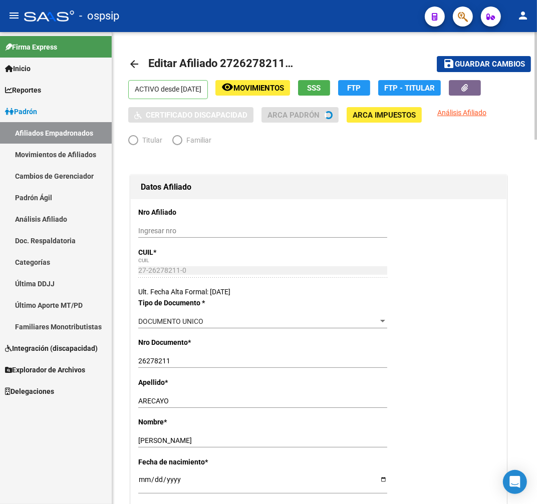
radio input "true"
type input "30-70785180-1"
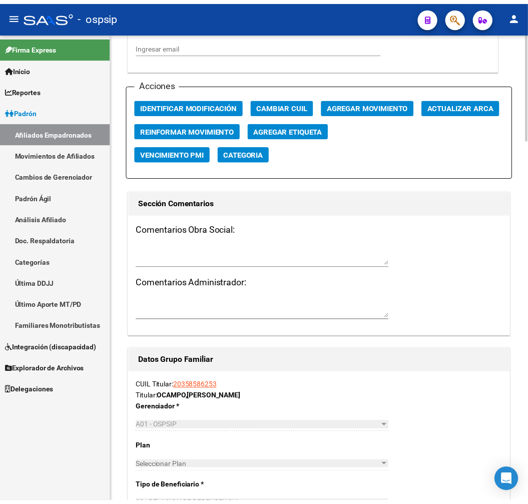
scroll to position [1168, 0]
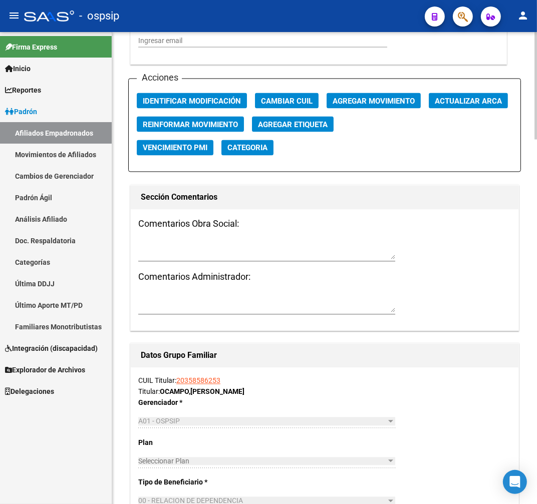
click at [388, 103] on span "Agregar Movimiento" at bounding box center [373, 101] width 82 height 9
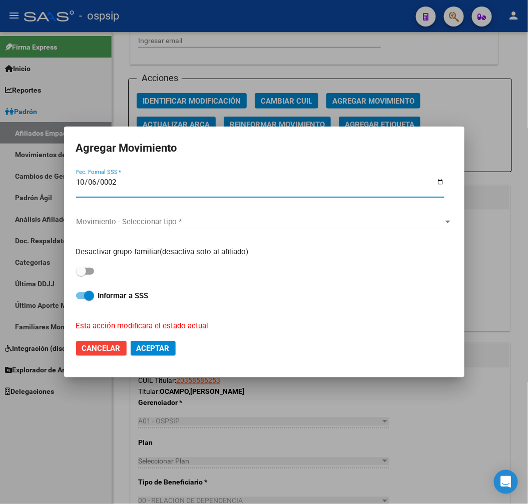
type input "0022-10-06"
type input "2025-10-06"
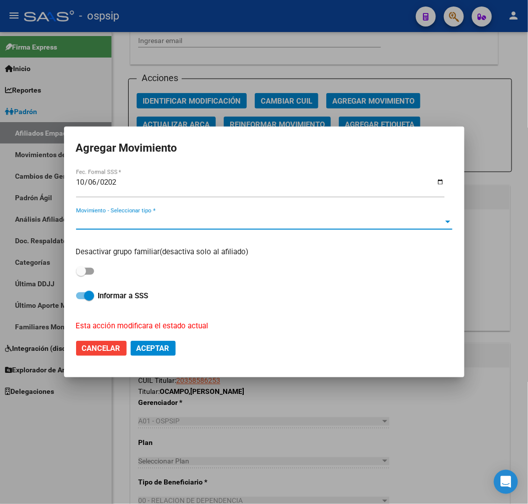
click at [229, 224] on span "Movimiento - Seleccionar tipo *" at bounding box center [260, 221] width 368 height 9
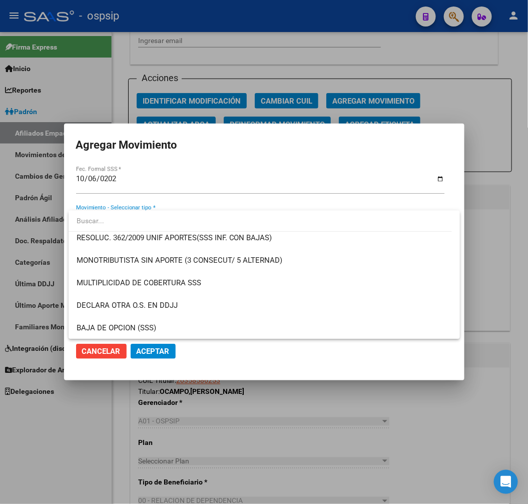
scroll to position [389, 0]
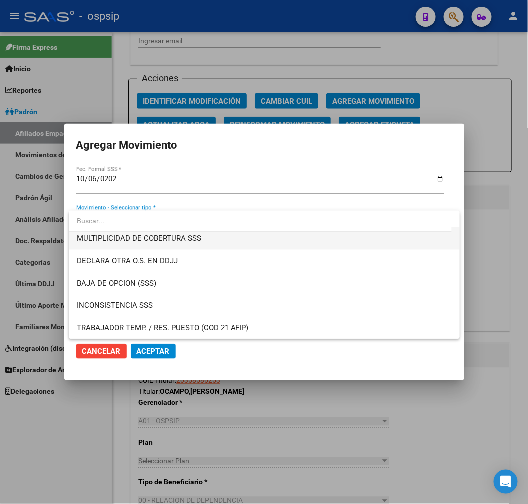
click at [232, 239] on span "MULTIPLICIDAD DE COBERTURA SSS" at bounding box center [265, 238] width 376 height 23
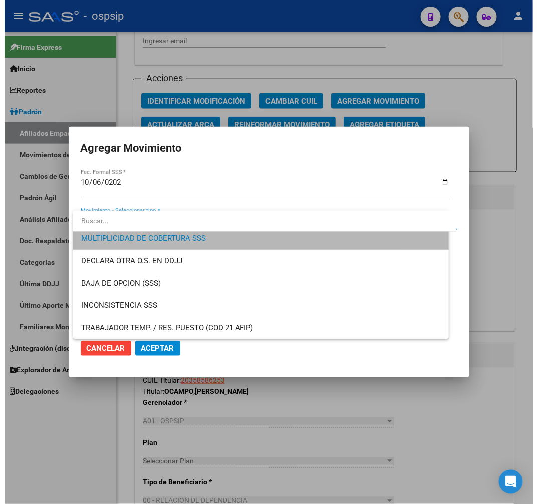
scroll to position [383, 0]
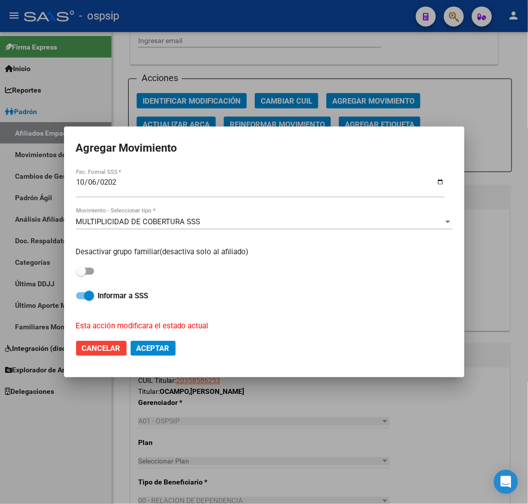
click at [156, 358] on mat-dialog-actions "Cancelar Aceptar" at bounding box center [264, 348] width 377 height 34
click at [161, 349] on span "Aceptar" at bounding box center [153, 348] width 33 height 9
checkbox input "false"
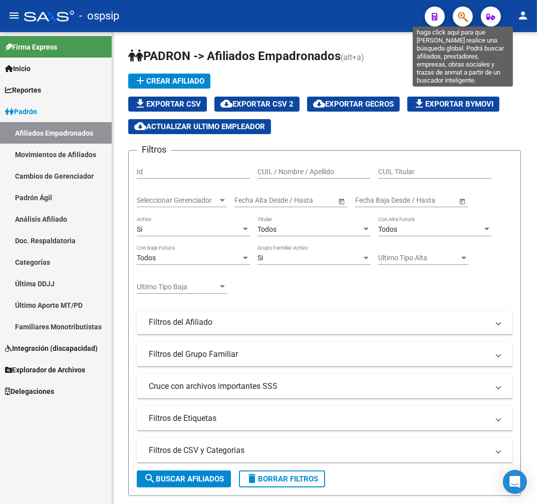
click at [463, 13] on icon "button" at bounding box center [463, 17] width 10 height 12
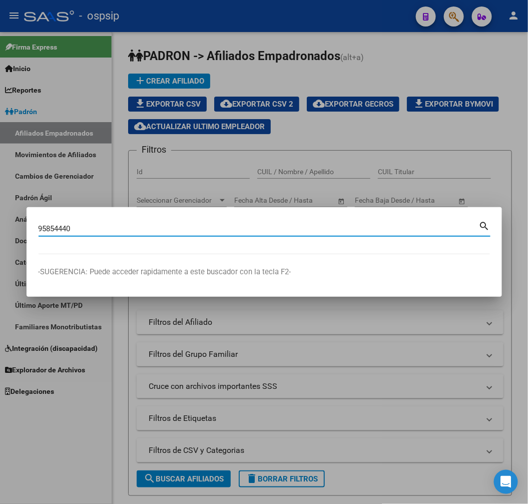
type input "95854440"
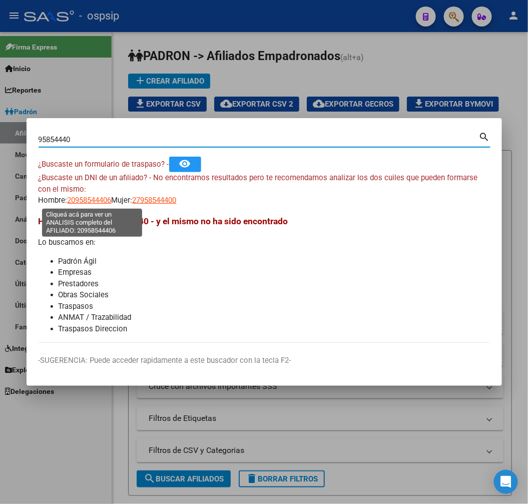
click at [94, 204] on span "20958544406" at bounding box center [90, 200] width 44 height 9
type textarea "20958544406"
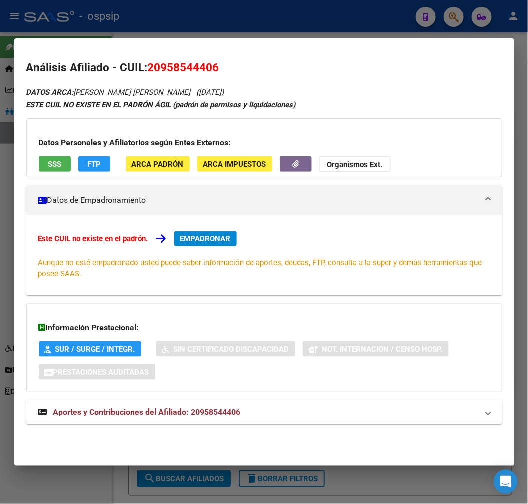
drag, startPoint x: 286, startPoint y: 407, endPoint x: 286, endPoint y: 393, distance: 14.0
click at [286, 406] on mat-expansion-panel-header "Aportes y Contribuciones del Afiliado: 20958544406" at bounding box center [264, 413] width 477 height 24
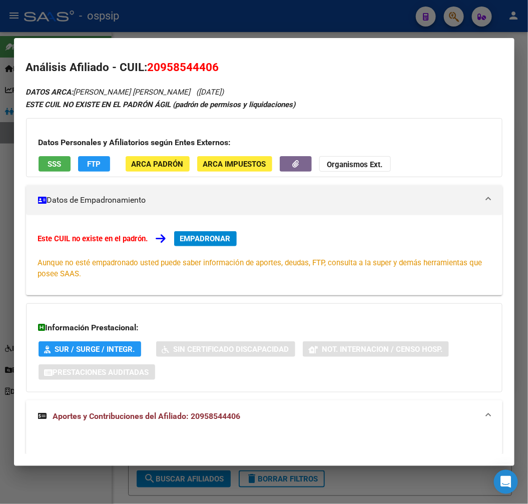
click at [226, 28] on div at bounding box center [264, 252] width 528 height 504
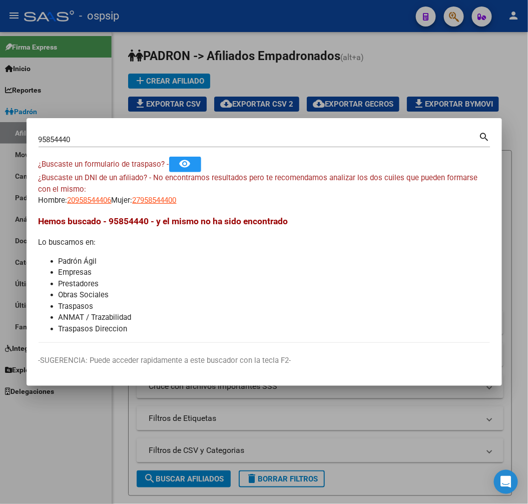
click at [226, 28] on div at bounding box center [264, 252] width 528 height 504
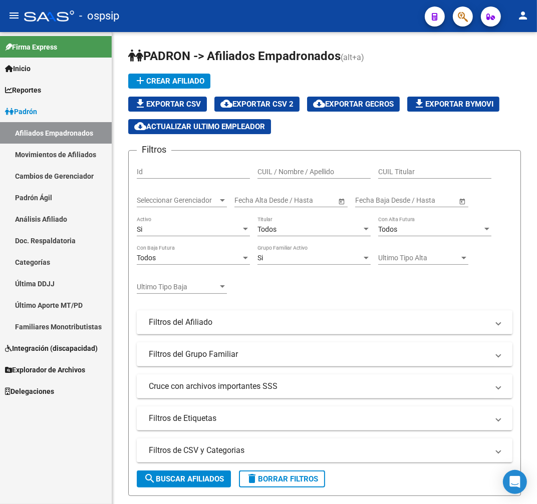
click at [468, 15] on button "button" at bounding box center [463, 17] width 20 height 20
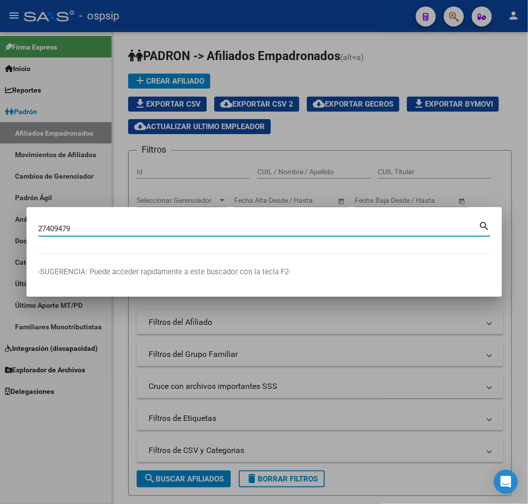
type input "27409479"
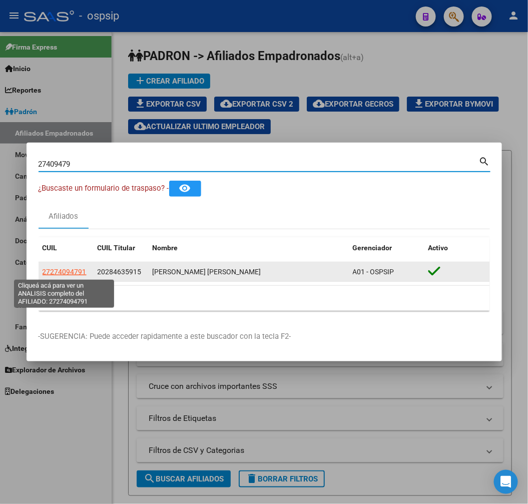
click at [69, 268] on span "27274094791" at bounding box center [65, 272] width 44 height 8
type textarea "27274094791"
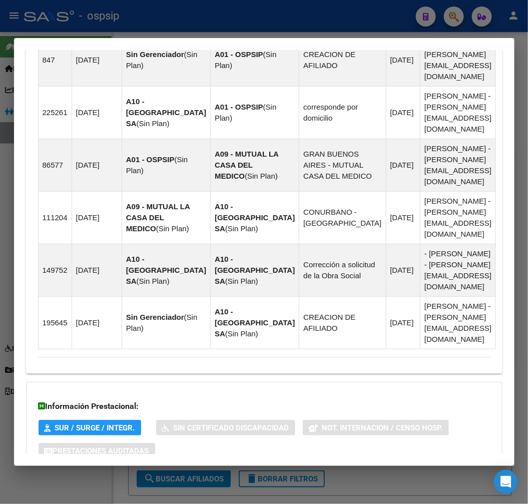
scroll to position [875, 0]
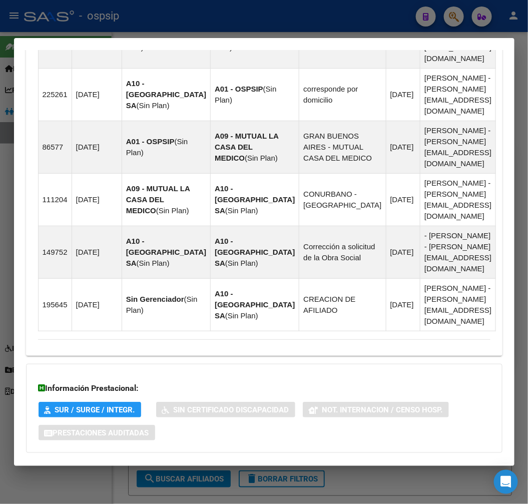
drag, startPoint x: 301, startPoint y: 425, endPoint x: 328, endPoint y: 404, distance: 33.6
click at [302, 497] on mat-expansion-panel-header "Aportes y Contribuciones del Titular: 20284635915" at bounding box center [264, 509] width 477 height 24
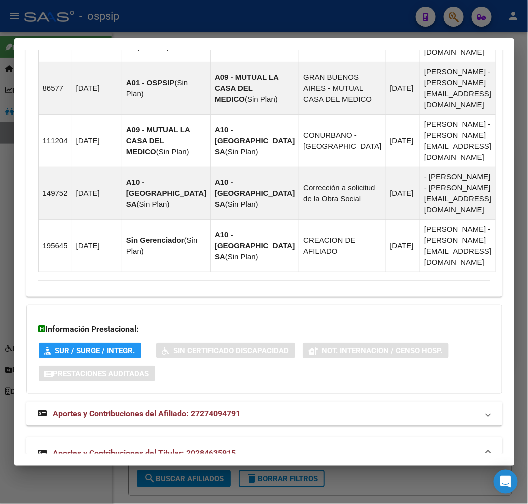
scroll to position [1148, 0]
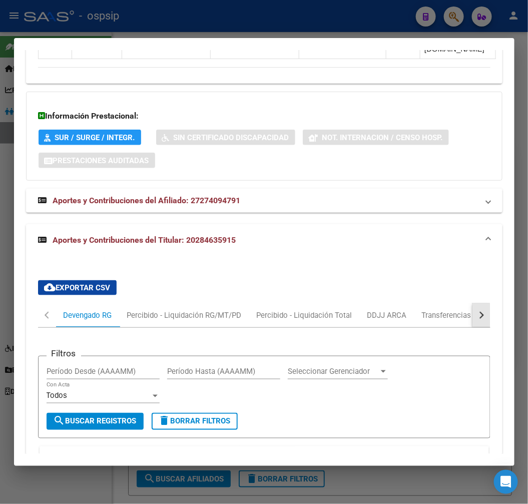
click at [473, 303] on button "button" at bounding box center [482, 315] width 18 height 24
click at [447, 303] on div "ARCA Relaciones Laborales" at bounding box center [413, 315] width 109 height 24
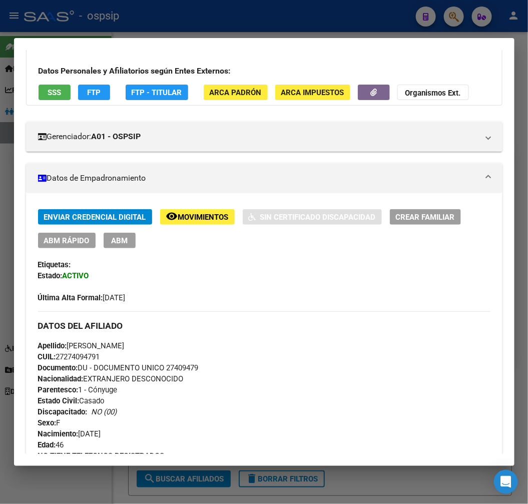
scroll to position [50, 0]
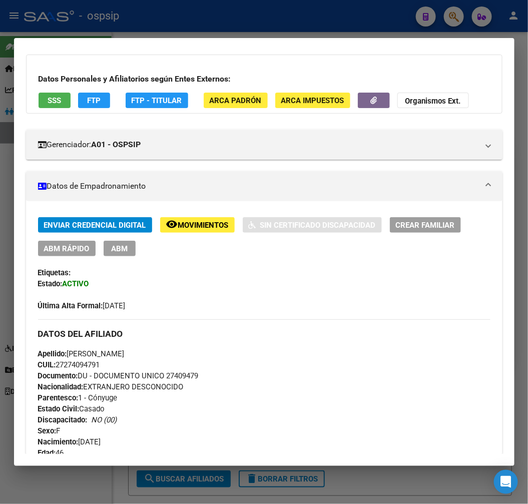
click at [158, 103] on span "FTP - Titular" at bounding box center [157, 100] width 51 height 9
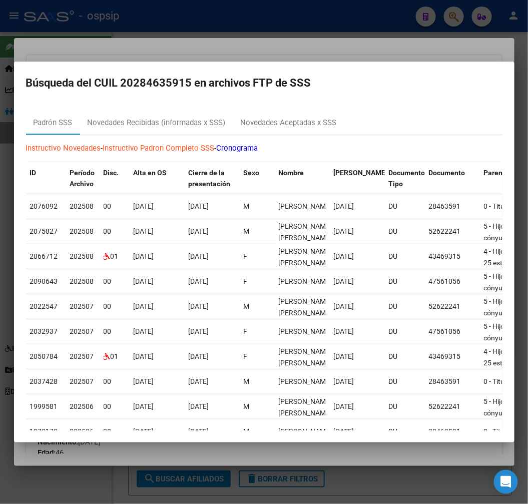
click at [366, 46] on div at bounding box center [264, 252] width 528 height 504
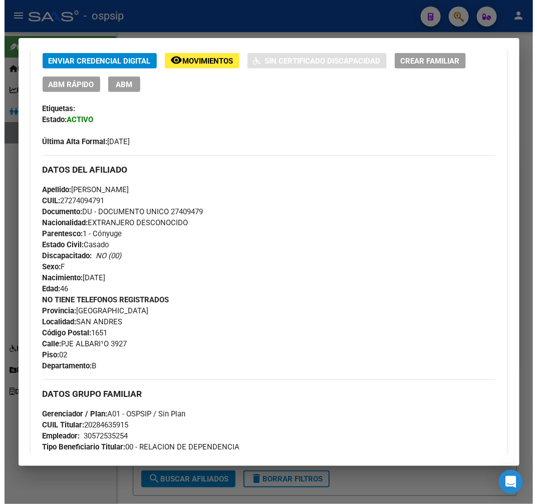
scroll to position [217, 0]
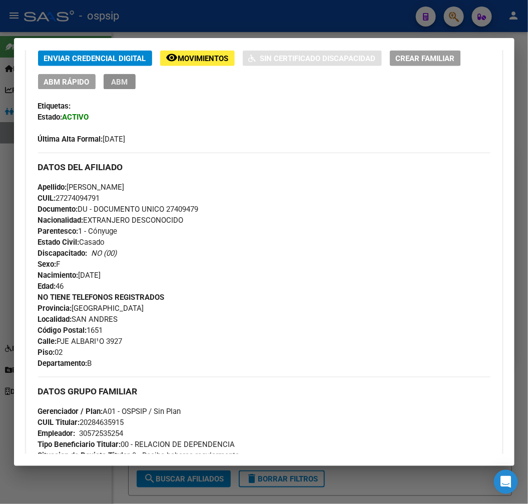
drag, startPoint x: 122, startPoint y: 84, endPoint x: 116, endPoint y: 84, distance: 6.0
click at [117, 84] on span "ABM" at bounding box center [119, 82] width 17 height 9
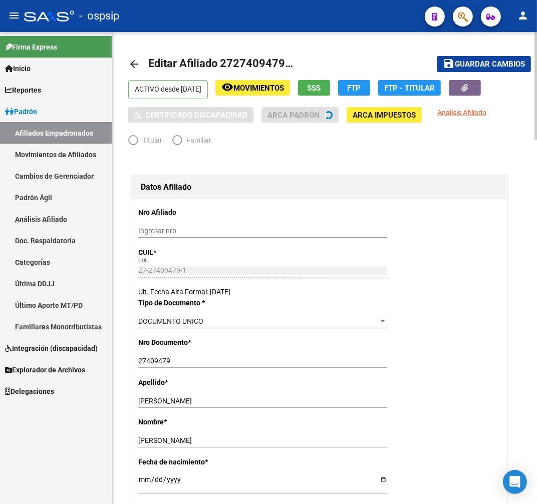
radio input "true"
type input "30-57253525-4"
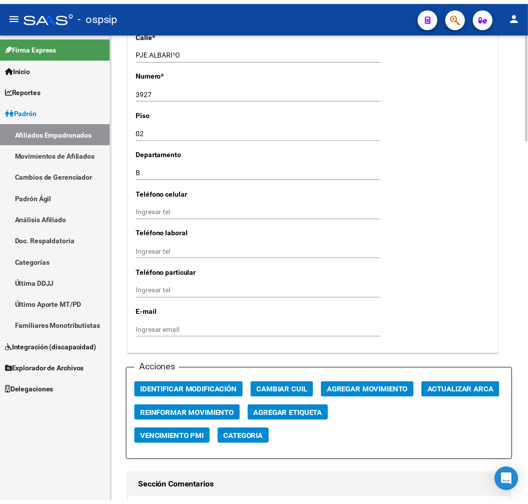
scroll to position [1113, 0]
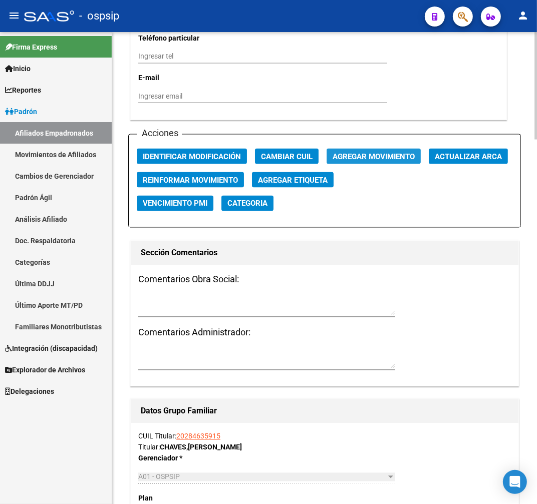
click at [374, 166] on div "Acciones Identificar Modificación Cambiar CUIL Agregar Movimiento Actualizar AR…" at bounding box center [324, 181] width 393 height 94
drag, startPoint x: 373, startPoint y: 166, endPoint x: 373, endPoint y: 159, distance: 6.5
click at [373, 164] on div "Acciones Identificar Modificación Cambiar CUIL Agregar Movimiento Actualizar AR…" at bounding box center [324, 181] width 393 height 94
click at [373, 159] on span "Agregar Movimiento" at bounding box center [373, 156] width 82 height 9
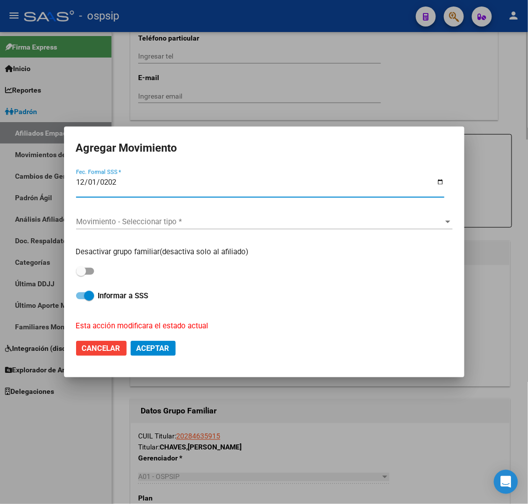
type input "2025-12-01"
type input "2024-12-01"
click at [201, 220] on span "Movimiento - Seleccionar tipo *" at bounding box center [260, 221] width 368 height 9
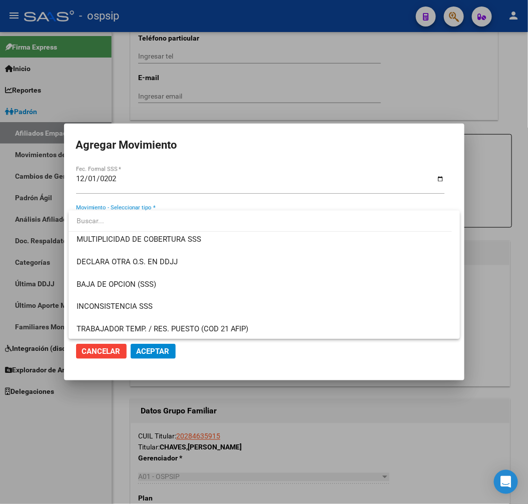
scroll to position [389, 0]
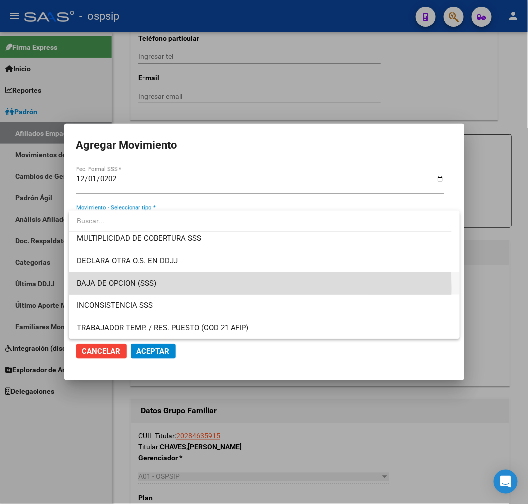
click at [221, 288] on span "BAJA DE OPCION (SSS)" at bounding box center [265, 283] width 376 height 23
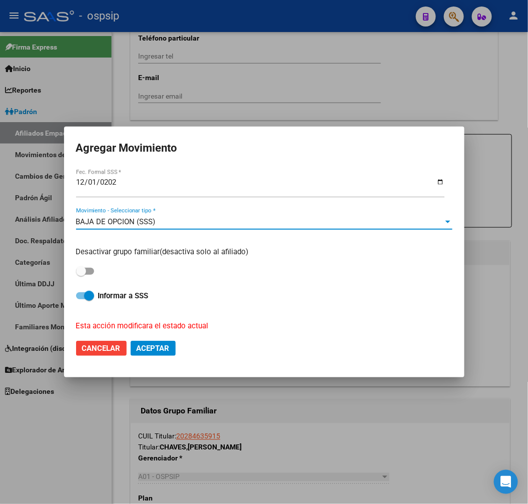
click at [198, 221] on div "BAJA DE OPCION (SSS)" at bounding box center [260, 221] width 368 height 9
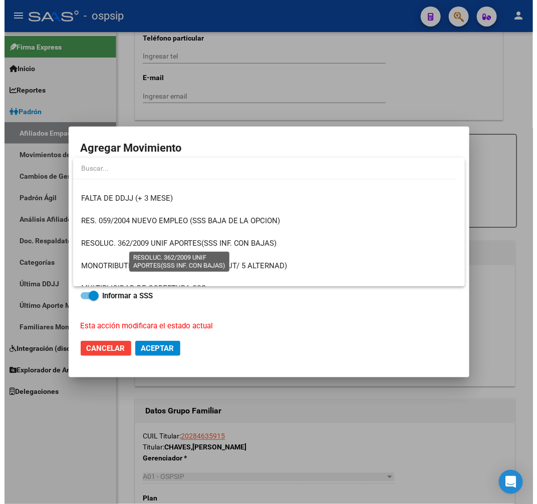
scroll to position [342, 0]
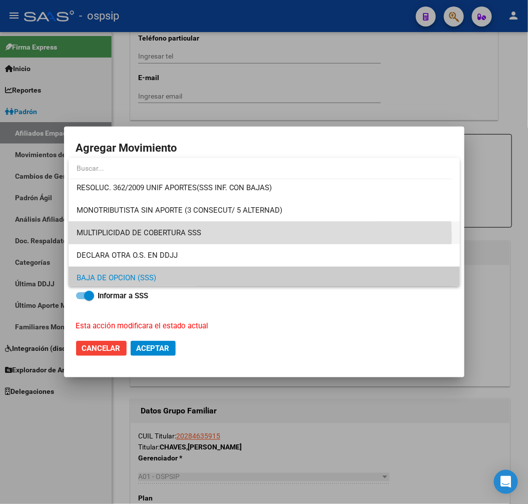
click at [222, 237] on span "MULTIPLICIDAD DE COBERTURA SSS" at bounding box center [265, 233] width 376 height 23
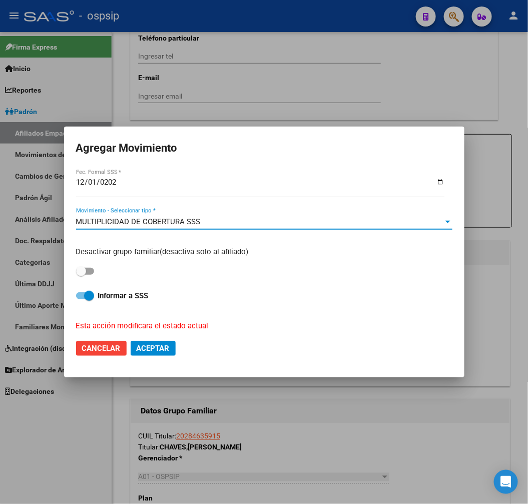
click at [167, 349] on span "Aceptar" at bounding box center [153, 348] width 33 height 9
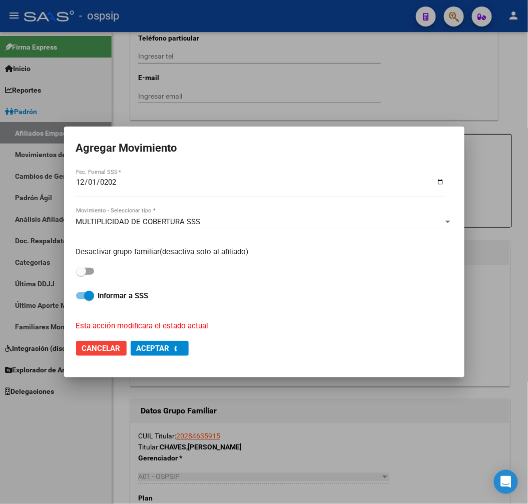
checkbox input "false"
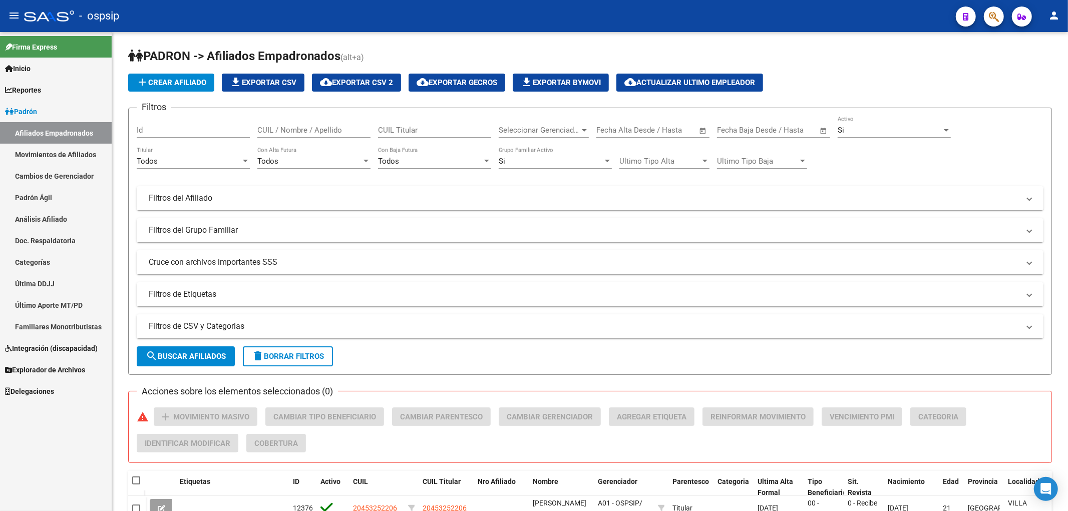
click at [44, 111] on link "Padrón" at bounding box center [56, 112] width 112 height 22
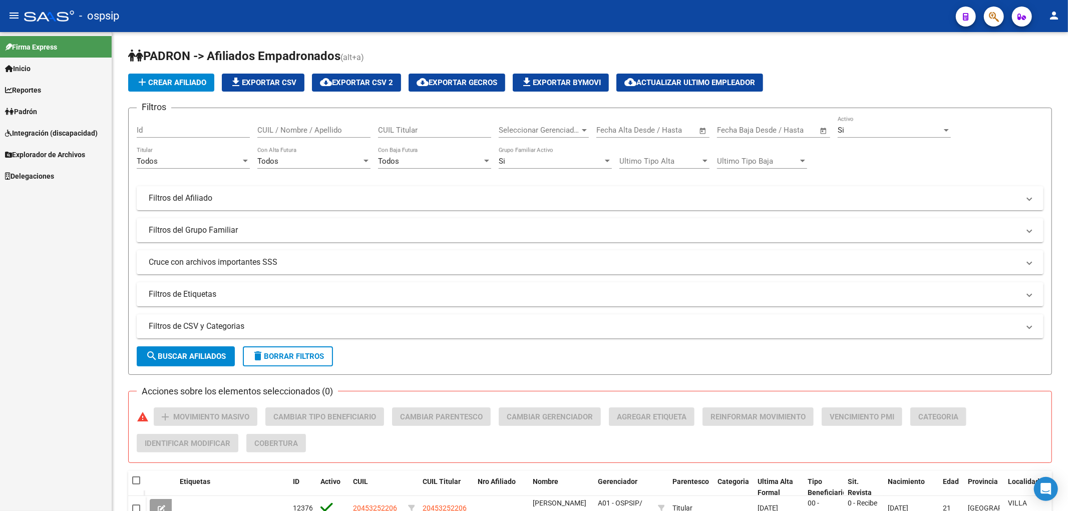
click at [76, 90] on link "Reportes" at bounding box center [56, 90] width 112 height 22
click at [81, 111] on link "Padrón" at bounding box center [56, 112] width 112 height 22
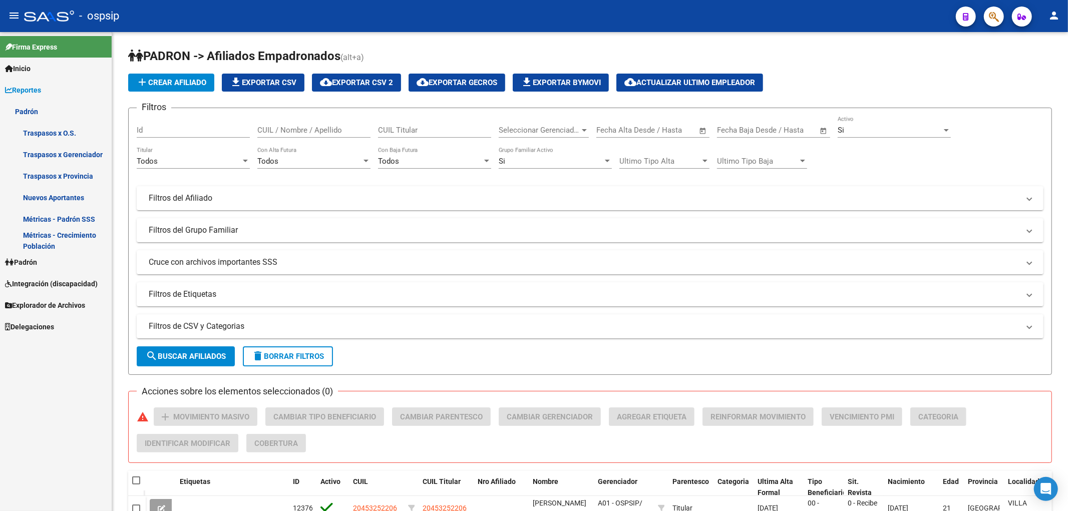
click at [84, 132] on link "Traspasos x O.S." at bounding box center [56, 133] width 112 height 22
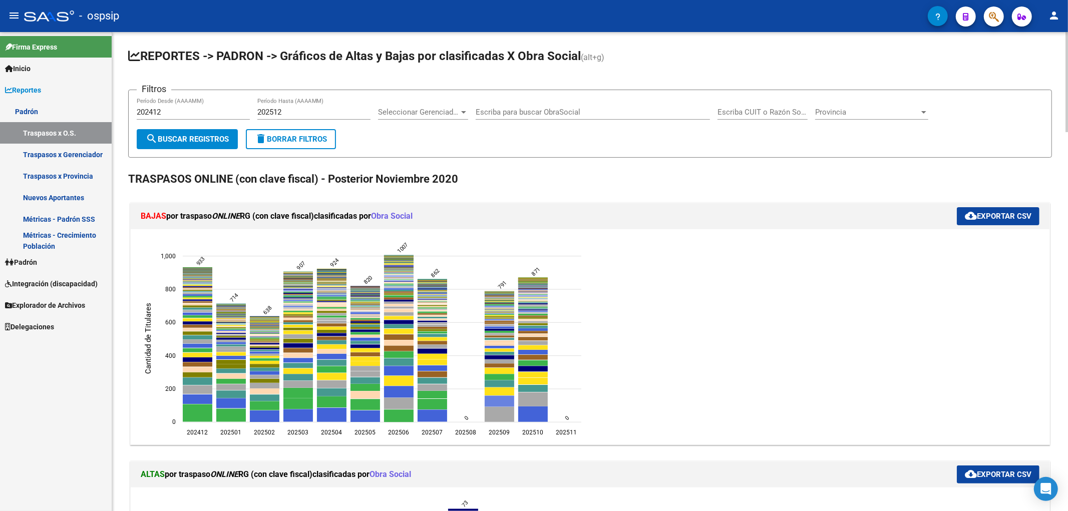
click at [494, 396] on icon "202509 902108 - ASOCIACION MUTUAL SANCOR 67" at bounding box center [500, 401] width 30 height 11
type input "ASOCIACION MUTUAL SANCOR"
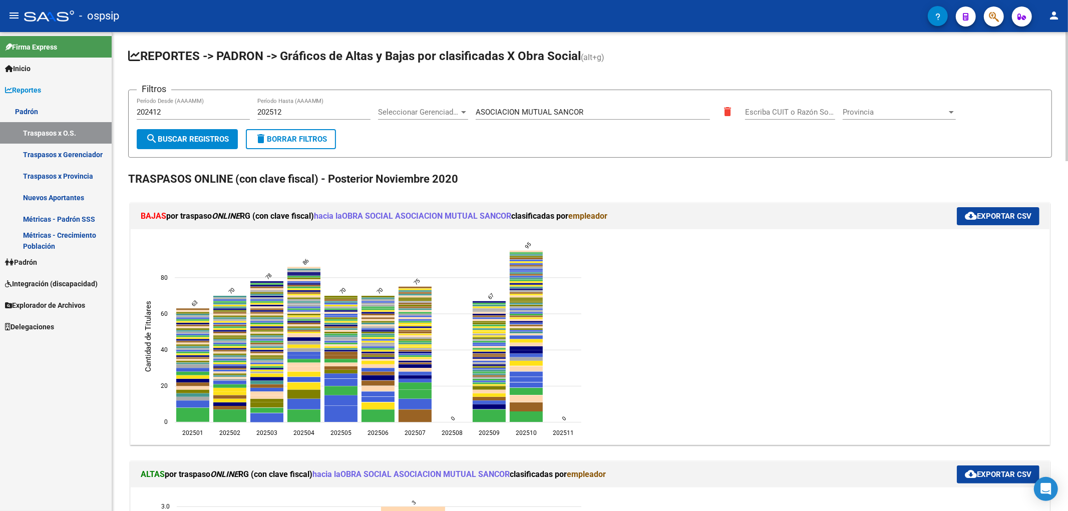
click at [166, 114] on input "202412" at bounding box center [193, 112] width 113 height 9
type input "2"
type input "202509"
click at [296, 114] on input "202512" at bounding box center [313, 112] width 113 height 9
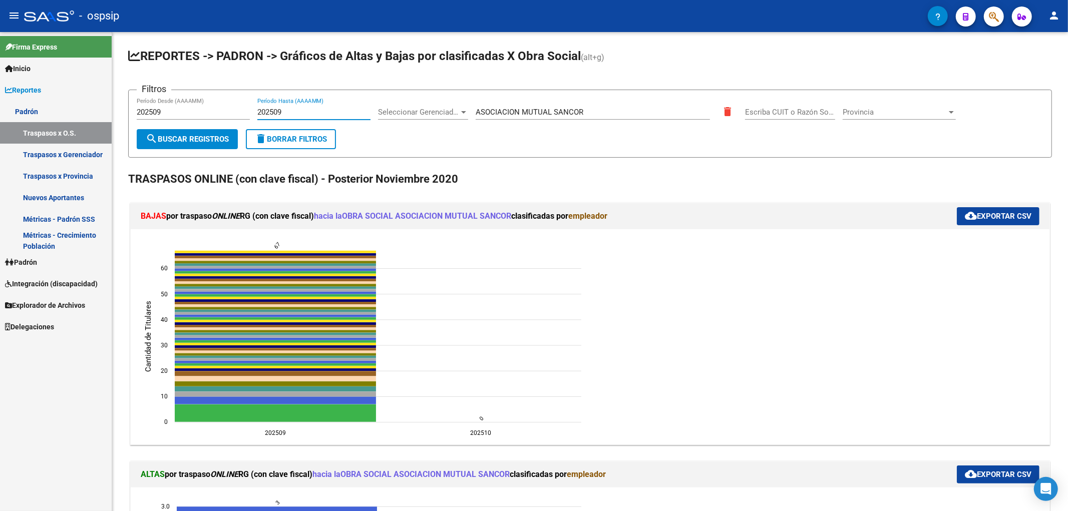
type input "202509"
click at [528, 213] on span "cloud_download Exportar CSV" at bounding box center [998, 216] width 67 height 9
click at [528, 302] on ngx-charts-chart "202509 202509 202510 202510 0 0 10 10 20 20 30 30 40 40 50 50 60 60 Cantidad de…" at bounding box center [590, 337] width 904 height 200
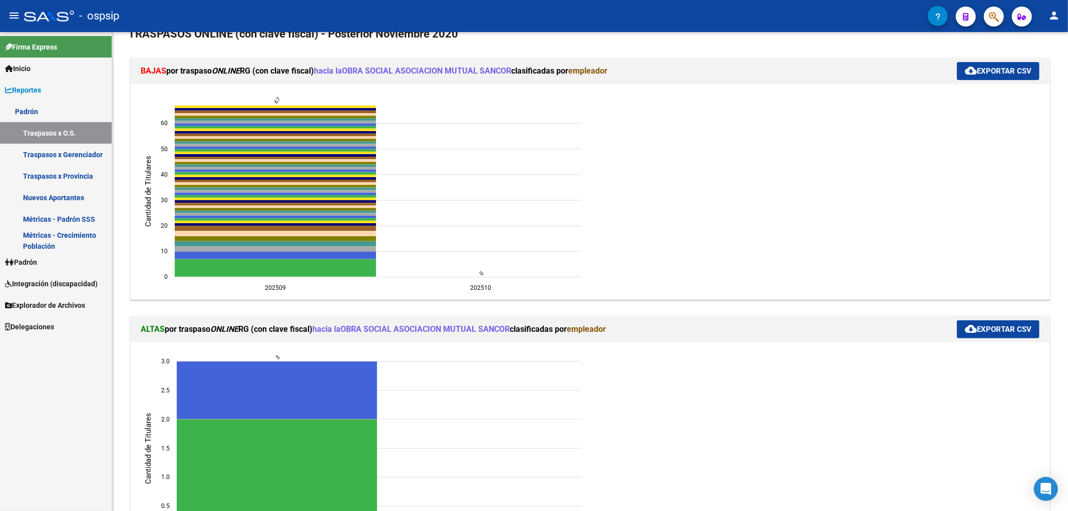
scroll to position [333, 0]
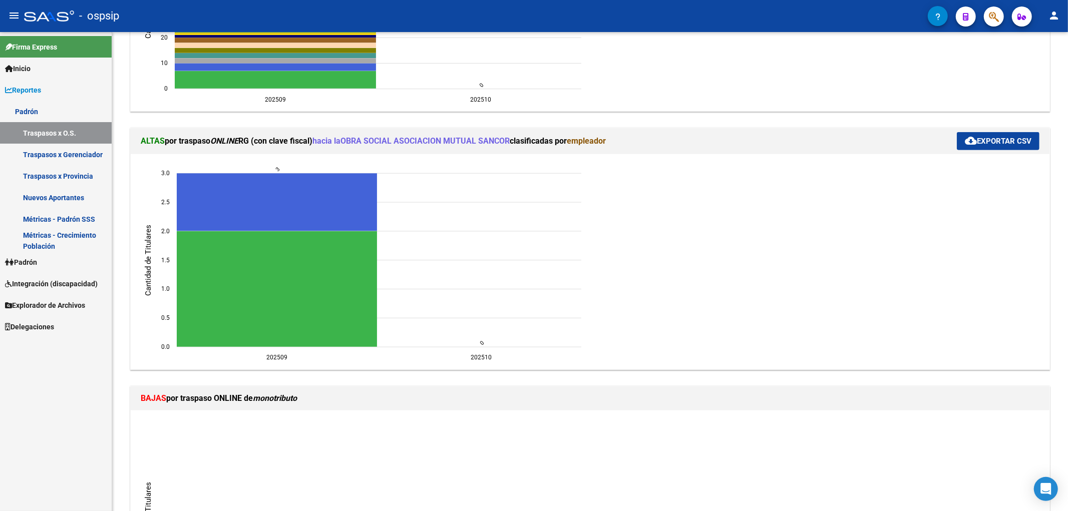
click at [528, 147] on button "cloud_download Exportar CSV" at bounding box center [998, 141] width 83 height 18
click at [528, 301] on ngx-charts-chart "202509 202509 202510 202510 0.0 0.0 0.5 0.5 1.0 1.0 1.5 1.5 2.0 2.0 2.5 2.5 3.0…" at bounding box center [590, 262] width 904 height 200
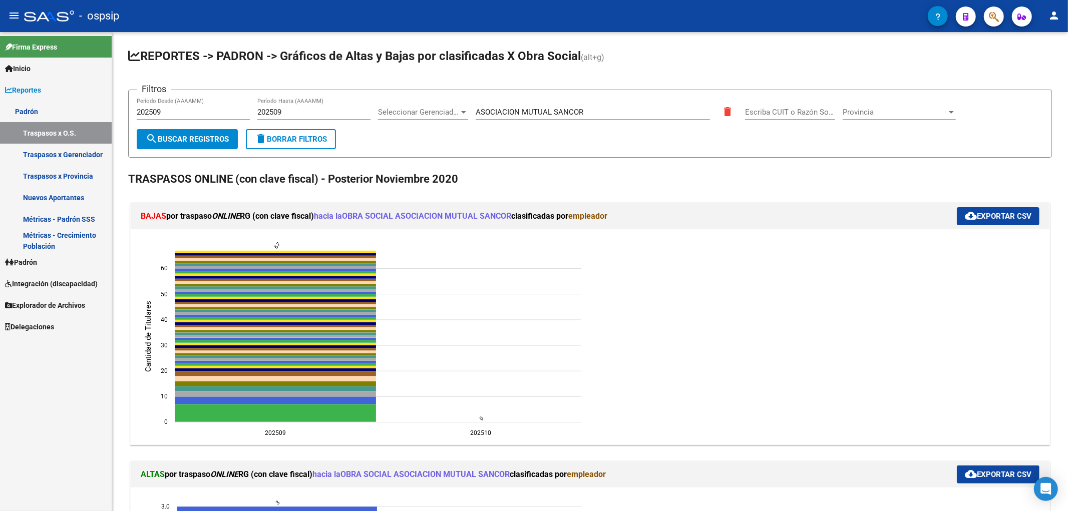
click at [209, 113] on input "202509" at bounding box center [193, 112] width 113 height 9
type input "202510"
click at [291, 109] on input "202509" at bounding box center [313, 112] width 113 height 9
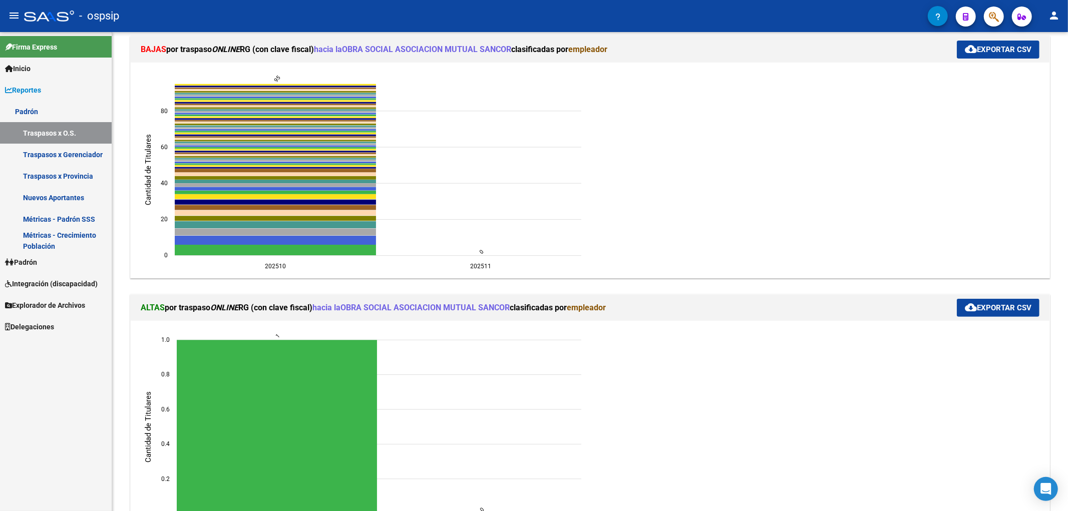
scroll to position [111, 0]
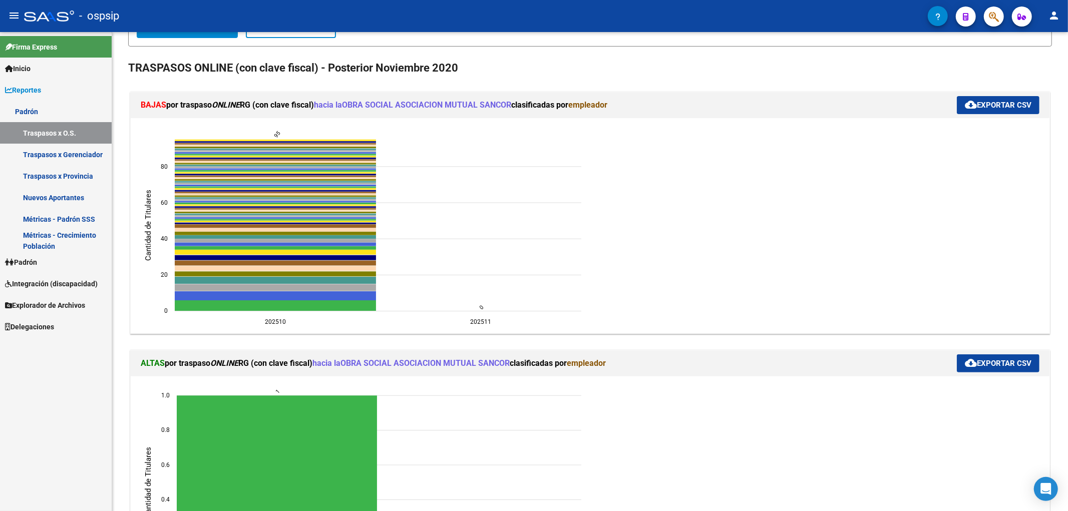
type input "202510"
click at [528, 106] on span "cloud_download Exportar CSV" at bounding box center [998, 105] width 67 height 9
click at [528, 319] on ngx-charts-chart "202510 202510 202511 202511 0 0 20 20 40 40 60 60 80 80 Cantidad de Titulares 9…" at bounding box center [590, 226] width 904 height 200
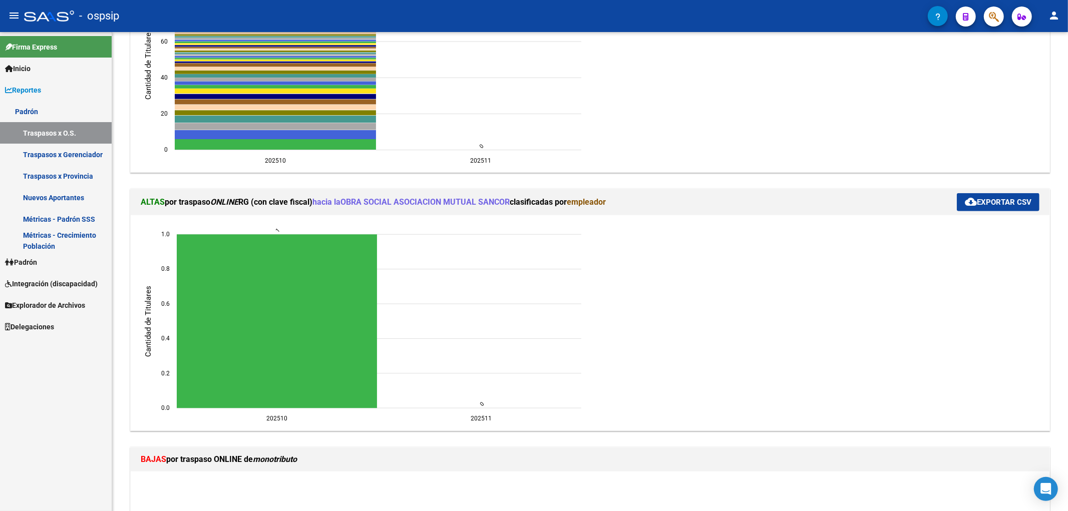
scroll to position [278, 0]
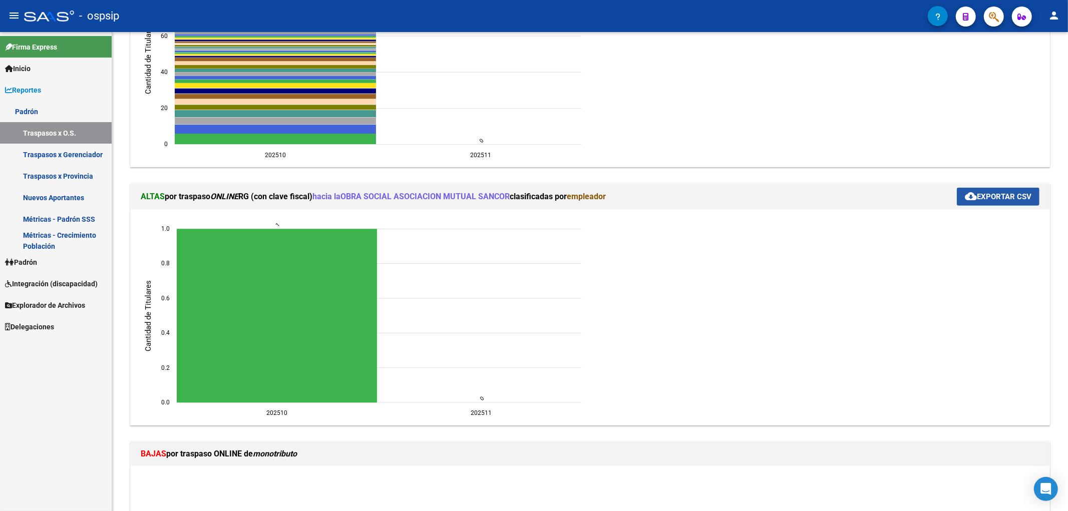
click at [528, 201] on button "cloud_download Exportar CSV" at bounding box center [998, 197] width 83 height 18
click at [528, 339] on ngx-charts-chart "202510 202510 202511 202511 0.0 0.0 0.2 0.2 0.4 0.4 0.6 0.6 0.8 0.8 1.0 1.0 Can…" at bounding box center [590, 317] width 904 height 200
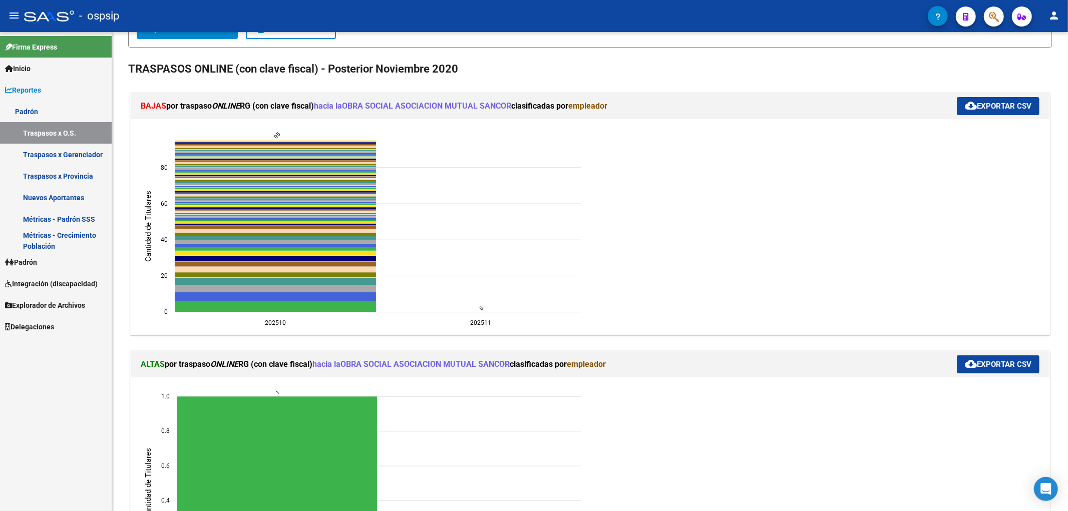
scroll to position [0, 0]
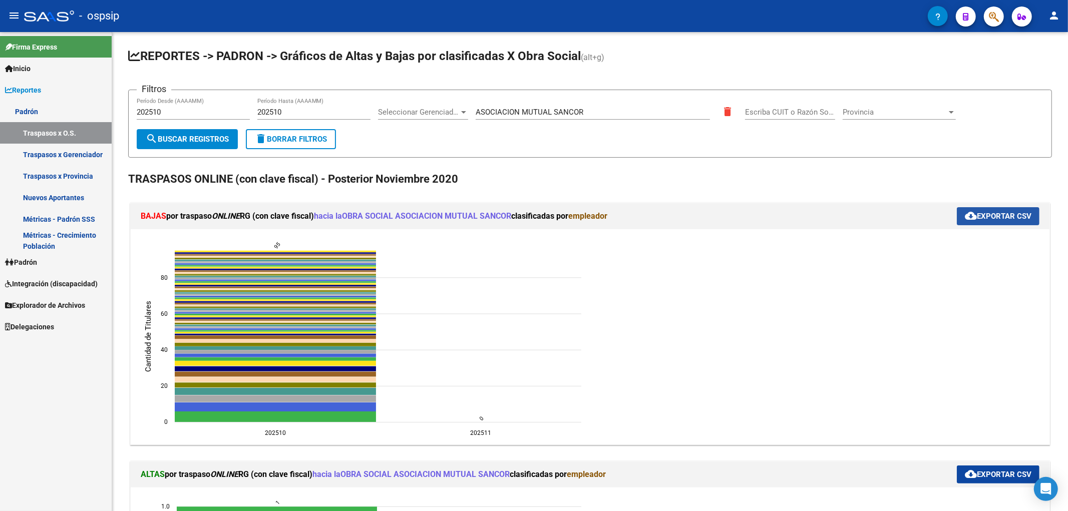
click at [528, 207] on button "cloud_download Exportar CSV" at bounding box center [998, 216] width 83 height 18
drag, startPoint x: 646, startPoint y: 234, endPoint x: 646, endPoint y: 248, distance: 14.0
click at [528, 237] on div "202510 202510 202511 202511 0 0 20 20 40 40 60 60 80 80 Cantidad de Titulares 9…" at bounding box center [590, 336] width 919 height 215
click at [56, 265] on link "Padrón" at bounding box center [56, 262] width 112 height 22
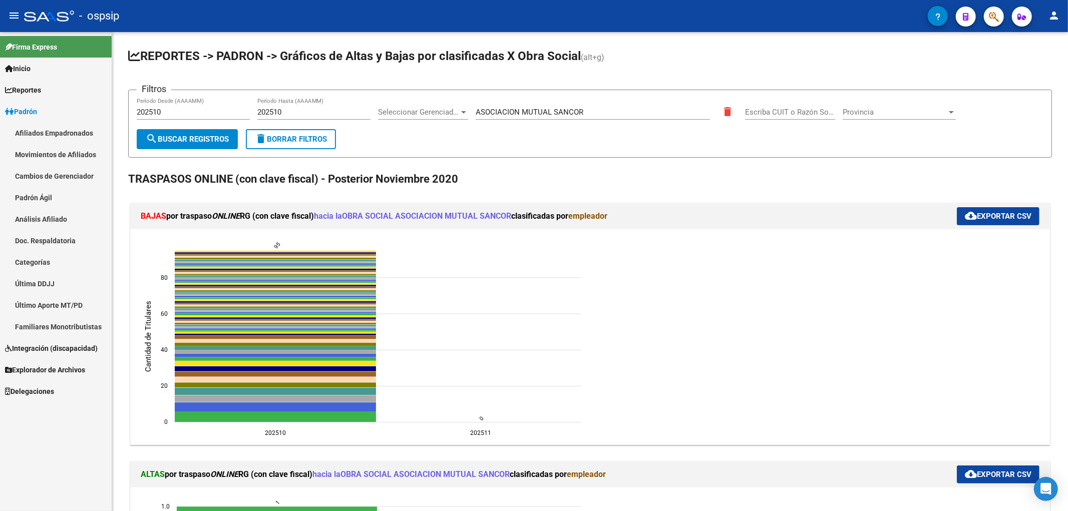
click at [72, 133] on link "Afiliados Empadronados" at bounding box center [56, 133] width 112 height 22
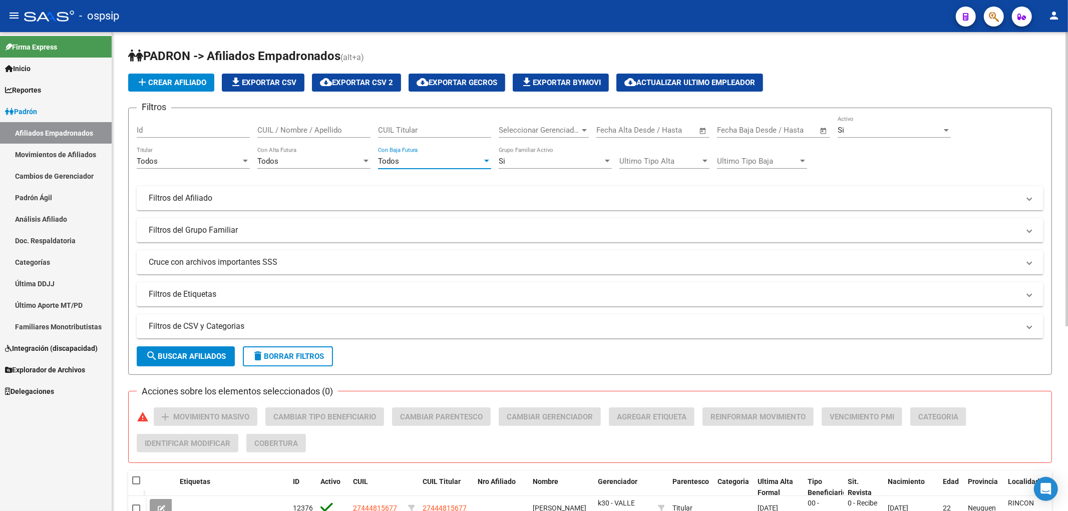
click at [453, 162] on div "Todos" at bounding box center [430, 161] width 104 height 9
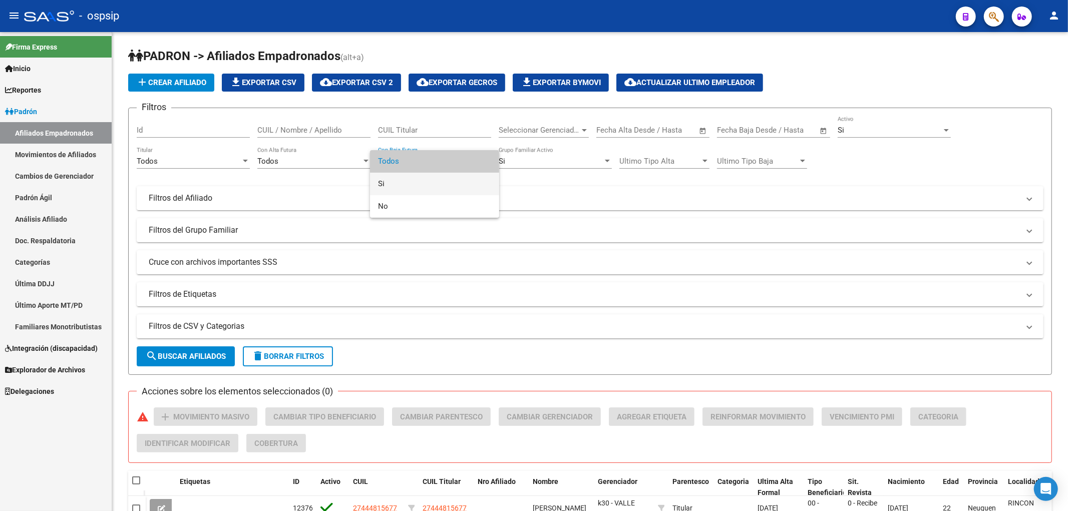
click at [453, 182] on span "Si" at bounding box center [434, 184] width 113 height 23
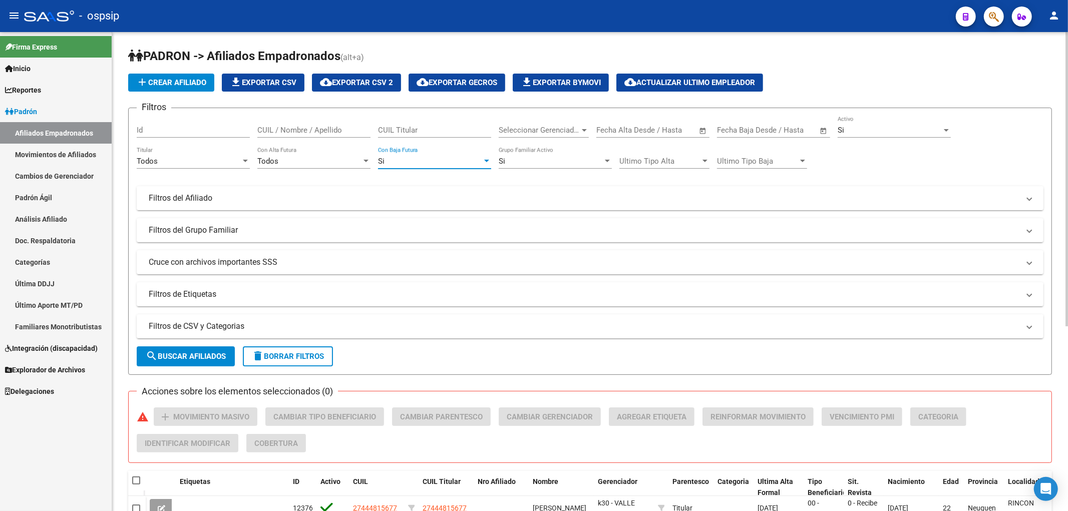
click at [471, 193] on mat-panel-title "Filtros del Afiliado" at bounding box center [584, 198] width 871 height 11
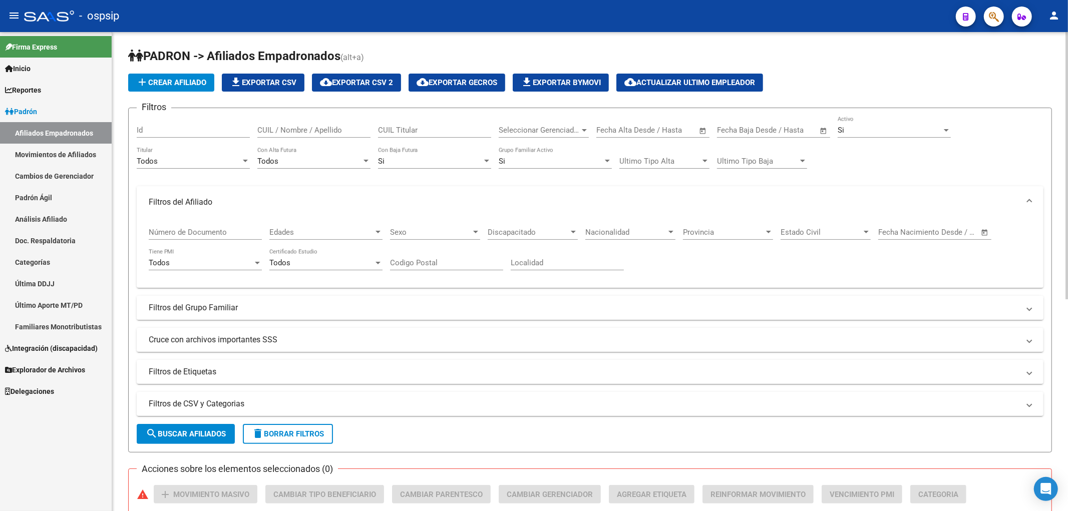
click at [346, 309] on mat-panel-title "Filtros del Grupo Familiar" at bounding box center [584, 307] width 871 height 11
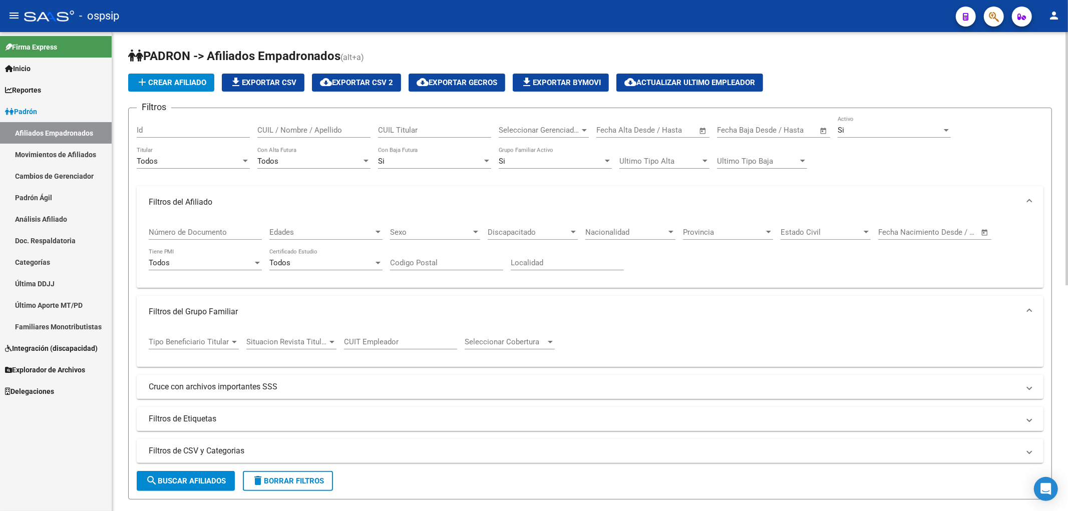
click at [298, 347] on div "Situacion Revista Titular Situacion Revista Titular" at bounding box center [291, 339] width 90 height 22
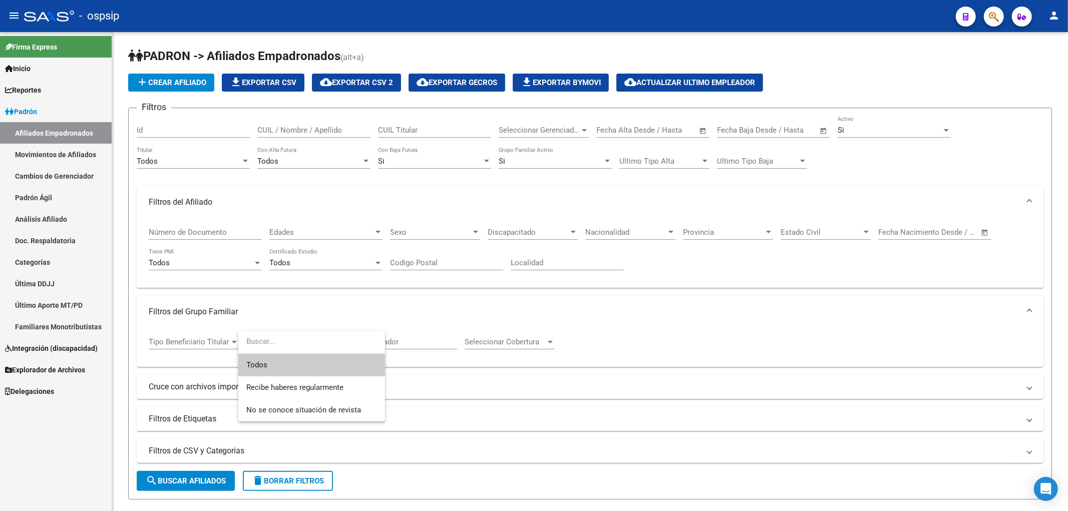
click at [304, 364] on span "Todos" at bounding box center [311, 365] width 131 height 23
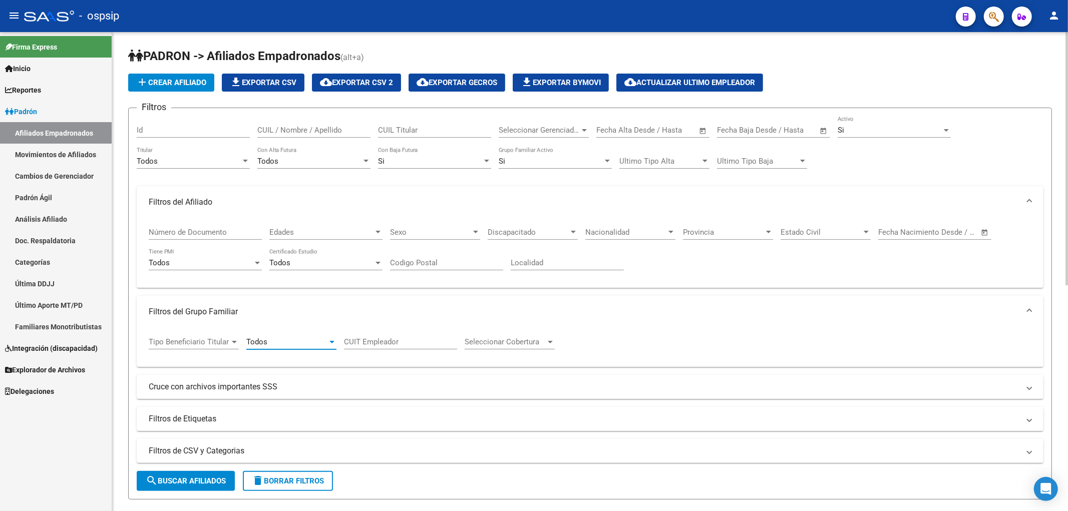
click at [202, 344] on span "Tipo Beneficiario Titular" at bounding box center [189, 341] width 81 height 9
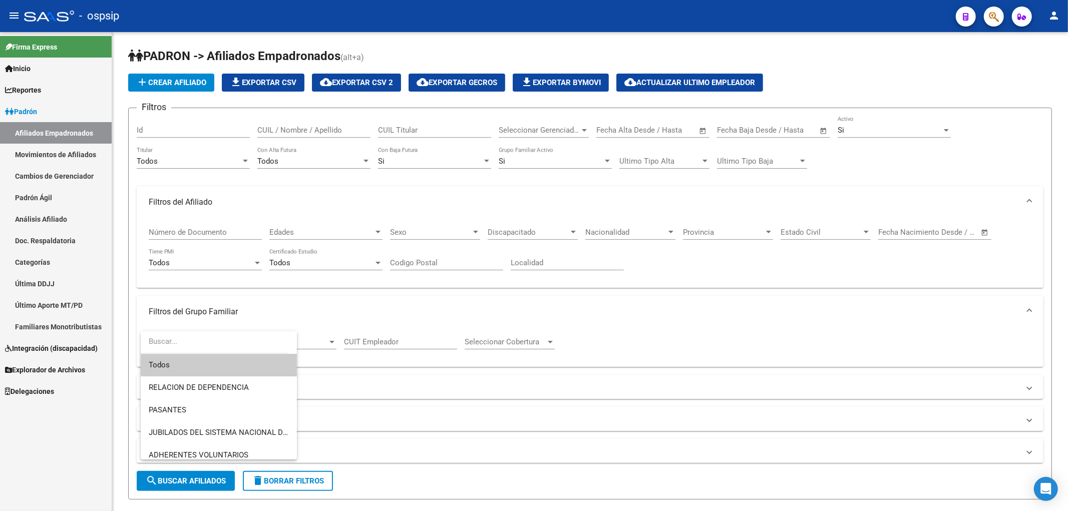
click at [207, 369] on span "Todos" at bounding box center [219, 365] width 140 height 23
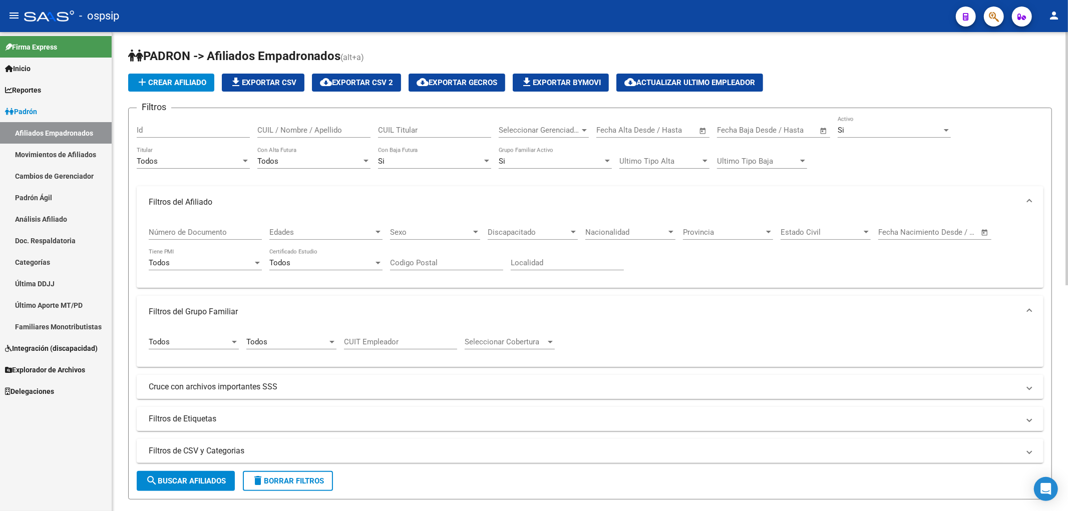
click at [209, 348] on div "Todos Tipo Beneficiario Titular" at bounding box center [194, 339] width 90 height 22
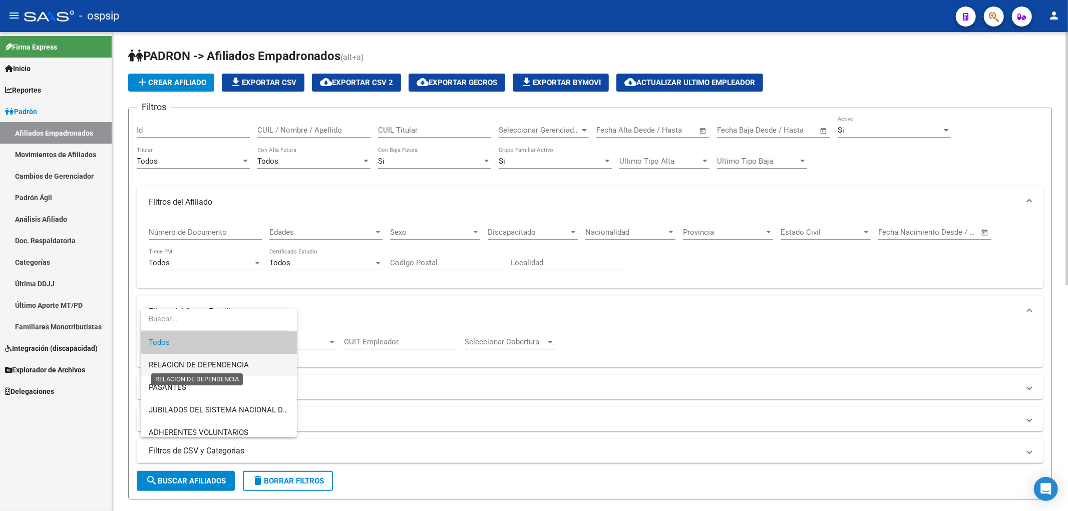
click at [219, 368] on span "RELACION DE DEPENDENCIA" at bounding box center [199, 365] width 100 height 9
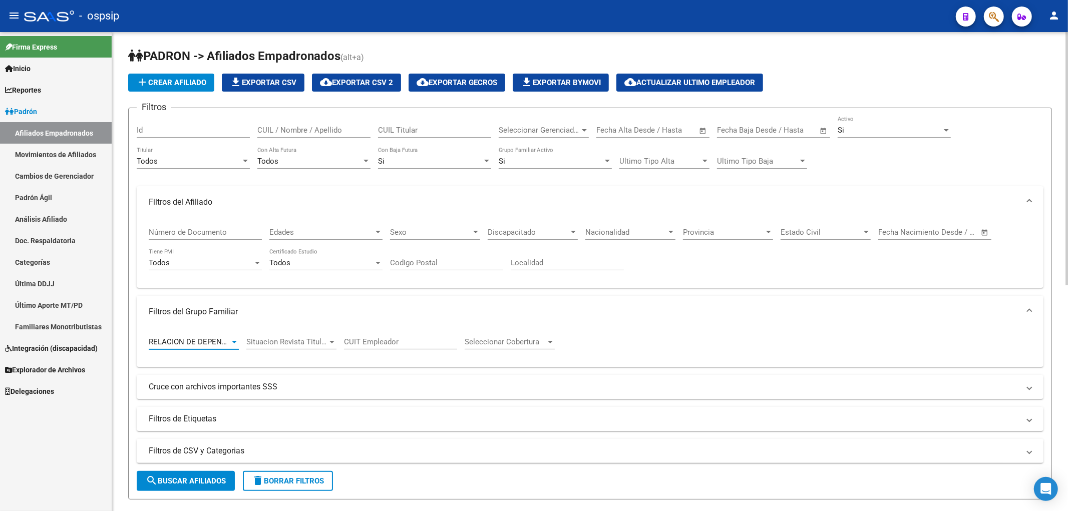
click at [203, 343] on span "RELACION DE DEPENDENCIA" at bounding box center [199, 341] width 100 height 9
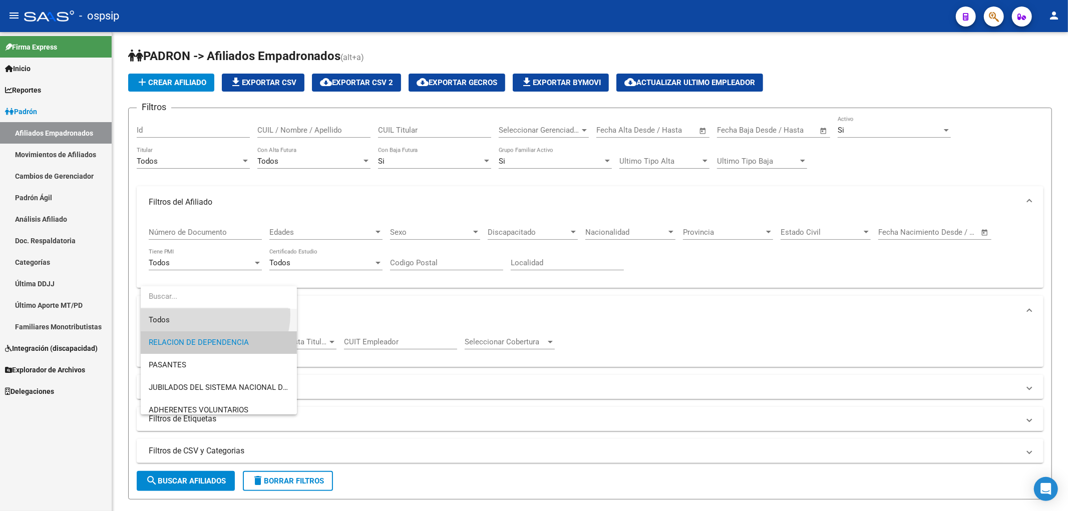
click at [213, 314] on span "Todos" at bounding box center [219, 320] width 140 height 23
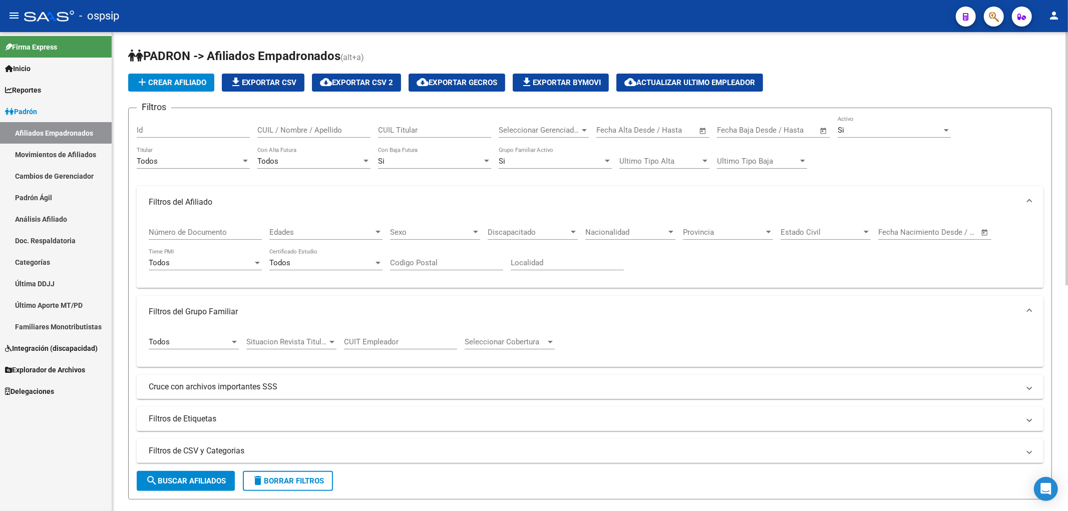
click at [278, 337] on div "Situacion Revista Titular Situacion Revista Titular" at bounding box center [291, 339] width 90 height 22
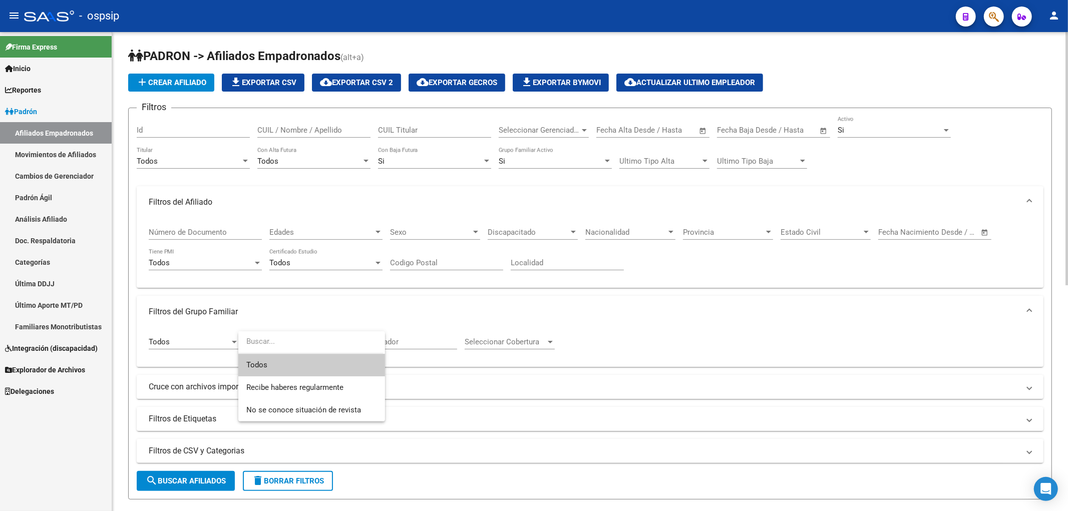
click at [299, 364] on span "Todos" at bounding box center [311, 365] width 131 height 23
click at [467, 448] on mat-panel-title "Filtros de CSV y Categorias" at bounding box center [584, 451] width 871 height 11
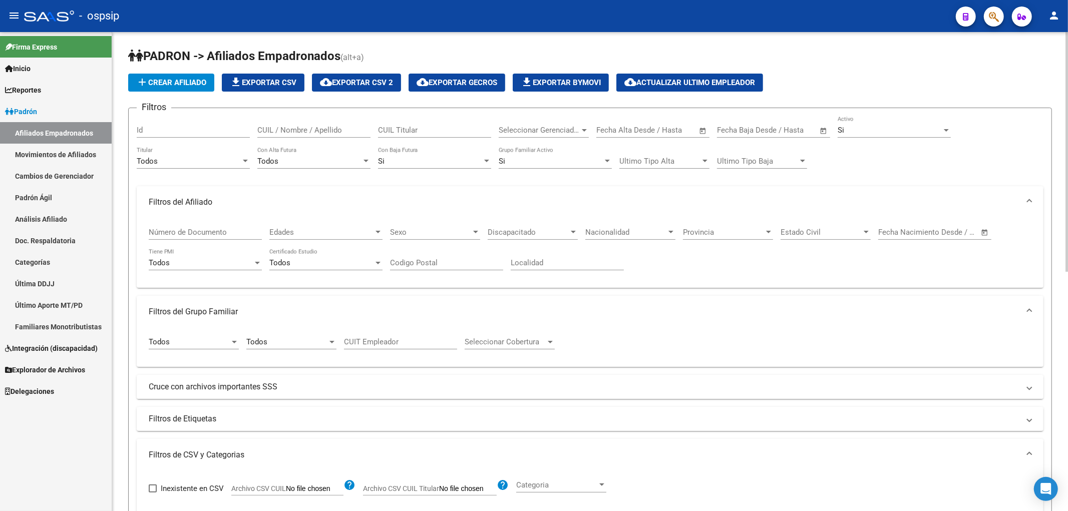
scroll to position [222, 0]
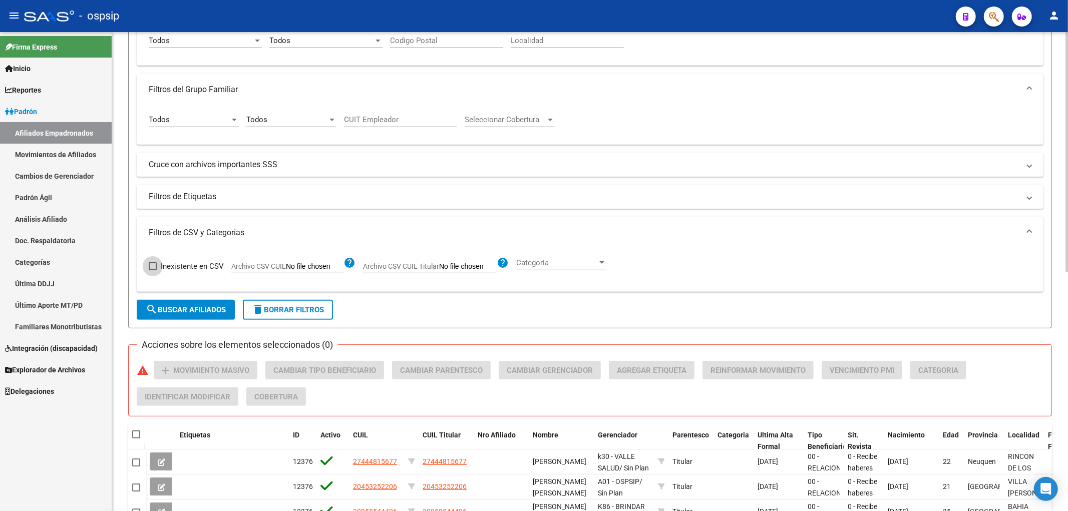
click at [152, 264] on span at bounding box center [153, 266] width 8 height 8
click at [152, 270] on input "Inexistente en CSV" at bounding box center [152, 270] width 1 height 1
checkbox input "true"
click at [449, 268] on input "Archivo CSV CUIL Titular" at bounding box center [468, 266] width 58 height 9
type input "C:\fakepath\BAJAS..csv"
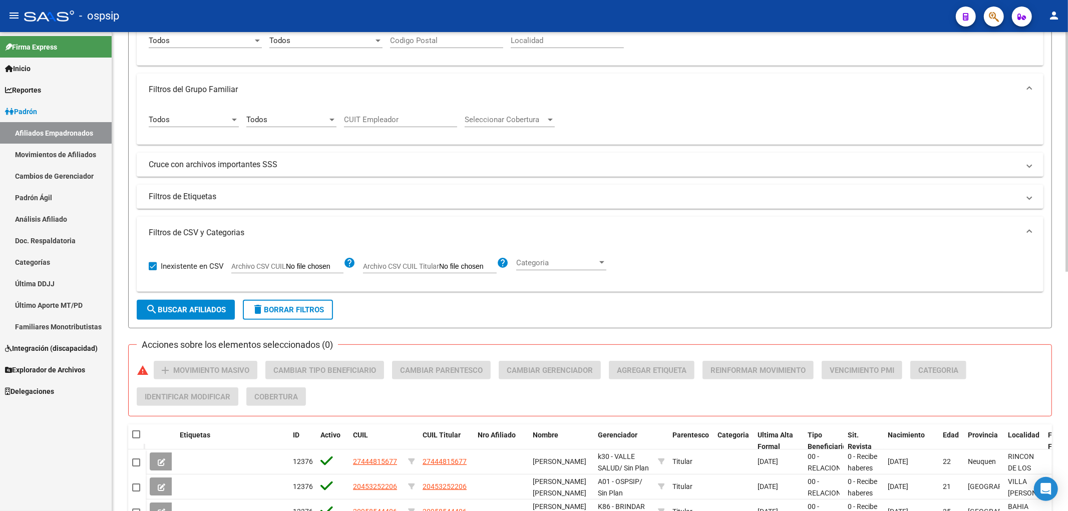
click at [464, 269] on input "Archivo CSV CUIL Titular" at bounding box center [468, 266] width 58 height 9
type input "C:\fakepath\BAJAS..csv"
click at [37, 88] on span "Reportes" at bounding box center [23, 90] width 36 height 11
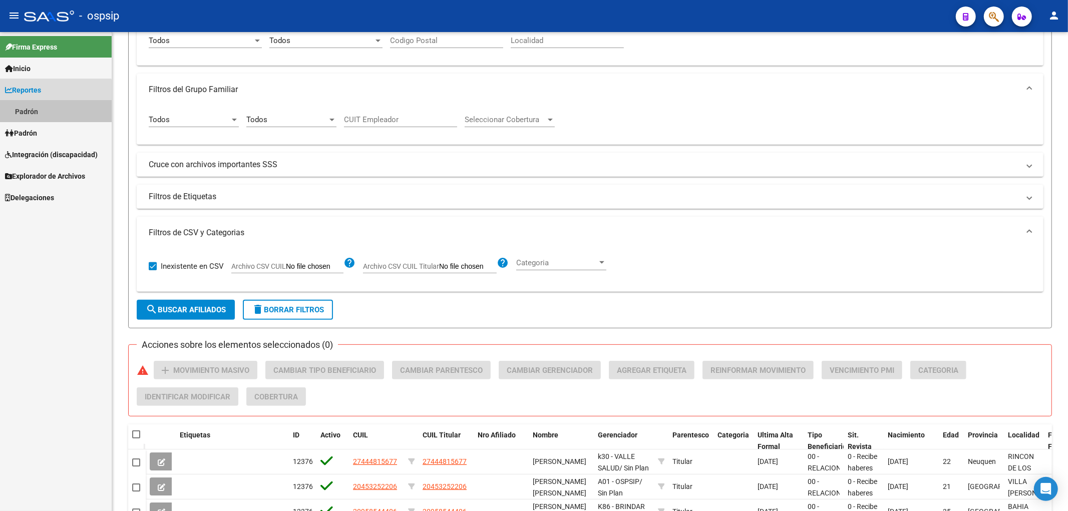
click at [51, 107] on link "Padrón" at bounding box center [56, 112] width 112 height 22
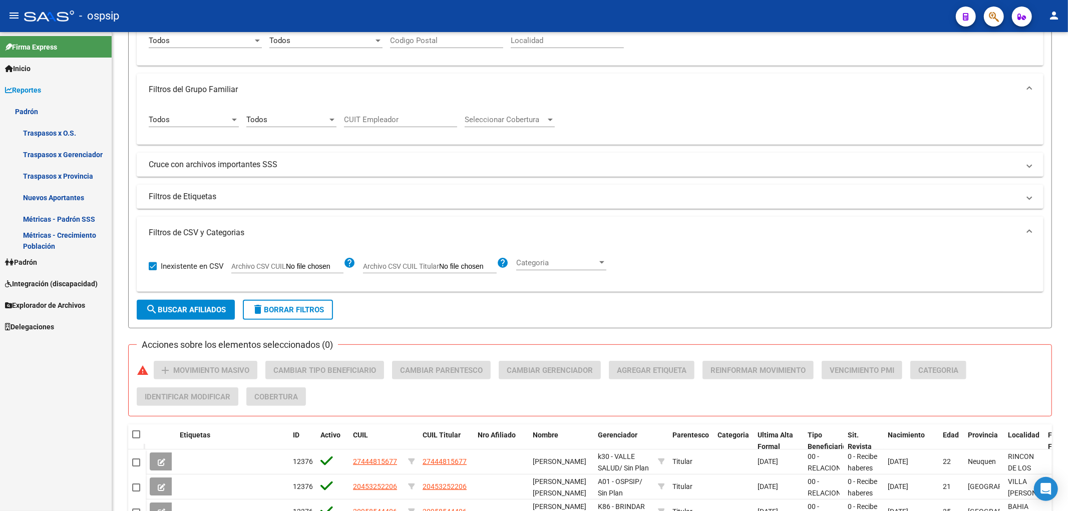
click at [55, 134] on link "Traspasos x O.S." at bounding box center [56, 133] width 112 height 22
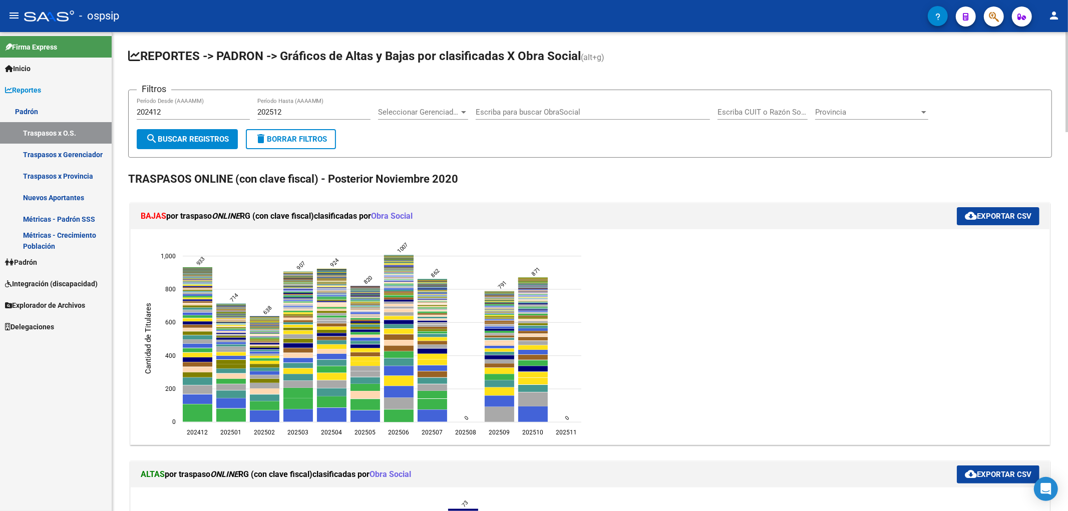
click at [167, 116] on input "202412" at bounding box center [193, 112] width 113 height 9
drag, startPoint x: 167, startPoint y: 116, endPoint x: 224, endPoint y: 80, distance: 67.7
click at [99, 108] on mat-sidenav-container "Firma Express Inicio Calendario SSS Instructivos Contacto OS Reportes Padrón Tr…" at bounding box center [534, 271] width 1068 height 479
type input "202510"
click at [318, 121] on div "202512 Período Hasta (AAAAMM)" at bounding box center [313, 113] width 113 height 31
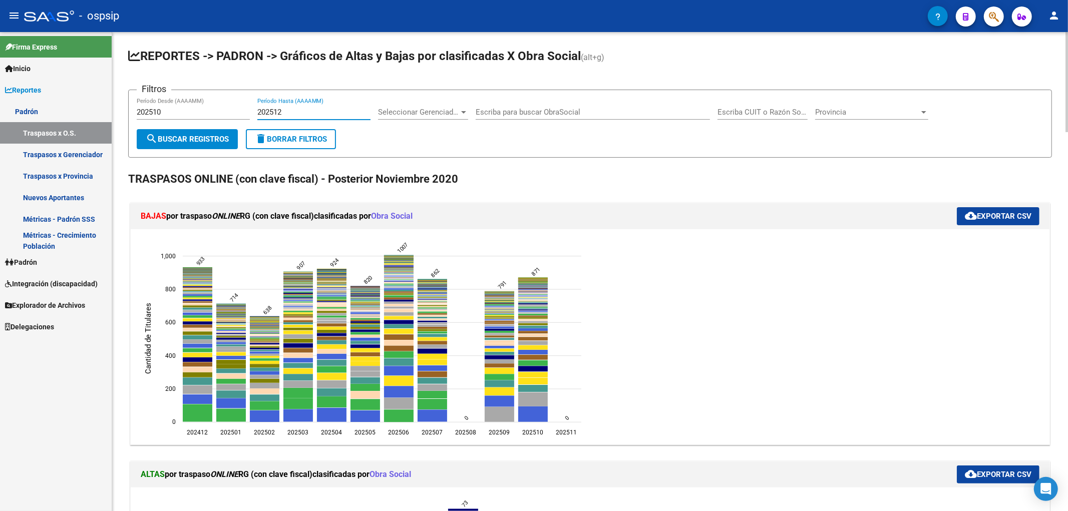
click at [318, 115] on input "202512" at bounding box center [313, 112] width 113 height 9
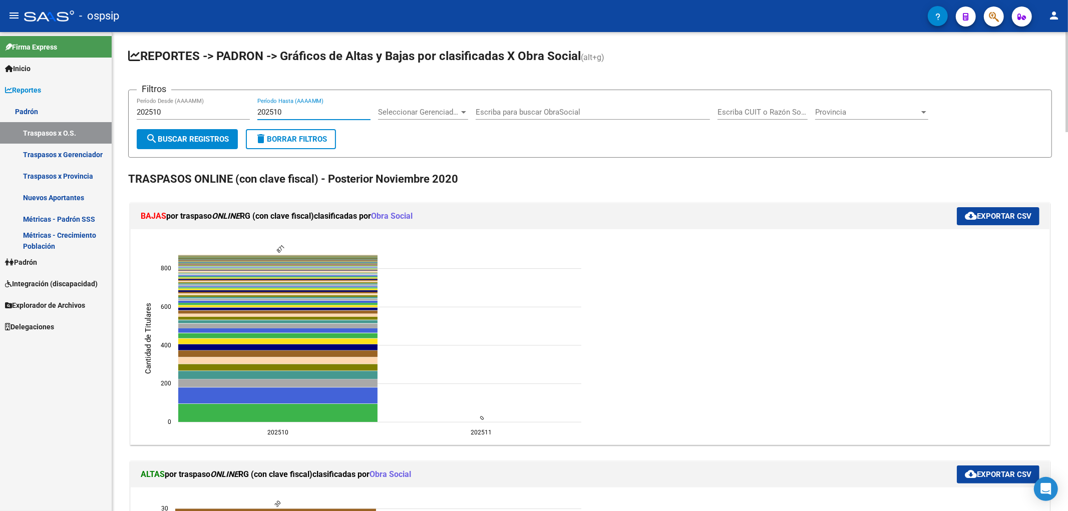
type input "202510"
click at [528, 227] on div "BAJAS por traspaso ONLINE RG (con clave fiscal) clasificadas por Obra Social cl…" at bounding box center [590, 216] width 919 height 26
click at [528, 217] on span "cloud_download Exportar CSV" at bounding box center [998, 216] width 67 height 9
drag, startPoint x: 804, startPoint y: 226, endPoint x: 810, endPoint y: 238, distance: 13.7
click at [528, 227] on div "BAJAS por traspaso ONLINE RG (con clave fiscal) clasificadas por Obra Social cl…" at bounding box center [590, 216] width 919 height 26
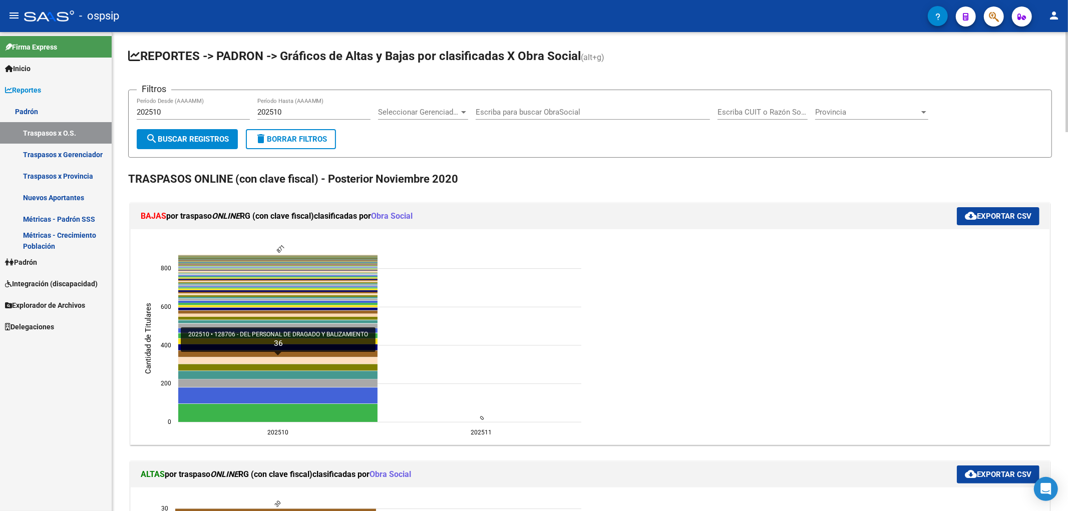
click at [357, 361] on icon "202510 128706 - DEL PERSONAL DE DRAGADO Y BALIZAMIENTO 36" at bounding box center [277, 361] width 199 height 7
type input "DEL PERSONAL DE DRAGADO Y BALIZAMIENTO"
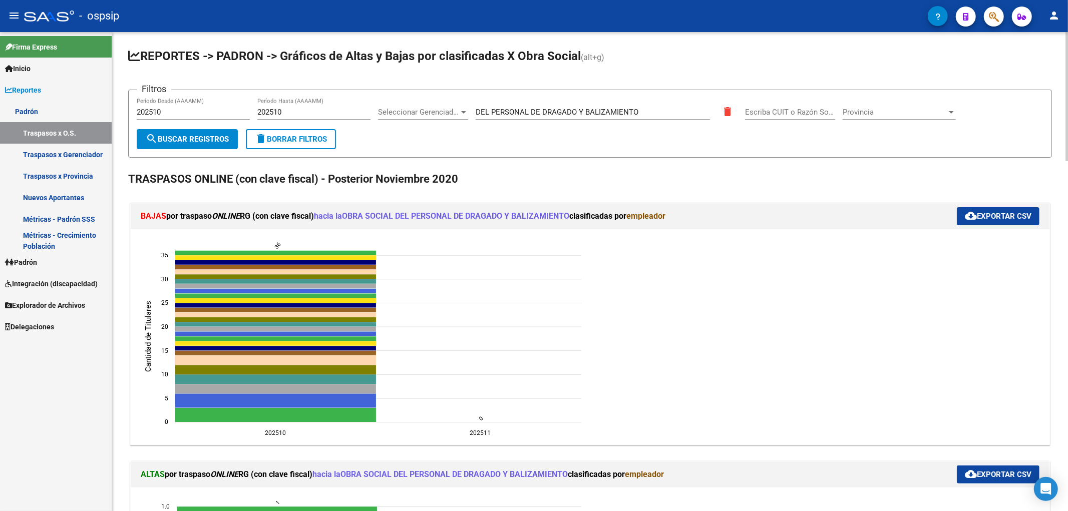
click at [528, 219] on span "cloud_download Exportar CSV" at bounding box center [998, 216] width 67 height 9
click at [528, 300] on ngx-charts-chart "202510 202510 202511 202511 0 0 5 5 10 10 15 15 20 20 25 25 30 30 35 35 Cantida…" at bounding box center [590, 337] width 904 height 200
click at [528, 218] on span "cloud_download Exportar CSV" at bounding box center [998, 216] width 67 height 9
click at [213, 135] on span "search Buscar Registros" at bounding box center [187, 139] width 83 height 9
click at [299, 137] on span "delete Borrar Filtros" at bounding box center [291, 139] width 72 height 9
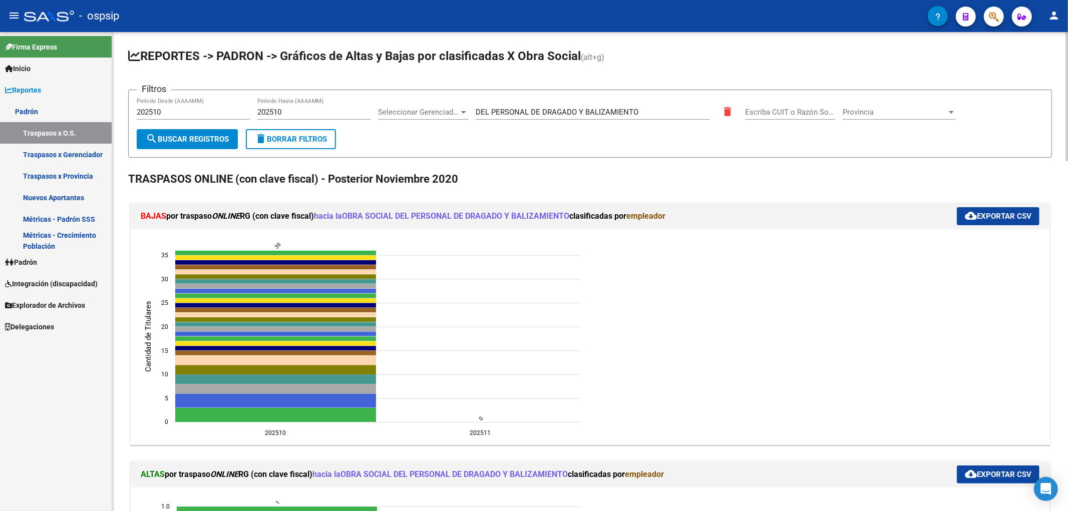
type input "202412"
type input "202512"
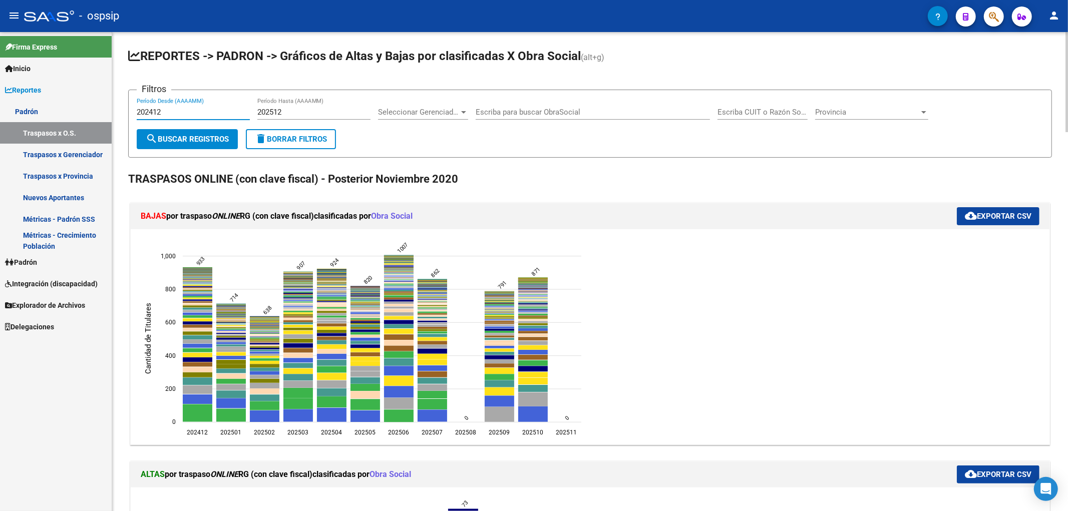
click at [199, 114] on input "202412" at bounding box center [193, 112] width 113 height 9
type input "202510"
click at [294, 114] on input "202512" at bounding box center [313, 112] width 113 height 9
type input "202510"
click at [172, 137] on span "search Buscar Registros" at bounding box center [187, 139] width 83 height 9
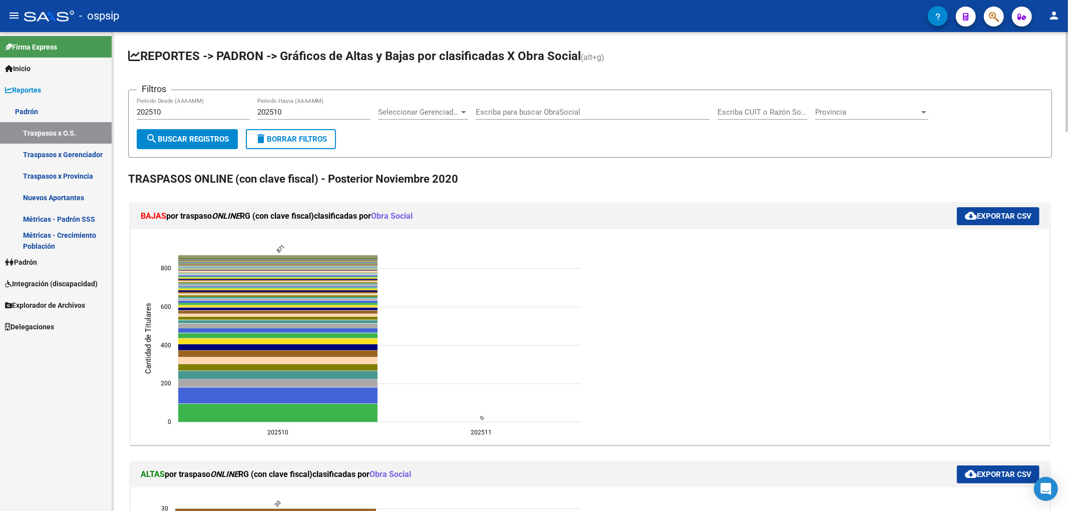
click at [528, 217] on span "cloud_download Exportar CSV" at bounding box center [998, 216] width 67 height 9
click at [736, 293] on ngx-charts-chart "202510 202510 202511 202511 0 0 200 200 400 400 600 600 800 800 Cantidad de Tit…" at bounding box center [590, 337] width 904 height 200
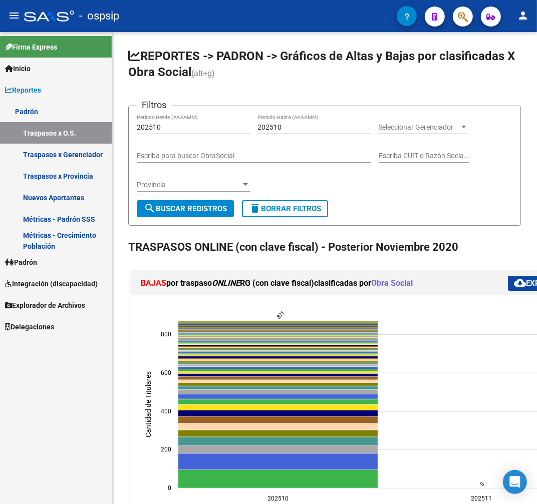
click at [54, 268] on link "Padrón" at bounding box center [56, 262] width 112 height 22
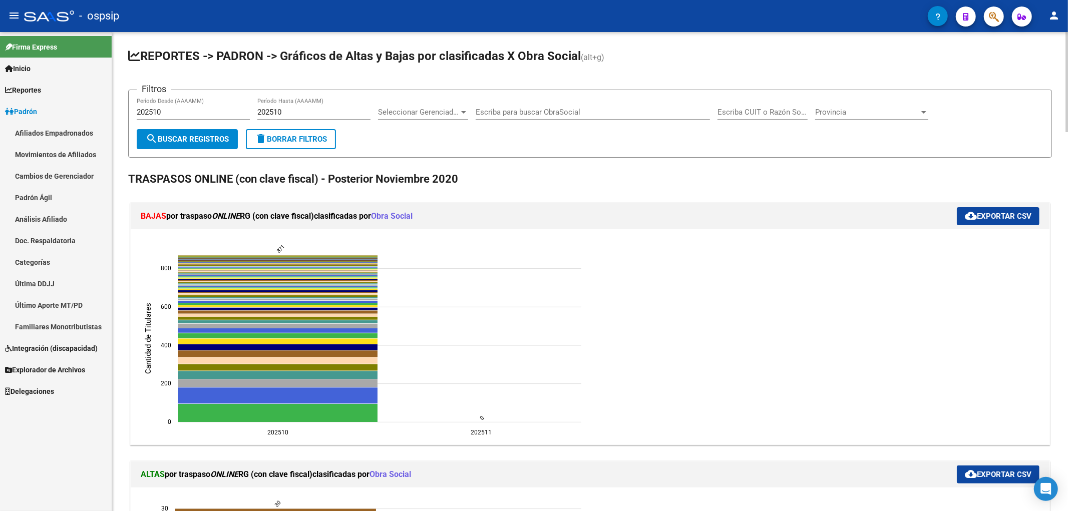
click at [992, 214] on span "cloud_download Exportar CSV" at bounding box center [998, 216] width 67 height 9
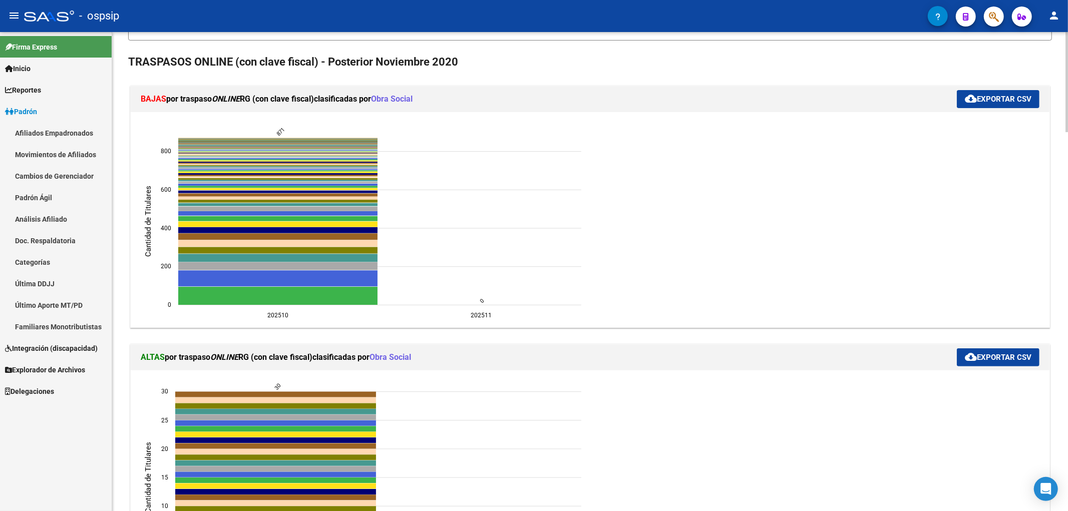
scroll to position [333, 0]
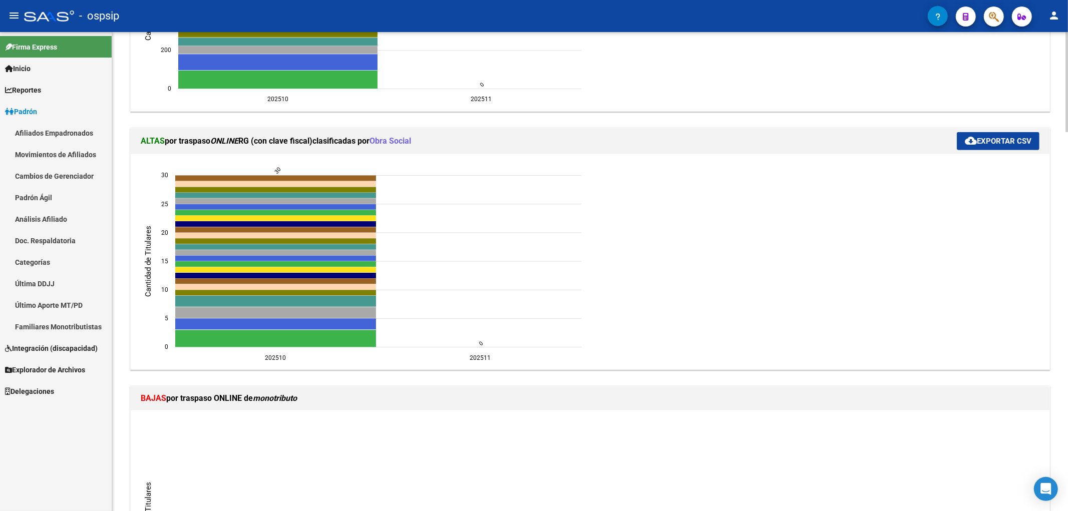
click at [999, 143] on span "cloud_download Exportar CSV" at bounding box center [998, 141] width 67 height 9
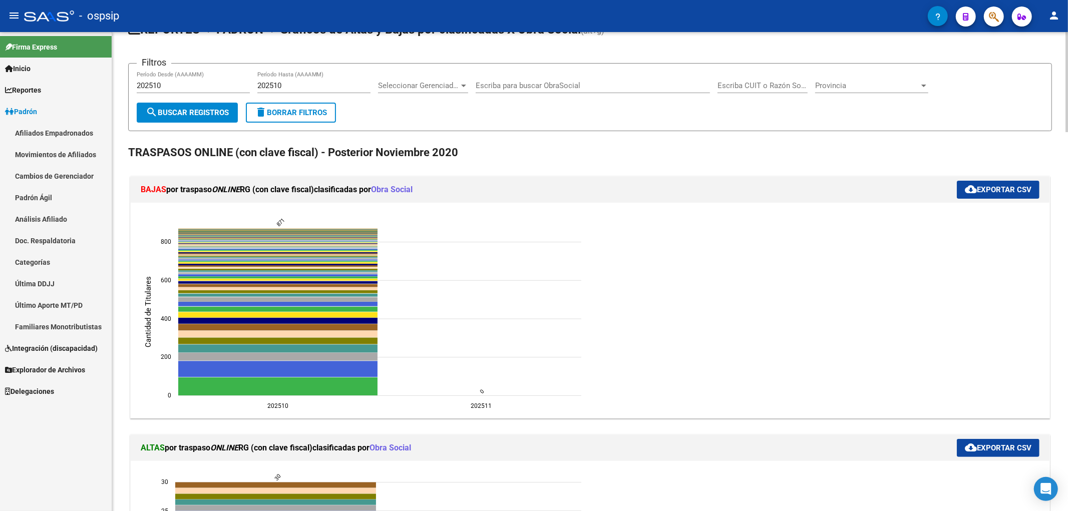
scroll to position [0, 0]
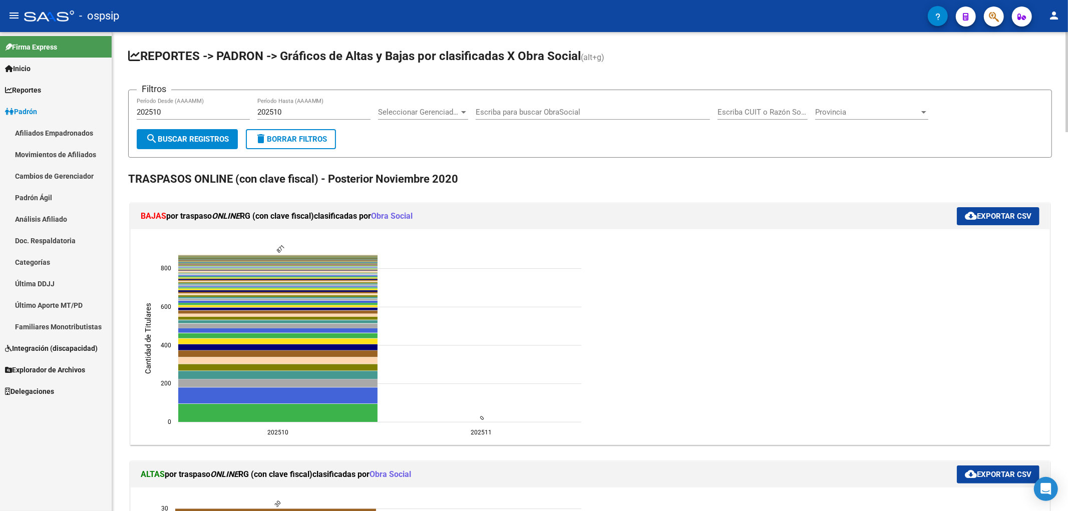
click at [174, 107] on div "202510 Período Desde (AAAAMM)" at bounding box center [193, 109] width 113 height 22
type input "202509"
click at [303, 119] on div "202510 Período Hasta (AAAAMM)" at bounding box center [313, 109] width 113 height 22
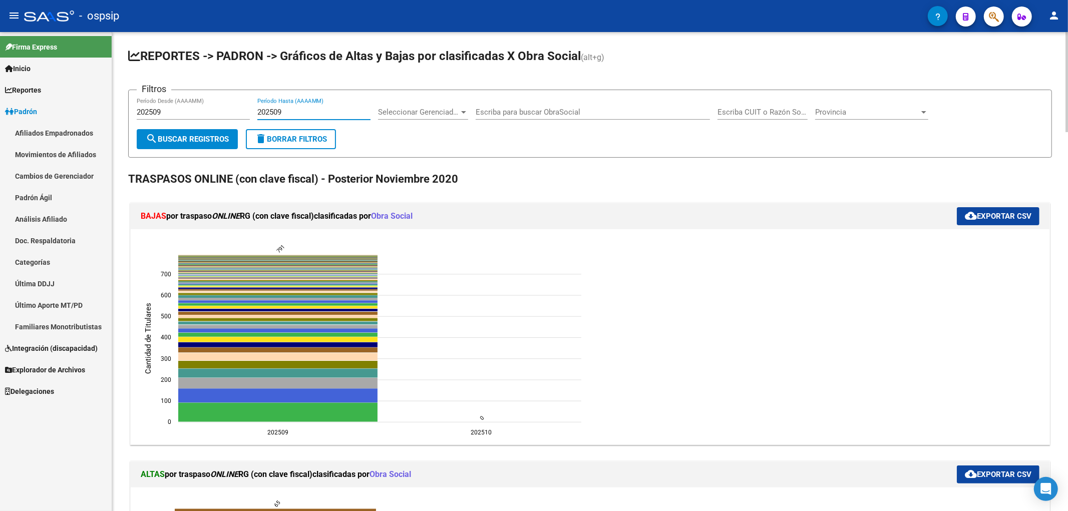
type input "202509"
click at [999, 218] on span "cloud_download Exportar CSV" at bounding box center [998, 216] width 67 height 9
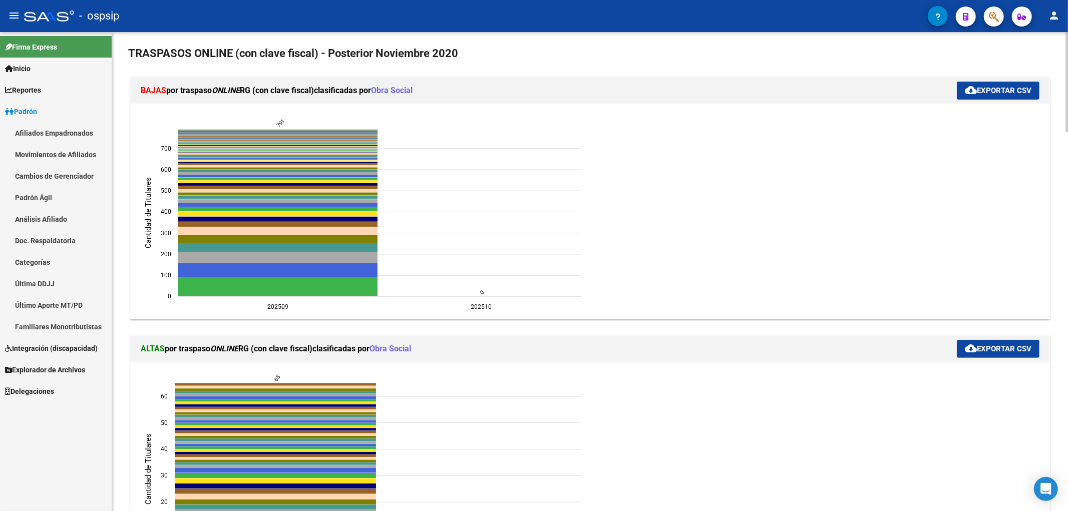
scroll to position [278, 0]
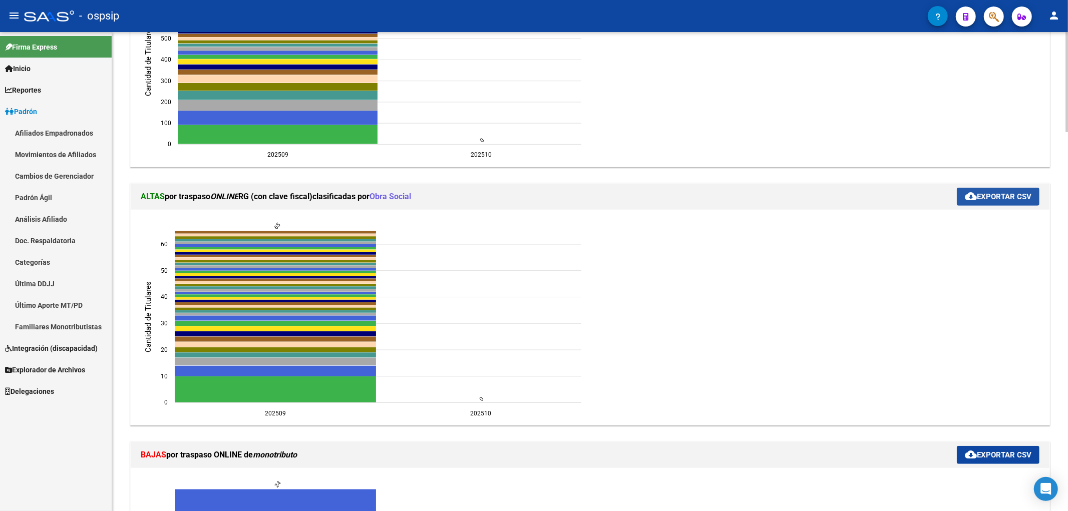
click at [1024, 200] on span "cloud_download Exportar CSV" at bounding box center [998, 196] width 67 height 9
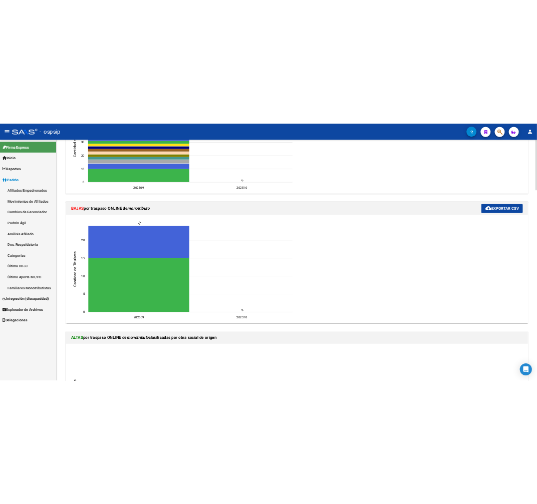
scroll to position [556, 0]
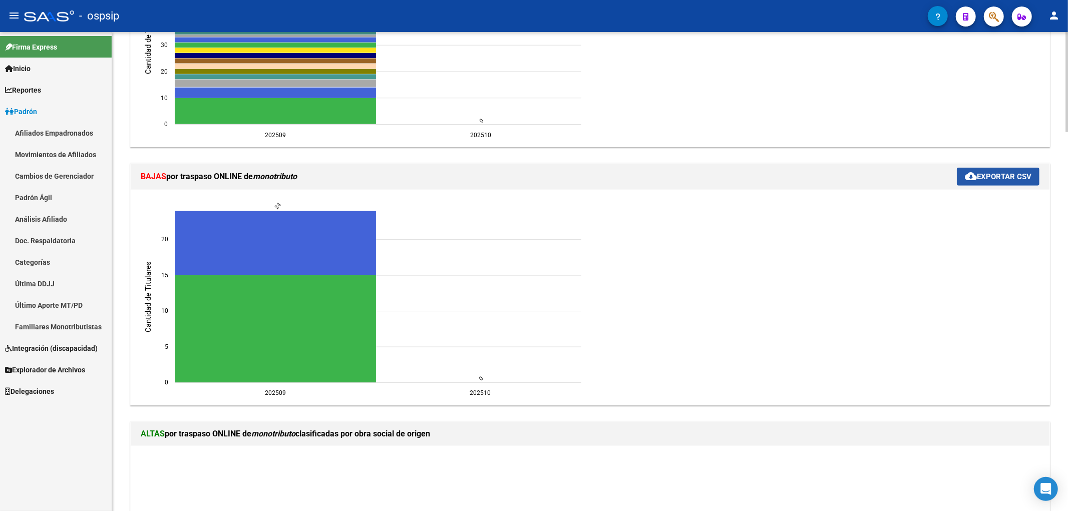
click at [1021, 177] on span "cloud_download Exportar CSV" at bounding box center [998, 176] width 67 height 9
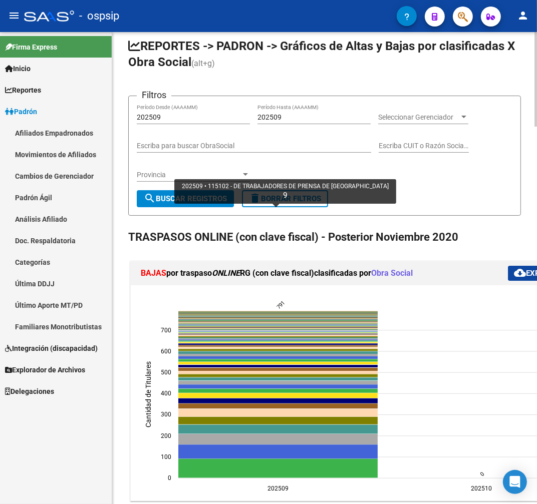
scroll to position [0, 0]
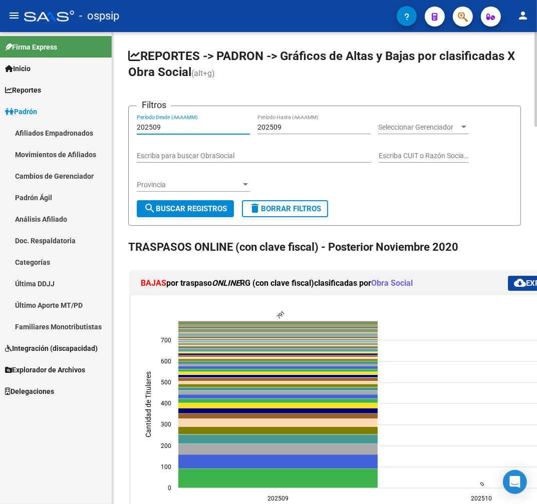
click at [214, 129] on input "202509" at bounding box center [193, 127] width 113 height 9
type input "202510"
click at [311, 124] on input "202509" at bounding box center [313, 127] width 113 height 9
type input "202510"
click at [177, 214] on button "search Buscar Registros" at bounding box center [185, 208] width 97 height 17
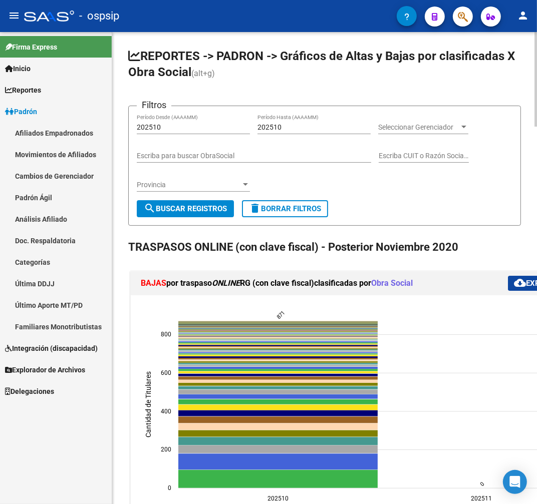
drag, startPoint x: 156, startPoint y: 222, endPoint x: 196, endPoint y: 257, distance: 53.2
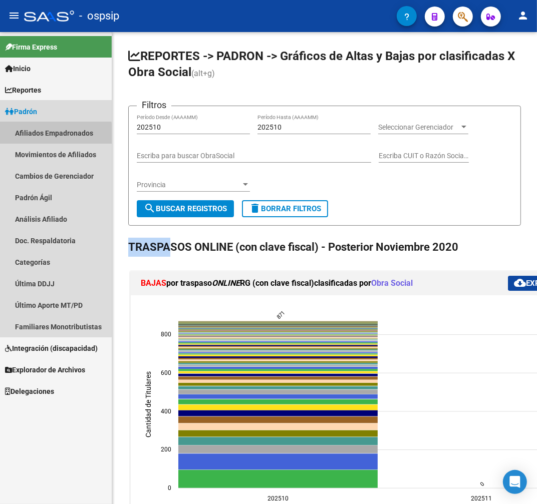
click at [52, 134] on link "Afiliados Empadronados" at bounding box center [56, 133] width 112 height 22
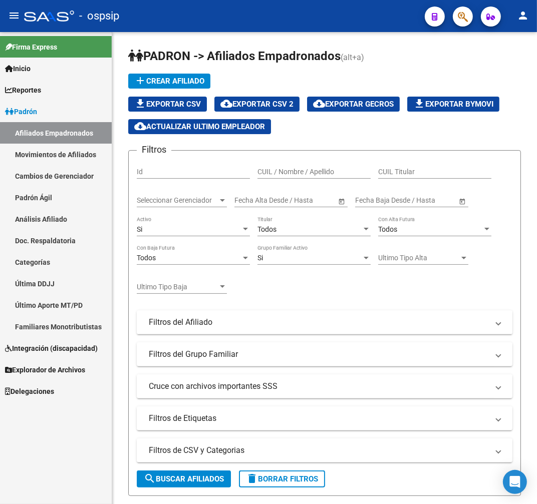
click at [462, 23] on span "button" at bounding box center [463, 17] width 10 height 21
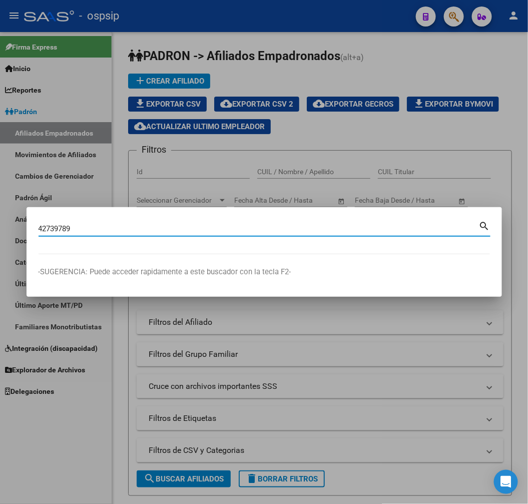
type input "42739789"
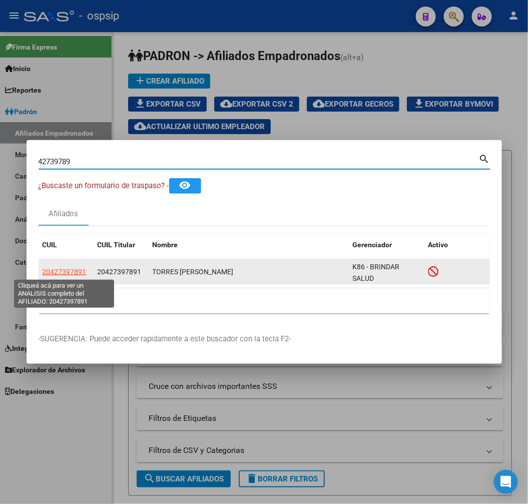
click at [59, 268] on span "20427397891" at bounding box center [65, 272] width 44 height 8
type textarea "20427397891"
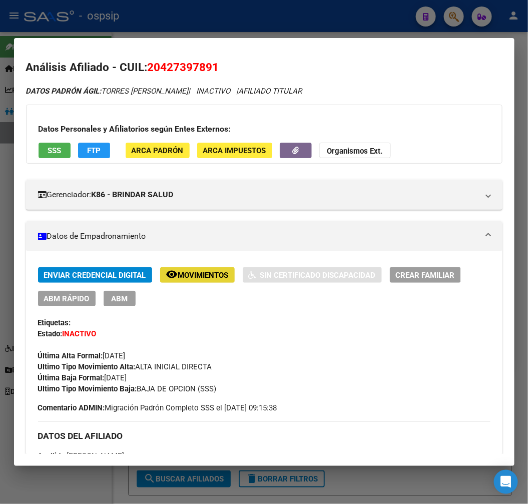
click at [186, 277] on span "Movimientos" at bounding box center [203, 275] width 51 height 9
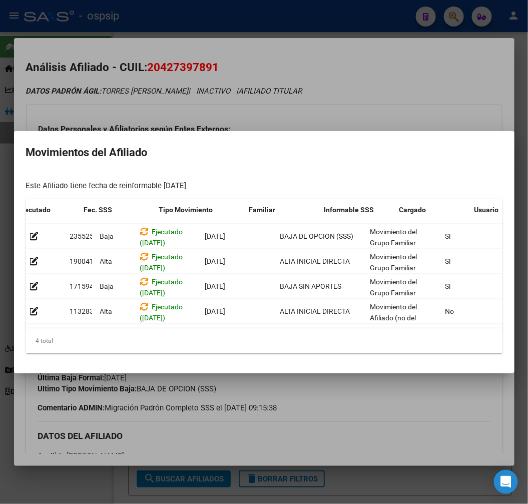
scroll to position [0, 164]
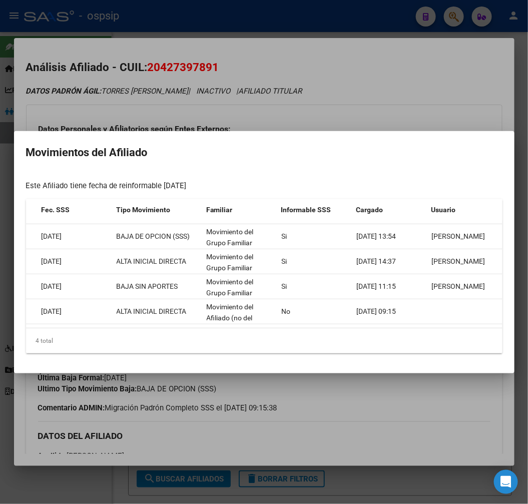
click at [416, 454] on div at bounding box center [264, 252] width 528 height 504
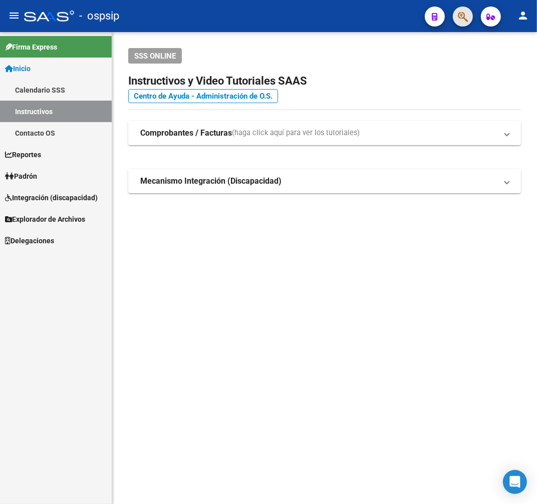
click at [468, 15] on button "button" at bounding box center [463, 17] width 20 height 20
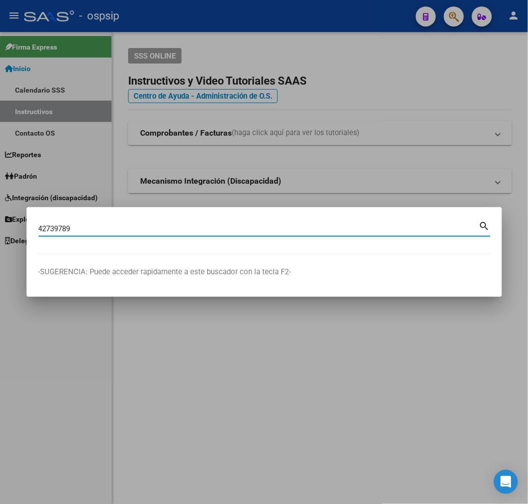
type input "42739789"
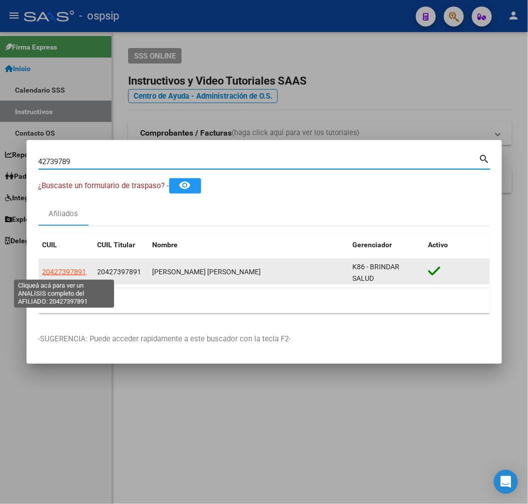
click at [71, 269] on span "20427397891" at bounding box center [65, 272] width 44 height 8
type textarea "20427397891"
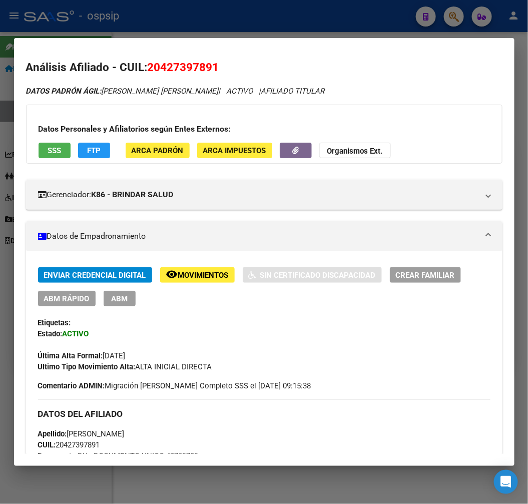
click at [106, 152] on button "FTP" at bounding box center [94, 151] width 32 height 16
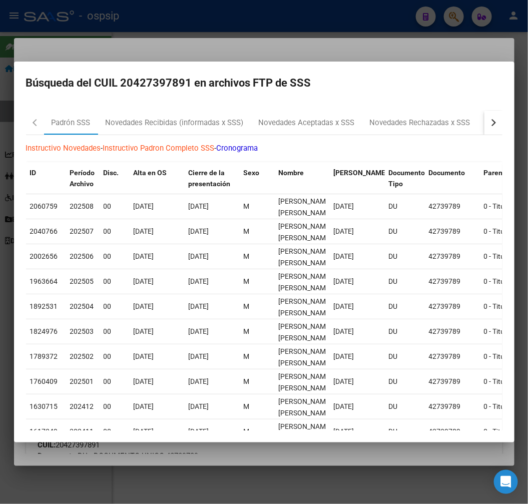
click at [490, 129] on button "button" at bounding box center [494, 123] width 18 height 24
click at [326, 103] on mat-dialog-content "[PERSON_NAME] SSS Novedades Recibidas (informadas x SSS) Novedades Aceptadas x …" at bounding box center [264, 267] width 501 height 328
click at [345, 123] on div "RG Bajas x OPCION ONLINE (ARCA)" at bounding box center [338, 123] width 120 height 12
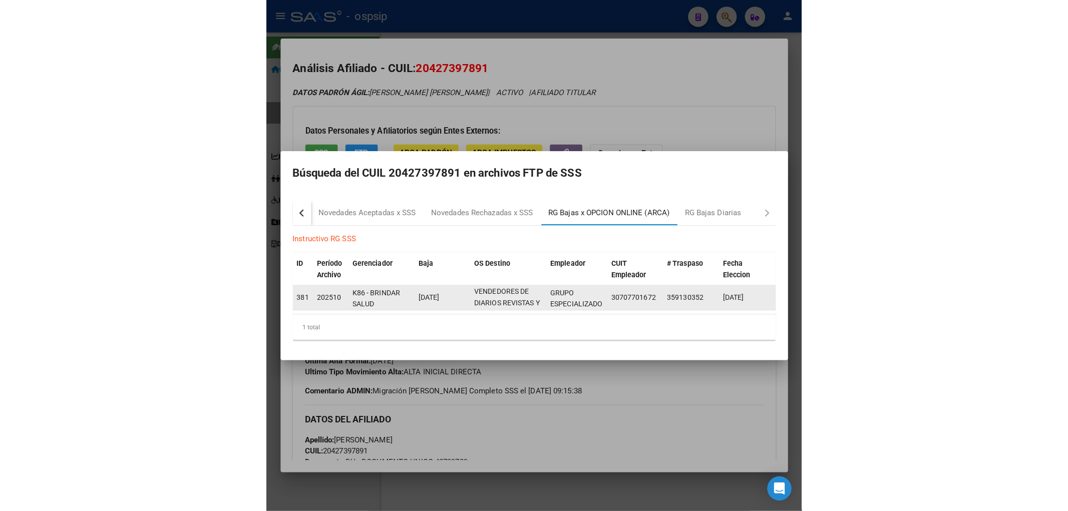
scroll to position [36, 0]
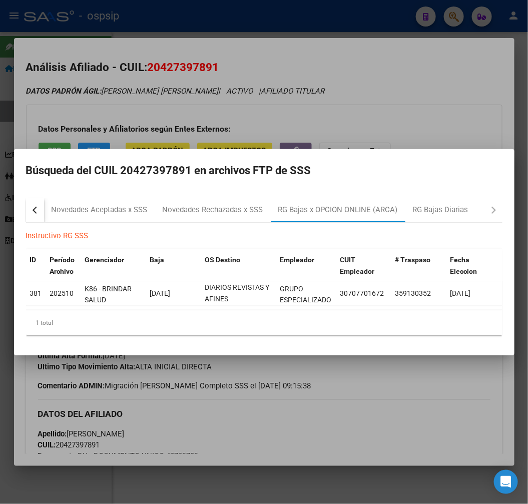
click at [313, 384] on div at bounding box center [264, 252] width 528 height 504
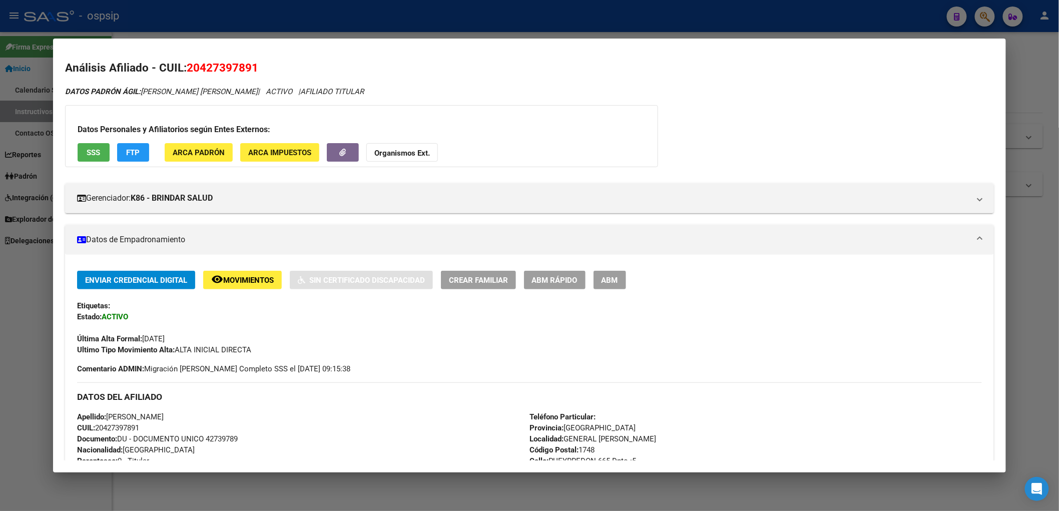
click at [435, 29] on div at bounding box center [529, 255] width 1059 height 511
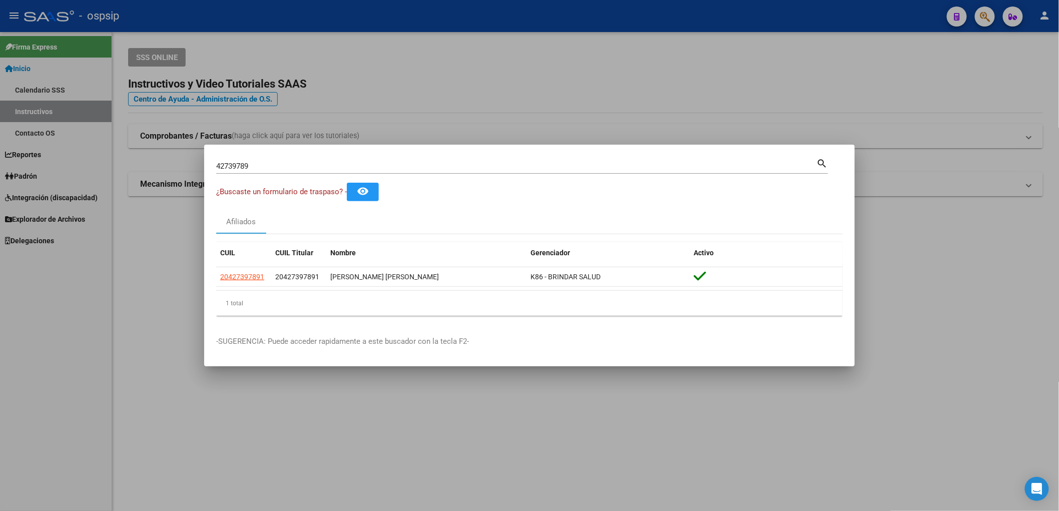
click at [437, 29] on div at bounding box center [529, 255] width 1059 height 511
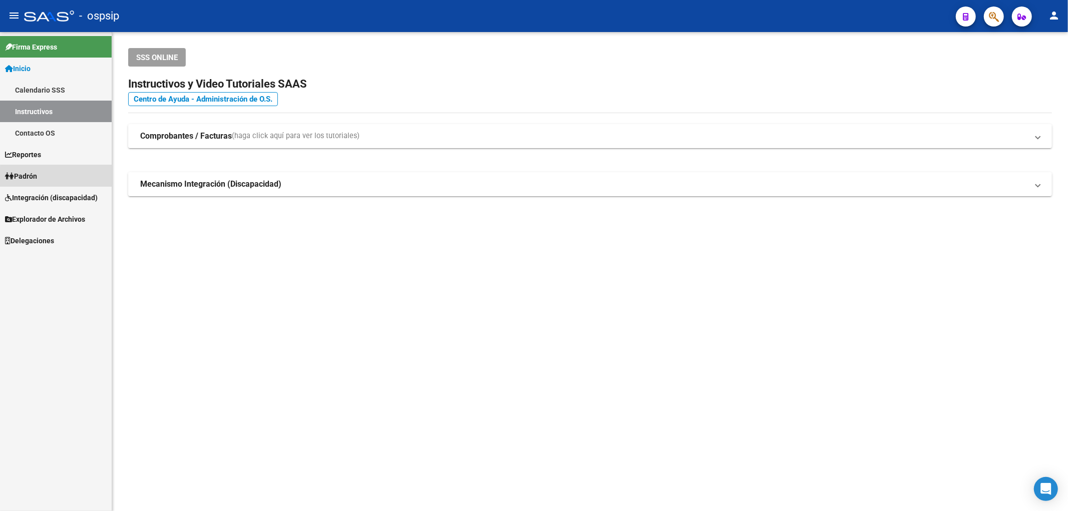
click at [67, 177] on link "Padrón" at bounding box center [56, 176] width 112 height 22
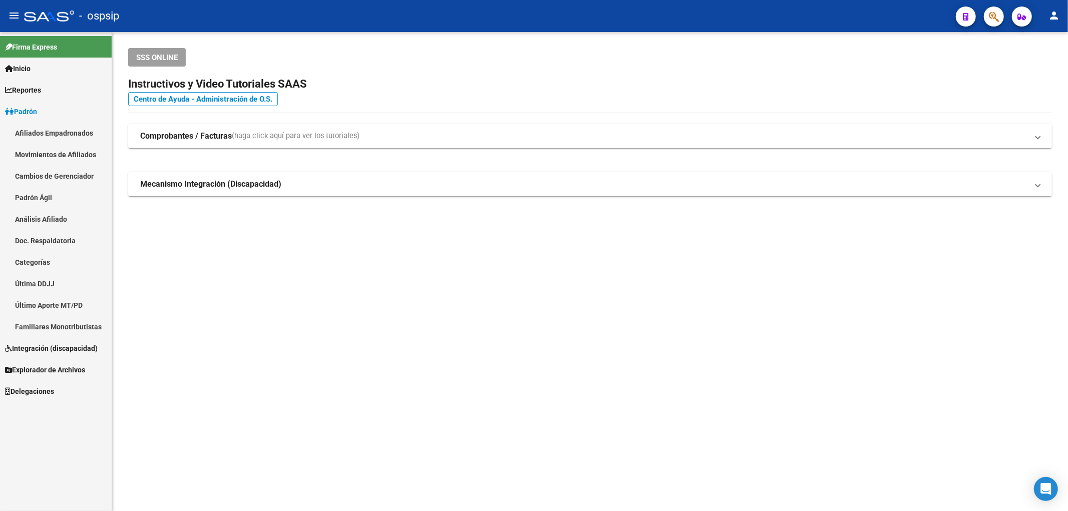
click at [78, 136] on link "Afiliados Empadronados" at bounding box center [56, 133] width 112 height 22
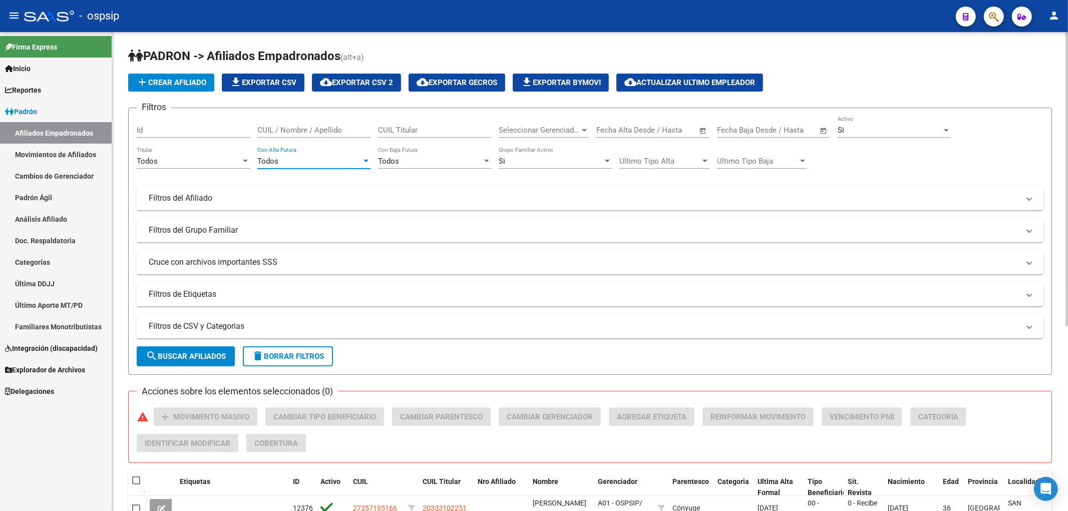
click at [317, 161] on div "Todos" at bounding box center [309, 161] width 104 height 9
click at [317, 161] on span "Todos" at bounding box center [313, 161] width 113 height 23
click at [317, 161] on div "Todos" at bounding box center [309, 161] width 104 height 9
drag, startPoint x: 327, startPoint y: 201, endPoint x: 322, endPoint y: 201, distance: 5.5
click at [327, 201] on span "No" at bounding box center [313, 206] width 113 height 23
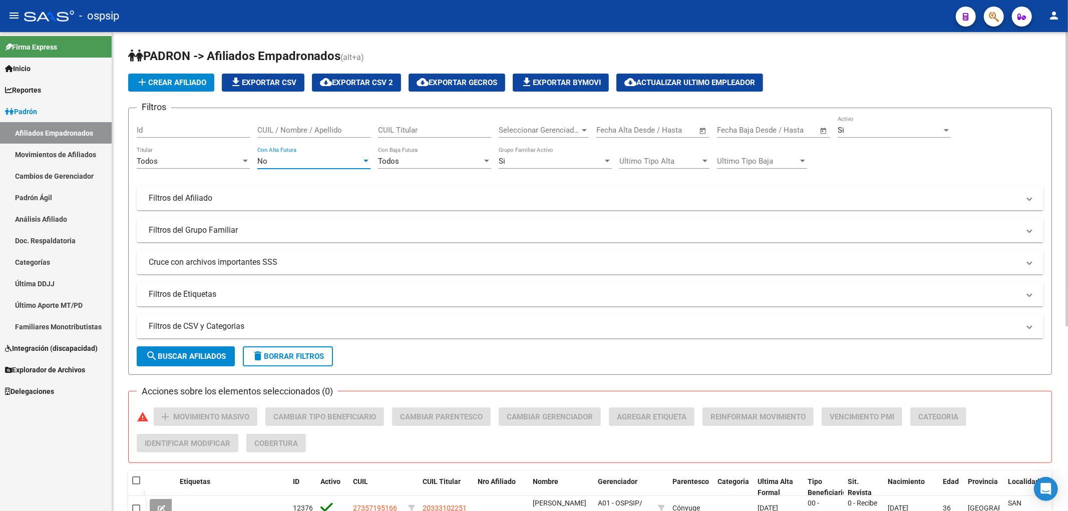
click at [212, 169] on div "Todos Titular" at bounding box center [193, 158] width 113 height 22
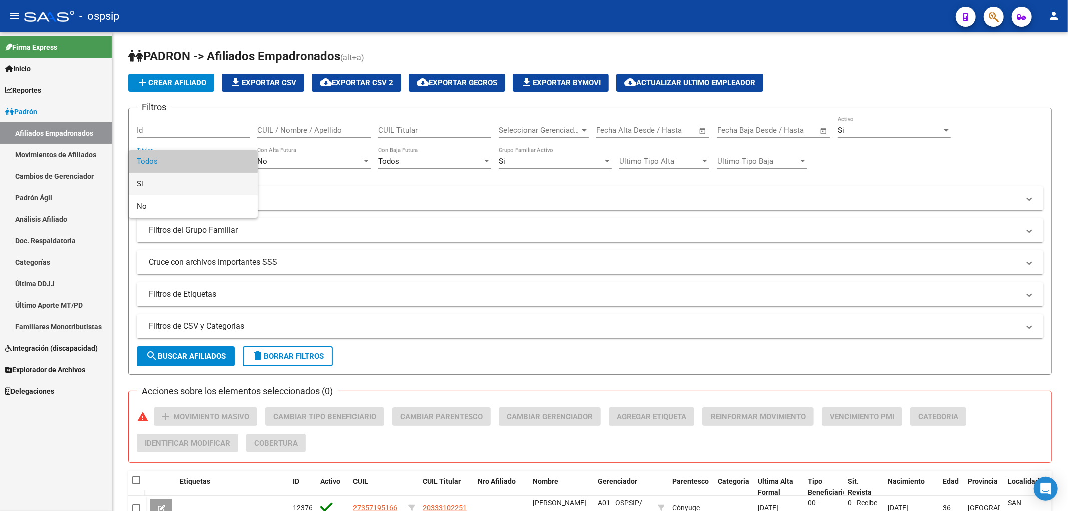
click at [213, 179] on span "Si" at bounding box center [193, 184] width 113 height 23
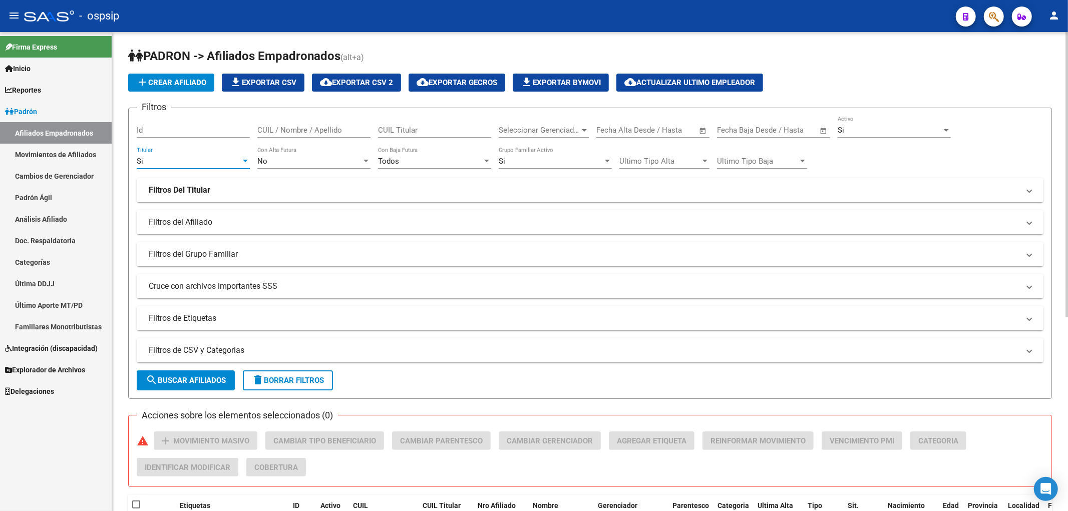
click at [252, 229] on mat-expansion-panel-header "Filtros del Afiliado" at bounding box center [590, 222] width 907 height 24
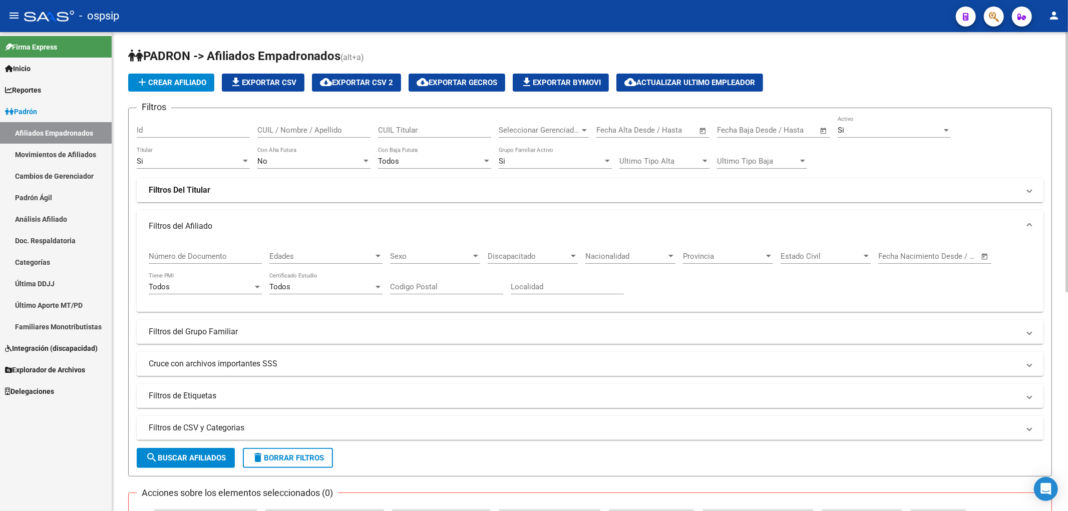
click at [257, 188] on mat-panel-title "Filtros Del Titular" at bounding box center [584, 190] width 871 height 11
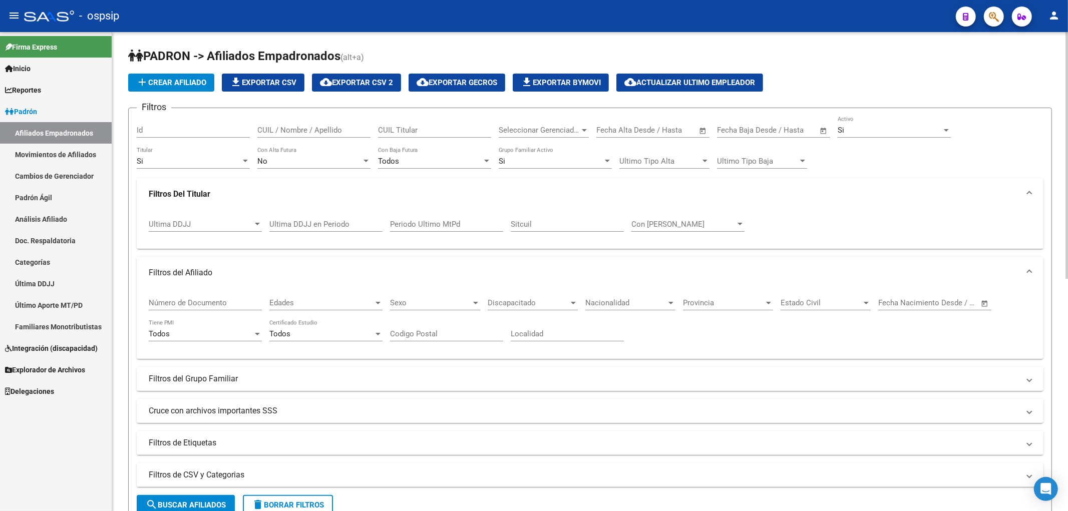
click at [291, 222] on input "Ultima DDJJ en Periodo" at bounding box center [325, 224] width 113 height 9
click at [206, 225] on span "Ultima DDJJ" at bounding box center [201, 224] width 104 height 9
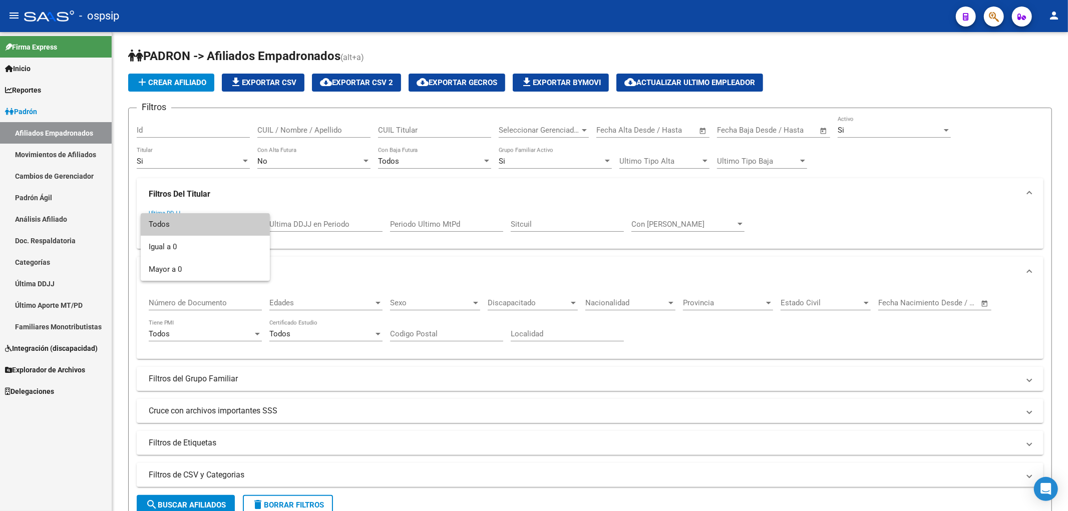
click at [207, 225] on span "Todos" at bounding box center [205, 224] width 113 height 23
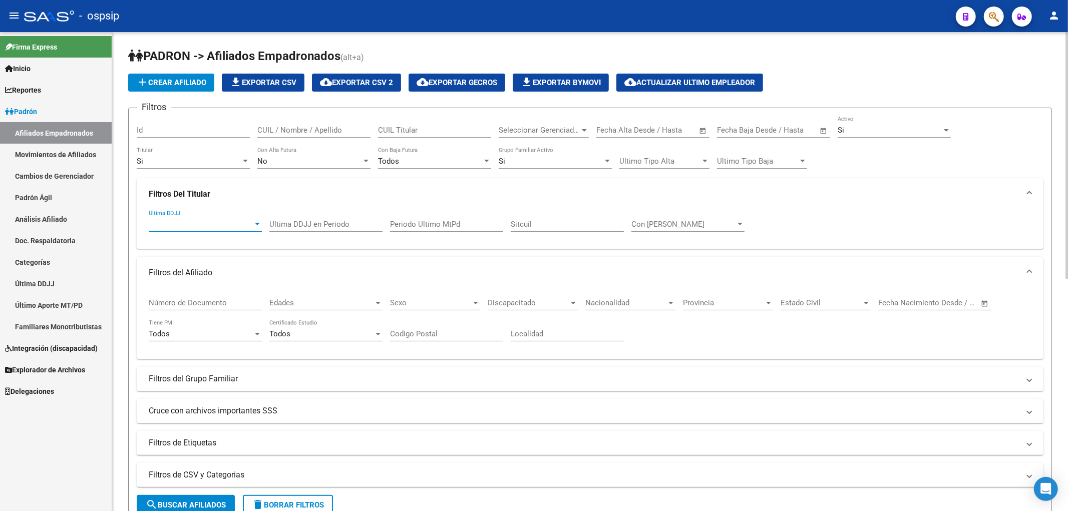
click at [316, 224] on input "Ultima DDJJ en Periodo" at bounding box center [325, 224] width 113 height 9
click at [303, 227] on input "Ultima DDJJ en Periodo" at bounding box center [325, 224] width 113 height 9
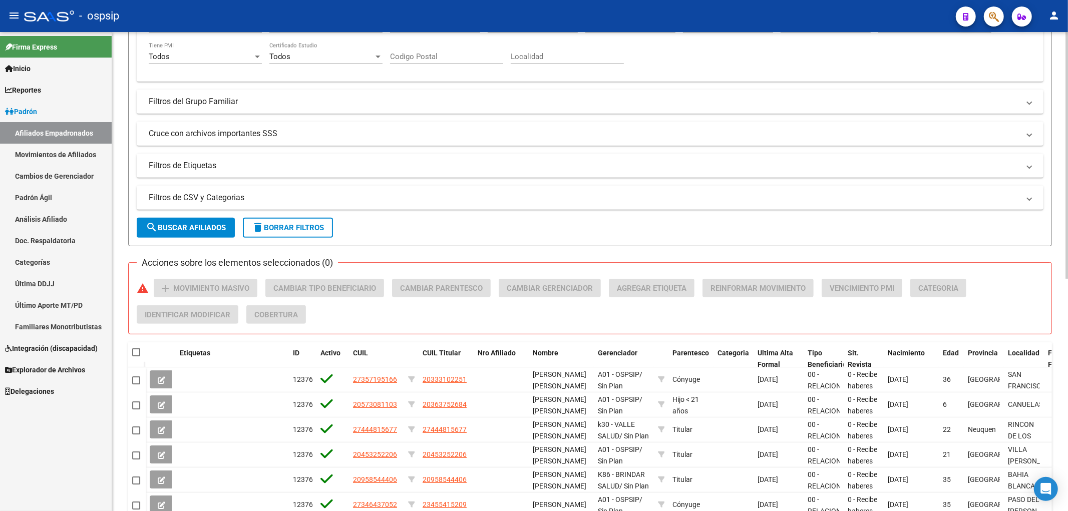
scroll to position [278, 0]
click at [364, 197] on mat-panel-title "Filtros de CSV y Categorias" at bounding box center [584, 197] width 871 height 11
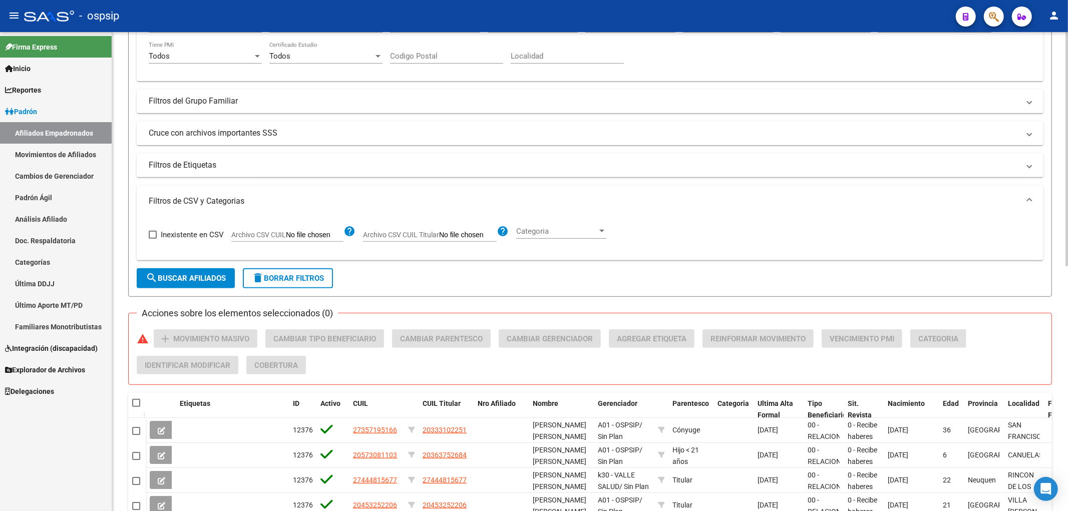
click at [154, 233] on span at bounding box center [153, 235] width 8 height 8
click at [153, 239] on input "Inexistente en CSV" at bounding box center [152, 239] width 1 height 1
checkbox input "true"
click at [454, 238] on input "Archivo CSV CUIL Titular" at bounding box center [468, 235] width 58 height 9
type input "C:\fakepath\RG-BajasOnlinexOS (11).csv"
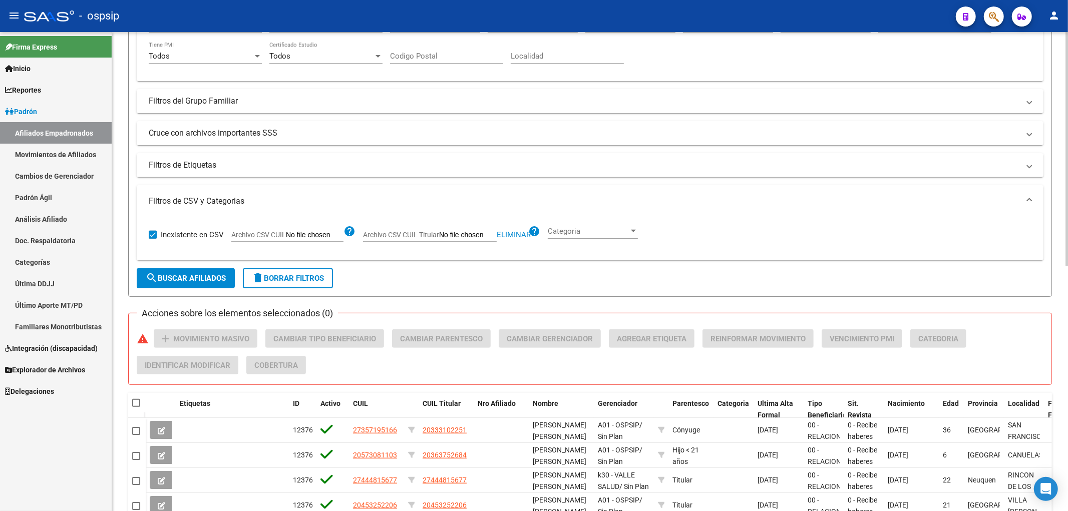
click at [487, 238] on input "Archivo CSV CUIL Titular" at bounding box center [468, 235] width 58 height 9
type input "C:\fakepath\RG-BajasOnlinexOS (11).csv"
click at [119, 26] on span "- ospsip" at bounding box center [99, 16] width 40 height 22
type textarea "30595816994"
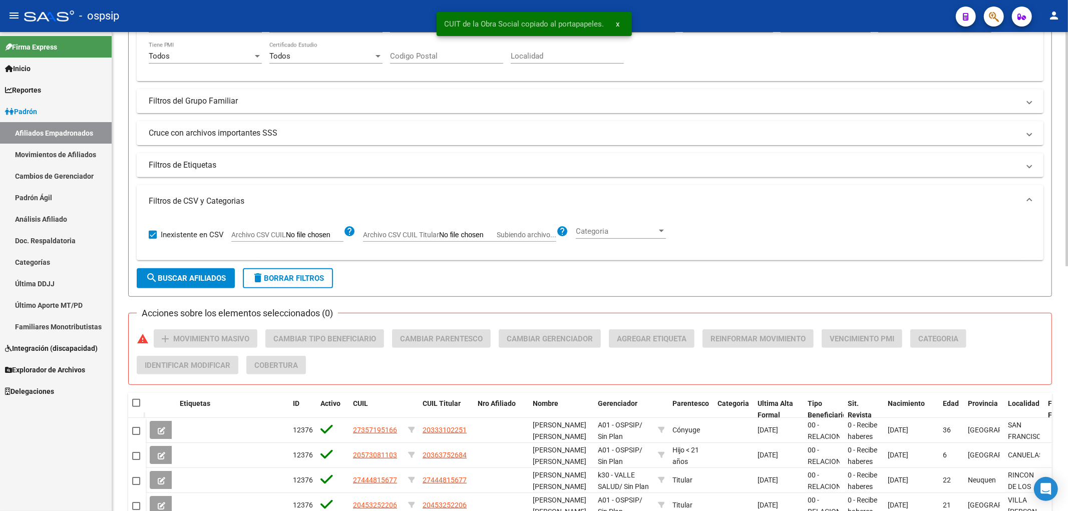
click at [470, 236] on input "Archivo CSV CUIL Titular Subiendo archivo..." at bounding box center [468, 235] width 58 height 9
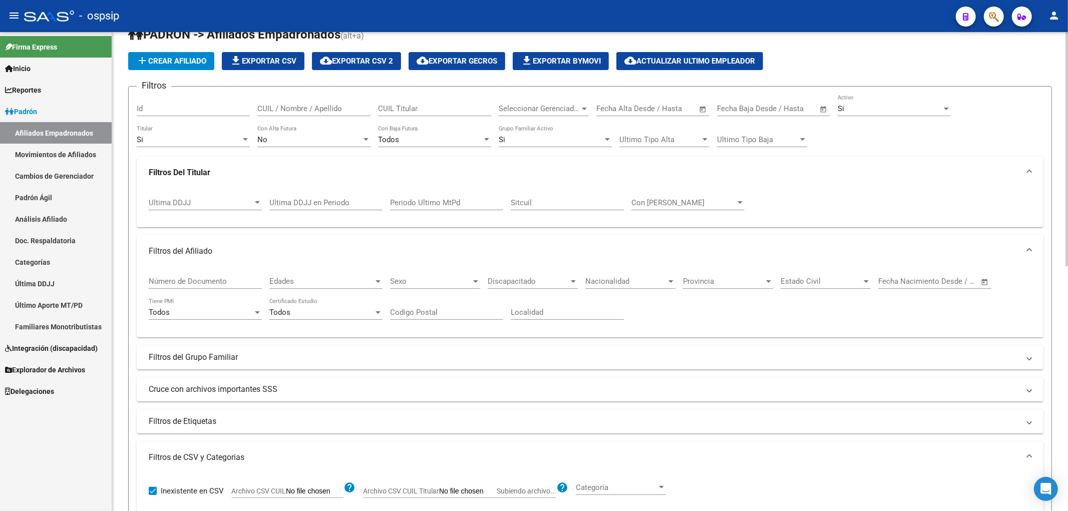
scroll to position [0, 0]
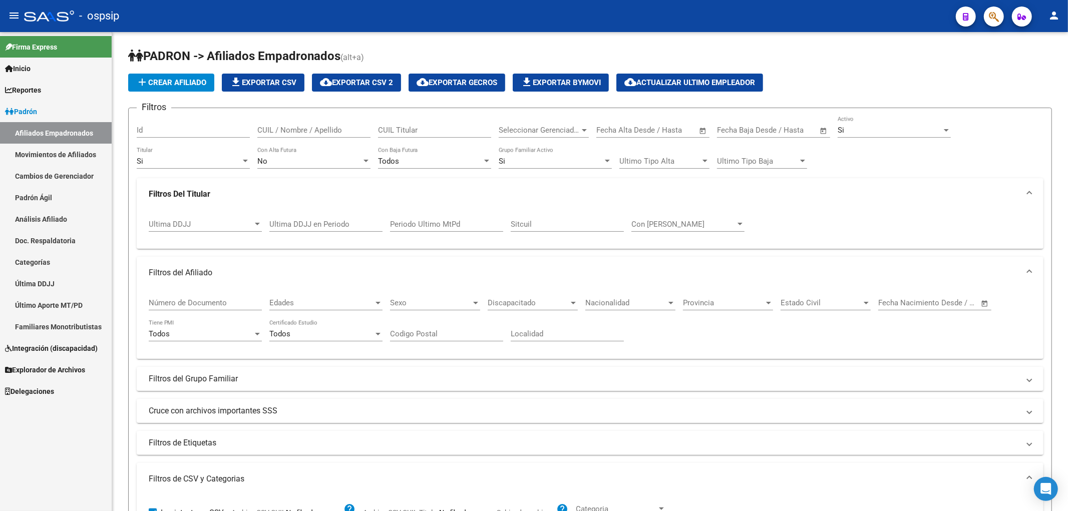
click at [71, 91] on link "Reportes" at bounding box center [56, 90] width 112 height 22
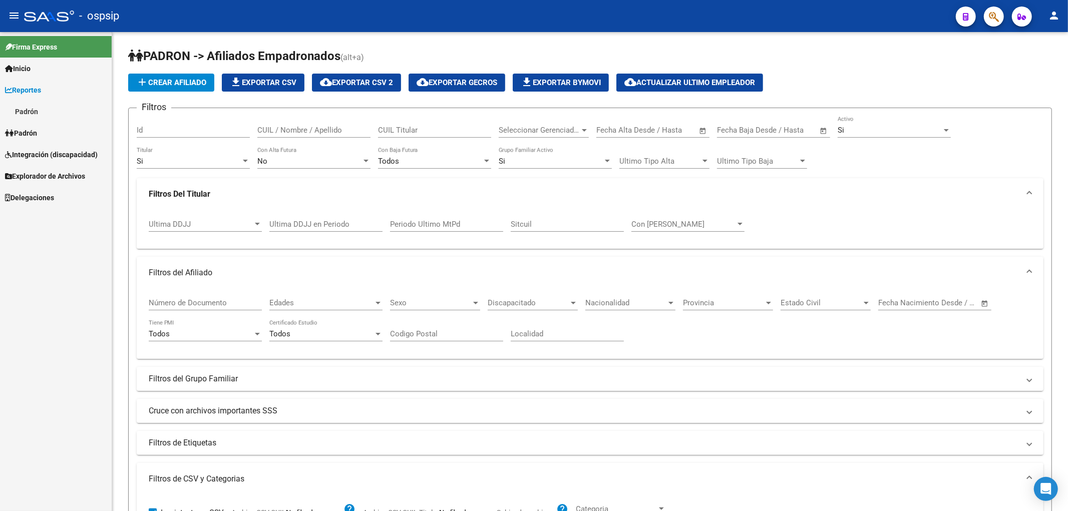
click at [68, 116] on link "Padrón" at bounding box center [56, 112] width 112 height 22
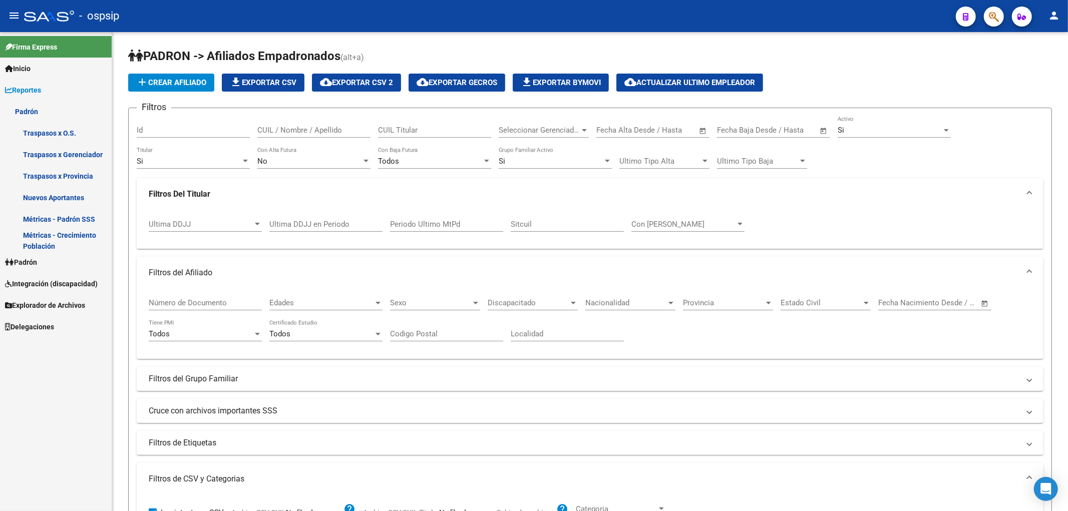
click at [69, 127] on link "Traspasos x O.S." at bounding box center [56, 133] width 112 height 22
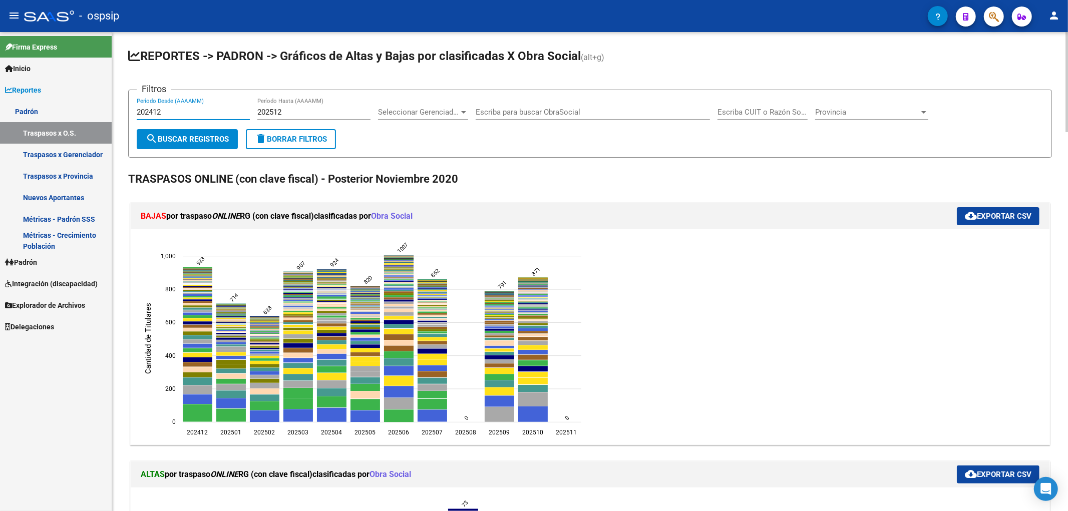
drag, startPoint x: 219, startPoint y: 112, endPoint x: 137, endPoint y: 113, distance: 82.1
click at [137, 113] on input "202412" at bounding box center [193, 112] width 113 height 9
type input "202510"
click at [295, 109] on input "202512" at bounding box center [313, 112] width 113 height 9
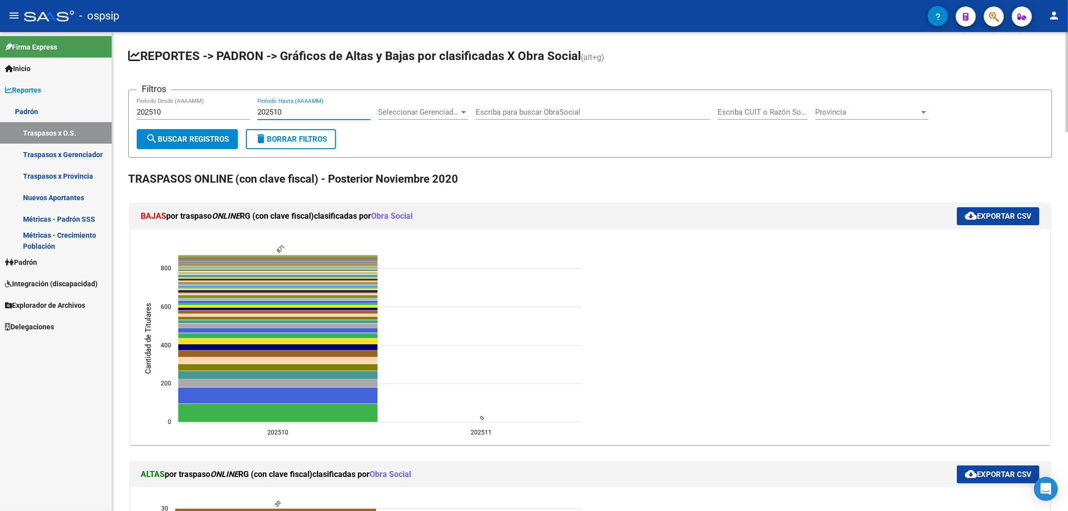
type input "202510"
click at [536, 221] on button "cloud_download Exportar CSV" at bounding box center [998, 216] width 83 height 18
click at [56, 264] on link "Padrón" at bounding box center [56, 262] width 112 height 22
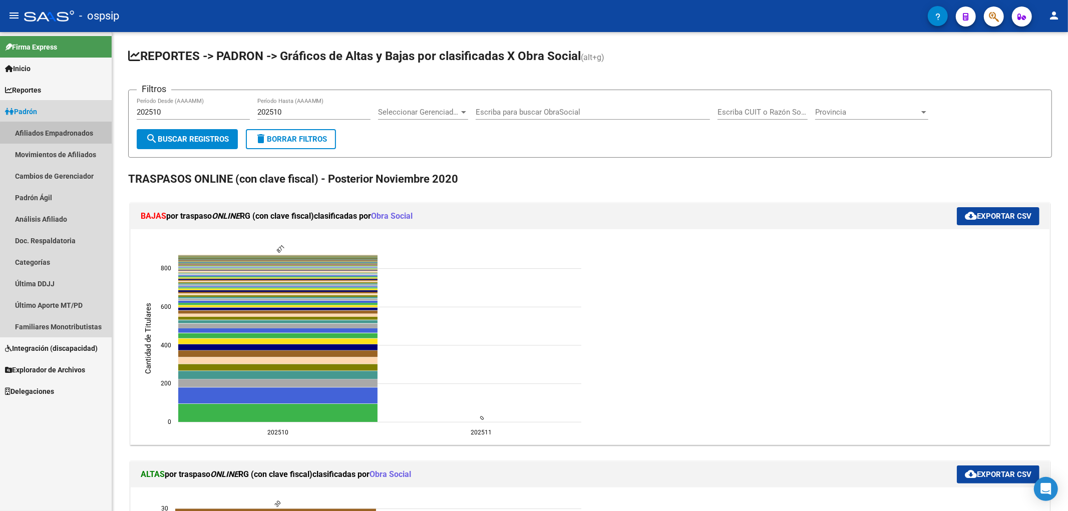
click at [76, 131] on link "Afiliados Empadronados" at bounding box center [56, 133] width 112 height 22
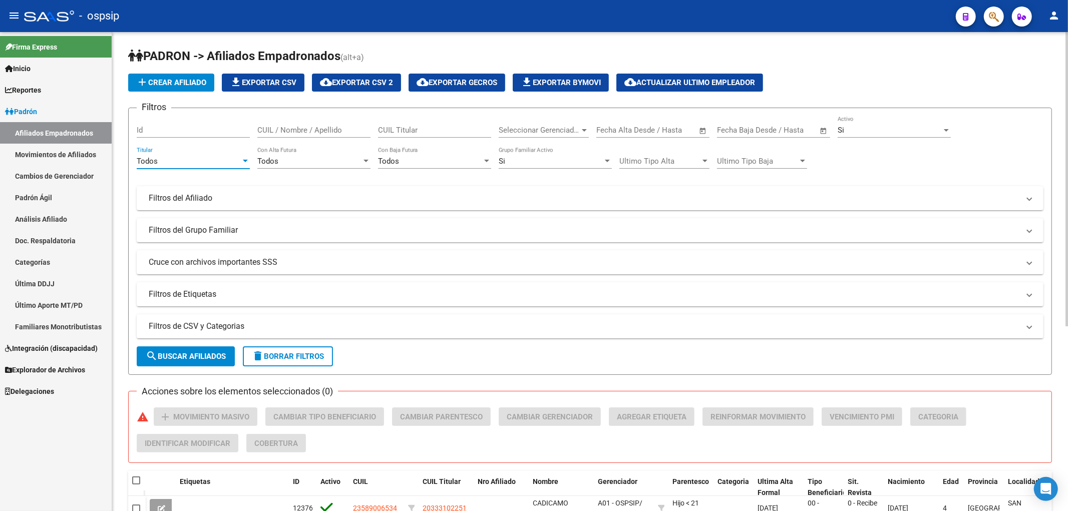
click at [182, 161] on div "Todos" at bounding box center [189, 161] width 104 height 9
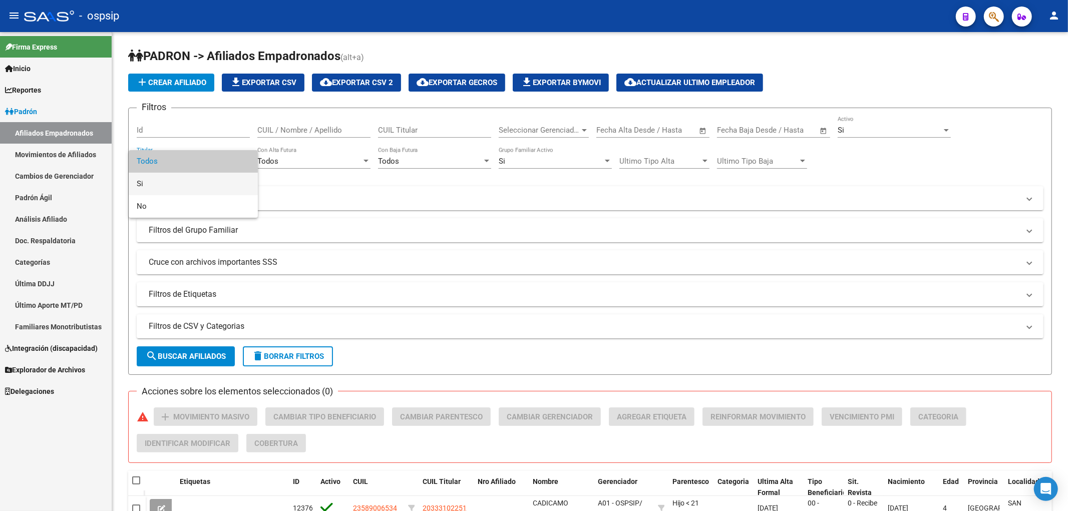
click at [178, 182] on span "Si" at bounding box center [193, 184] width 113 height 23
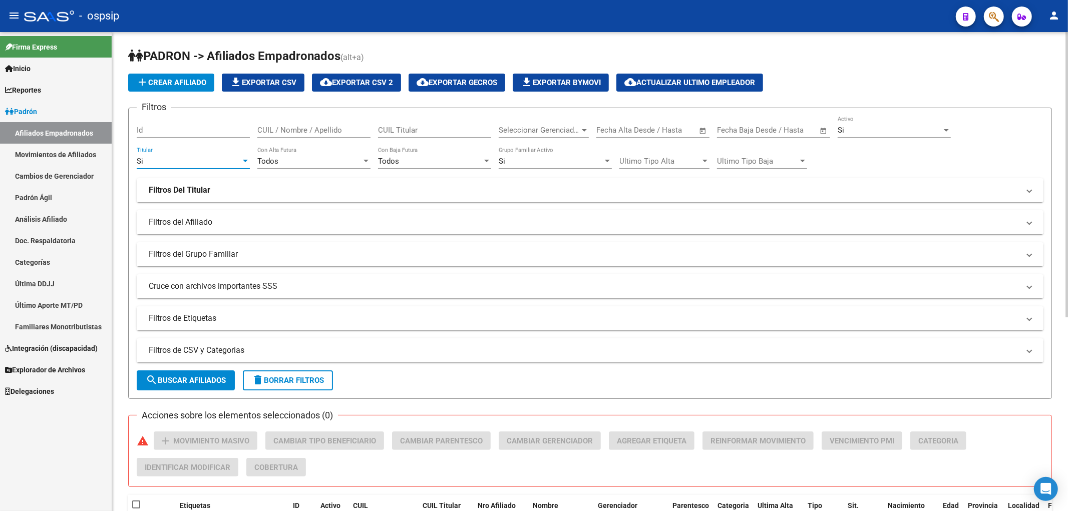
click at [406, 217] on mat-panel-title "Filtros del Afiliado" at bounding box center [584, 222] width 871 height 11
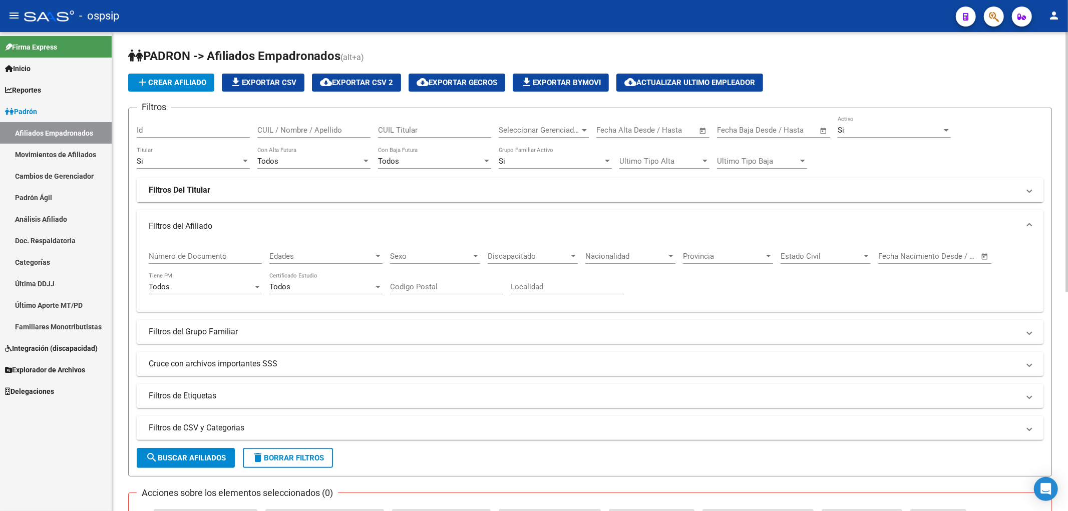
click at [399, 188] on mat-panel-title "Filtros Del Titular" at bounding box center [584, 190] width 871 height 11
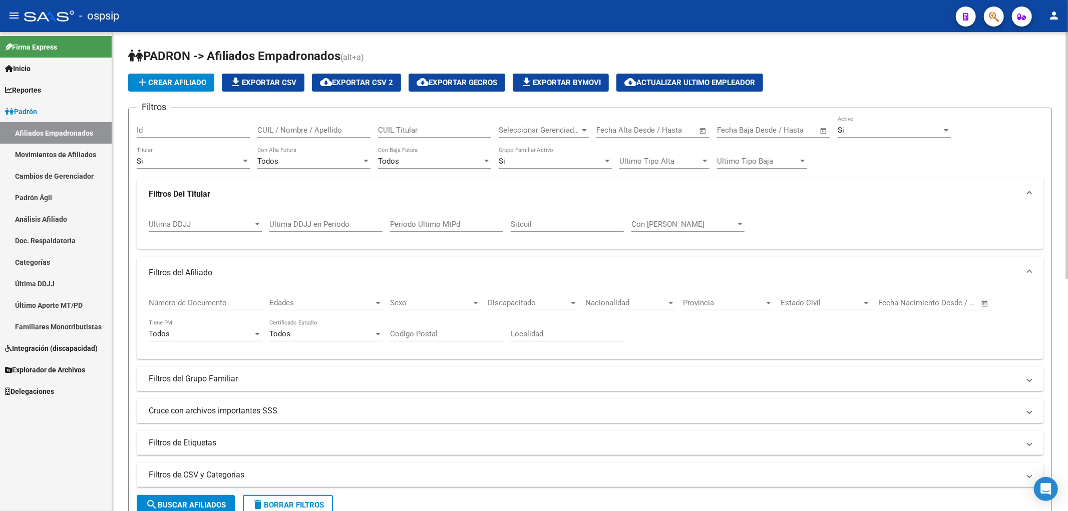
click at [317, 229] on input "Ultima DDJJ en Periodo" at bounding box center [325, 224] width 113 height 9
click at [221, 223] on span "Ultima DDJJ" at bounding box center [201, 224] width 104 height 9
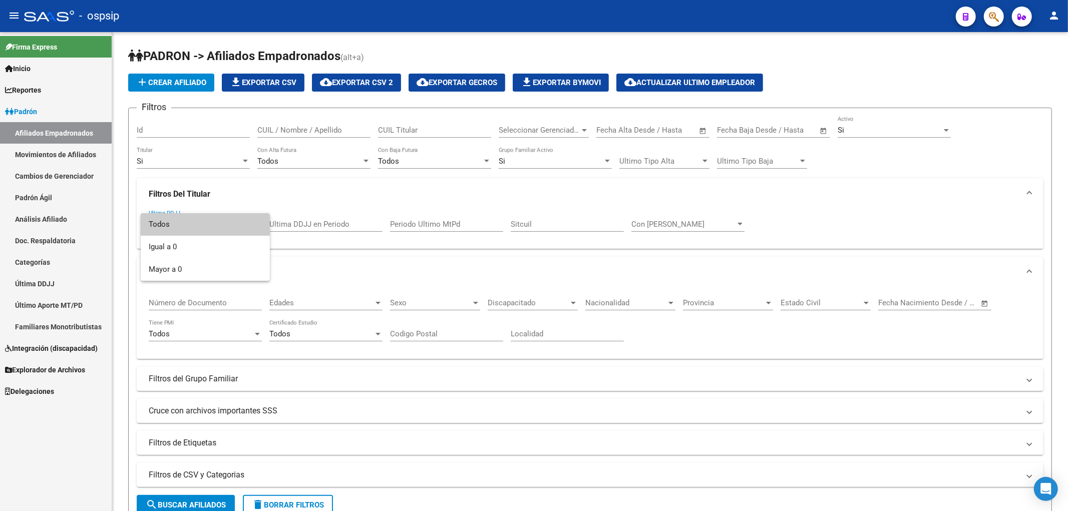
click at [223, 223] on span "Todos" at bounding box center [205, 224] width 113 height 23
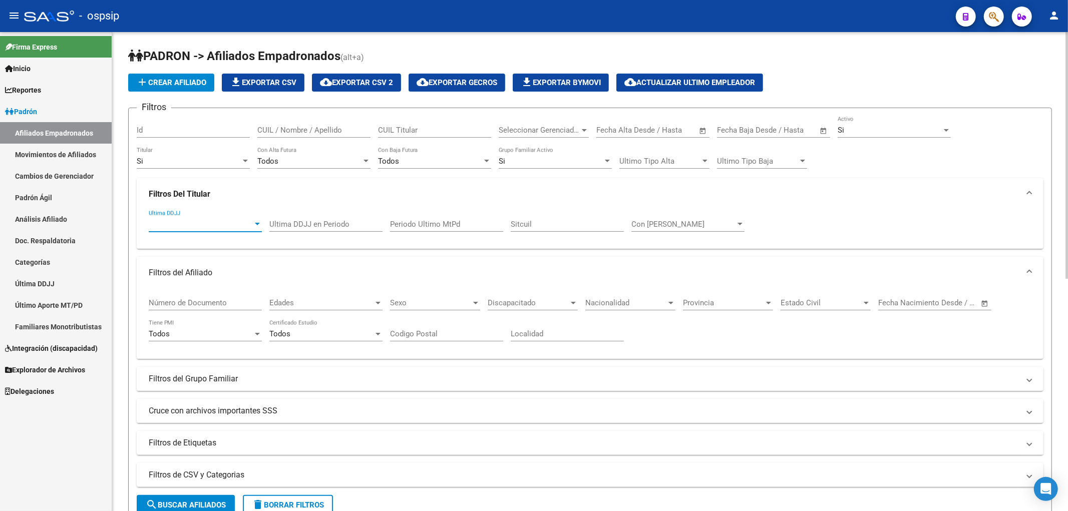
click at [215, 220] on span "Ultima DDJJ" at bounding box center [201, 224] width 104 height 9
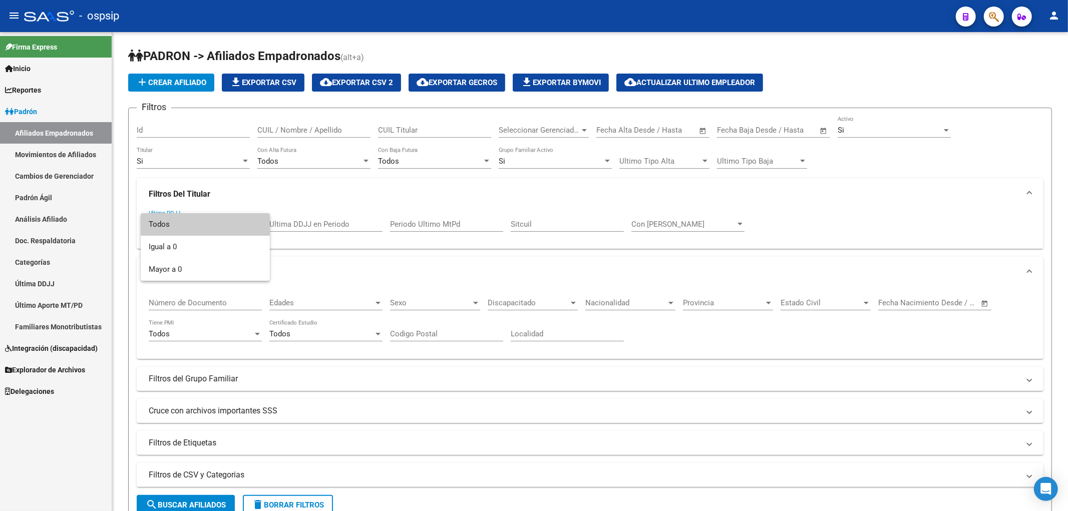
click at [215, 226] on span "Todos" at bounding box center [205, 224] width 113 height 23
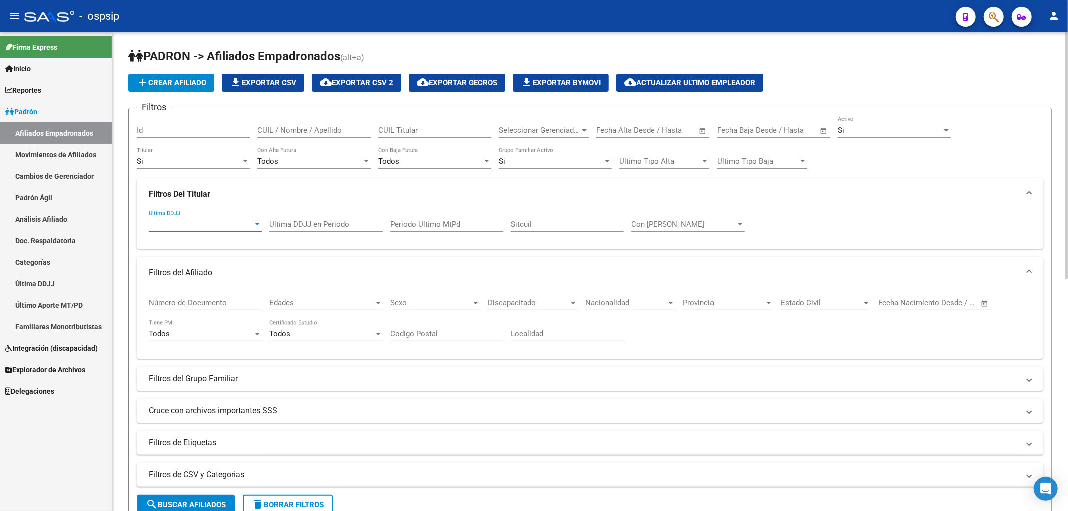
scroll to position [167, 0]
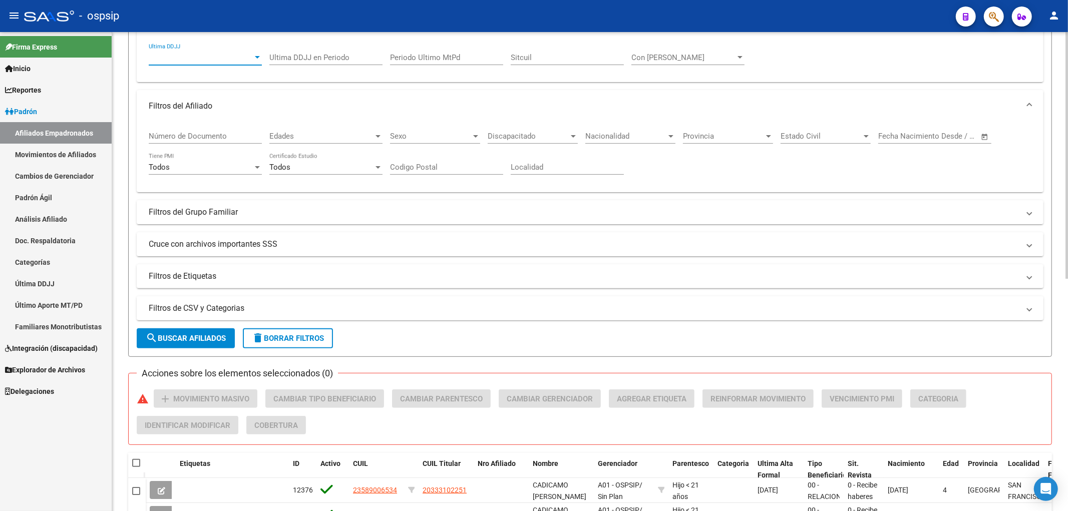
click at [316, 313] on mat-panel-title "Filtros de CSV y Categorias" at bounding box center [584, 308] width 871 height 11
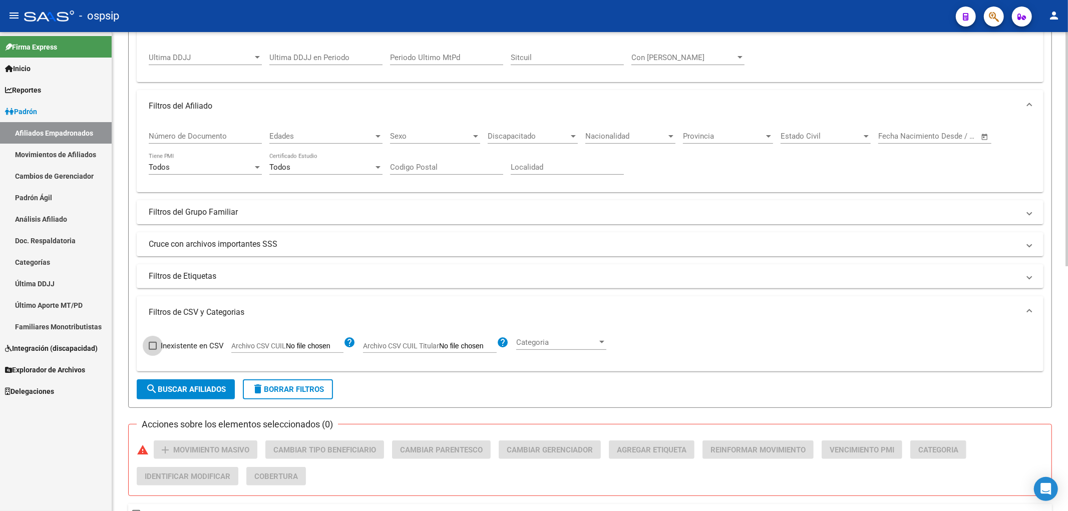
click at [159, 347] on label "Inexistente en CSV" at bounding box center [186, 346] width 75 height 12
click at [153, 350] on input "Inexistente en CSV" at bounding box center [152, 350] width 1 height 1
checkbox input "true"
click at [455, 349] on input "Archivo CSV CUIL Titular" at bounding box center [468, 346] width 58 height 9
type input "C:\fakepath\Bajas.csv"
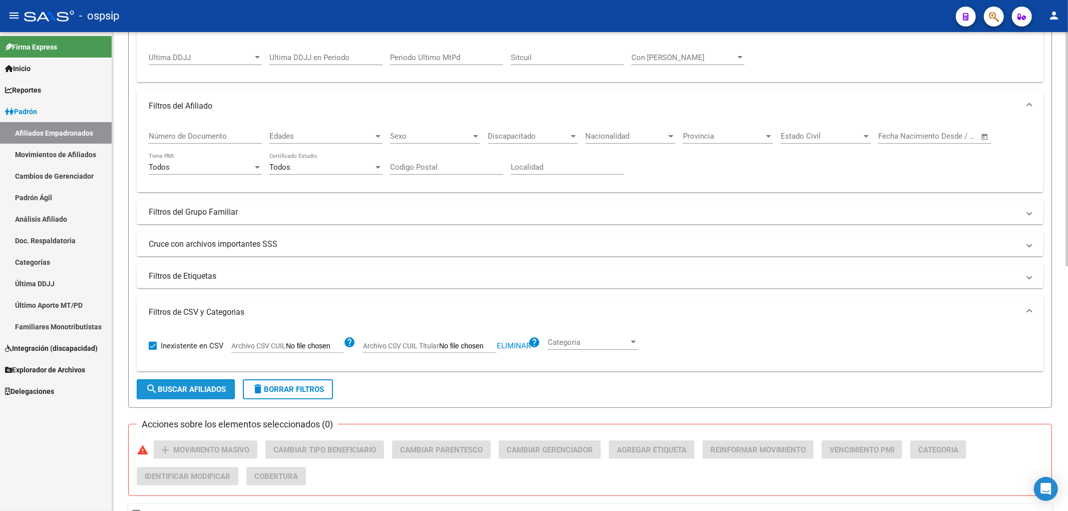
click at [207, 389] on span "search Buscar Afiliados" at bounding box center [186, 389] width 80 height 9
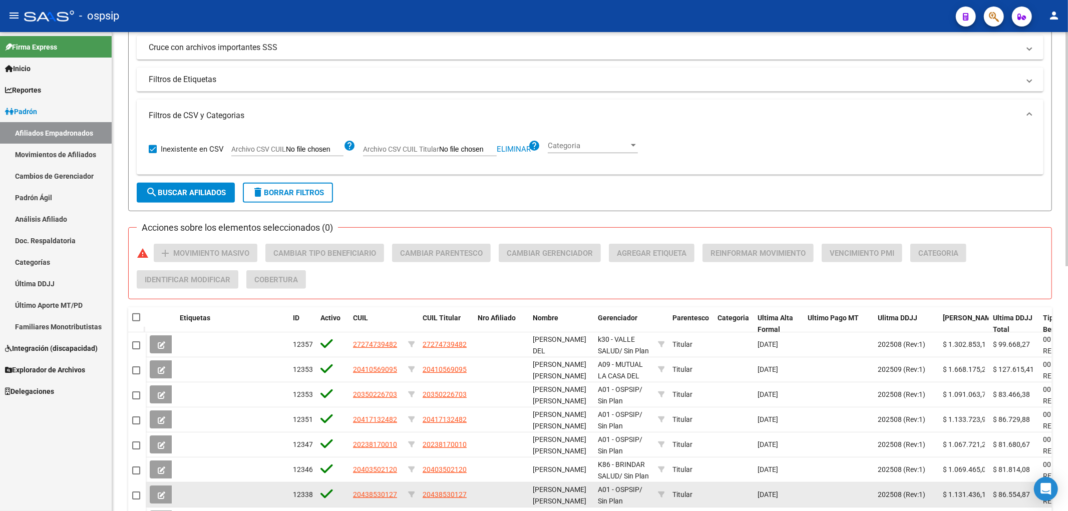
scroll to position [502, 0]
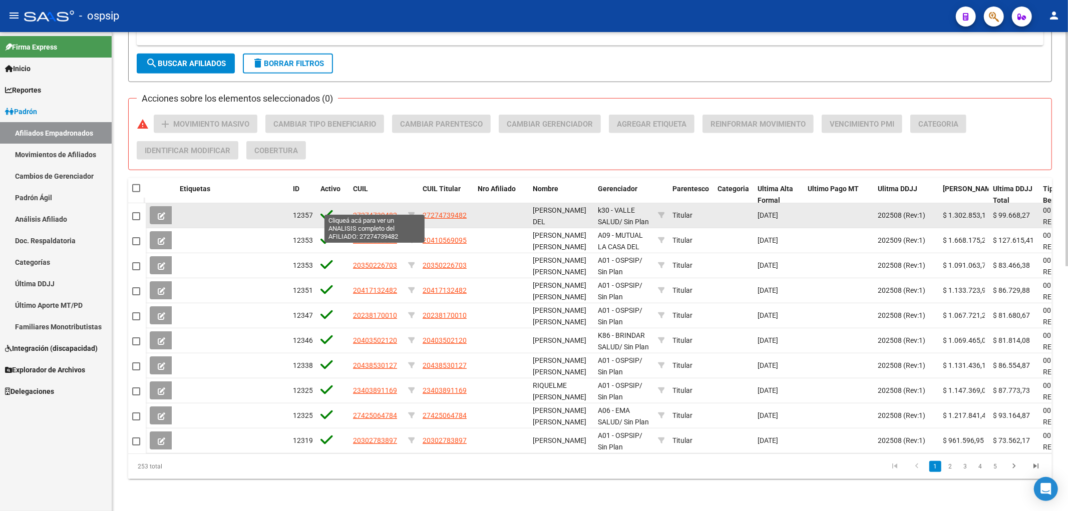
click at [383, 211] on span "27274739482" at bounding box center [375, 215] width 44 height 8
type textarea "27274739482"
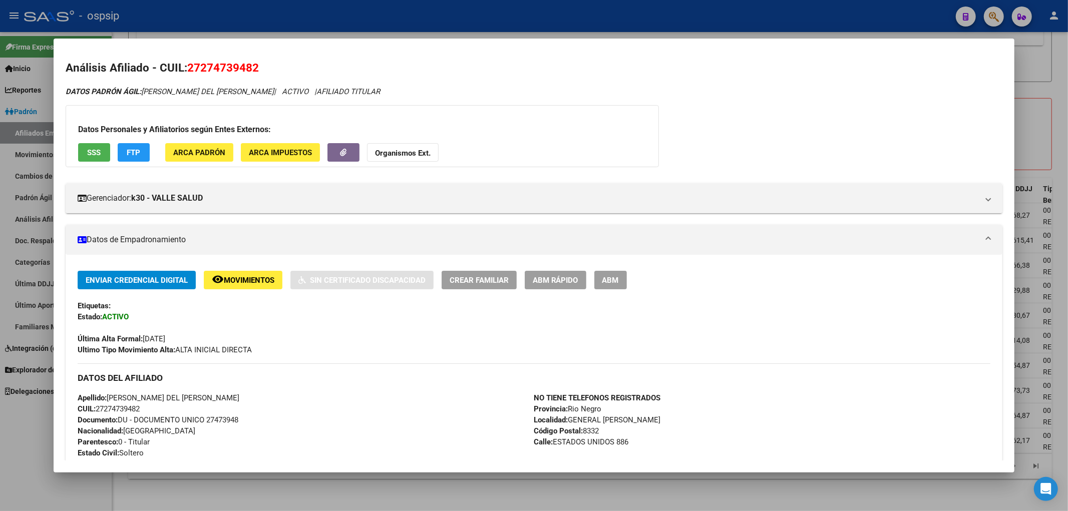
click at [136, 156] on span "FTP" at bounding box center [134, 152] width 14 height 9
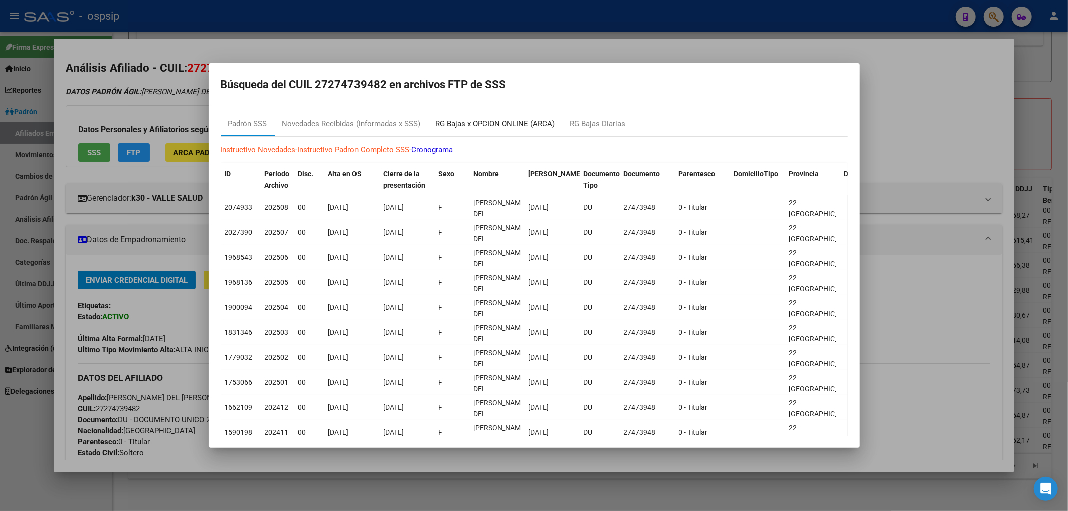
click at [503, 123] on div "RG Bajas x OPCION ONLINE (ARCA)" at bounding box center [496, 124] width 120 height 12
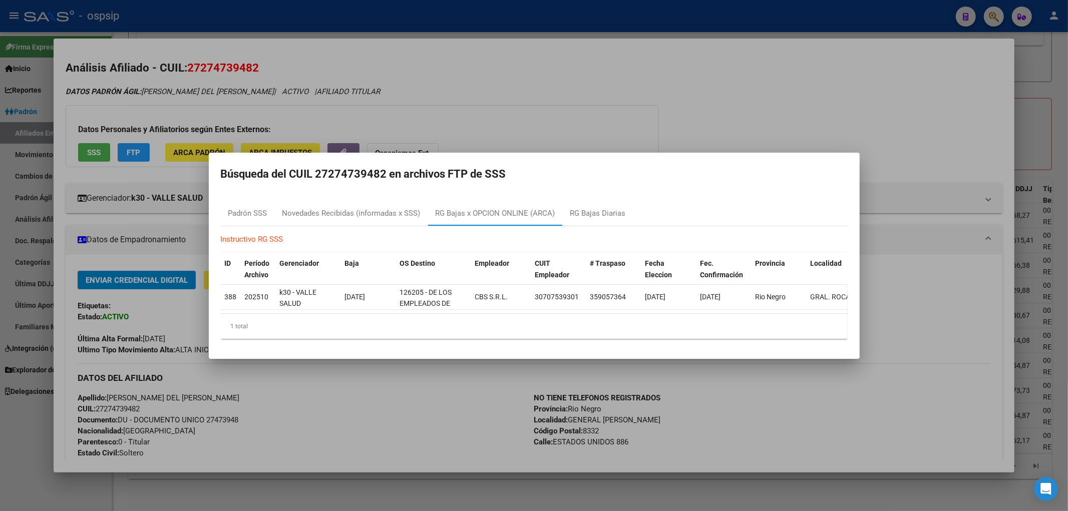
click at [536, 29] on div at bounding box center [534, 255] width 1068 height 511
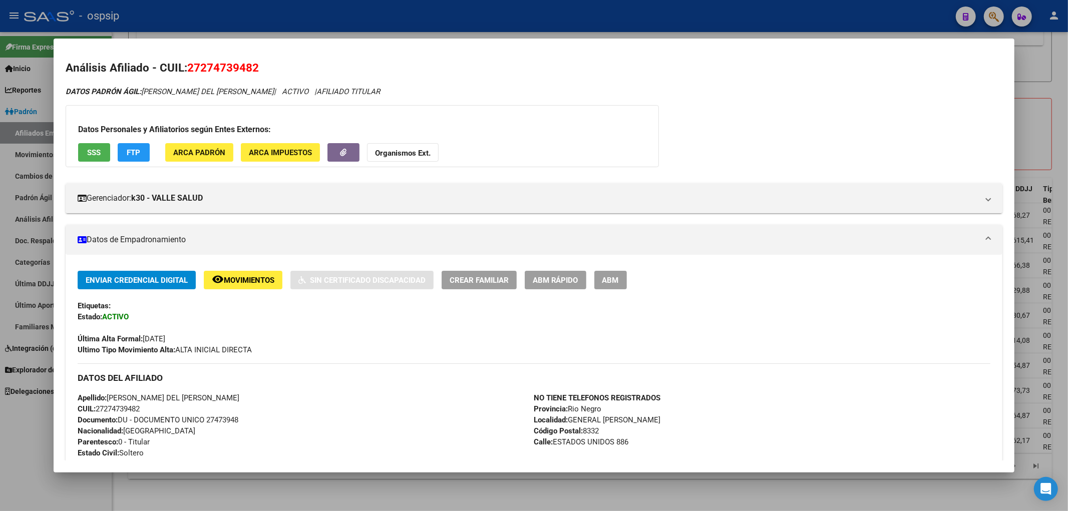
click at [536, 24] on div at bounding box center [534, 255] width 1068 height 511
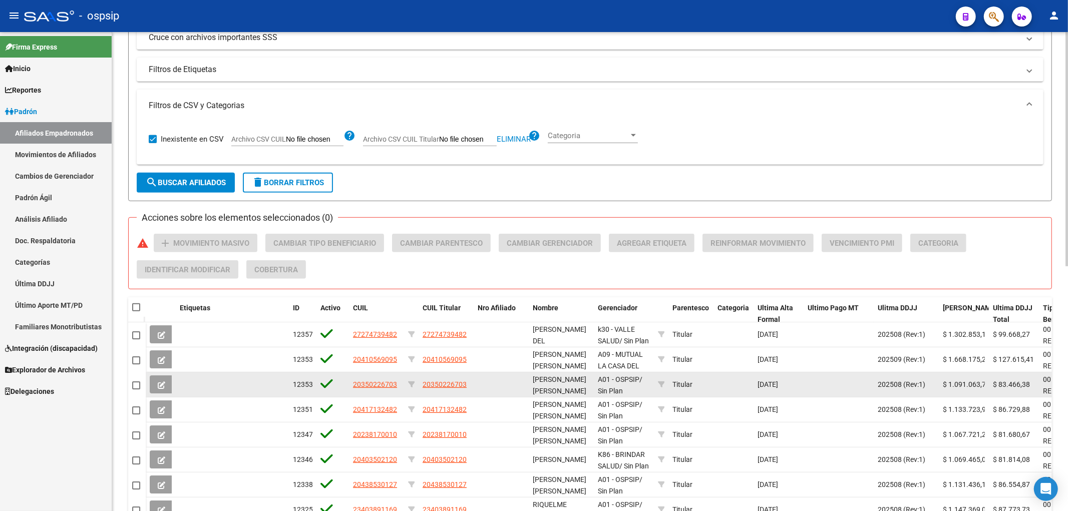
scroll to position [391, 0]
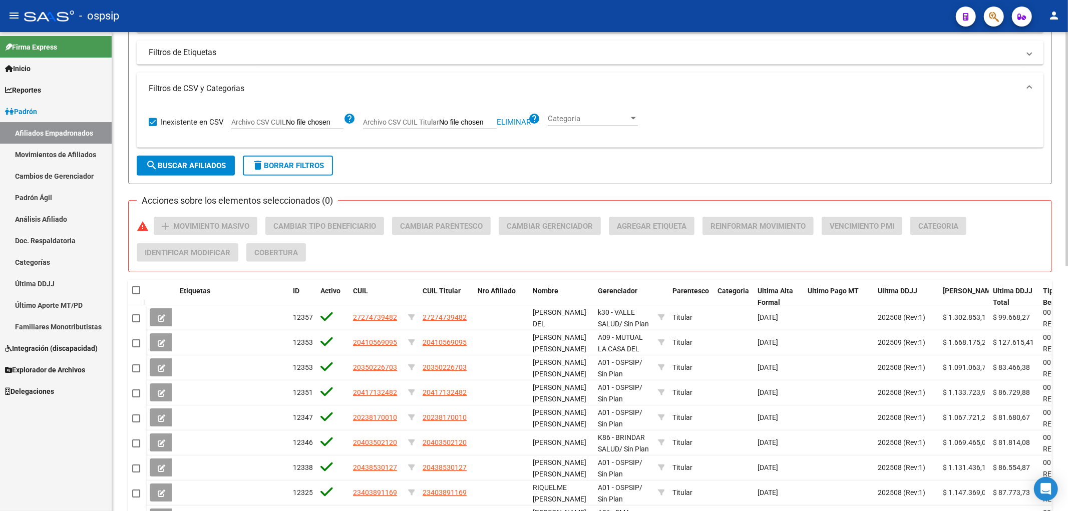
click at [132, 292] on span at bounding box center [136, 290] width 8 height 8
click at [136, 294] on input "checkbox" at bounding box center [136, 294] width 1 height 1
checkbox input "true"
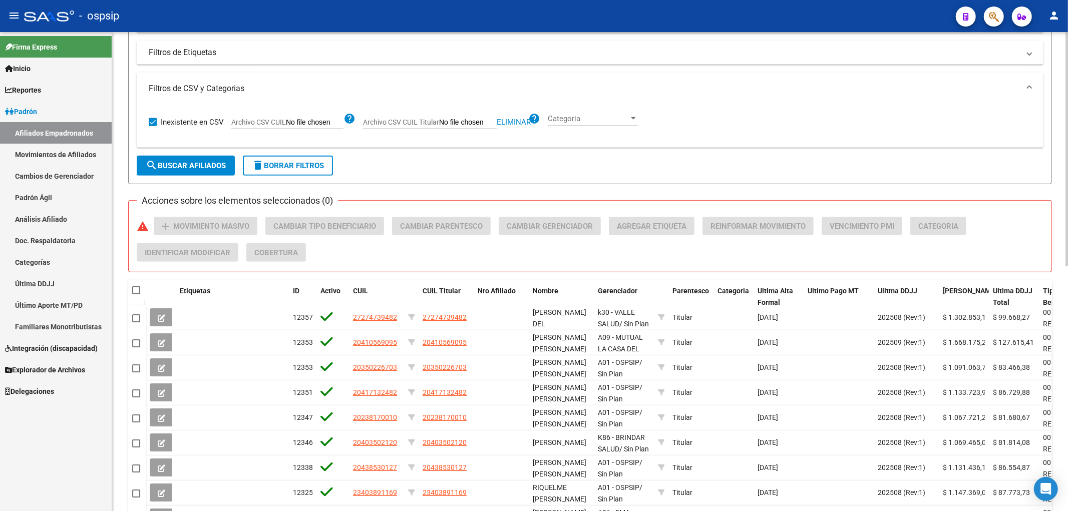
checkbox input "true"
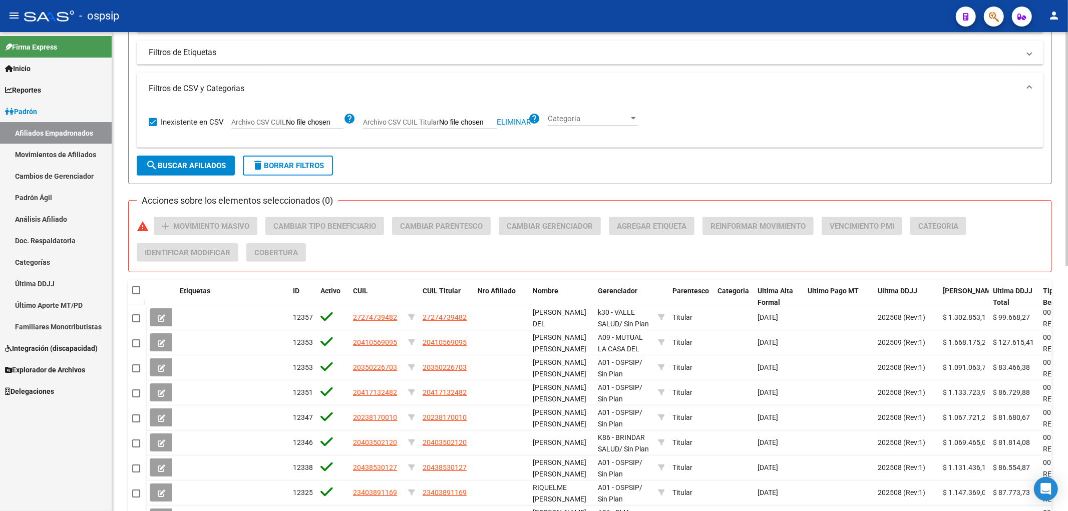
checkbox input "true"
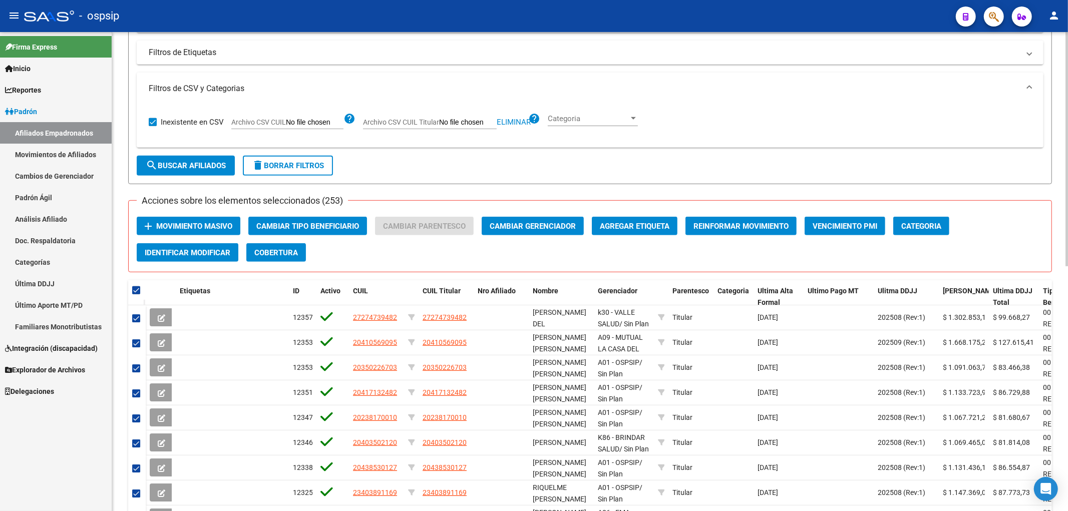
click at [224, 228] on span "Movimiento Masivo" at bounding box center [194, 226] width 76 height 9
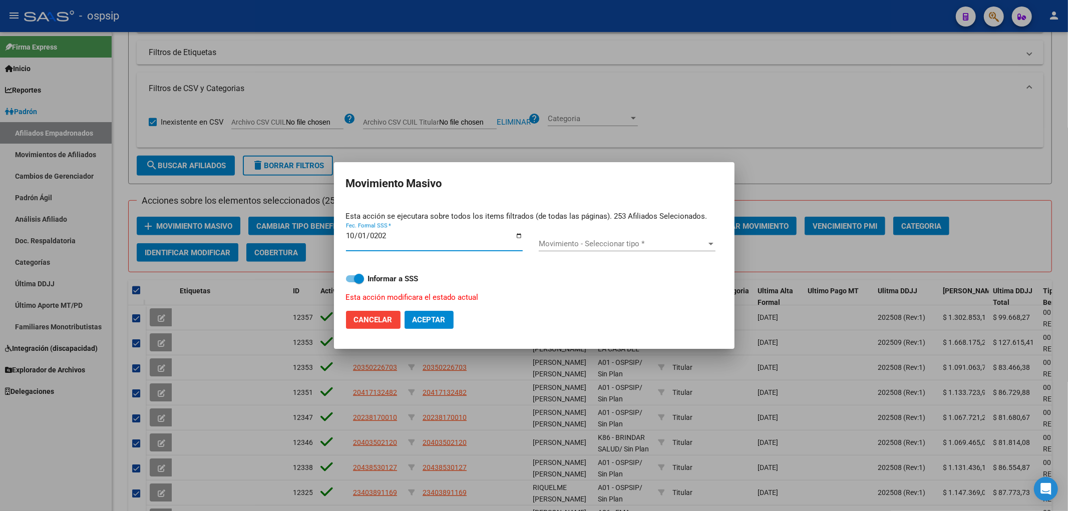
type input "[DATE]"
click at [536, 247] on span "Movimiento - Seleccionar tipo *" at bounding box center [623, 243] width 168 height 9
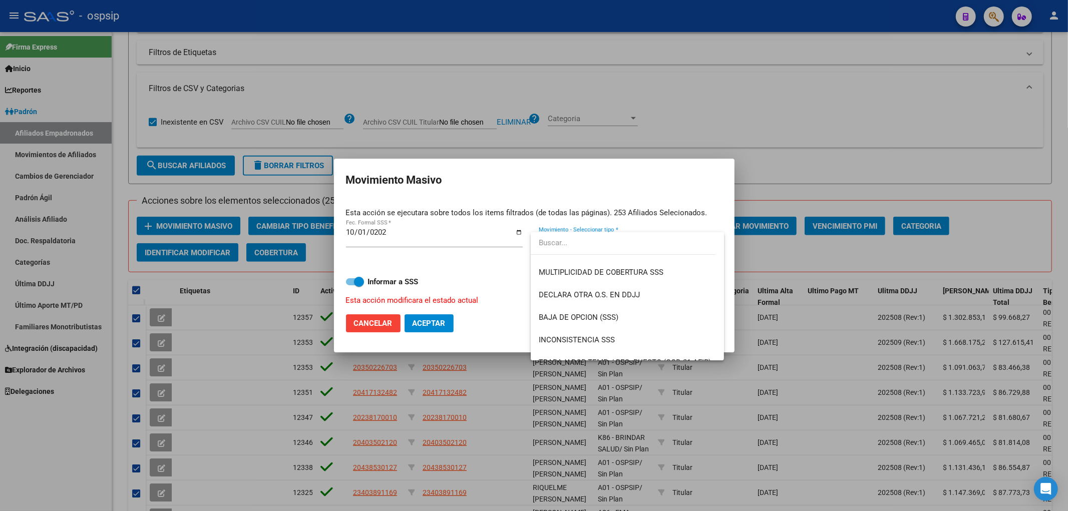
scroll to position [389, 0]
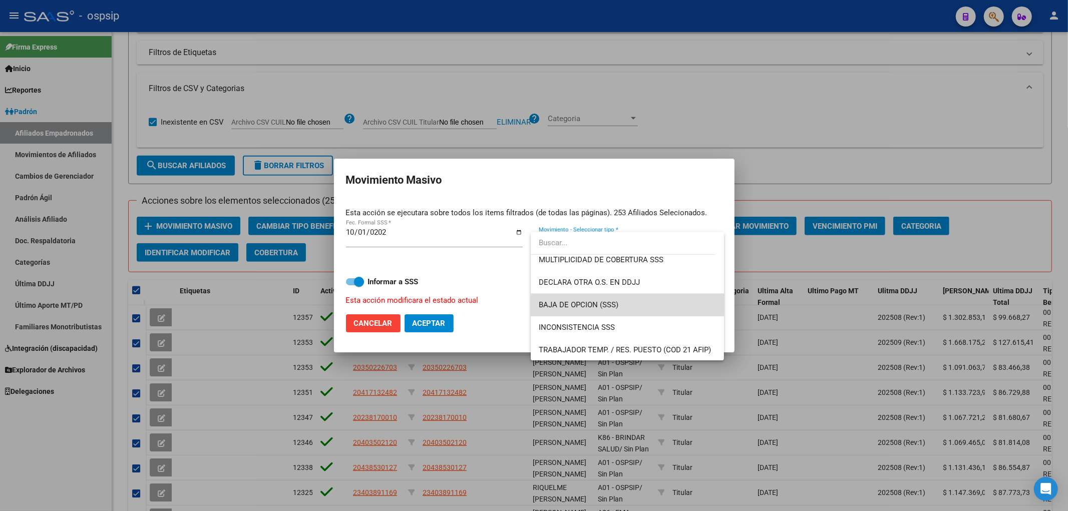
click at [536, 311] on span "BAJA DE OPCION (SSS)" at bounding box center [627, 305] width 177 height 23
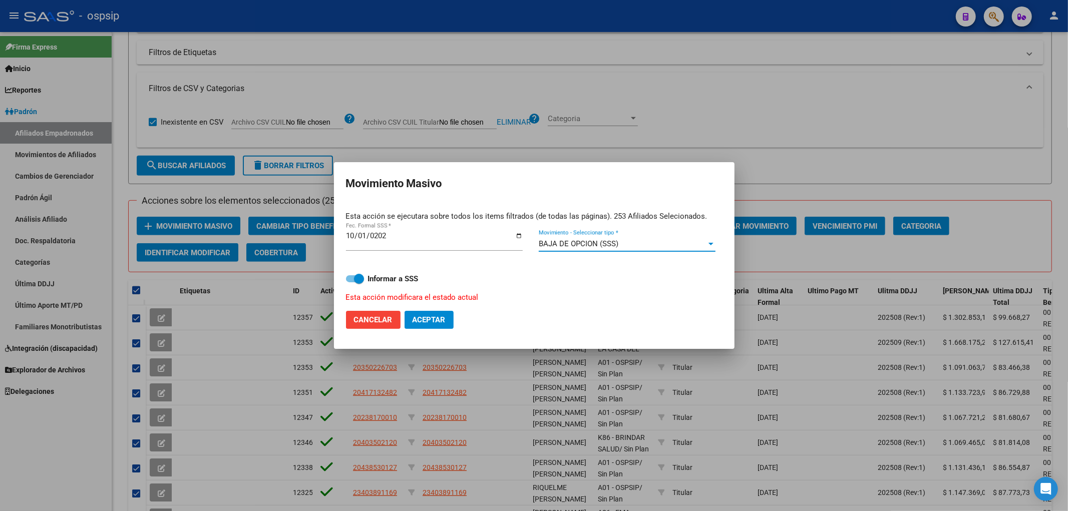
click at [438, 321] on span "Aceptar" at bounding box center [429, 319] width 33 height 9
checkbox input "false"
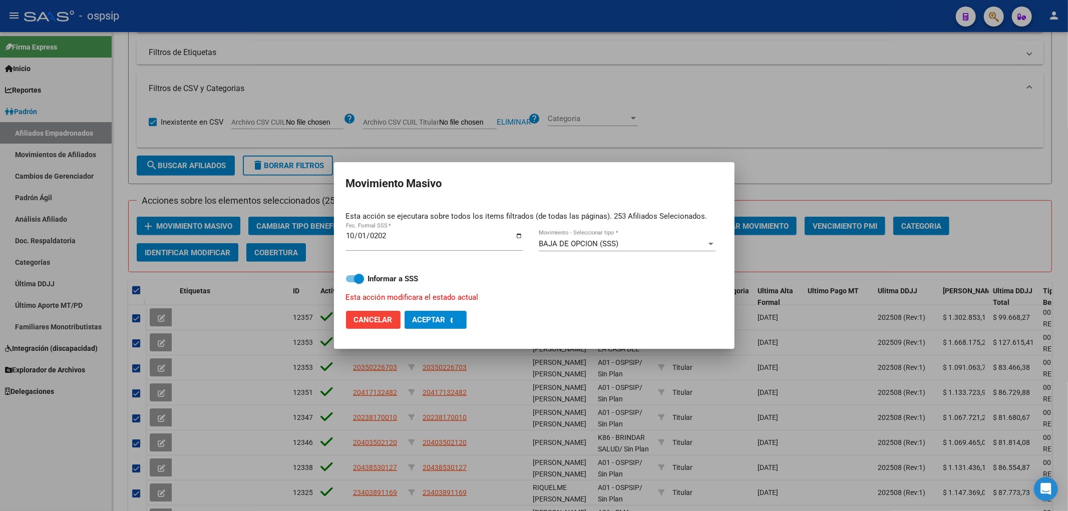
checkbox input "false"
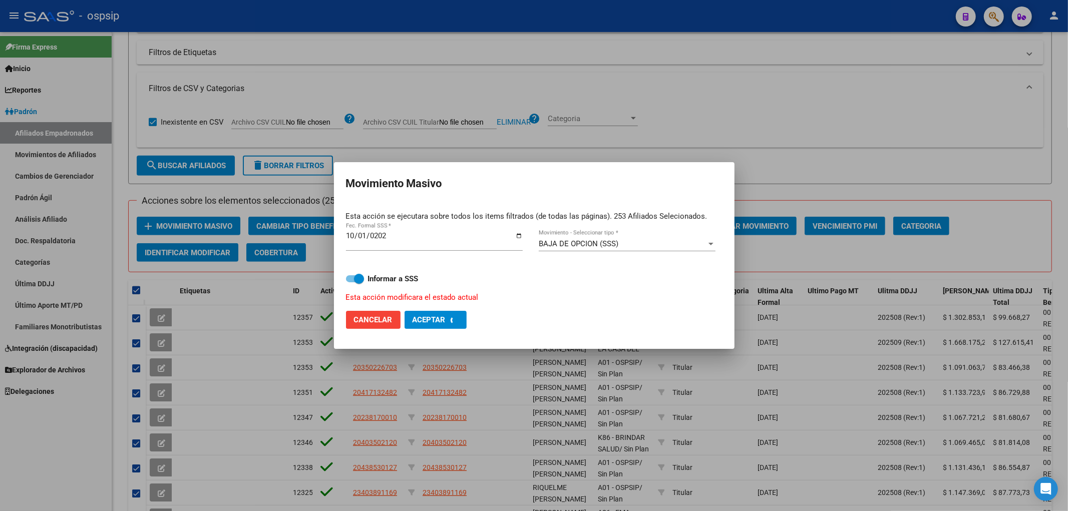
checkbox input "false"
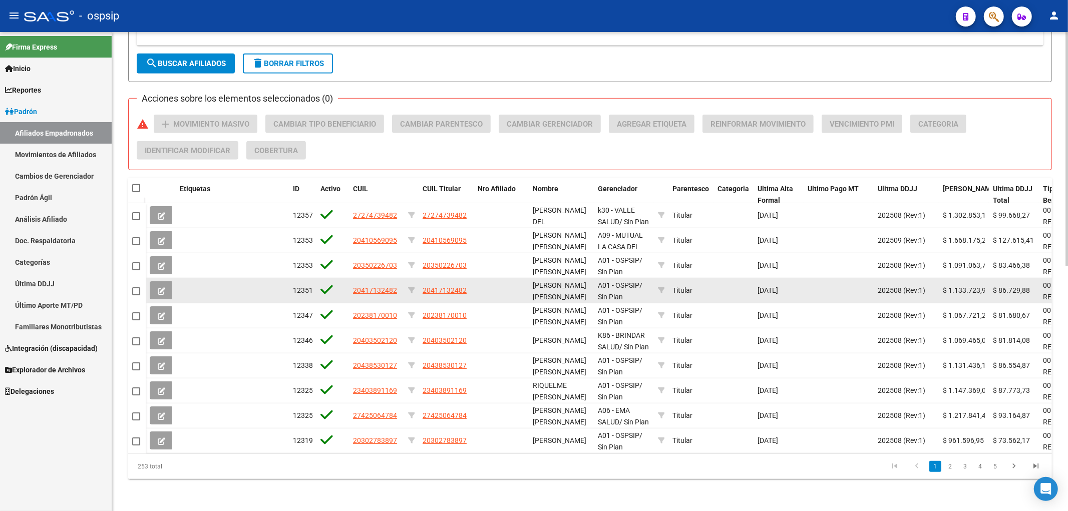
scroll to position [502, 0]
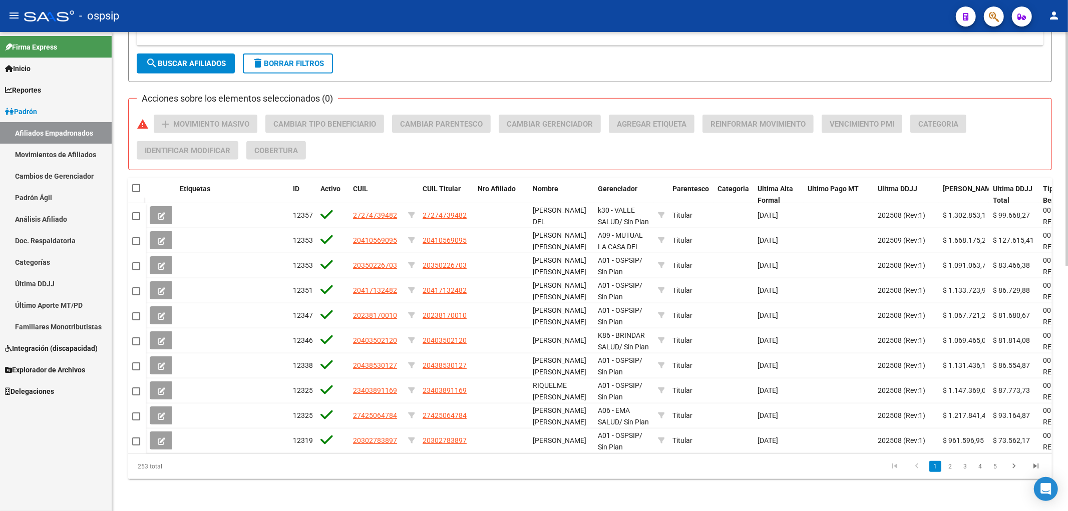
click at [138, 184] on span at bounding box center [136, 188] width 8 height 8
click at [136, 192] on input "checkbox" at bounding box center [136, 192] width 1 height 1
checkbox input "true"
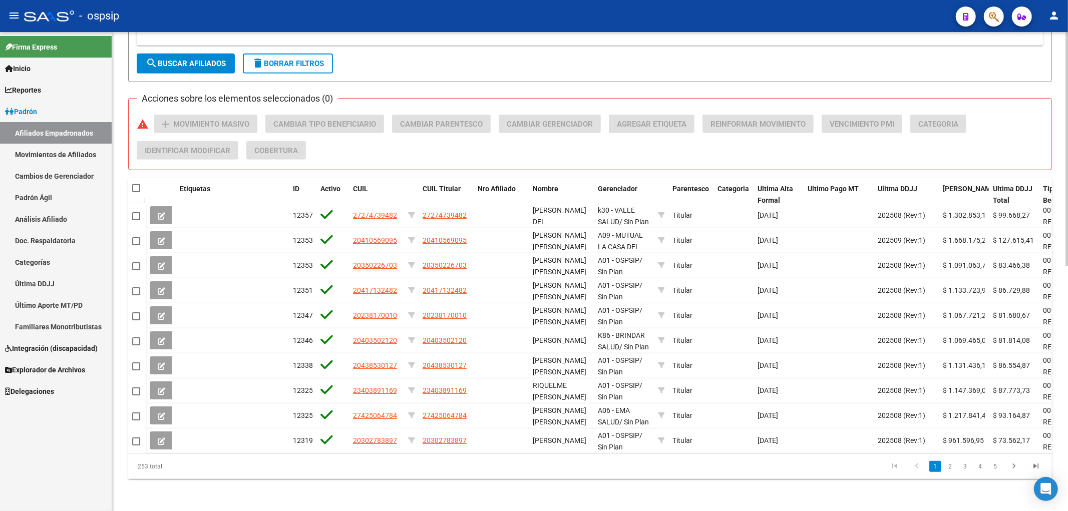
checkbox input "true"
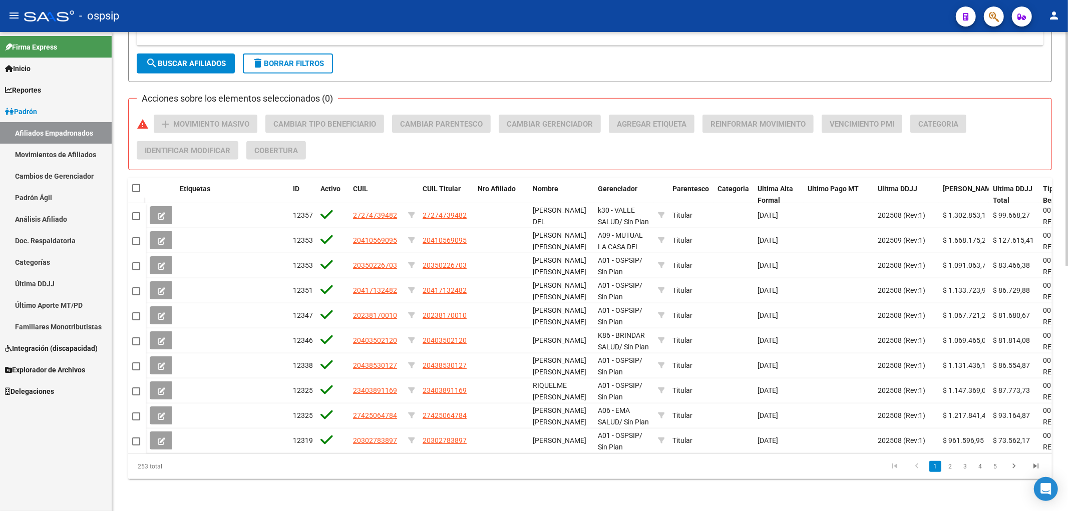
checkbox input "true"
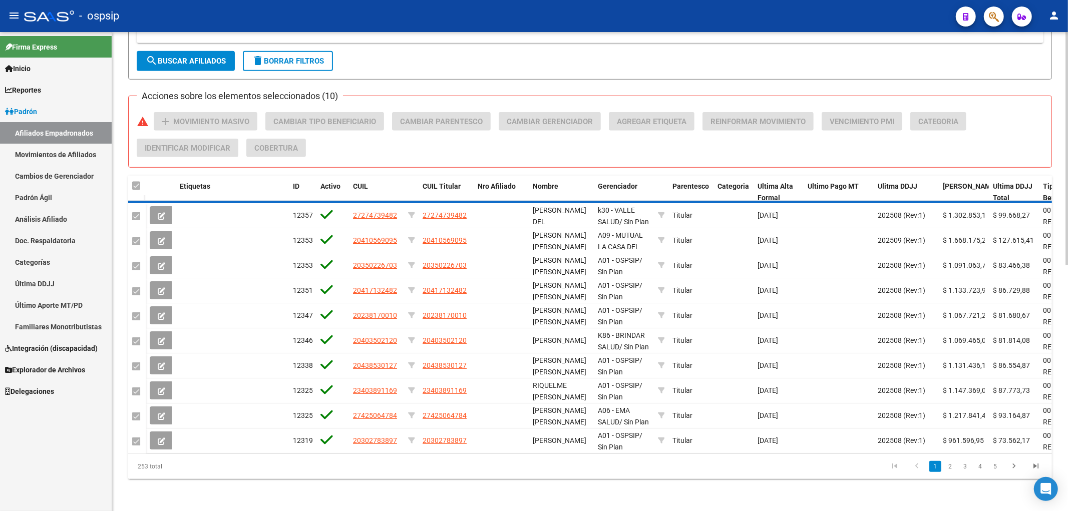
checkbox input "false"
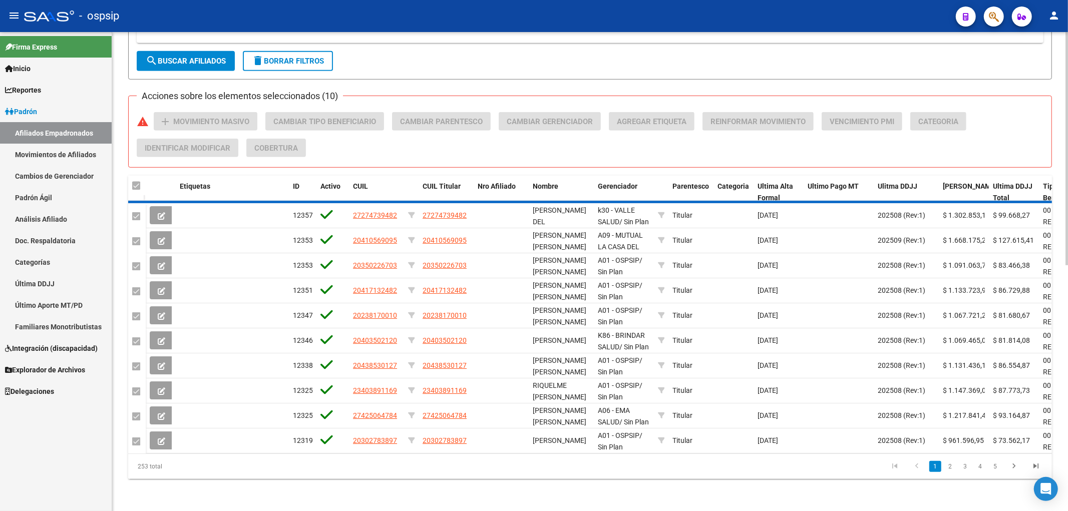
checkbox input "false"
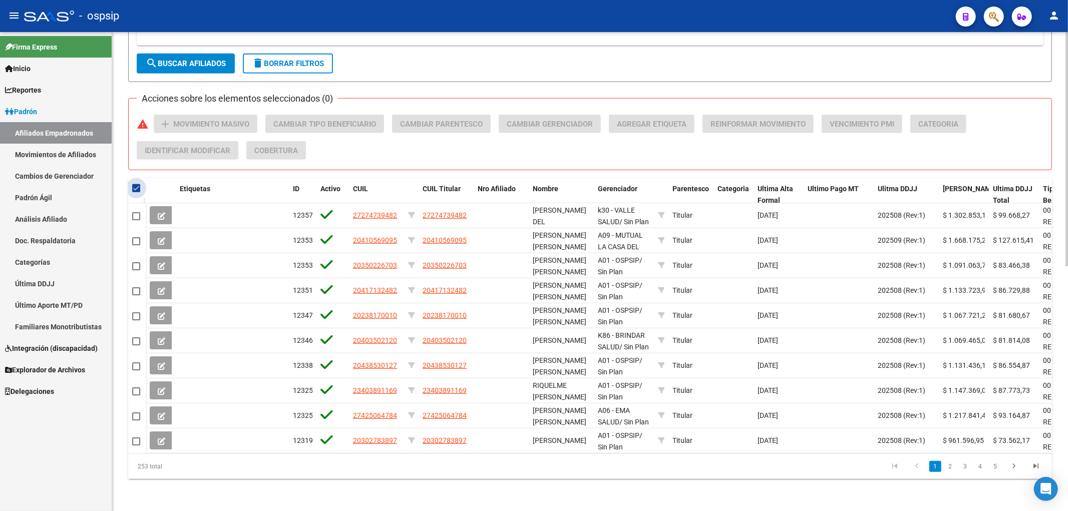
click at [134, 184] on span at bounding box center [136, 188] width 8 height 8
click at [136, 192] on input "checkbox" at bounding box center [136, 192] width 1 height 1
click at [134, 184] on span at bounding box center [136, 188] width 8 height 8
click at [136, 192] on input "checkbox" at bounding box center [136, 192] width 1 height 1
checkbox input "true"
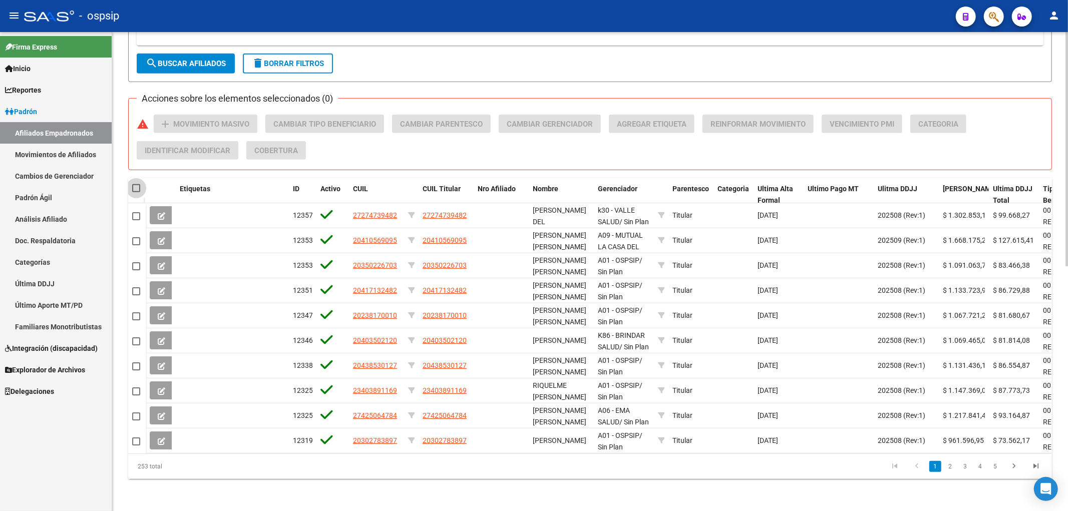
checkbox input "true"
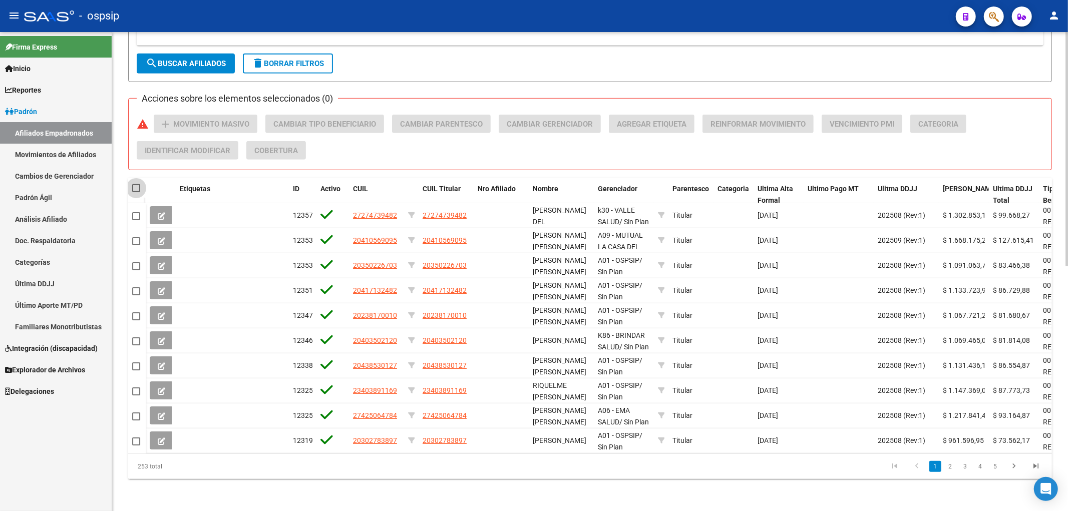
checkbox input "true"
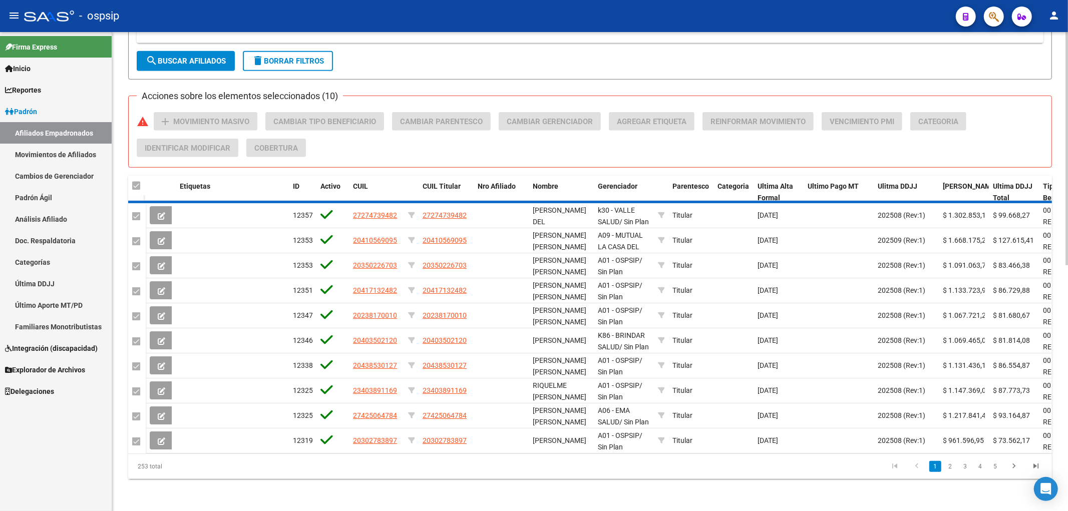
checkbox input "false"
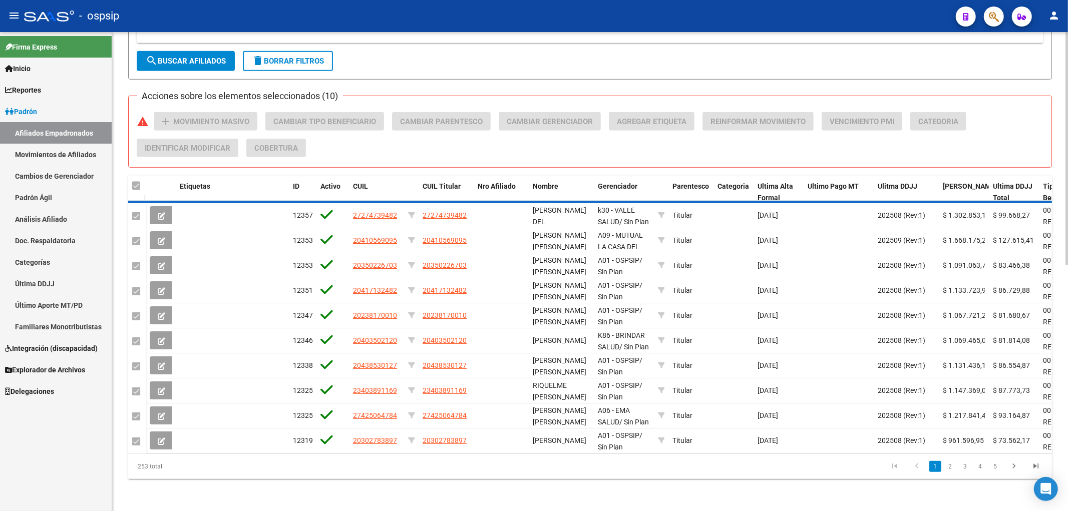
checkbox input "false"
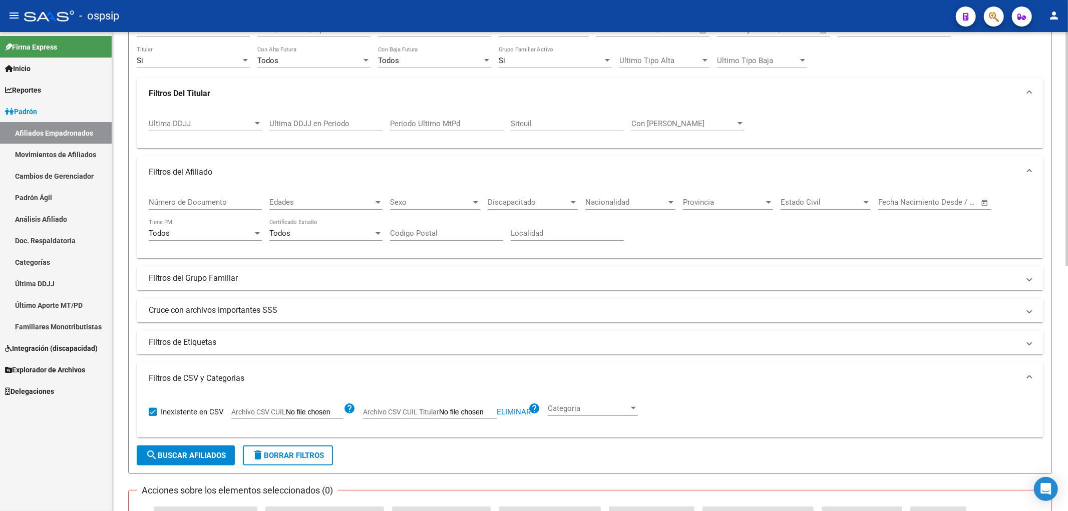
scroll to position [0, 0]
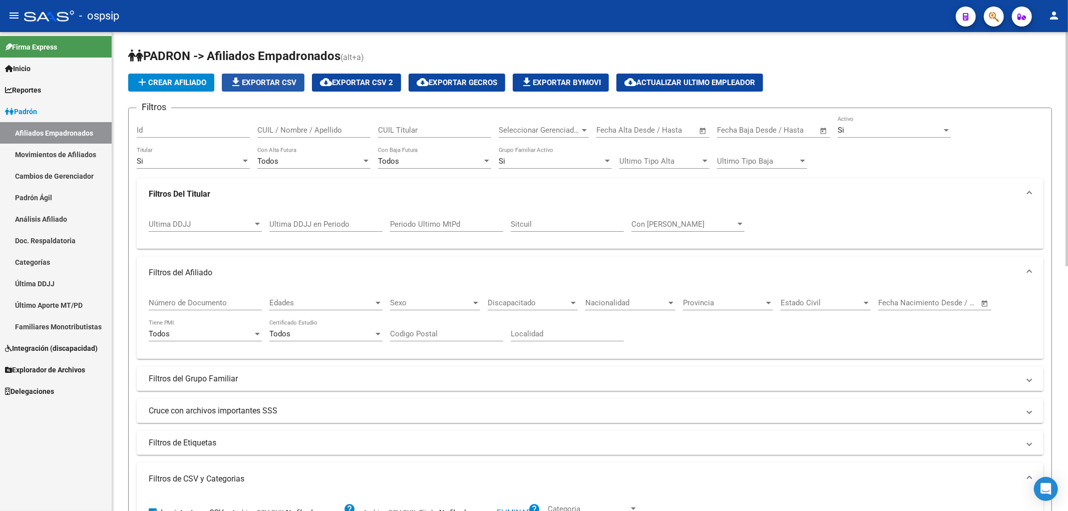
click at [267, 85] on span "file_download Exportar CSV" at bounding box center [263, 82] width 67 height 9
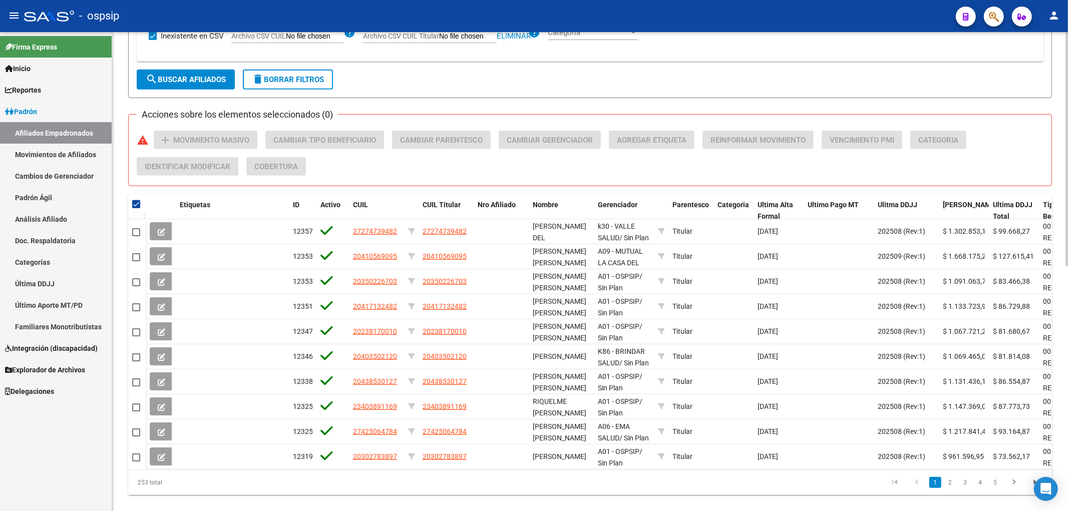
scroll to position [502, 0]
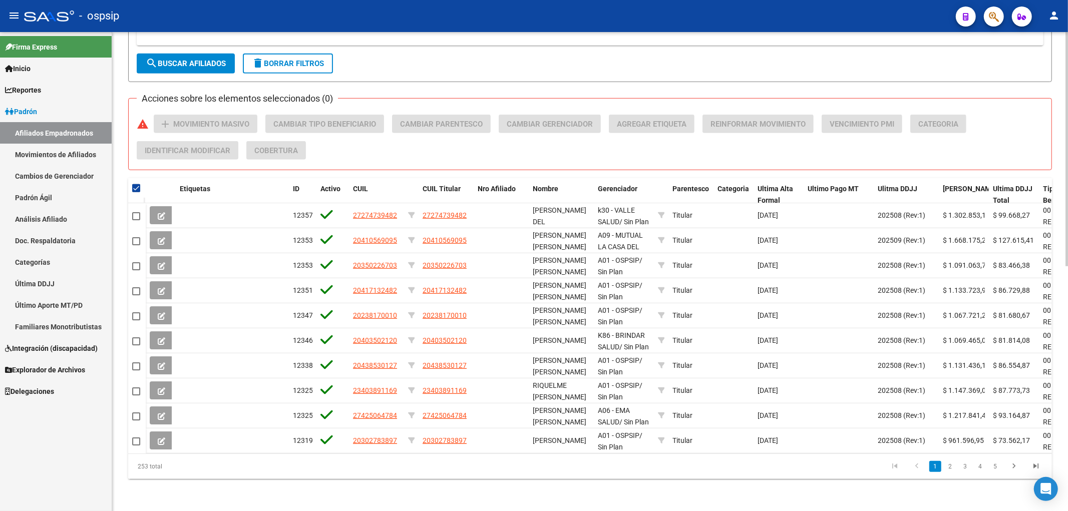
click at [136, 184] on span at bounding box center [136, 188] width 8 height 8
click at [136, 192] on input "checkbox" at bounding box center [136, 192] width 1 height 1
click at [138, 184] on span at bounding box center [136, 188] width 8 height 8
click at [136, 192] on input "checkbox" at bounding box center [136, 192] width 1 height 1
checkbox input "true"
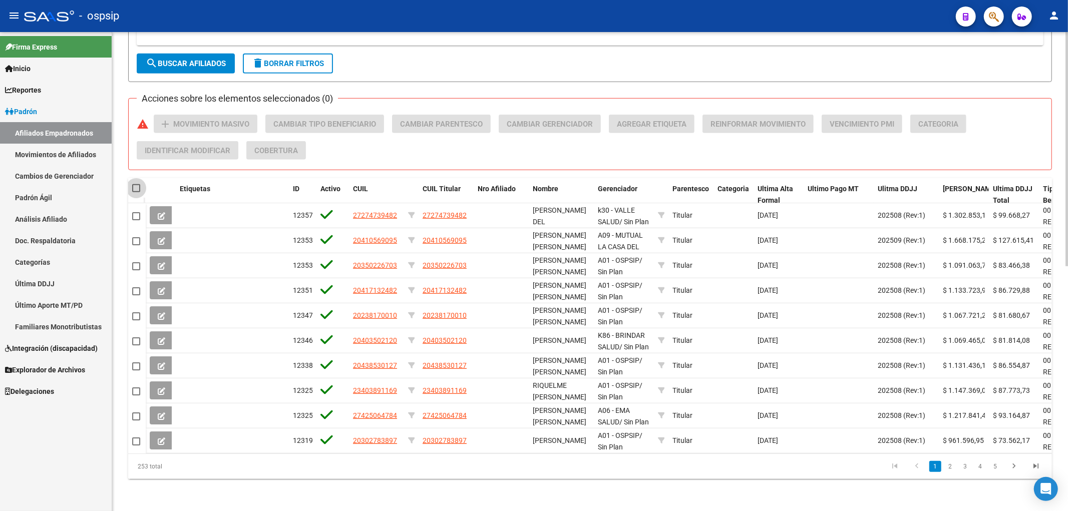
checkbox input "true"
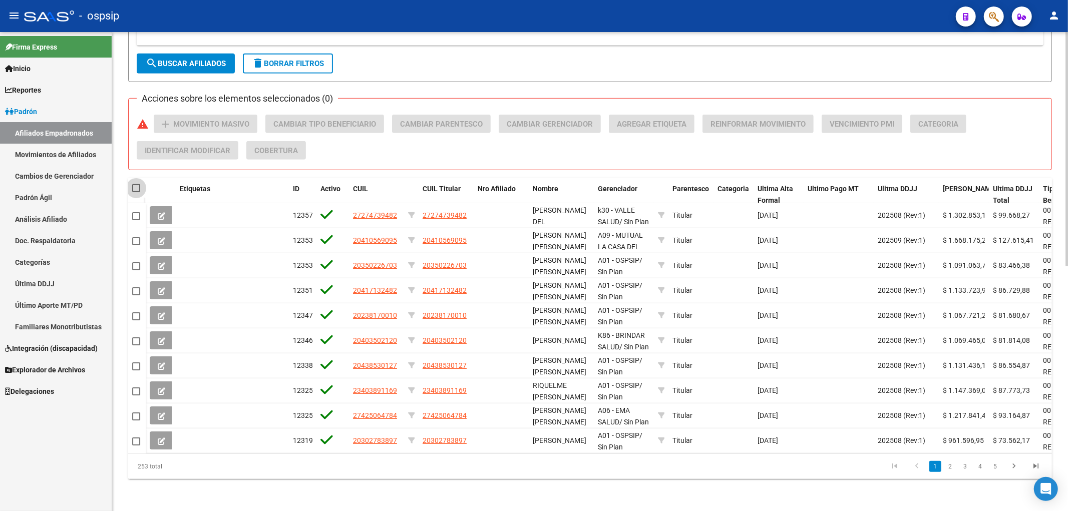
checkbox input "true"
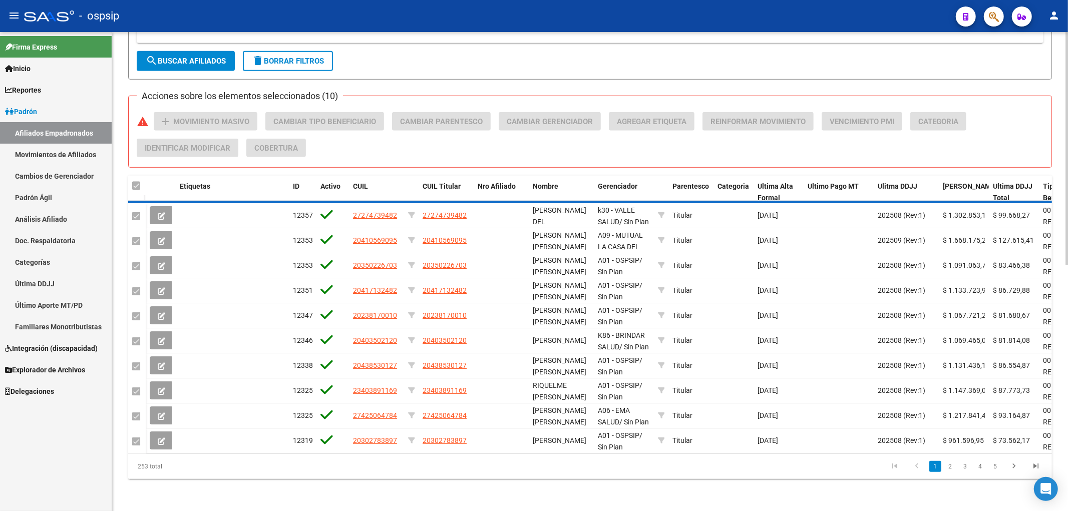
checkbox input "false"
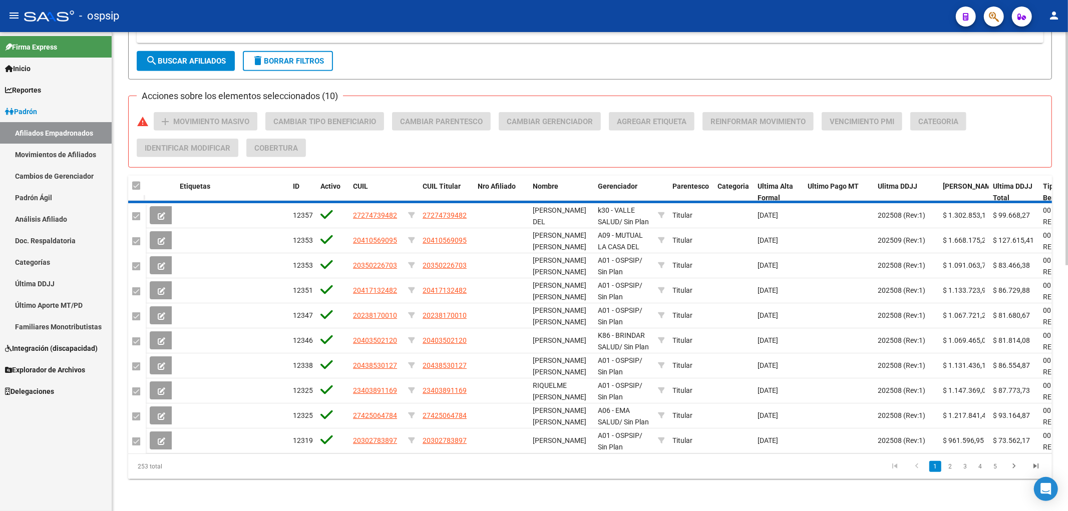
checkbox input "false"
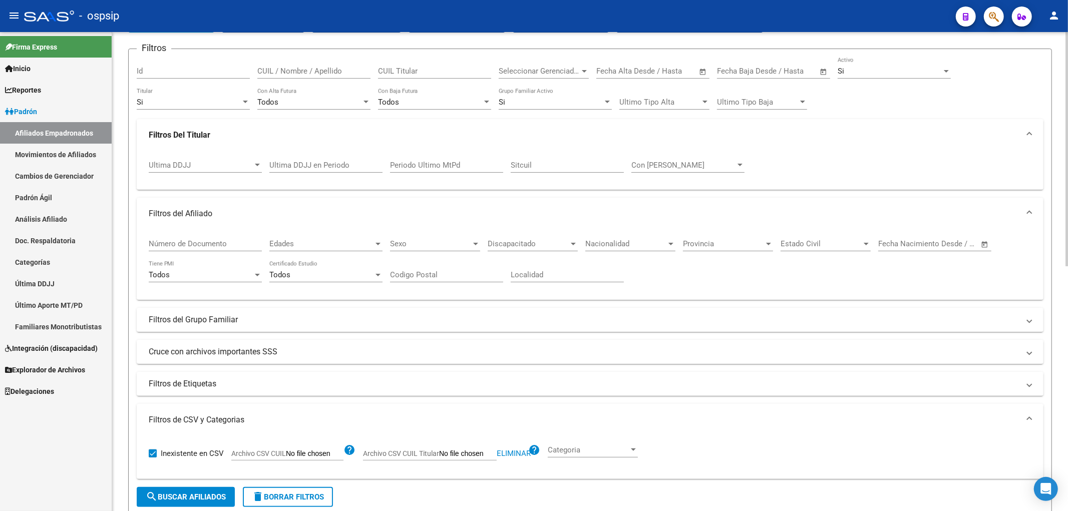
scroll to position [0, 0]
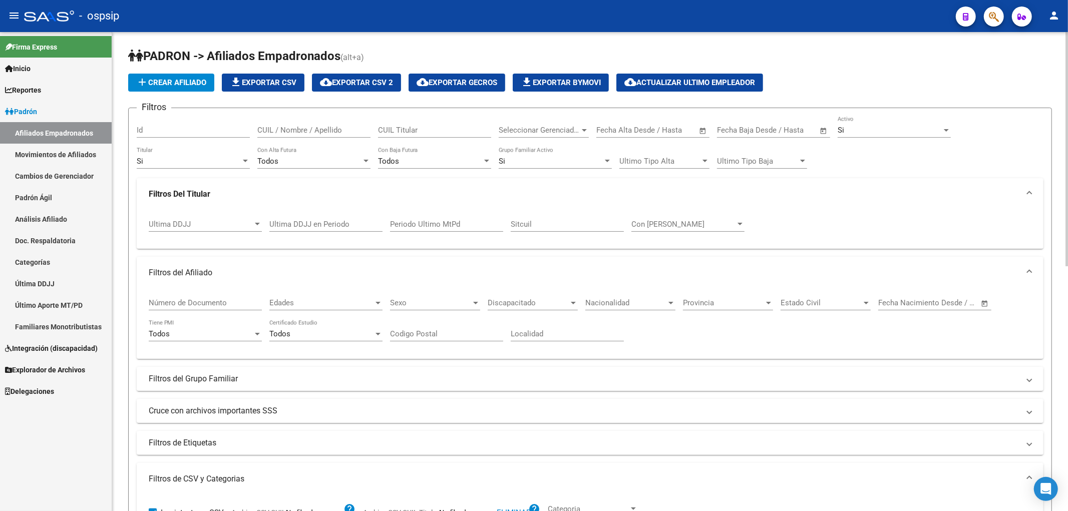
click at [351, 78] on span "cloud_download Exportar CSV 2" at bounding box center [356, 82] width 73 height 9
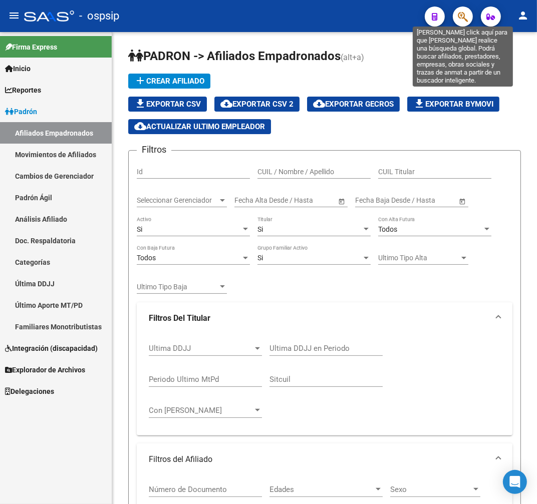
click at [466, 12] on icon "button" at bounding box center [463, 17] width 10 height 12
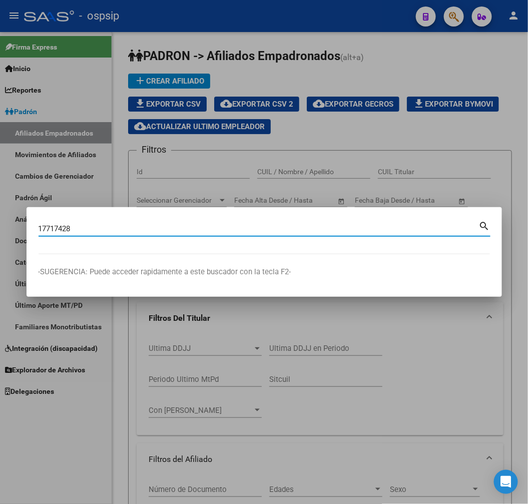
type input "17717428"
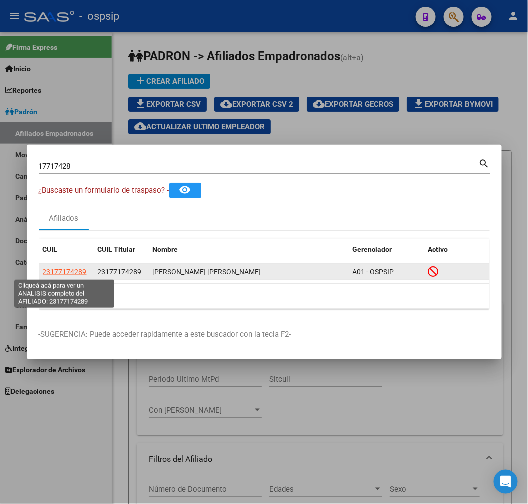
click at [59, 269] on span "23177174289" at bounding box center [65, 272] width 44 height 8
type textarea "23177174289"
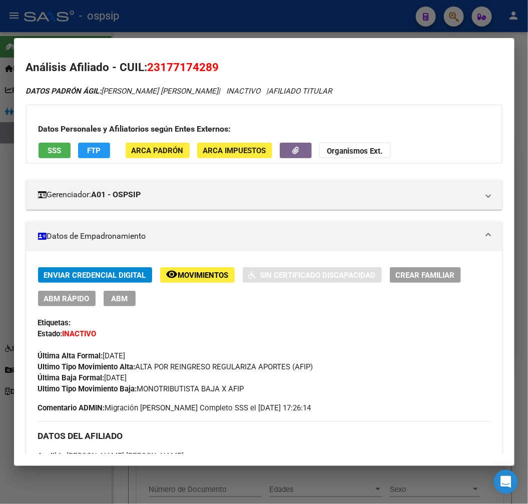
click at [275, 14] on div at bounding box center [264, 252] width 528 height 504
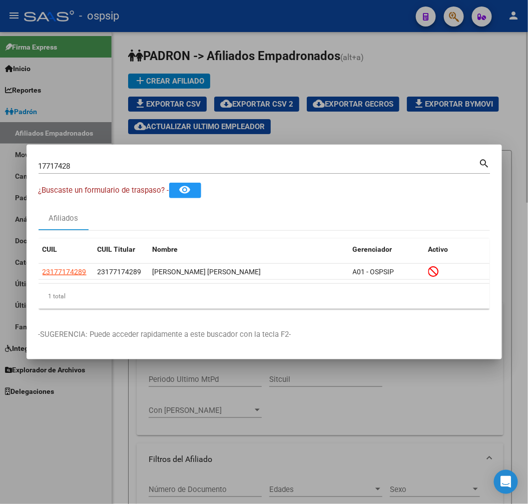
drag, startPoint x: 367, startPoint y: 36, endPoint x: 464, endPoint y: 47, distance: 98.3
click at [392, 39] on div at bounding box center [264, 252] width 528 height 504
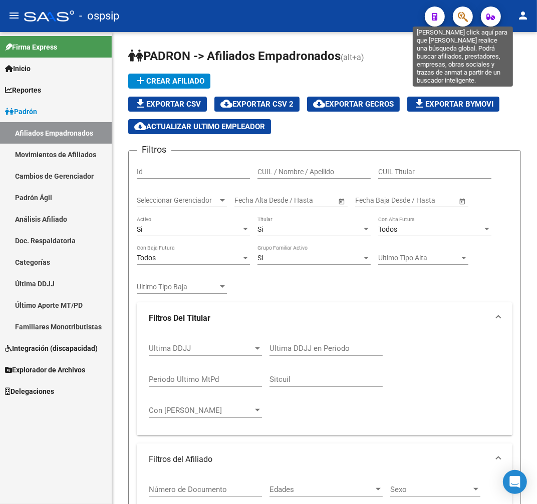
click at [466, 20] on icon "button" at bounding box center [463, 17] width 10 height 12
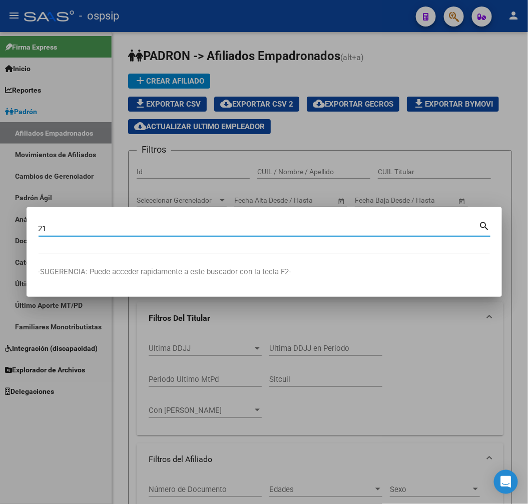
type input "2"
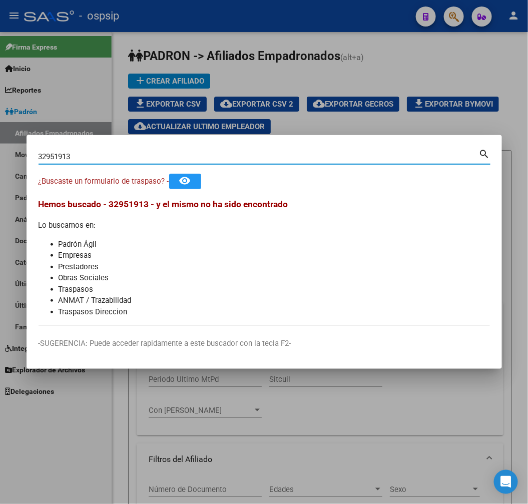
type input "32951913"
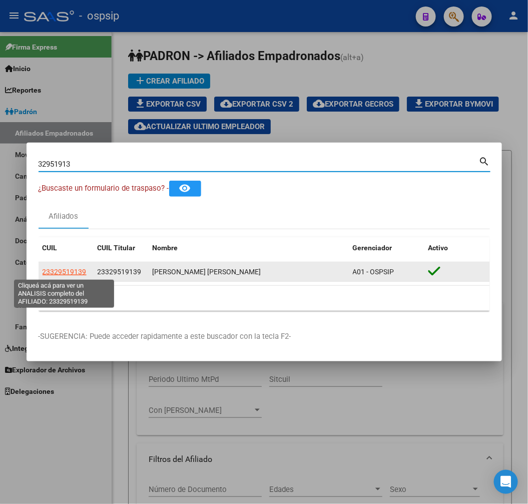
click at [64, 269] on span "23329519139" at bounding box center [65, 272] width 44 height 8
type textarea "23329519139"
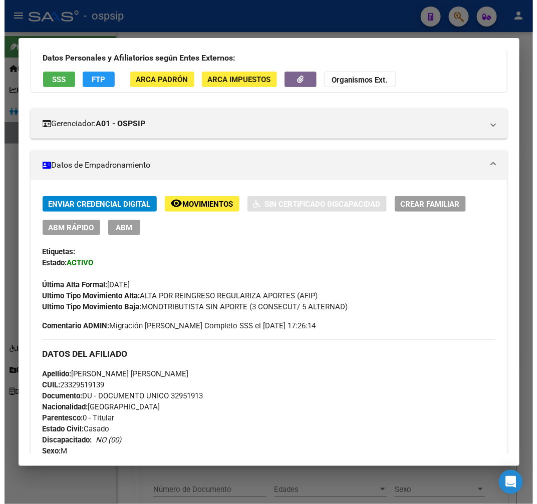
scroll to position [71, 0]
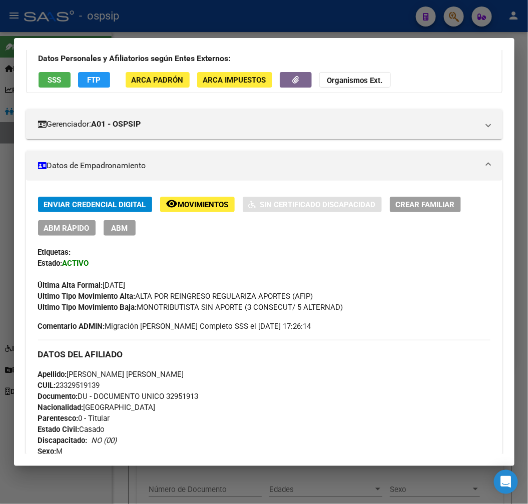
click at [91, 82] on span "FTP" at bounding box center [94, 80] width 14 height 9
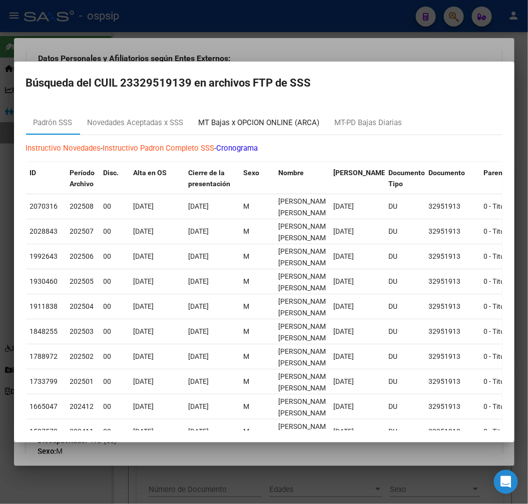
click at [292, 127] on div "MT Bajas x OPCION ONLINE (ARCA)" at bounding box center [259, 123] width 121 height 12
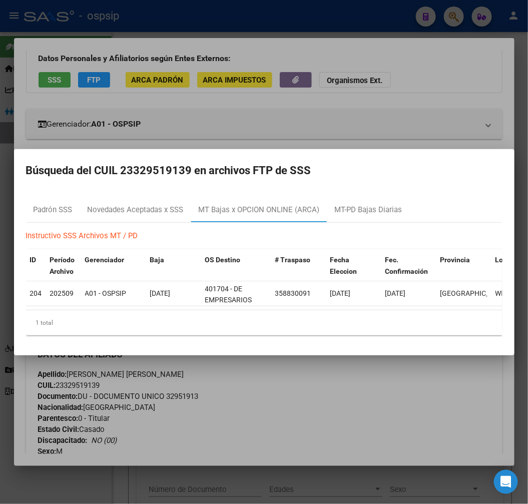
click at [328, 413] on div at bounding box center [264, 252] width 528 height 504
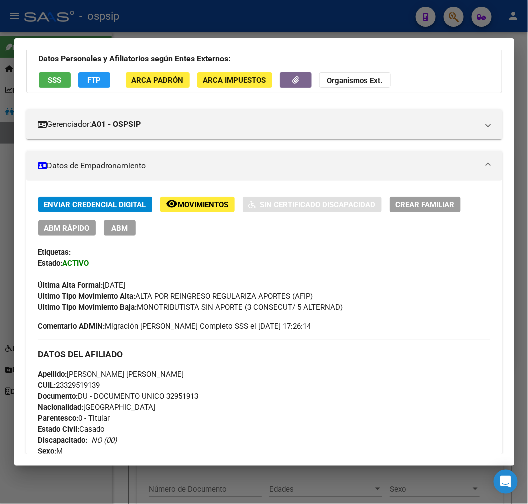
click at [300, 26] on div at bounding box center [264, 252] width 528 height 504
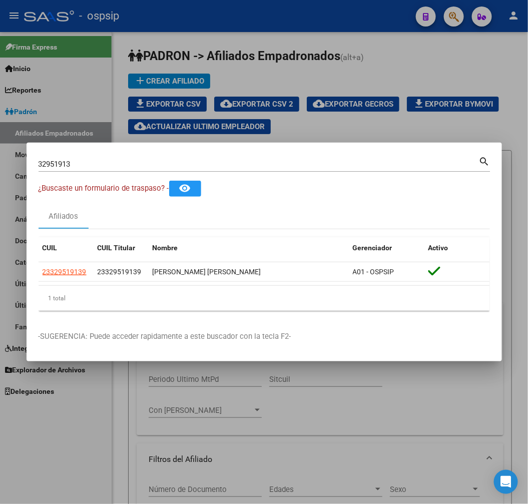
click at [300, 26] on div at bounding box center [264, 252] width 528 height 504
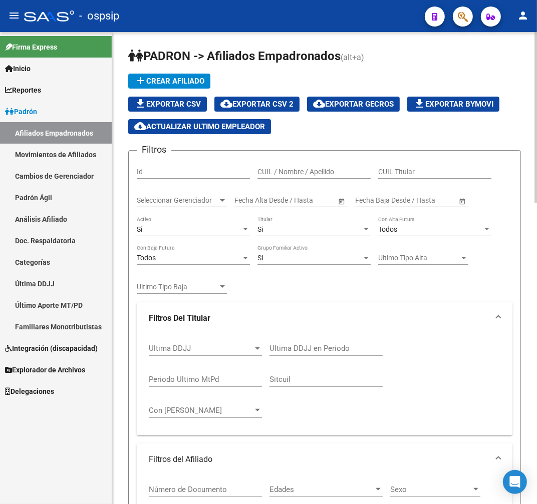
click at [324, 305] on mat-expansion-panel-header "Filtros Del Titular" at bounding box center [325, 318] width 376 height 32
